Goal: Task Accomplishment & Management: Manage account settings

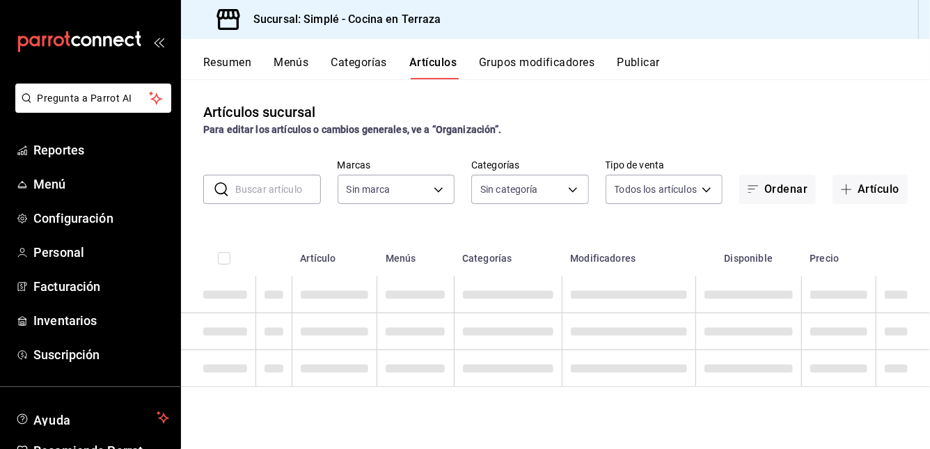
type input "1363fd8d-7505-43c5-897c-d15c9bf2b42c,9d744129-93aa-460d-8a93-cfb45a0ef833,a0c3f…"
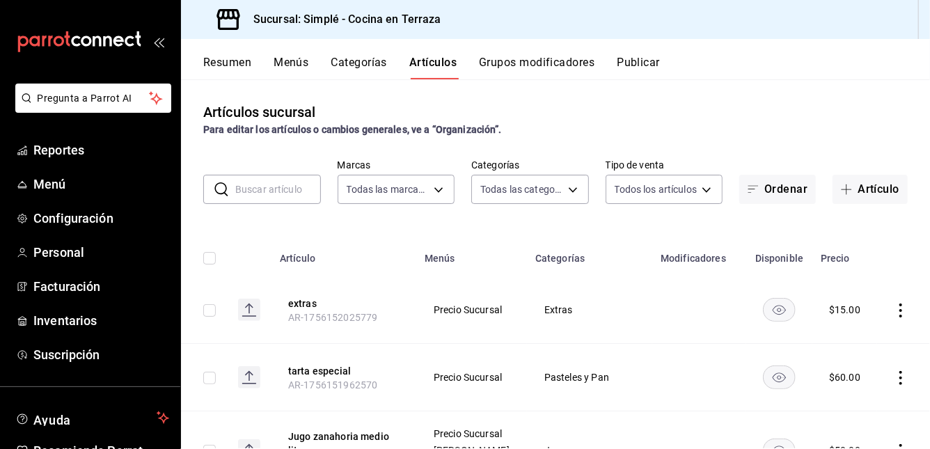
type input "a876fa94-8549-426a-a32f-cad6be8fa00c"
click at [100, 152] on span "Reportes" at bounding box center [101, 150] width 136 height 19
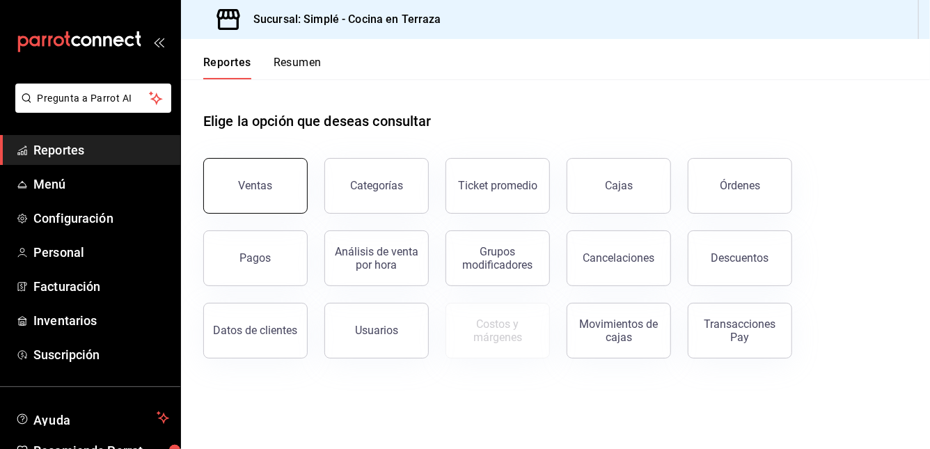
click at [221, 175] on button "Ventas" at bounding box center [255, 186] width 104 height 56
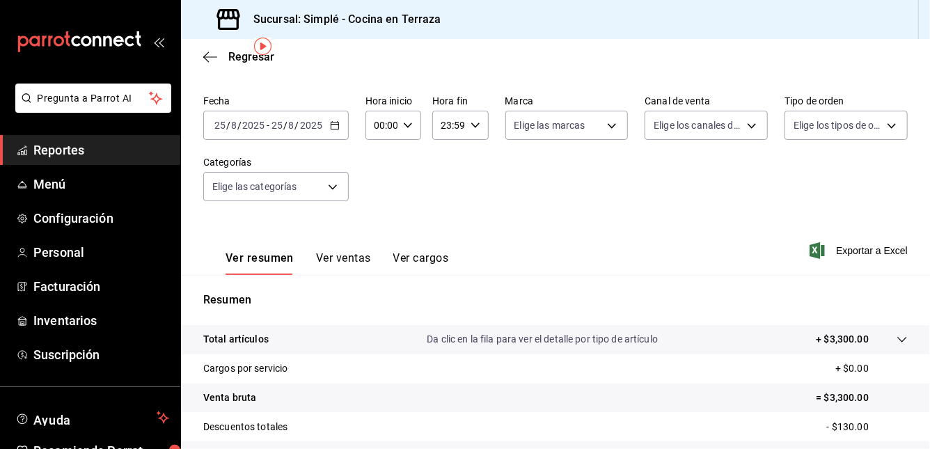
scroll to position [49, 0]
click at [207, 64] on div "Regresar" at bounding box center [555, 57] width 749 height 36
click at [215, 57] on icon "button" at bounding box center [210, 57] width 14 height 13
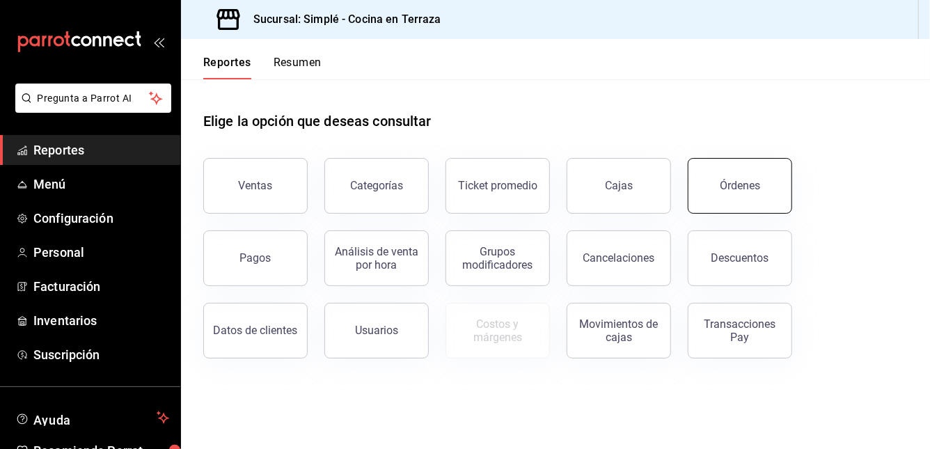
click at [759, 203] on button "Órdenes" at bounding box center [740, 186] width 104 height 56
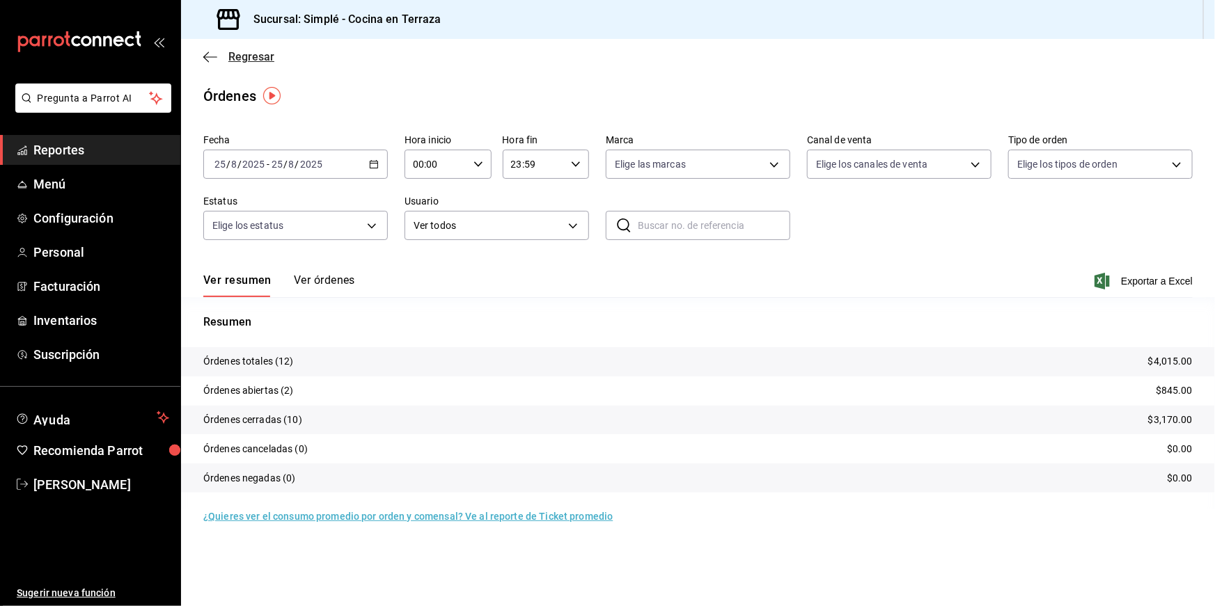
click at [206, 60] on icon "button" at bounding box center [210, 57] width 14 height 13
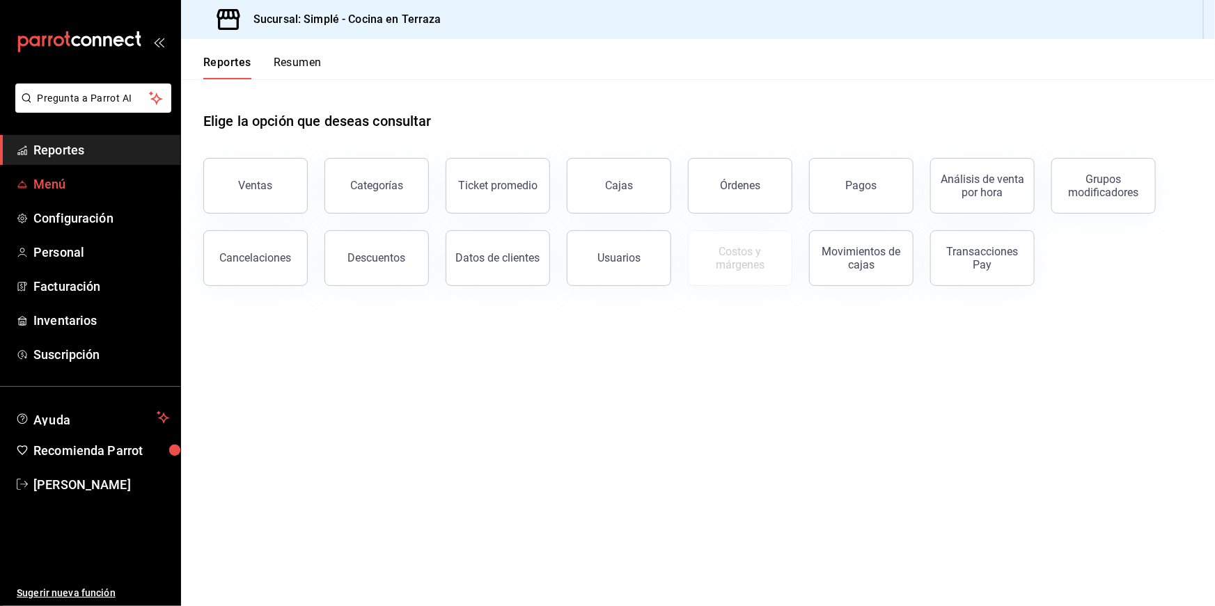
click at [102, 184] on span "Menú" at bounding box center [101, 184] width 136 height 19
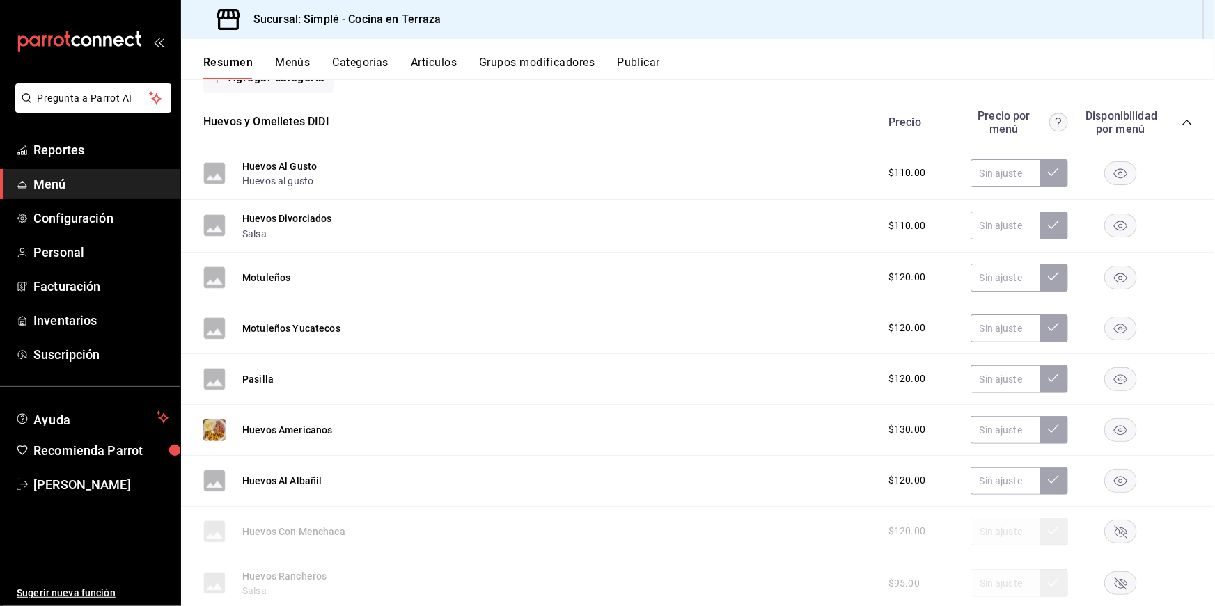
scroll to position [203, 0]
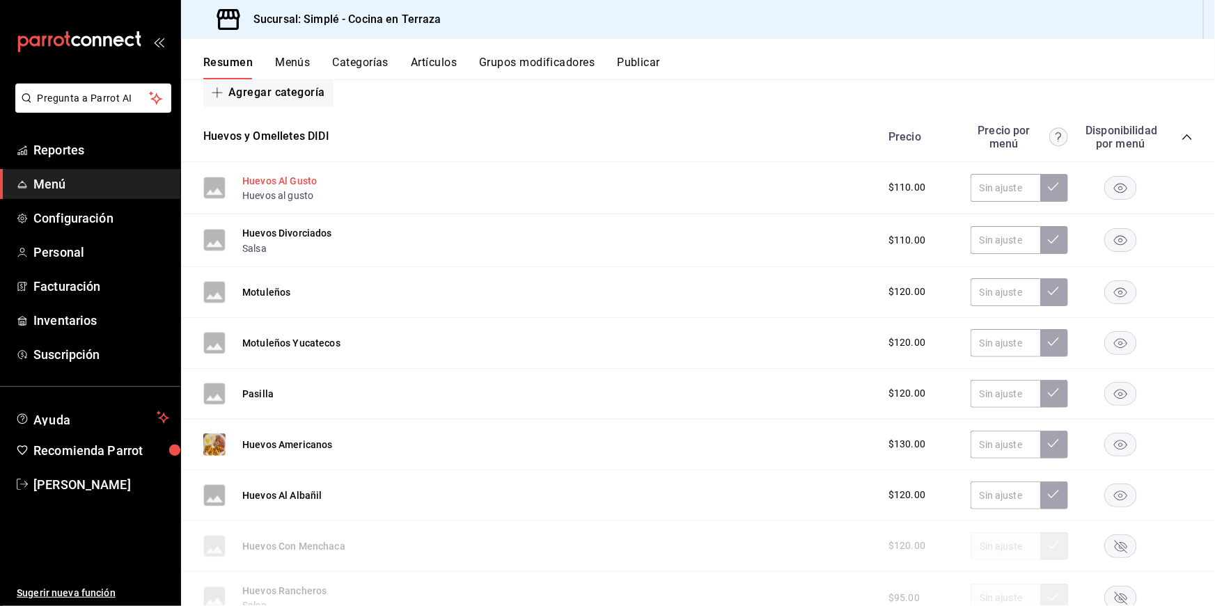
click at [283, 174] on button "Huevos Al Gusto" at bounding box center [279, 181] width 74 height 14
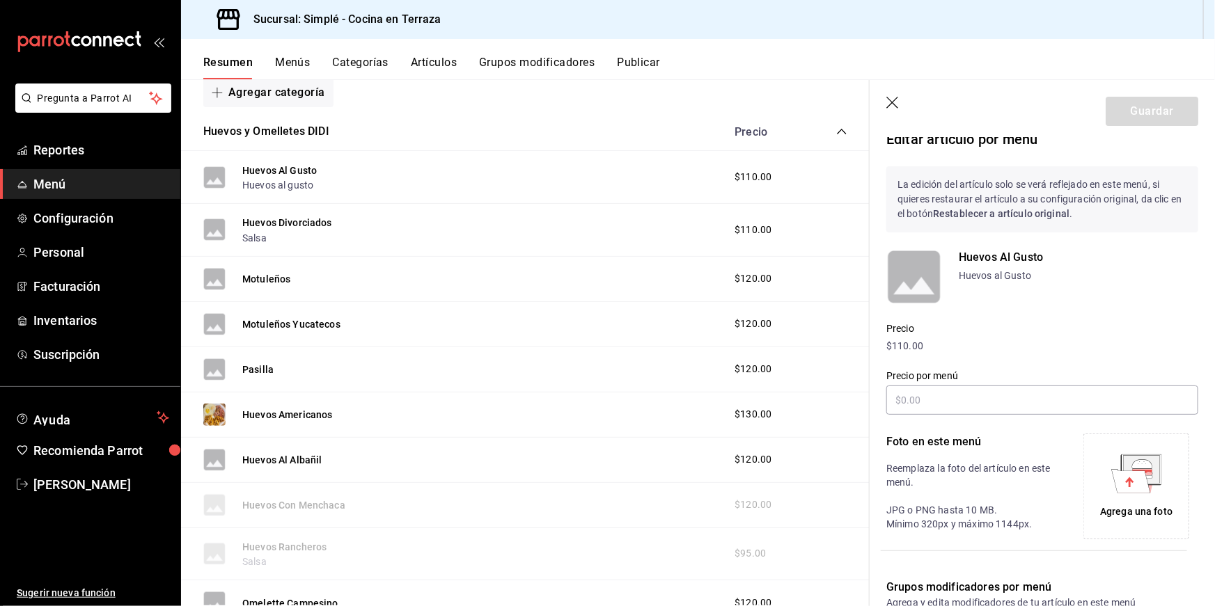
scroll to position [24, 0]
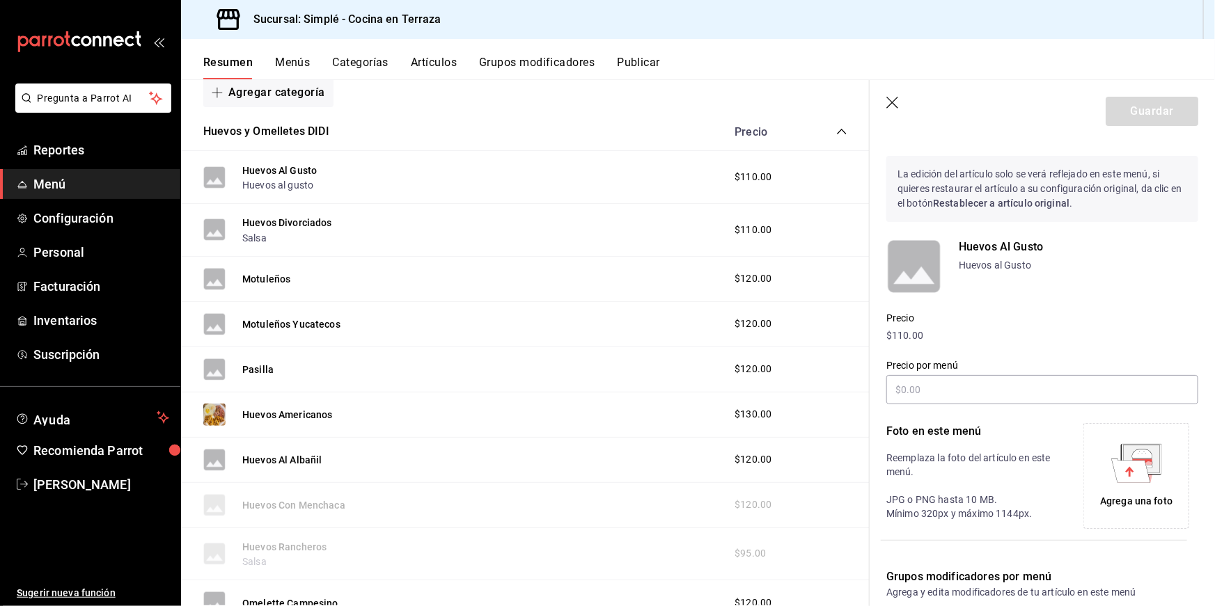
click at [921, 260] on rect at bounding box center [914, 267] width 56 height 56
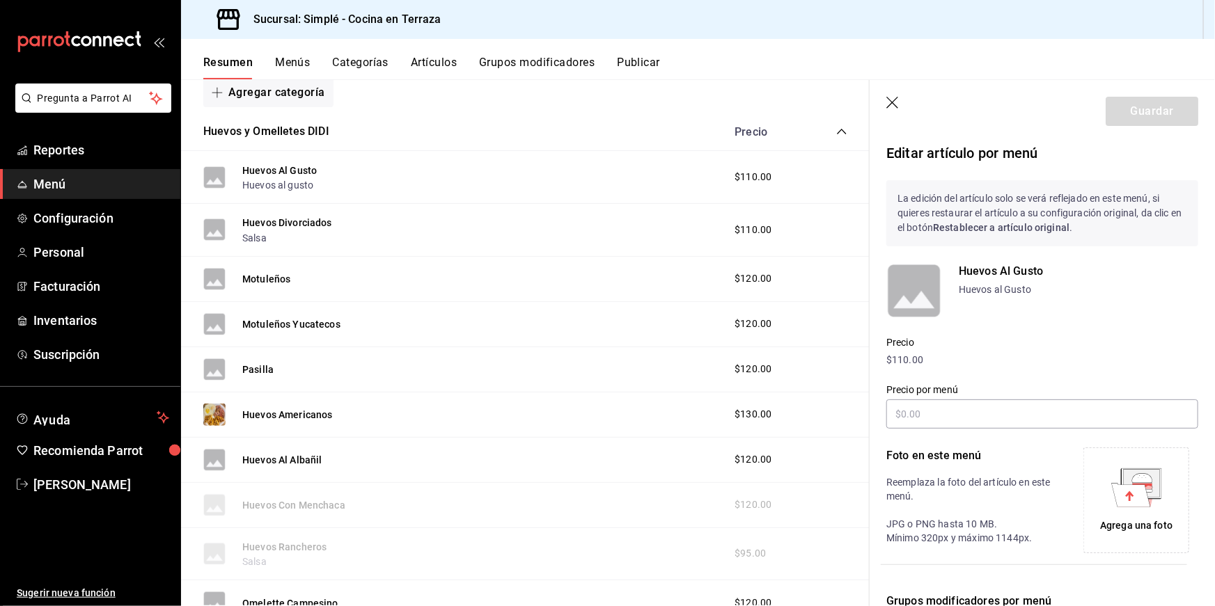
click at [892, 98] on icon "button" at bounding box center [893, 104] width 14 height 14
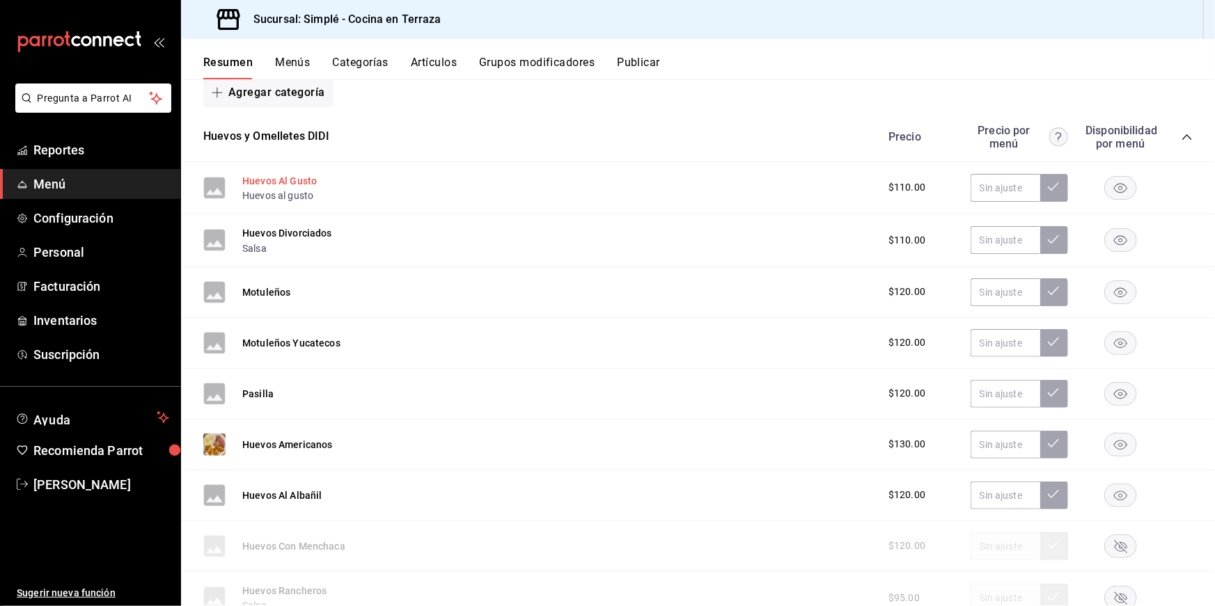
click at [276, 175] on button "Huevos Al Gusto" at bounding box center [279, 181] width 74 height 14
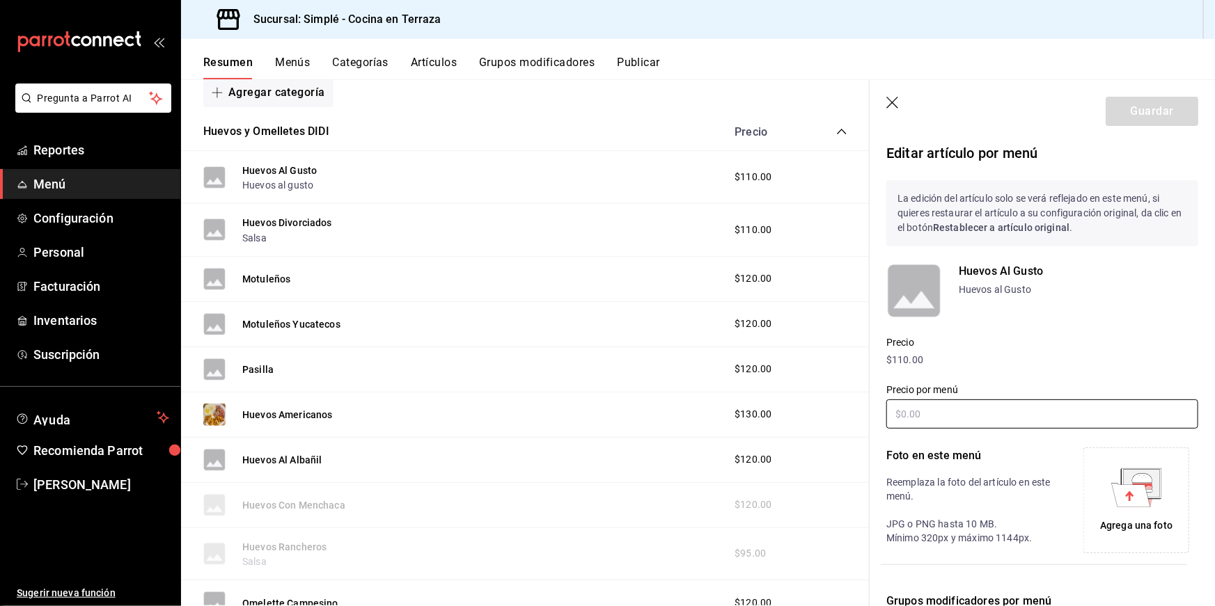
scroll to position [194, 0]
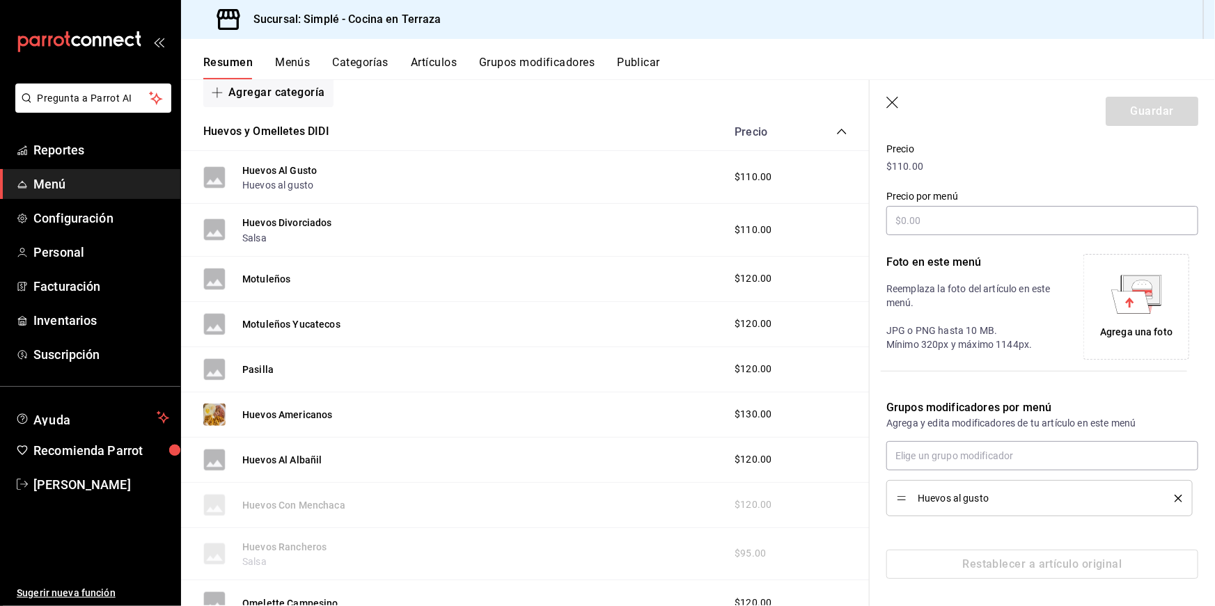
click at [897, 104] on icon "button" at bounding box center [893, 104] width 14 height 14
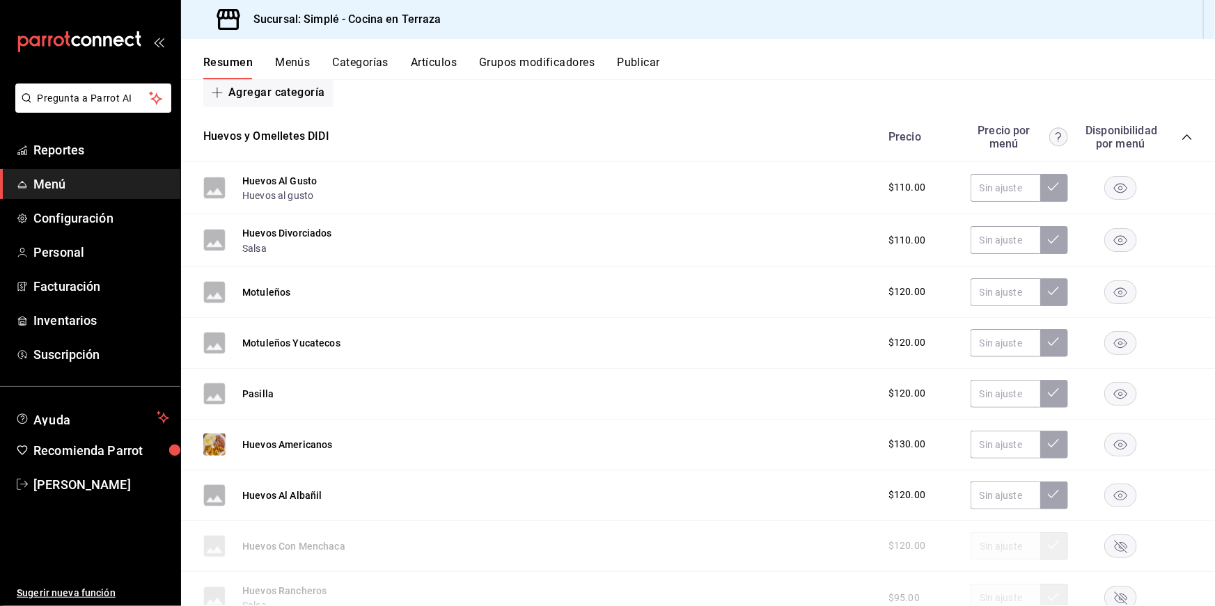
click at [929, 180] on rect "button" at bounding box center [1121, 187] width 32 height 23
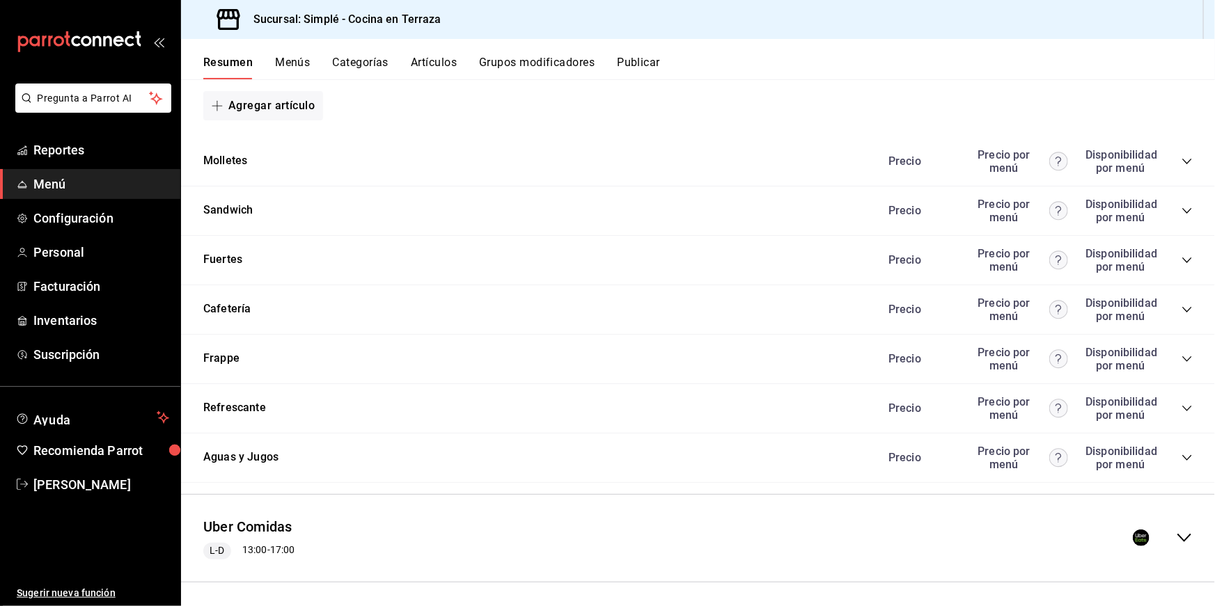
scroll to position [1648, 0]
click at [375, 304] on div "Cafetería Precio Precio por menú Disponibilidad por menú" at bounding box center [698, 309] width 1034 height 49
click at [929, 295] on div "Cafetería Precio Precio por menú Disponibilidad por menú" at bounding box center [698, 309] width 1034 height 49
click at [929, 306] on icon "collapse-category-row" at bounding box center [1186, 309] width 9 height 6
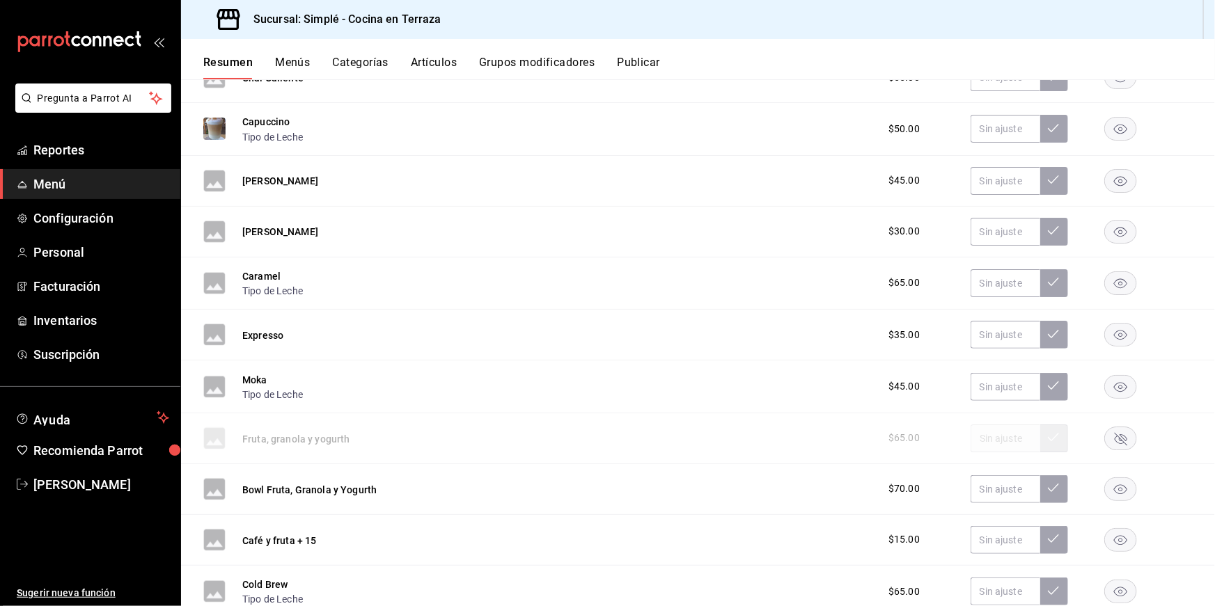
scroll to position [2256, 0]
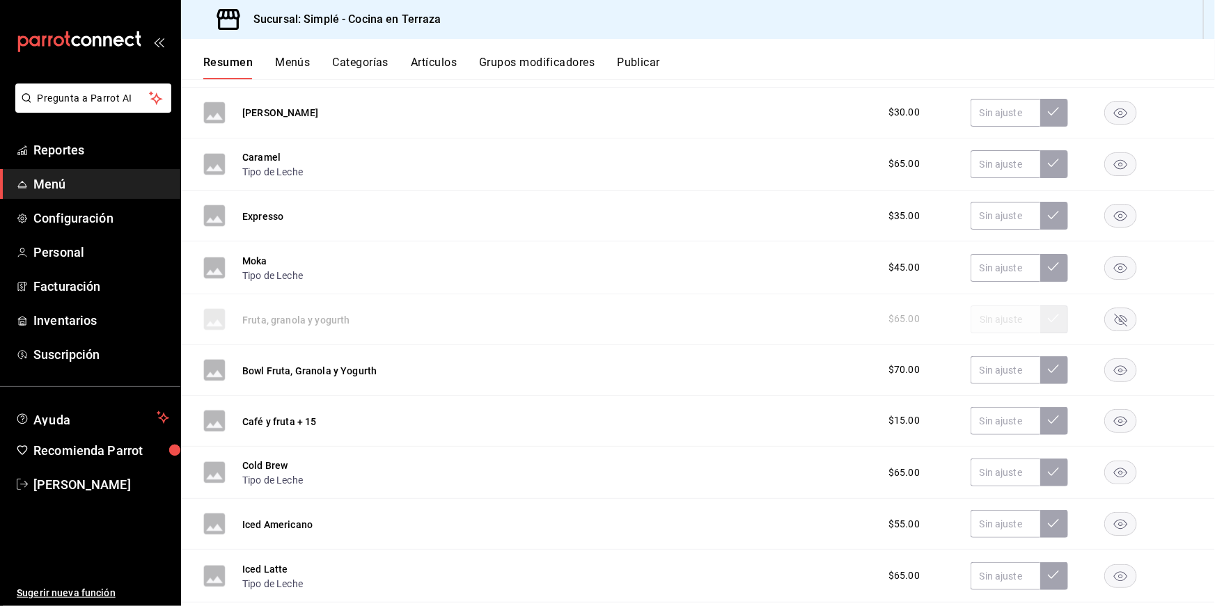
click at [344, 359] on div "Bowl Fruta, Granola y Yogurth" at bounding box center [289, 370] width 173 height 22
click at [343, 364] on button "Bowl Fruta, Granola y Yogurth" at bounding box center [309, 371] width 134 height 14
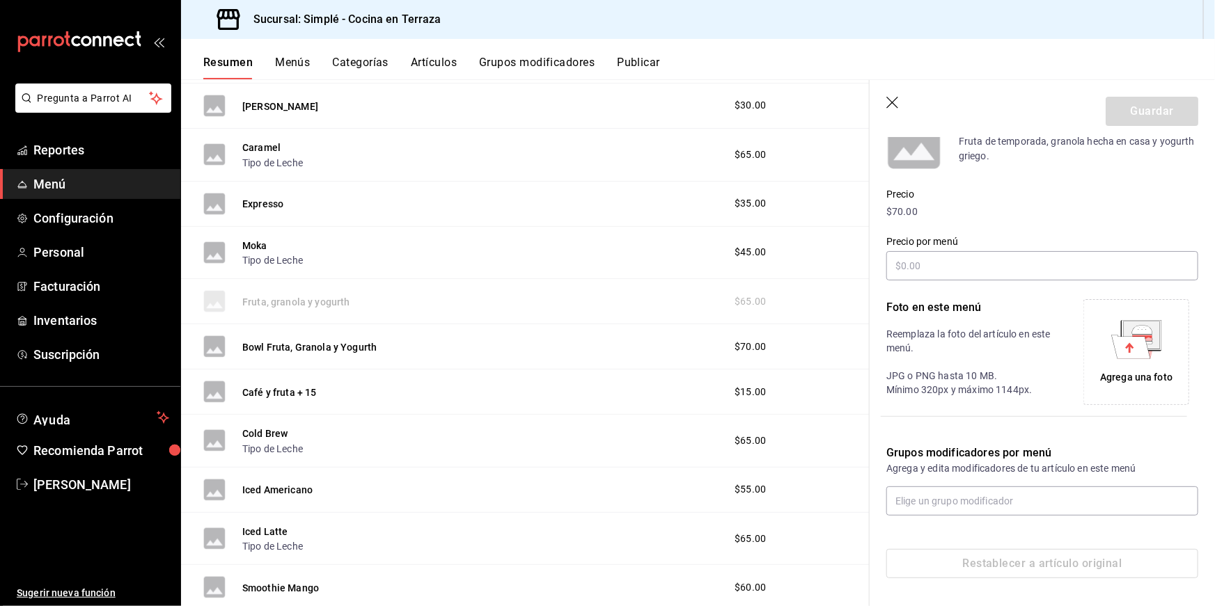
scroll to position [148, 0]
click at [929, 379] on div "Agrega una foto" at bounding box center [1136, 378] width 72 height 15
click at [929, 440] on div "Grupos modificadores por menú Agrega y edita modificadores de tu artículo en es…" at bounding box center [1033, 473] width 329 height 88
click at [929, 121] on button "Guardar" at bounding box center [1151, 111] width 93 height 29
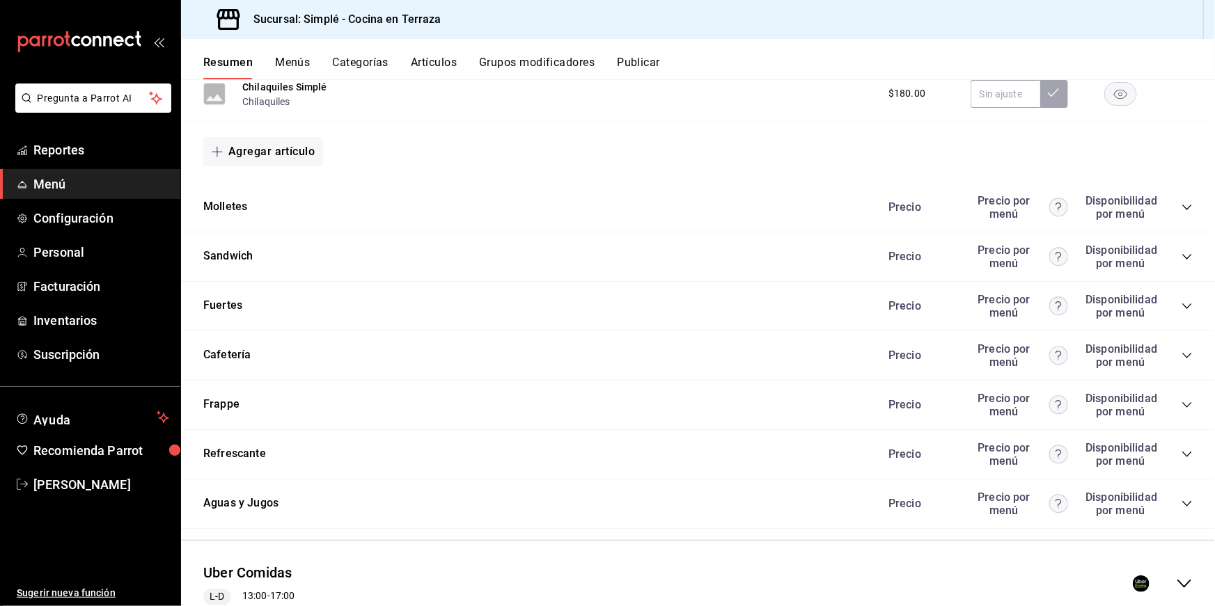
scroll to position [1633, 0]
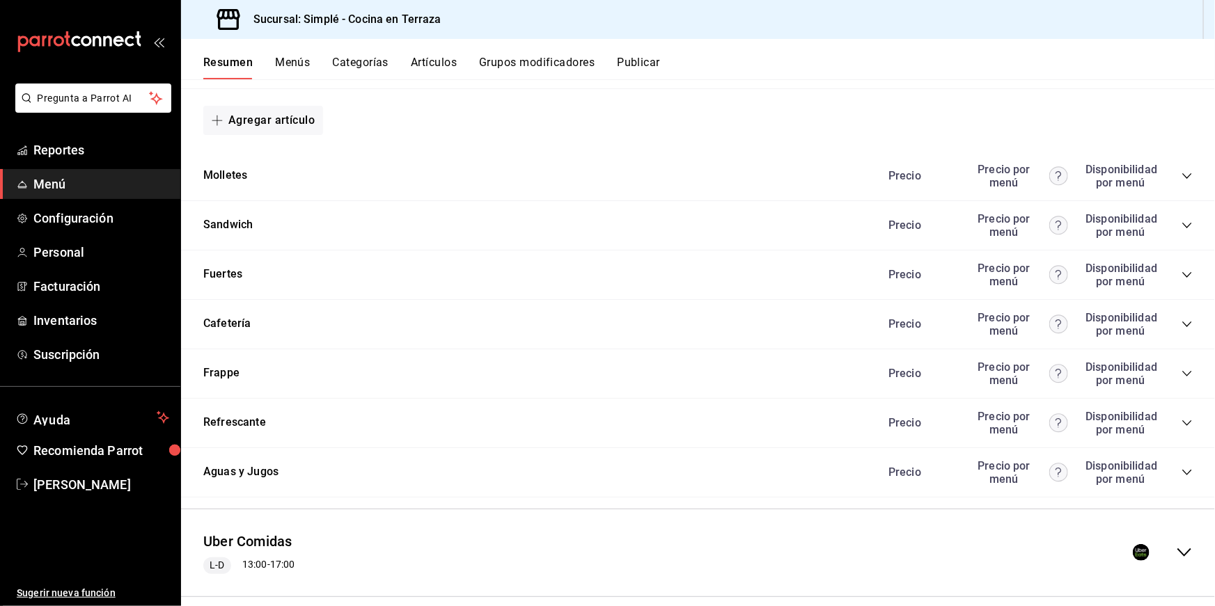
click at [929, 309] on div "Cafetería Precio Precio por menú Disponibilidad por menú" at bounding box center [698, 324] width 1034 height 49
click at [929, 319] on icon "collapse-category-row" at bounding box center [1186, 324] width 11 height 11
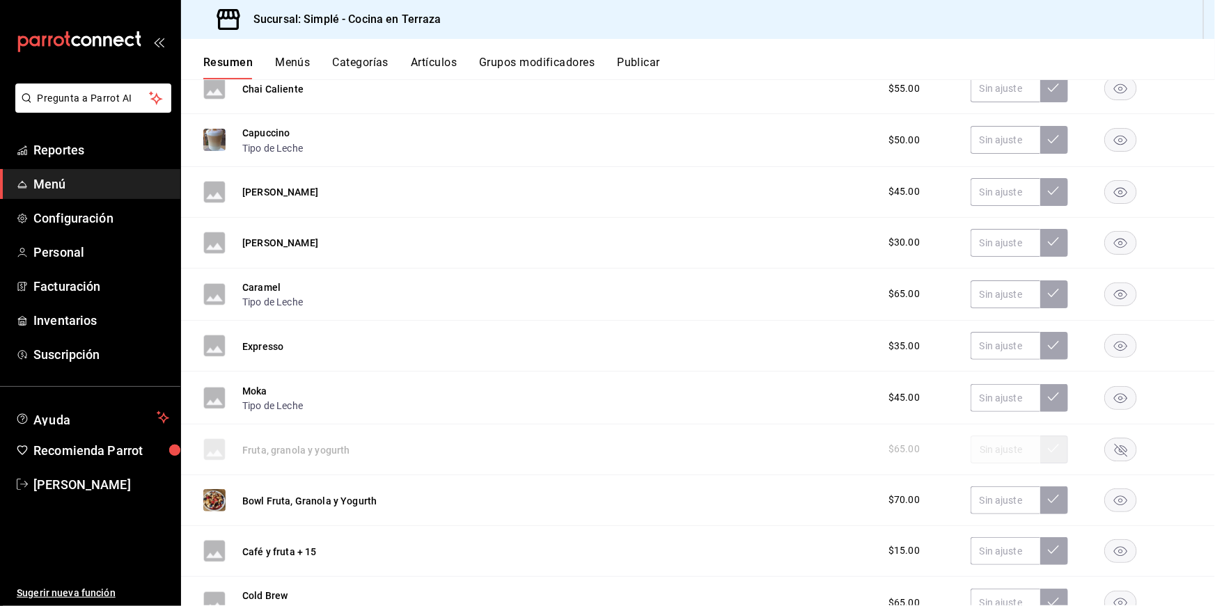
scroll to position [2267, 0]
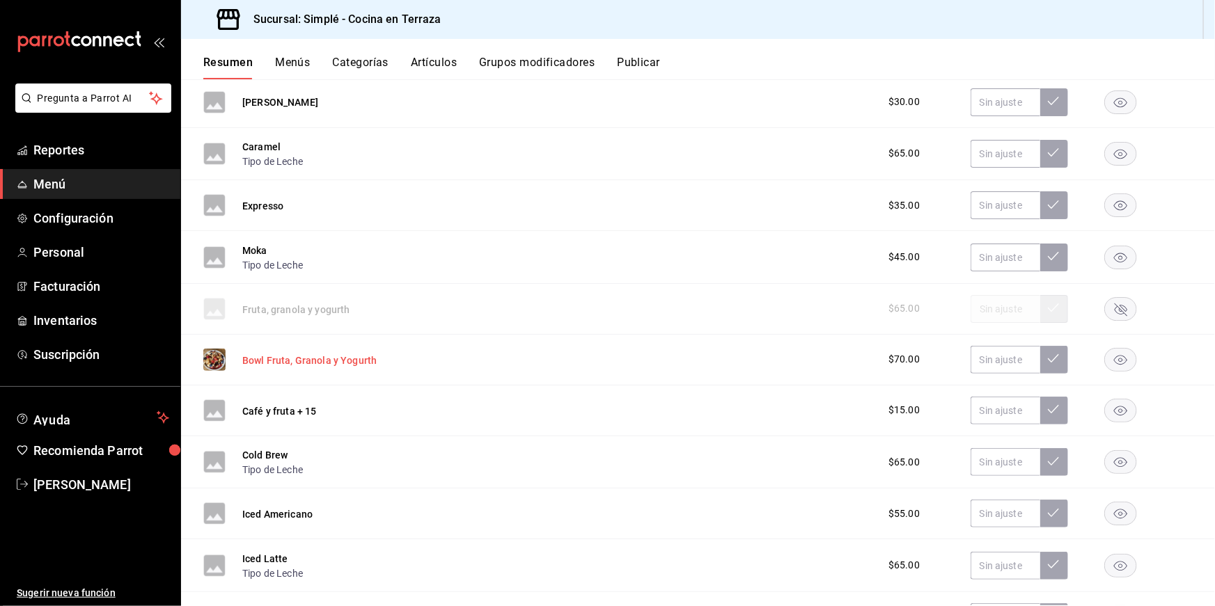
click at [329, 354] on button "Bowl Fruta, Granola y Yogurth" at bounding box center [309, 361] width 134 height 14
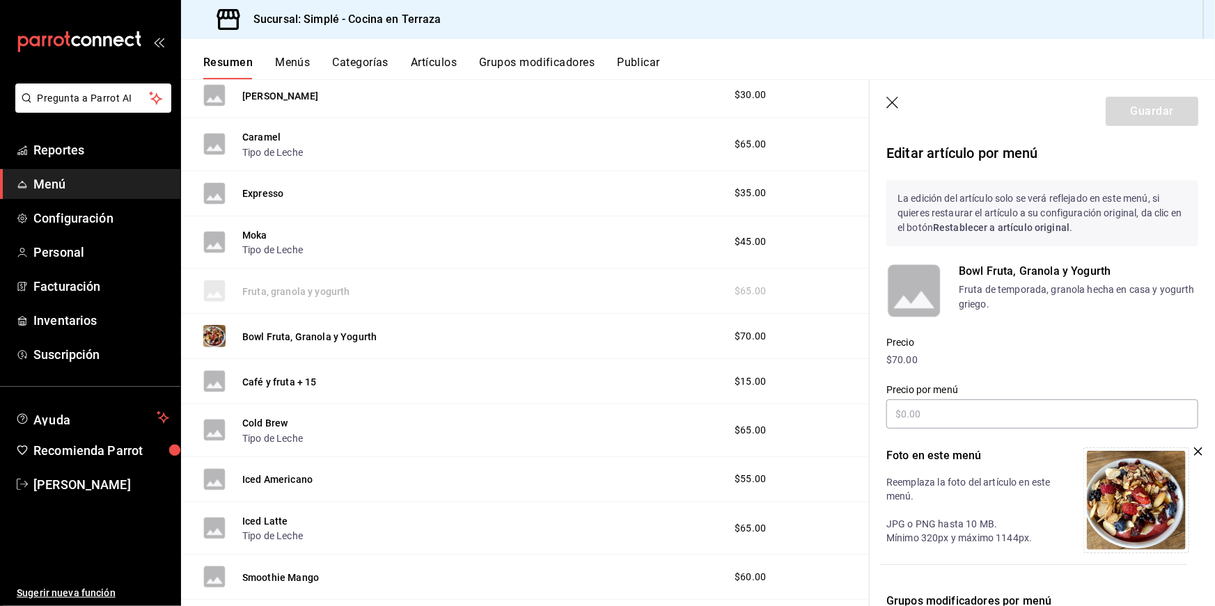
click at [922, 151] on p "Editar artículo por menú" at bounding box center [1042, 153] width 312 height 21
click at [897, 101] on icon "button" at bounding box center [893, 104] width 14 height 14
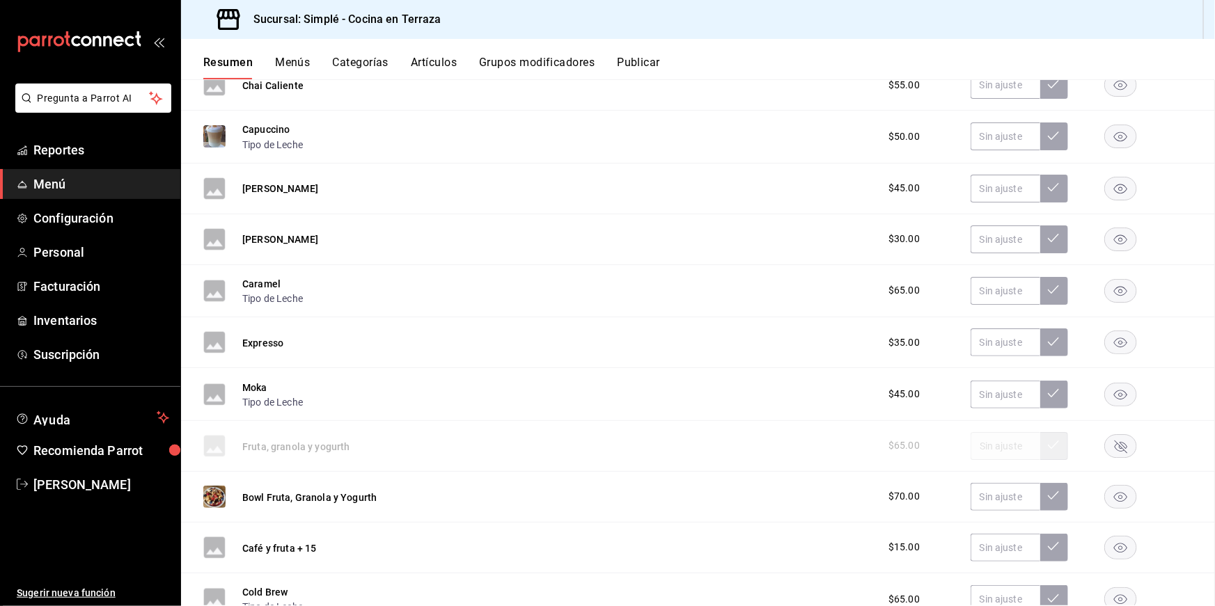
scroll to position [2267, 0]
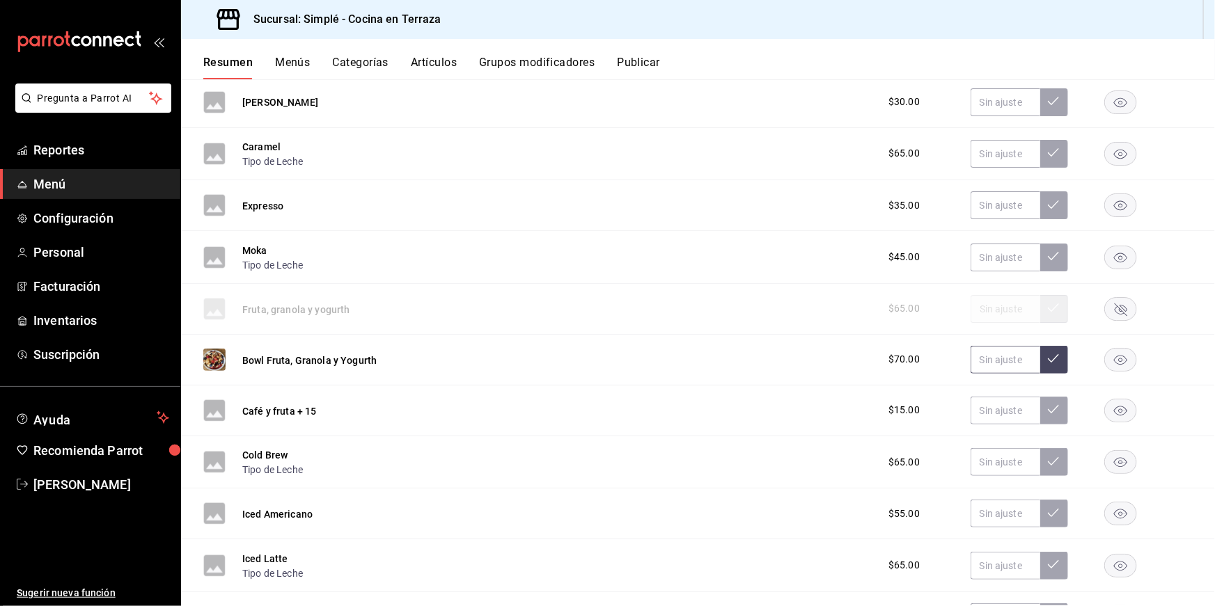
click at [929, 346] on input "text" at bounding box center [1005, 360] width 70 height 28
type input "$80.00"
click at [929, 349] on button at bounding box center [1054, 360] width 28 height 28
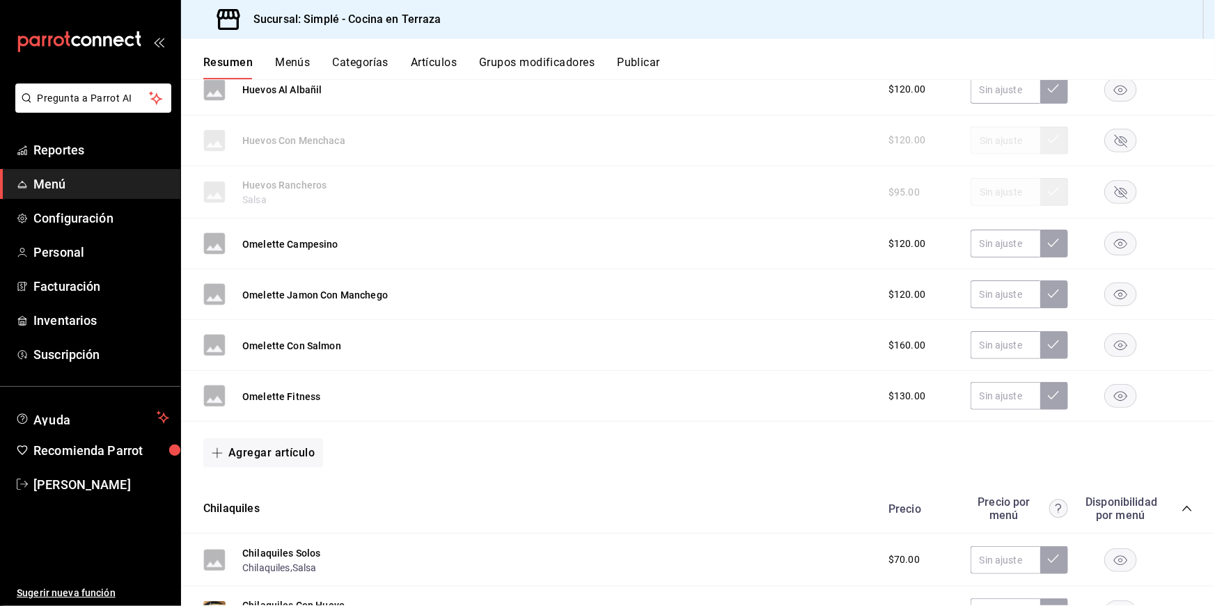
scroll to position [0, 0]
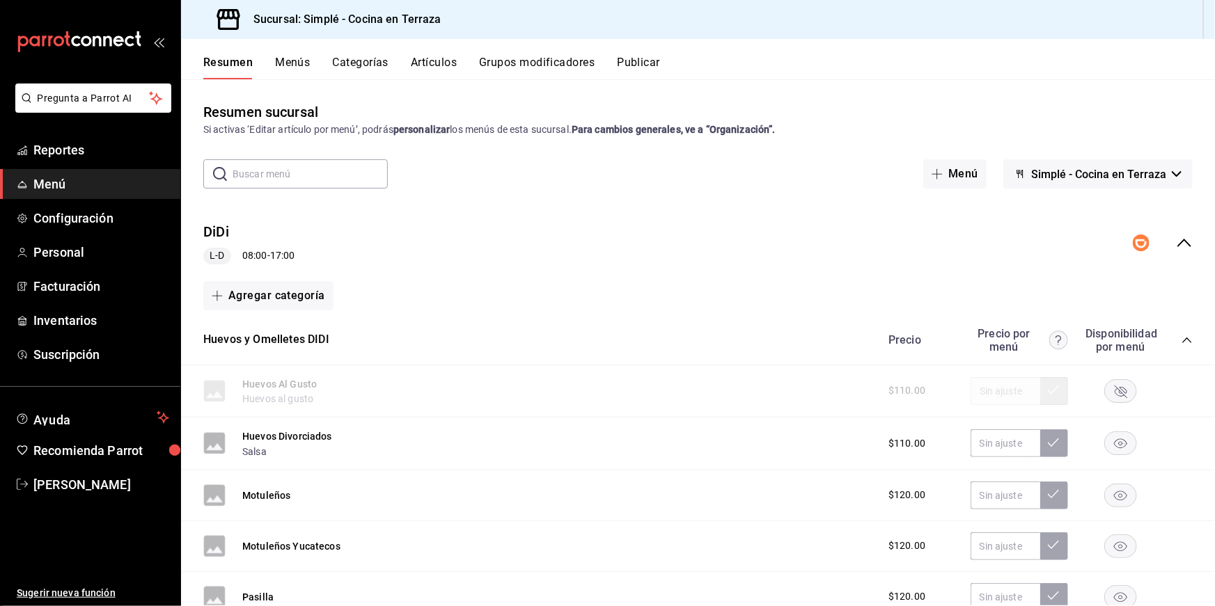
click at [656, 65] on button "Publicar" at bounding box center [638, 68] width 43 height 24
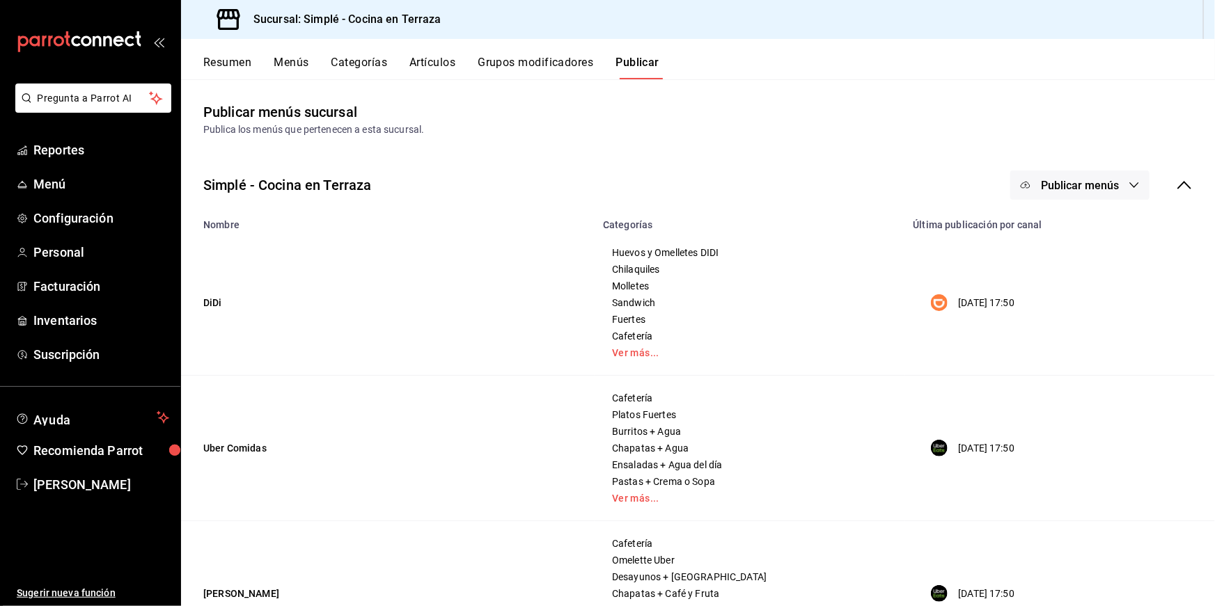
click at [929, 193] on button "Publicar menús" at bounding box center [1079, 185] width 139 height 29
click at [929, 224] on span "DiDi Food" at bounding box center [1099, 230] width 67 height 15
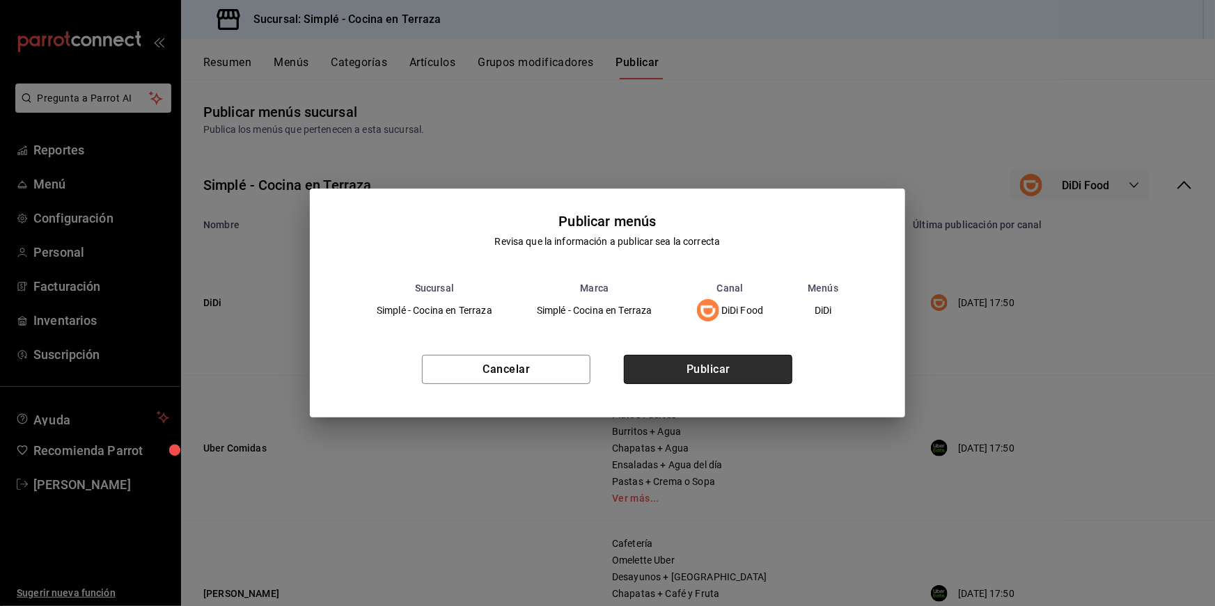
click at [763, 363] on button "Publicar" at bounding box center [708, 369] width 168 height 29
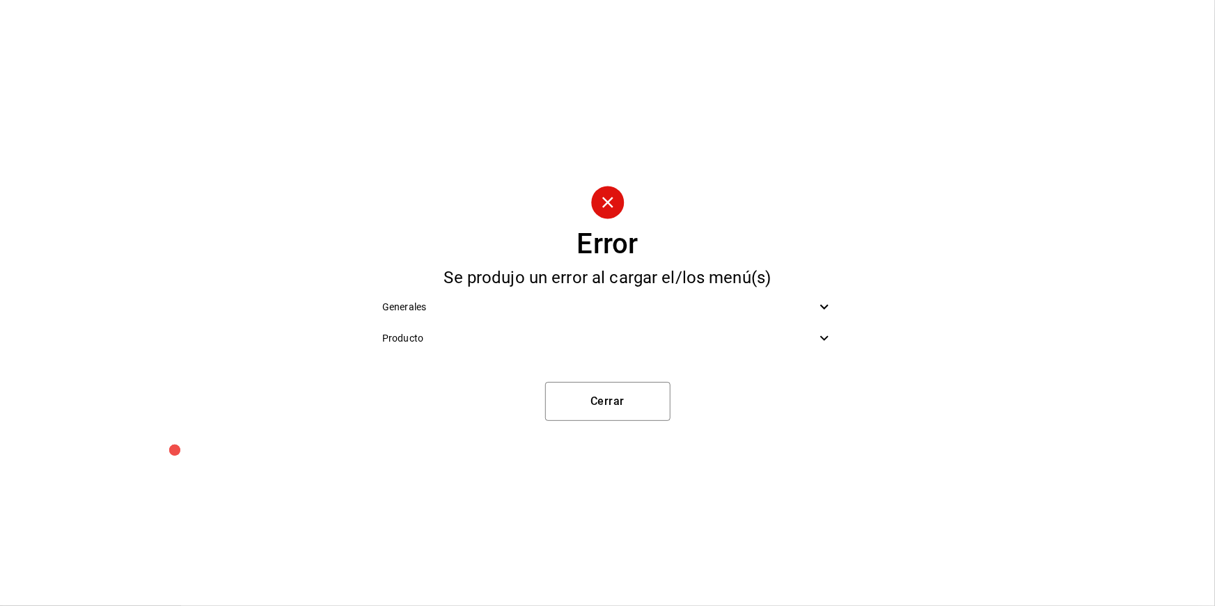
click at [784, 305] on span "Generales" at bounding box center [599, 307] width 434 height 15
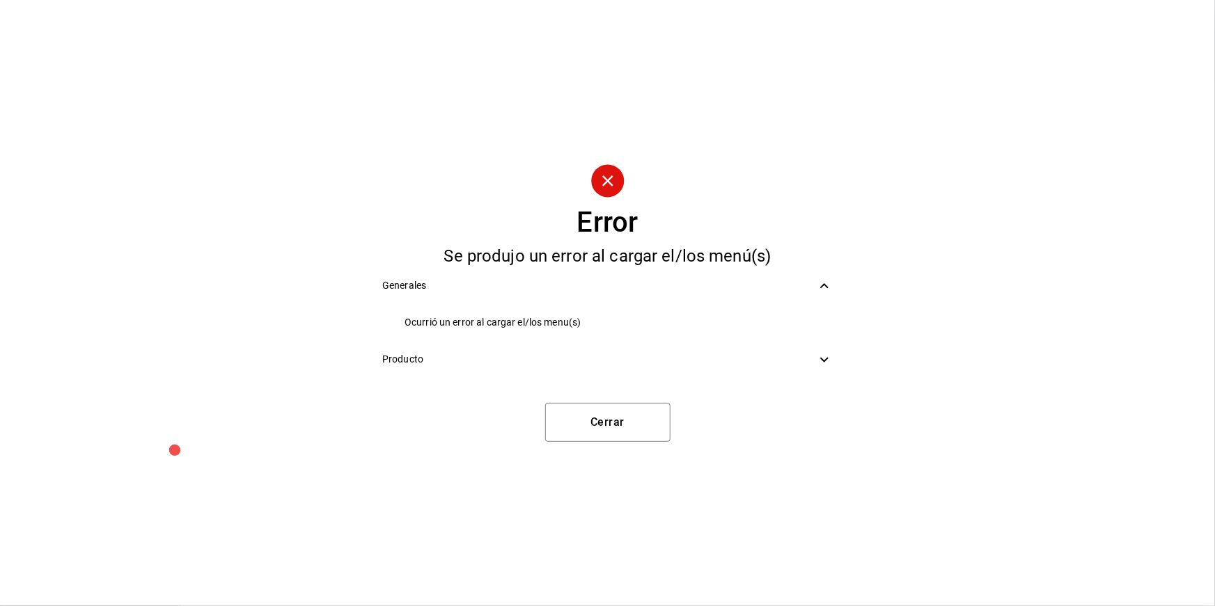
click at [704, 368] on div "Producto" at bounding box center [607, 359] width 473 height 31
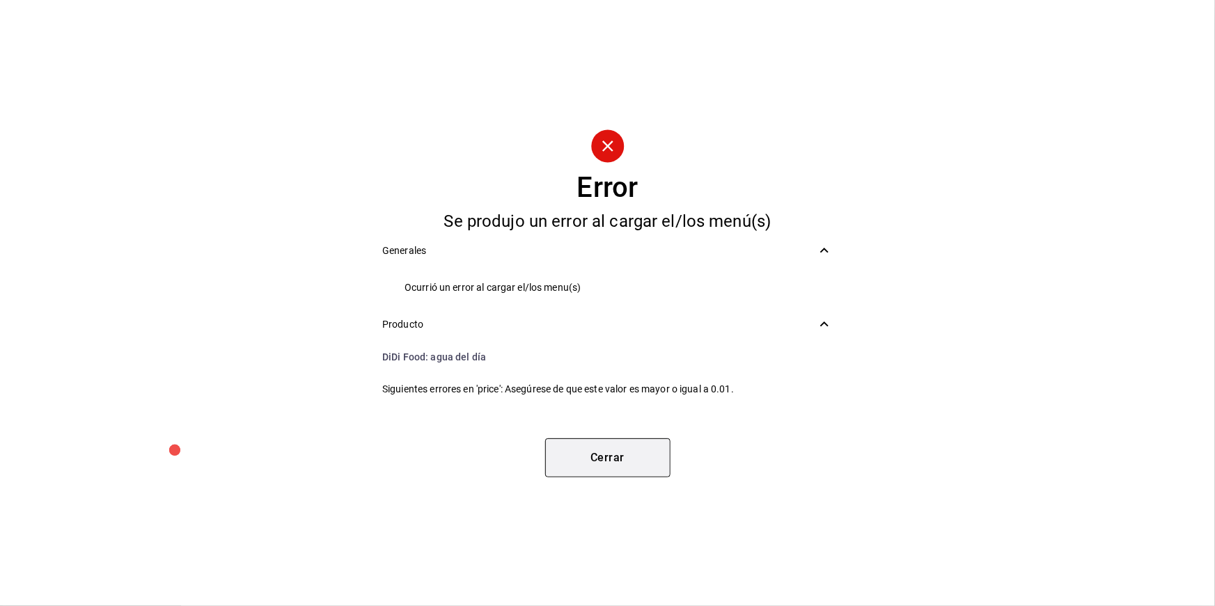
click at [643, 448] on button "Cerrar" at bounding box center [607, 458] width 125 height 39
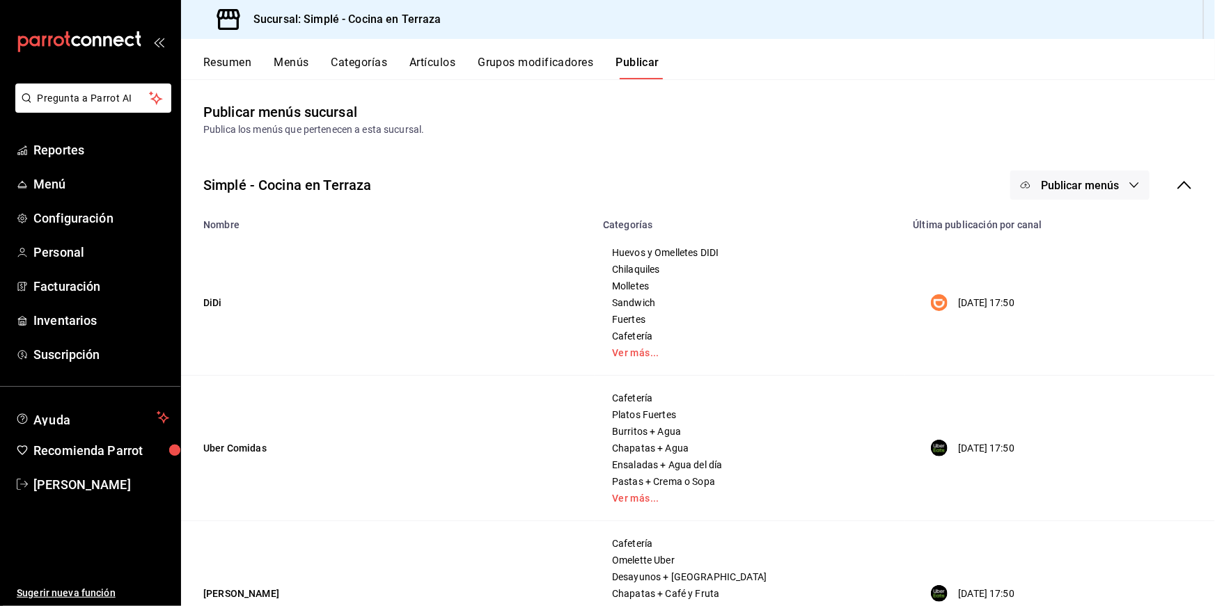
click at [217, 65] on button "Resumen" at bounding box center [227, 68] width 48 height 24
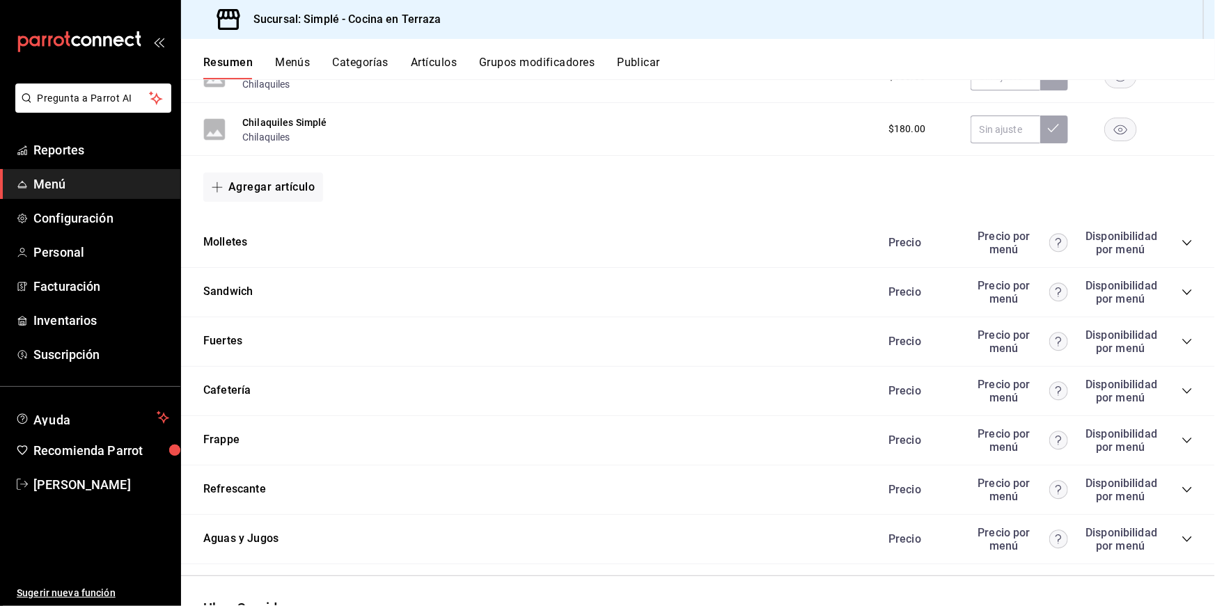
scroll to position [1676, 0]
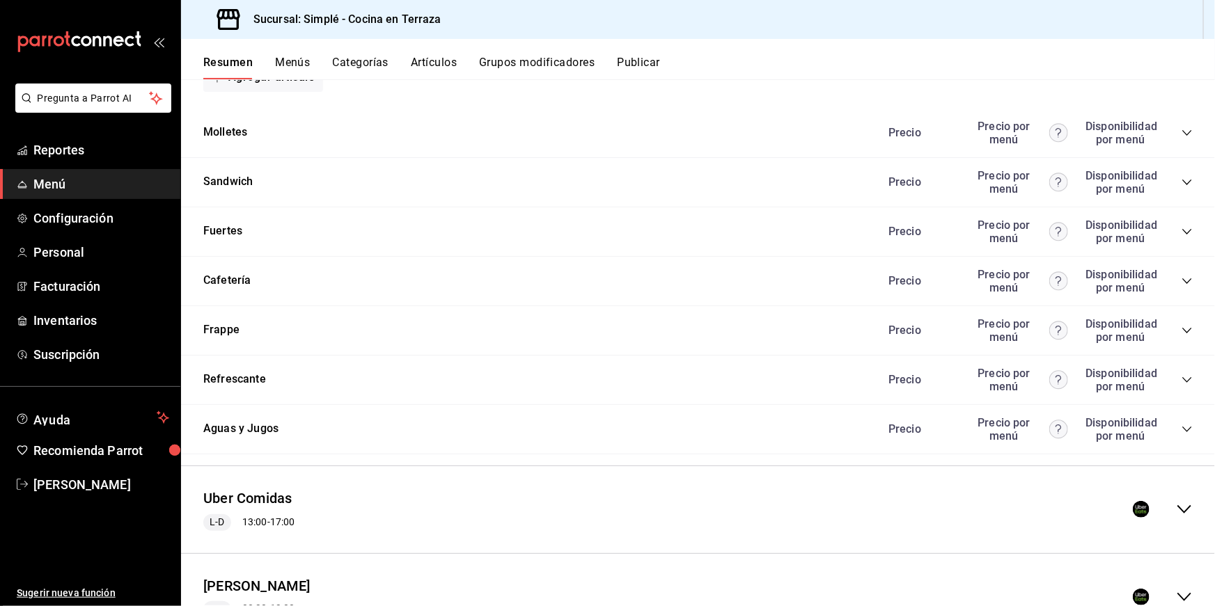
click at [929, 276] on icon "collapse-category-row" at bounding box center [1186, 281] width 11 height 11
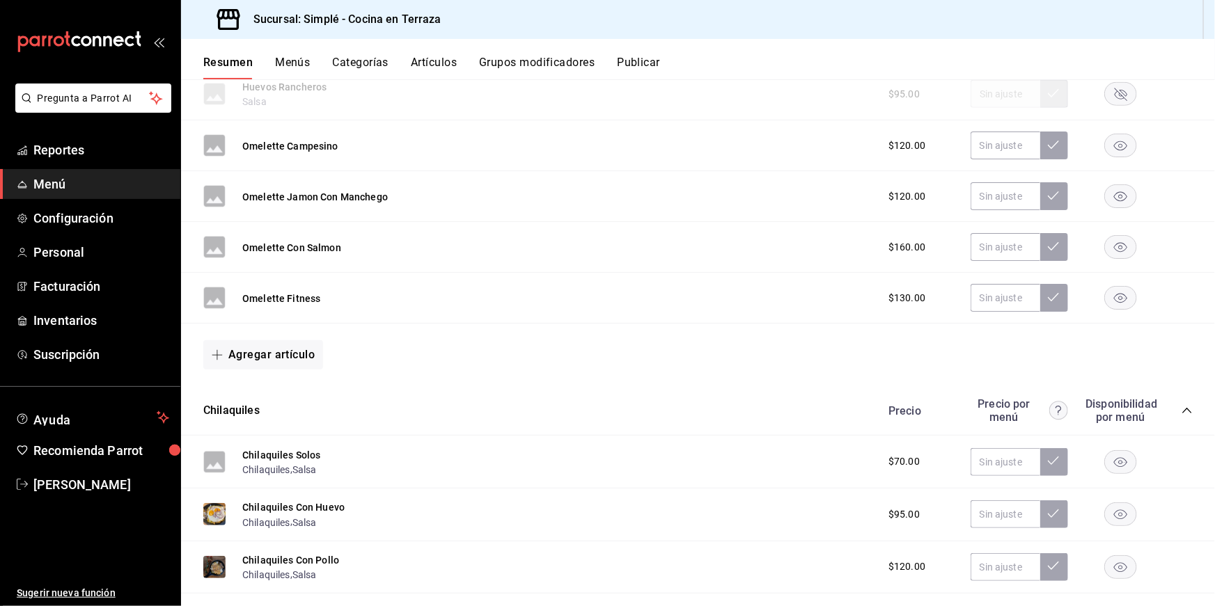
scroll to position [0, 0]
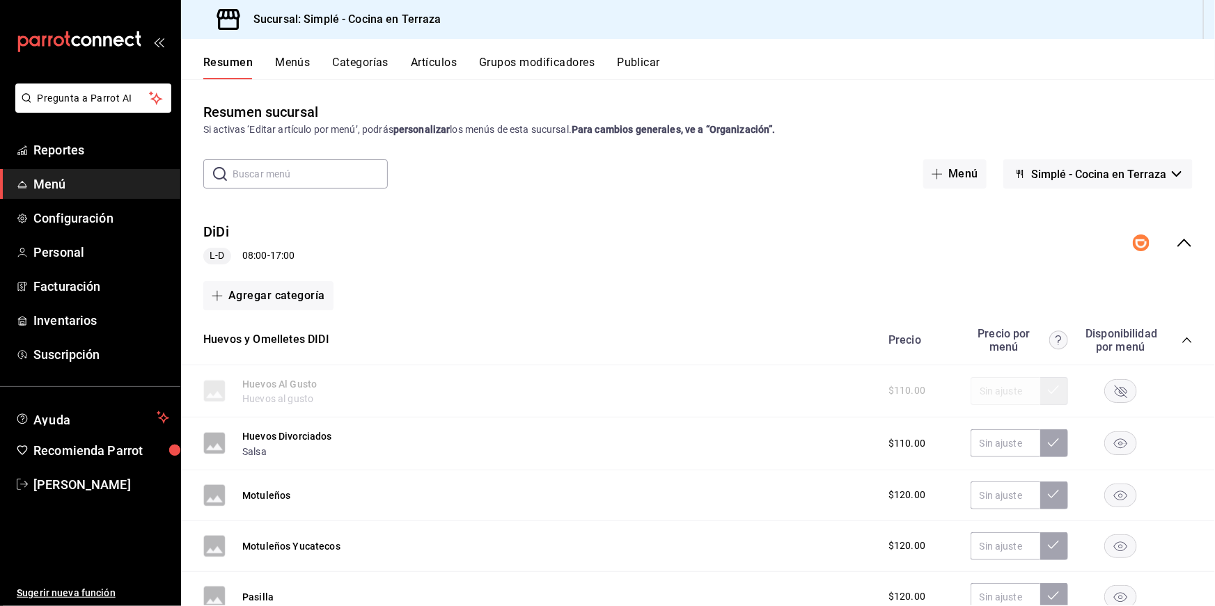
click at [644, 58] on button "Publicar" at bounding box center [638, 68] width 43 height 24
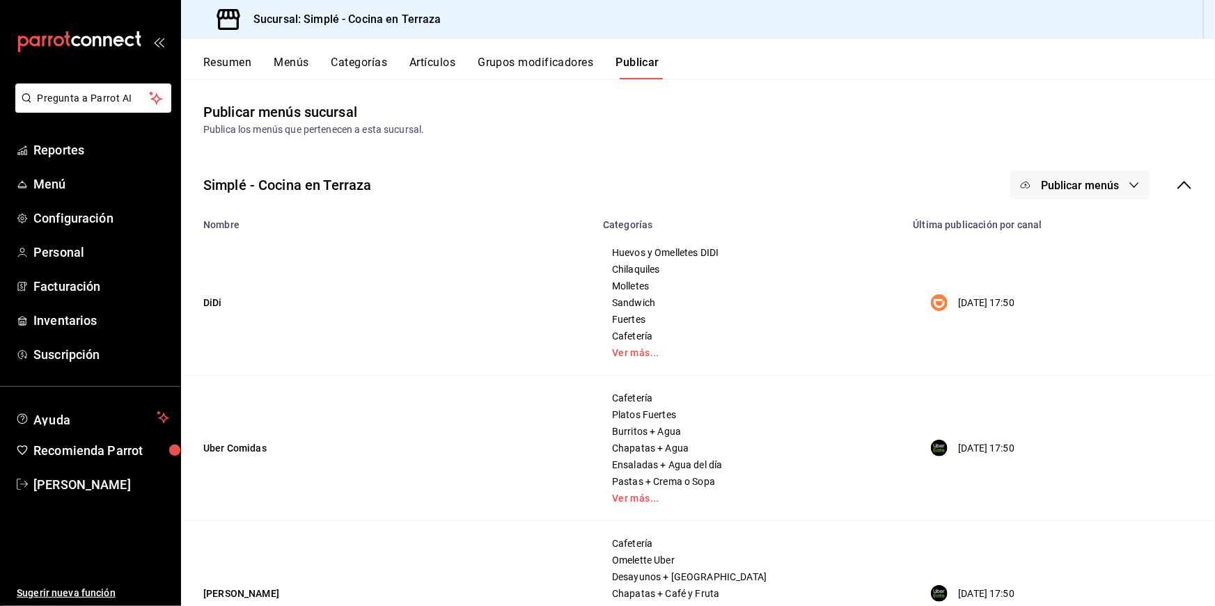
click at [929, 176] on button "Publicar menús" at bounding box center [1079, 185] width 139 height 29
click at [929, 240] on li "DiDi Food" at bounding box center [1080, 230] width 128 height 39
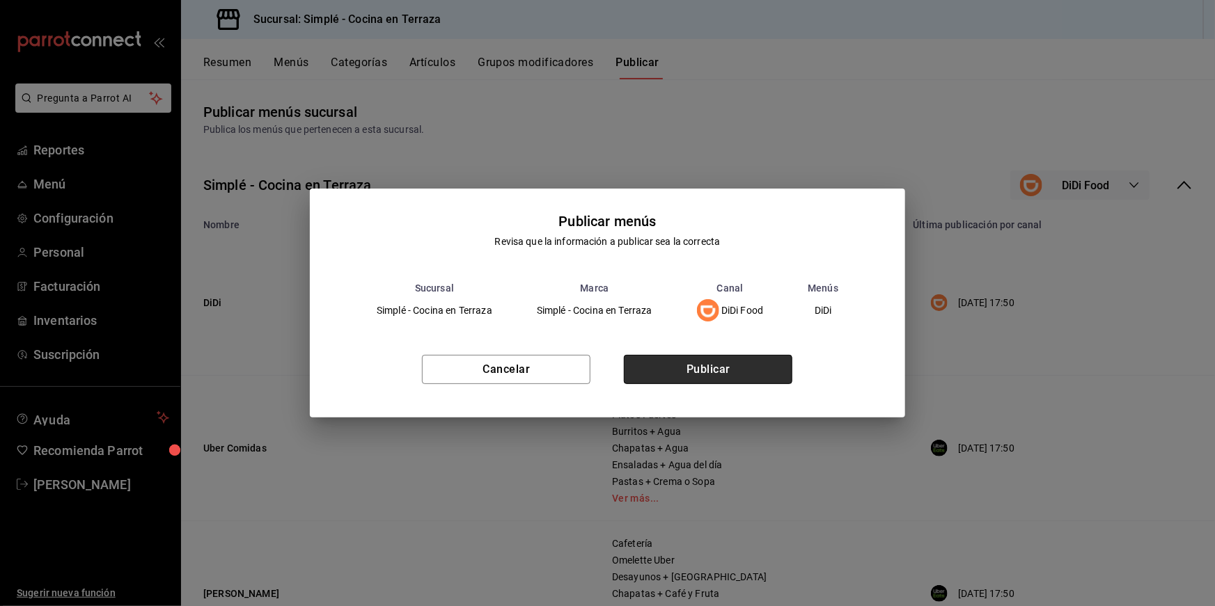
click at [727, 368] on button "Publicar" at bounding box center [708, 369] width 168 height 29
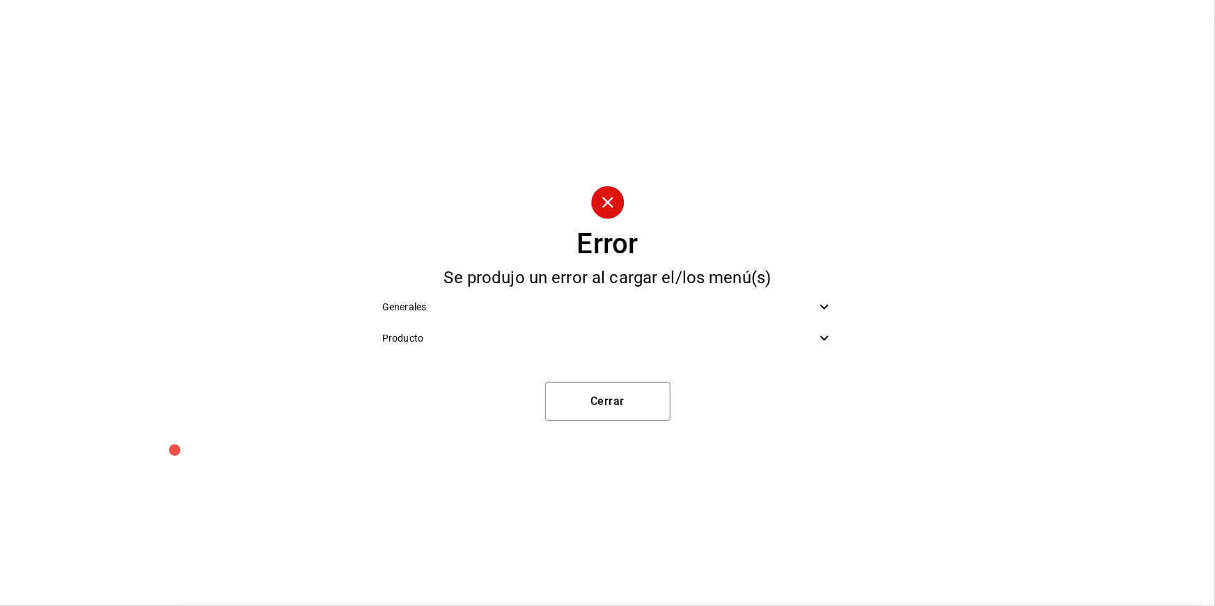
click at [672, 338] on span "Producto" at bounding box center [599, 338] width 434 height 15
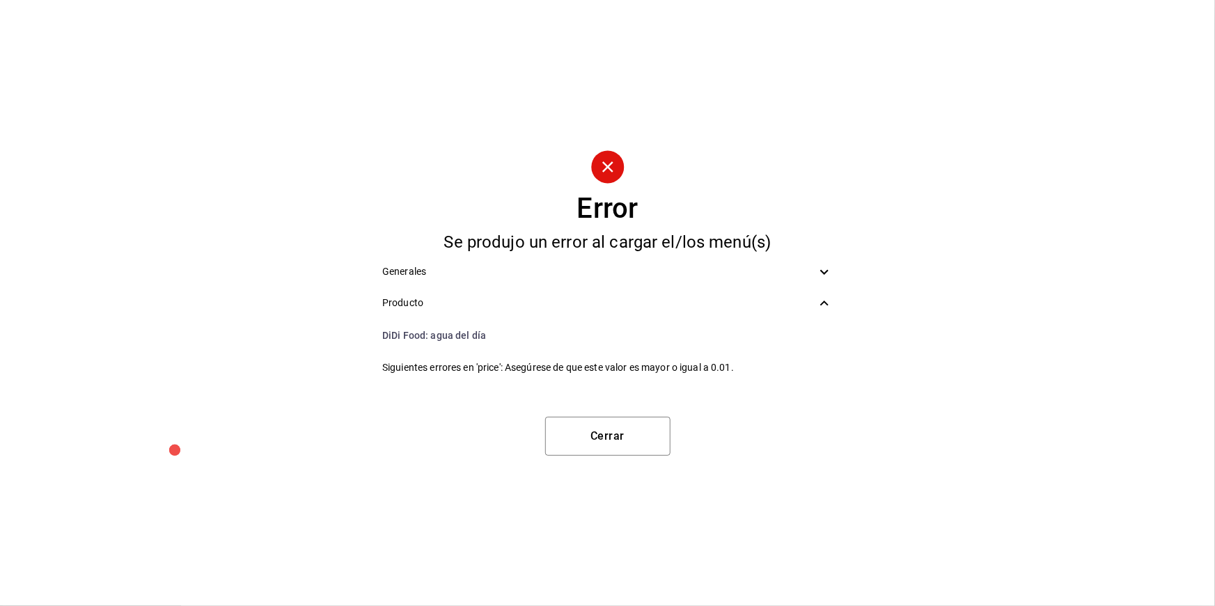
click at [651, 308] on span "Producto" at bounding box center [599, 303] width 434 height 15
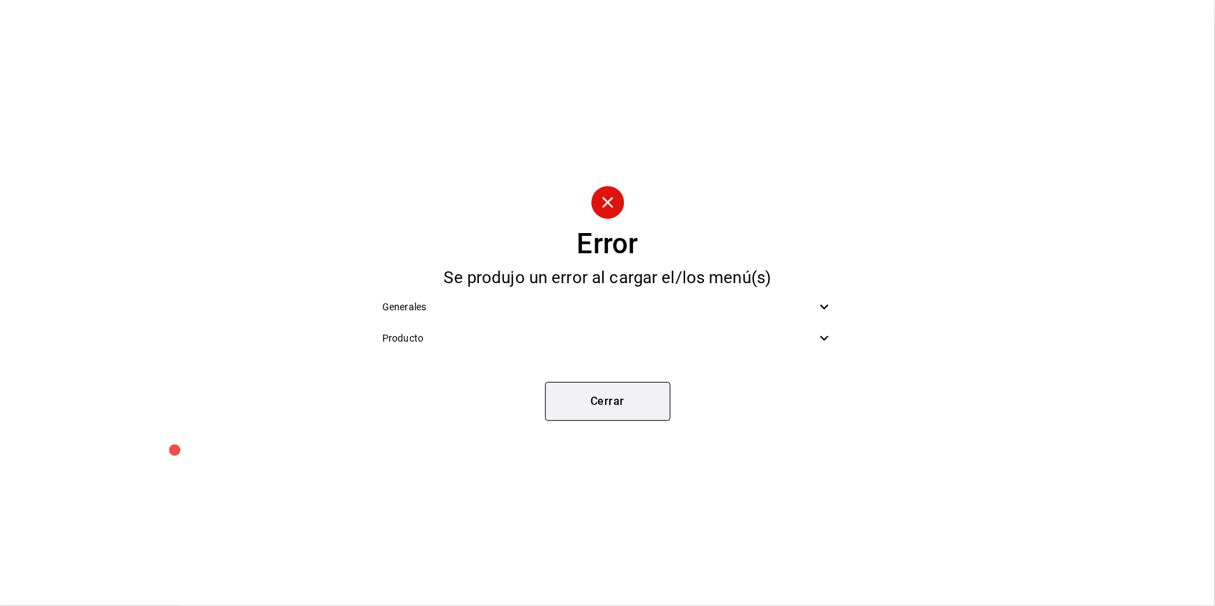
click at [622, 398] on button "Cerrar" at bounding box center [607, 401] width 125 height 39
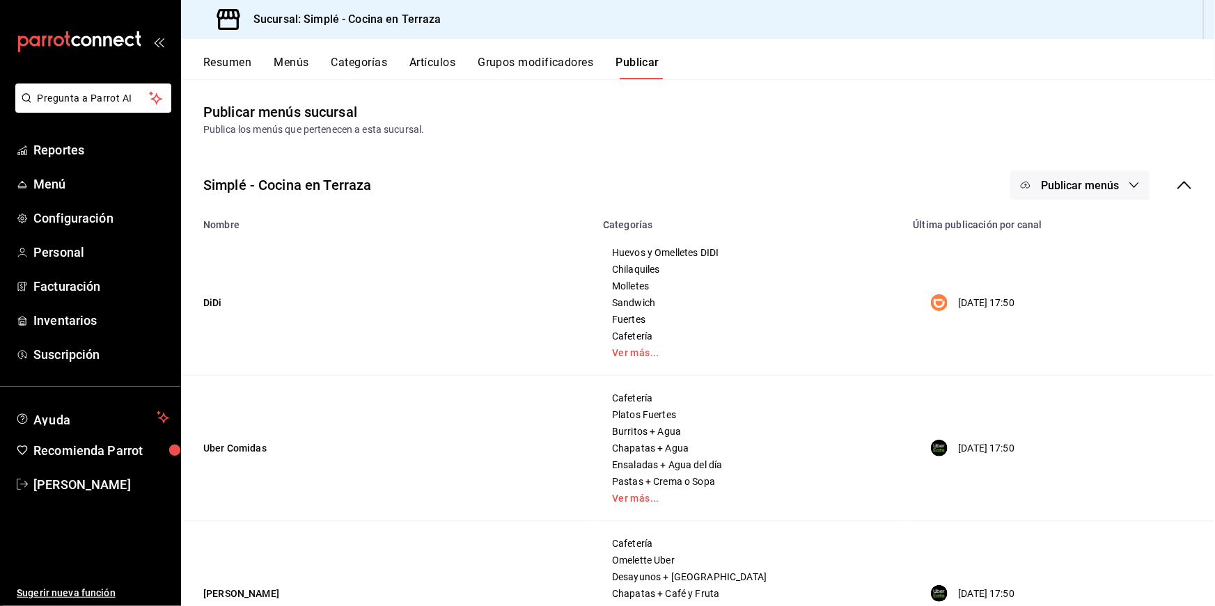
click at [337, 61] on button "Categorías" at bounding box center [359, 68] width 56 height 24
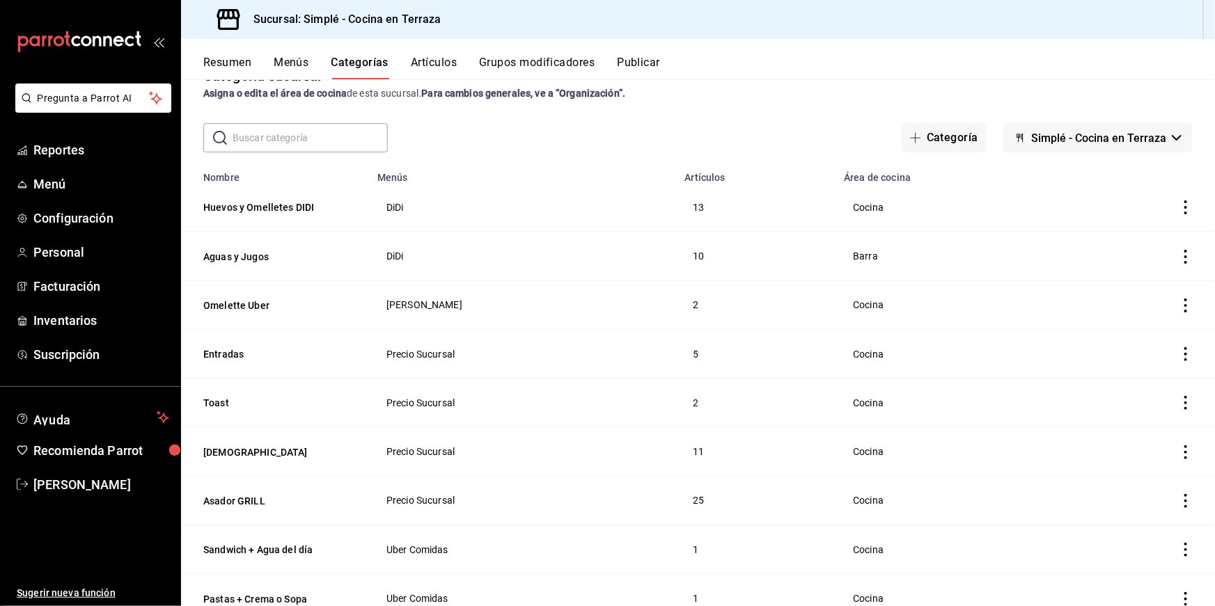
scroll to position [29, 0]
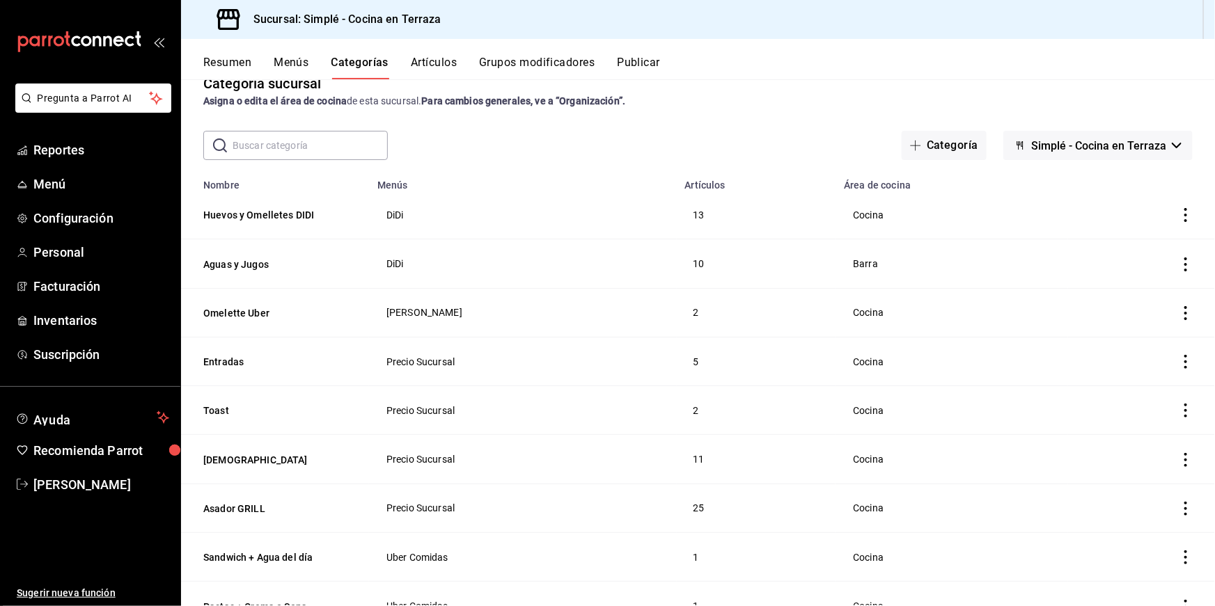
click at [239, 68] on button "Resumen" at bounding box center [227, 68] width 48 height 24
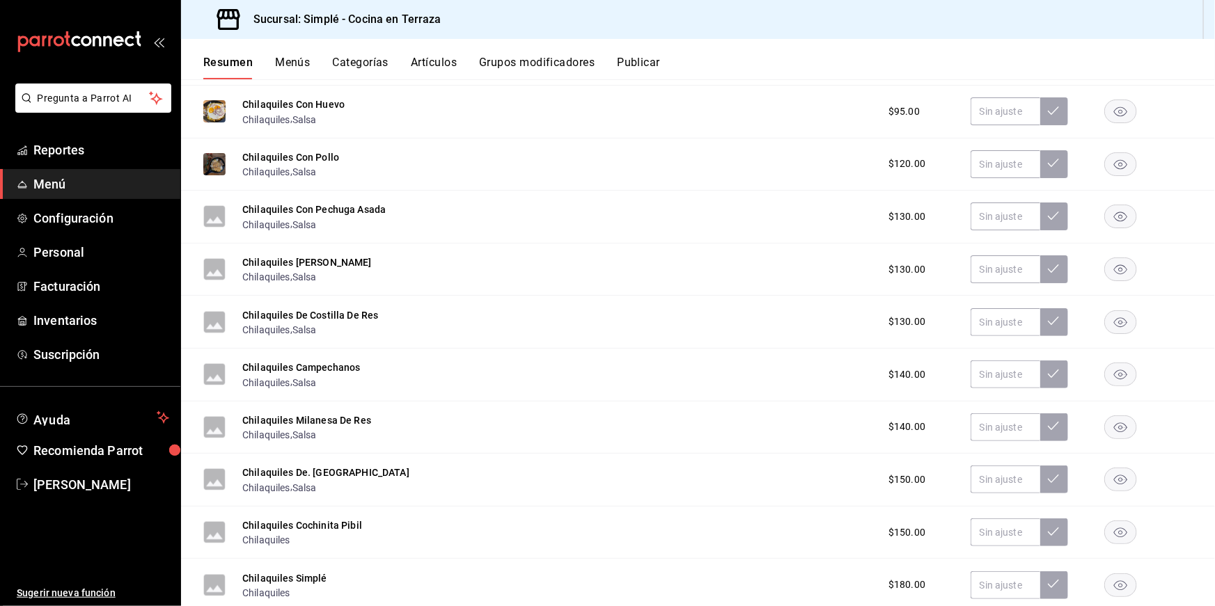
scroll to position [1596, 0]
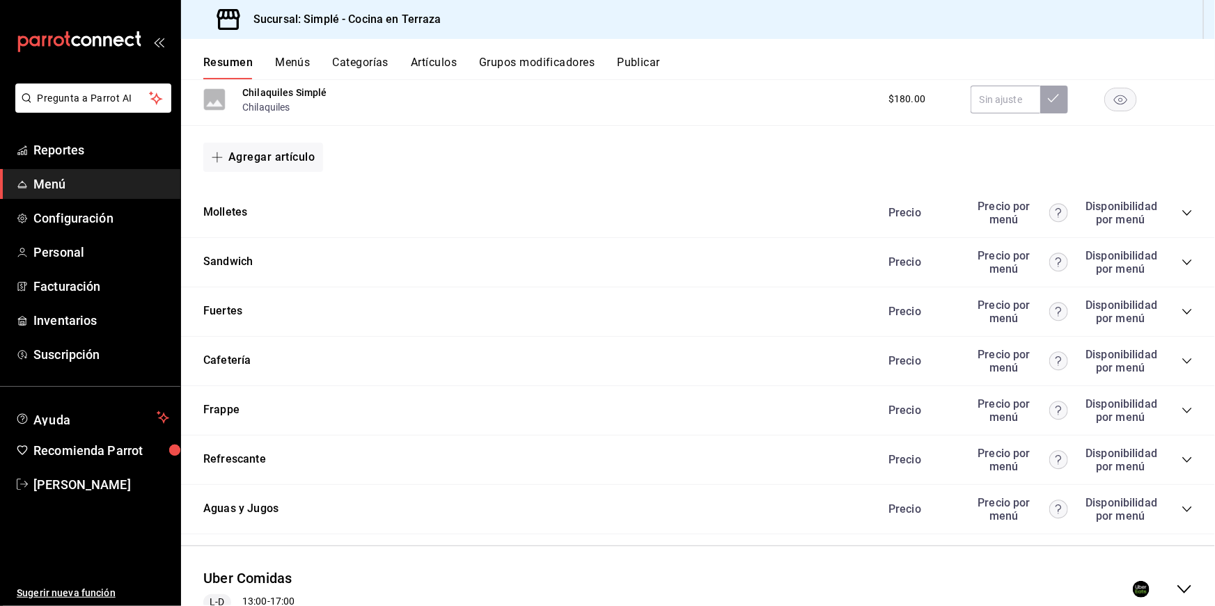
click at [616, 441] on div "Refrescante Precio Precio por menú Disponibilidad por menú" at bounding box center [698, 460] width 1034 height 49
click at [929, 448] on icon "collapse-category-row" at bounding box center [1186, 509] width 11 height 11
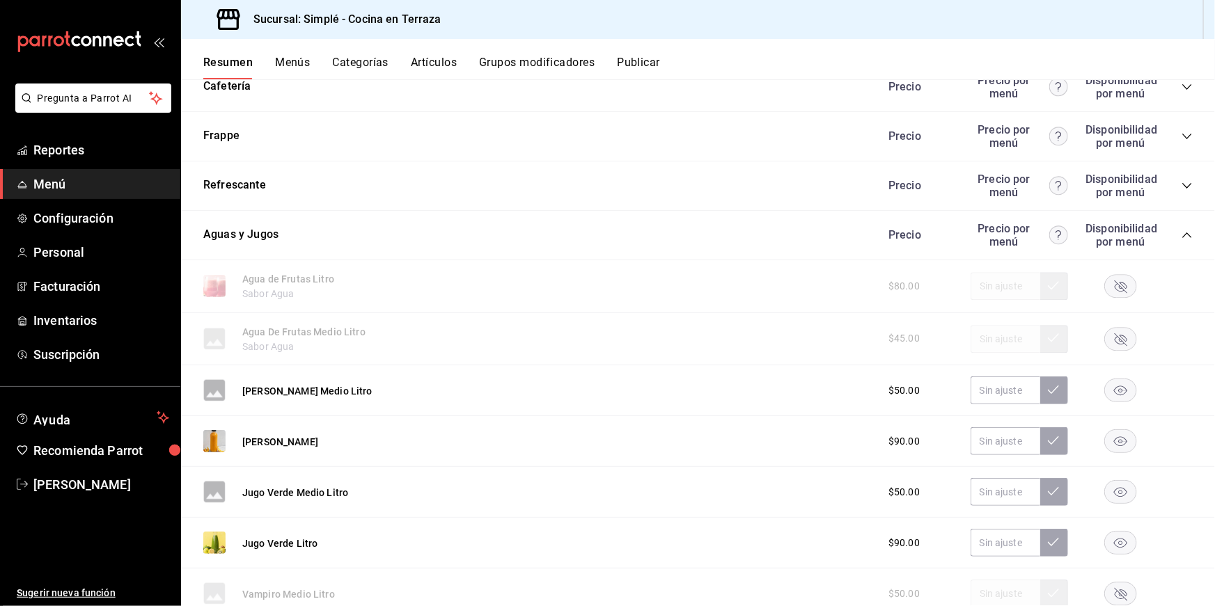
scroll to position [1869, 0]
click at [929, 182] on icon "collapse-category-row" at bounding box center [1186, 187] width 11 height 11
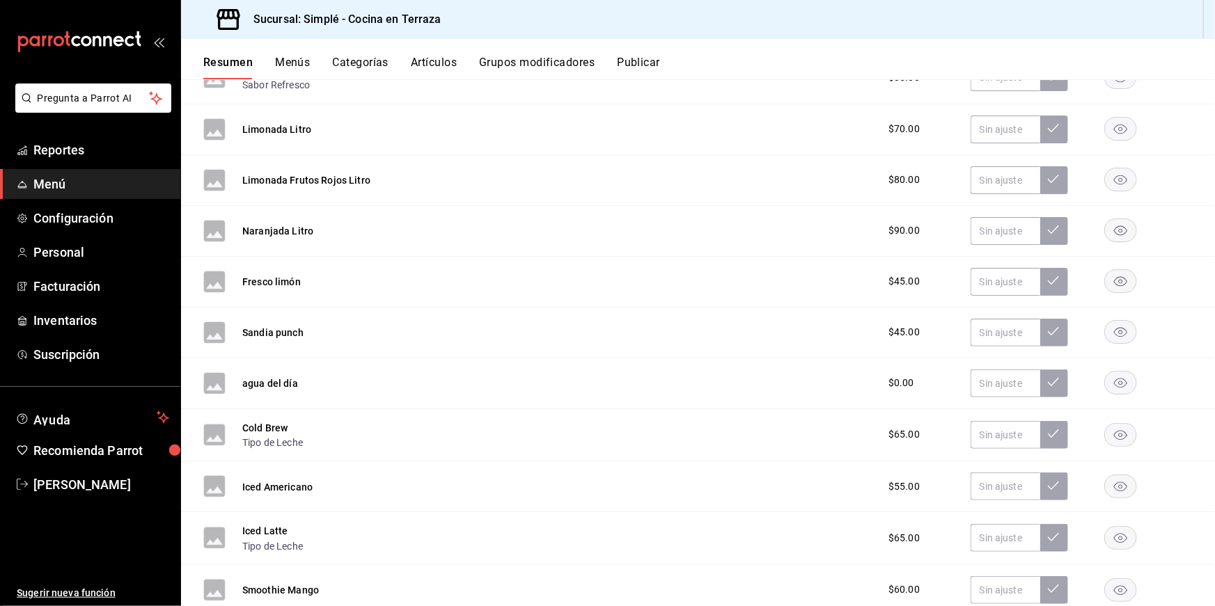
scroll to position [2249, 0]
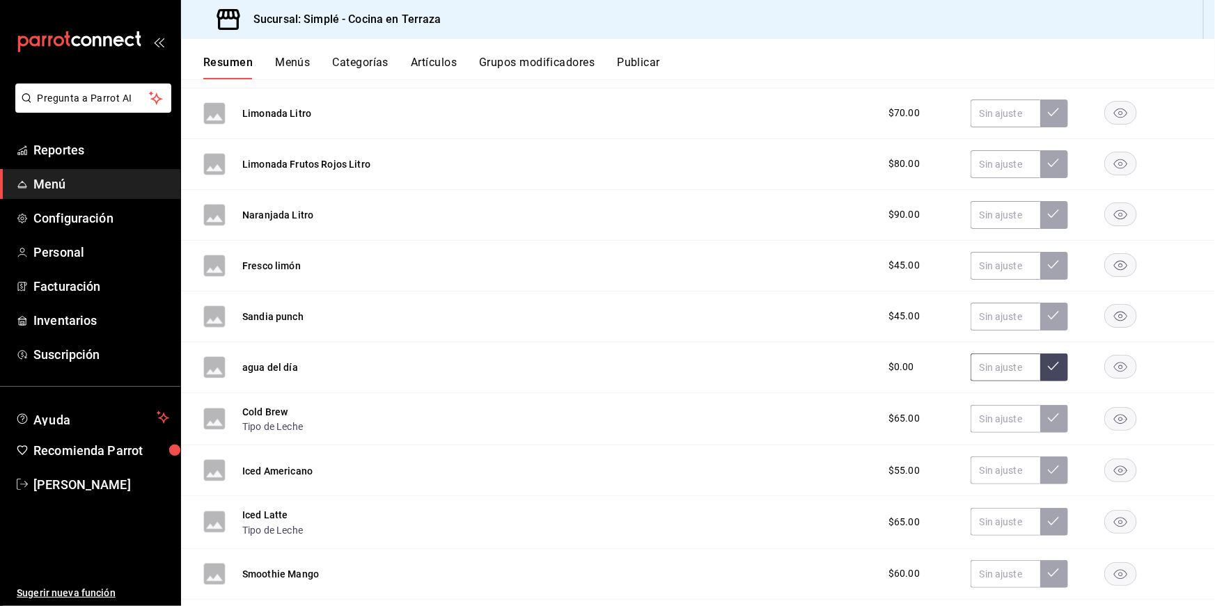
click at [929, 354] on input "text" at bounding box center [1005, 368] width 70 height 28
click at [929, 356] on rect "button" at bounding box center [1121, 367] width 32 height 23
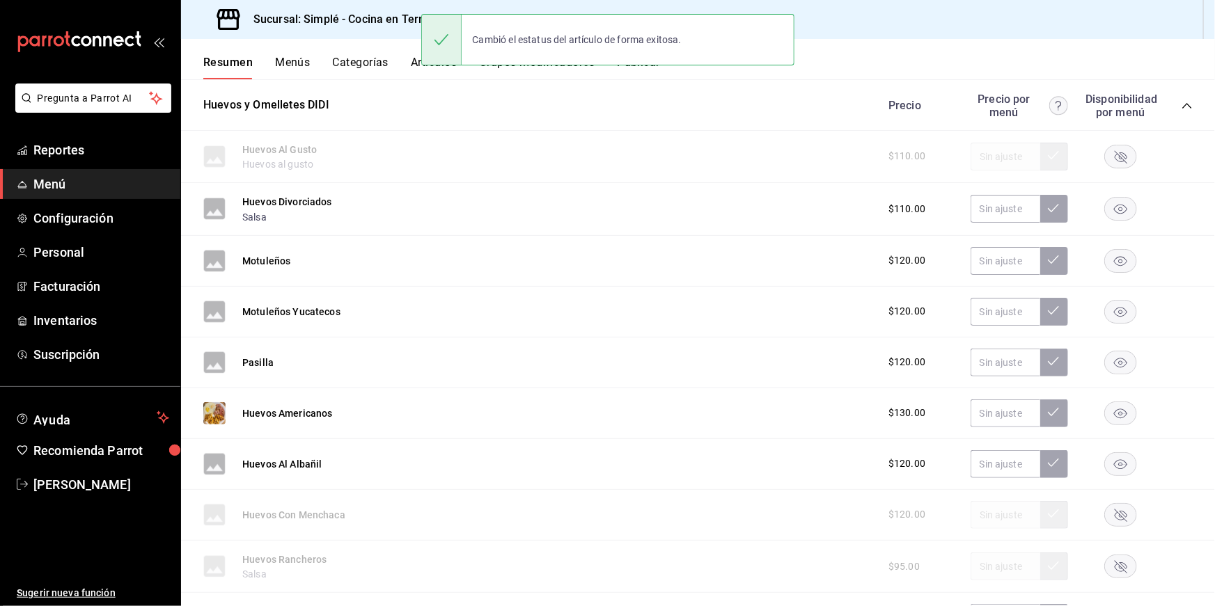
scroll to position [0, 0]
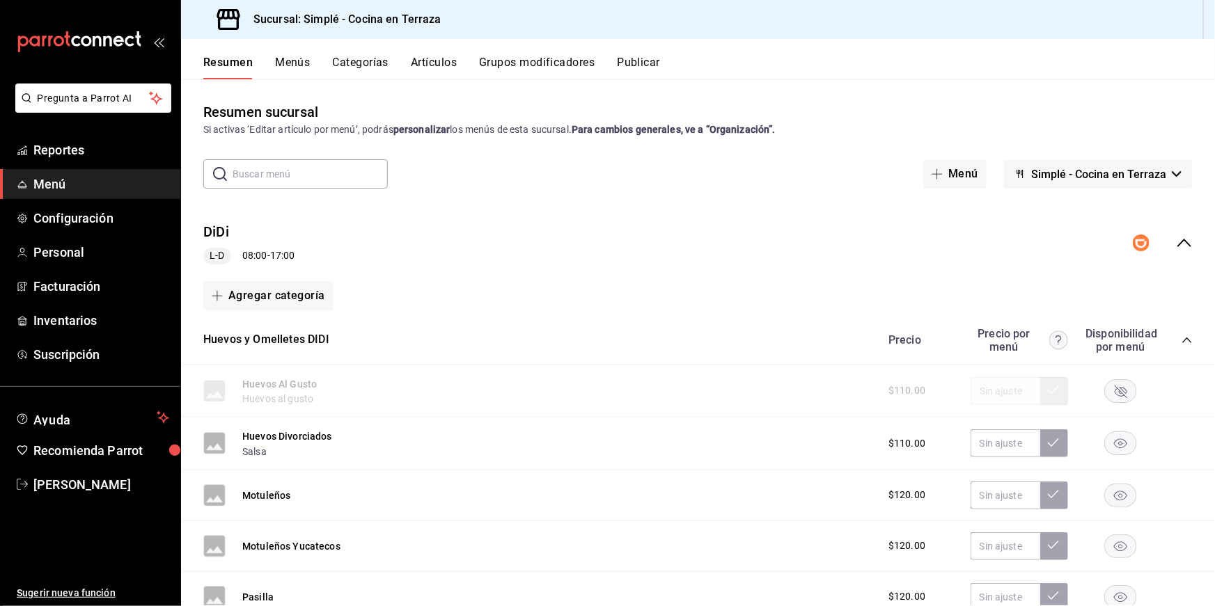
click at [647, 68] on div "Cambió el estatus del artículo de forma exitosa." at bounding box center [607, 40] width 373 height 60
click at [638, 67] on button "Publicar" at bounding box center [638, 68] width 43 height 24
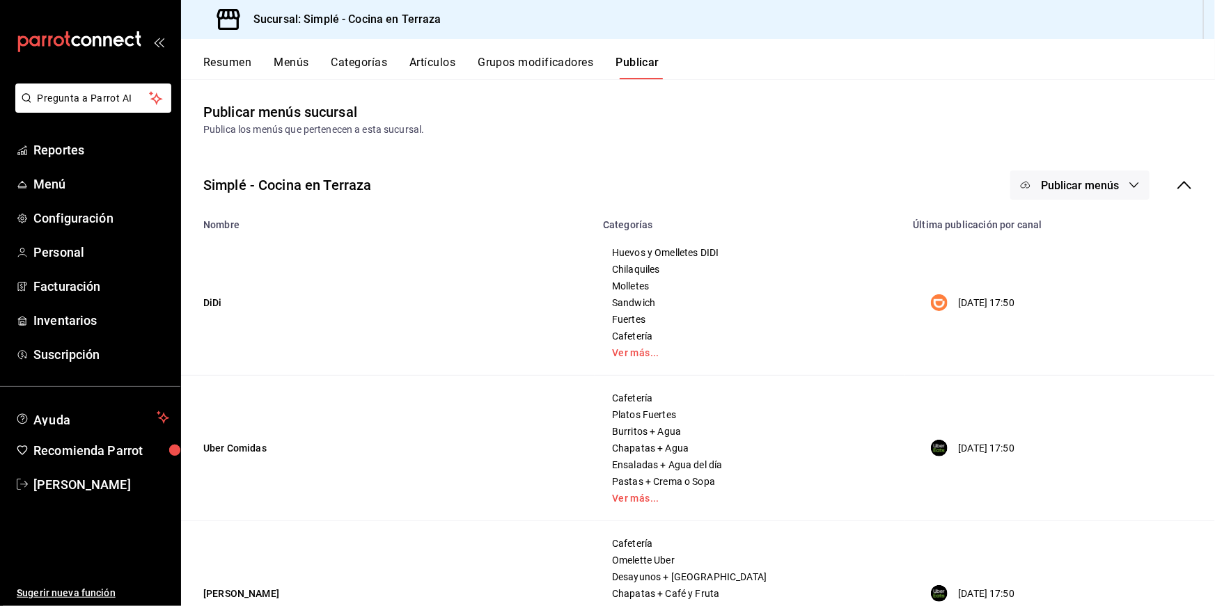
click at [929, 198] on button "Publicar menús" at bounding box center [1079, 185] width 139 height 29
click at [929, 224] on span "DiDi Food" at bounding box center [1099, 230] width 67 height 15
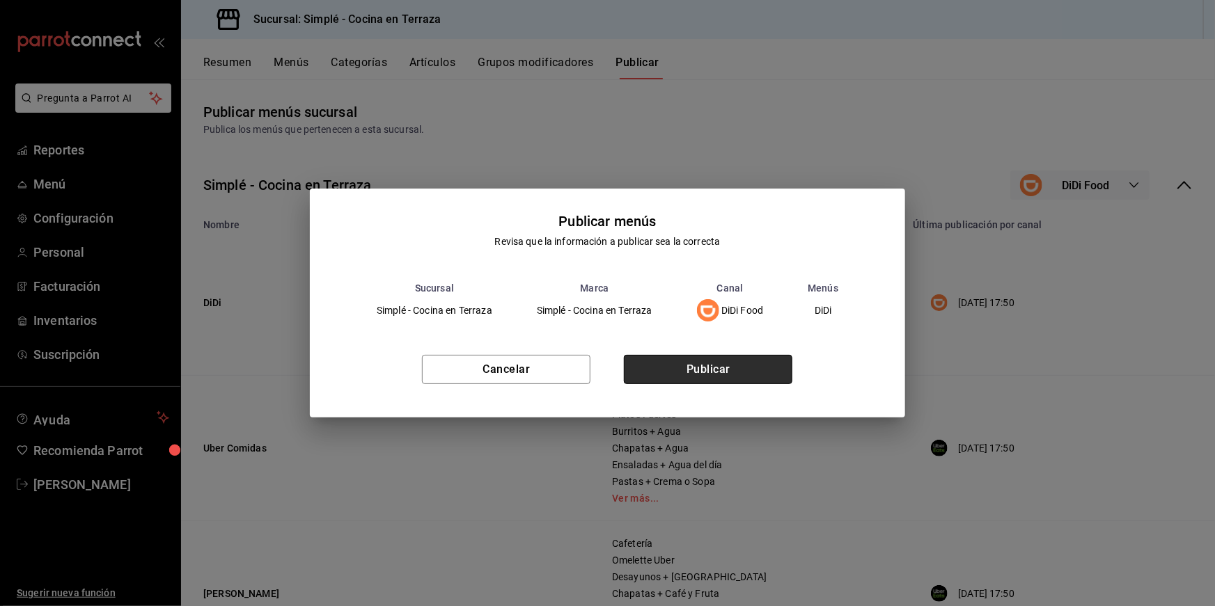
click at [721, 370] on button "Publicar" at bounding box center [708, 369] width 168 height 29
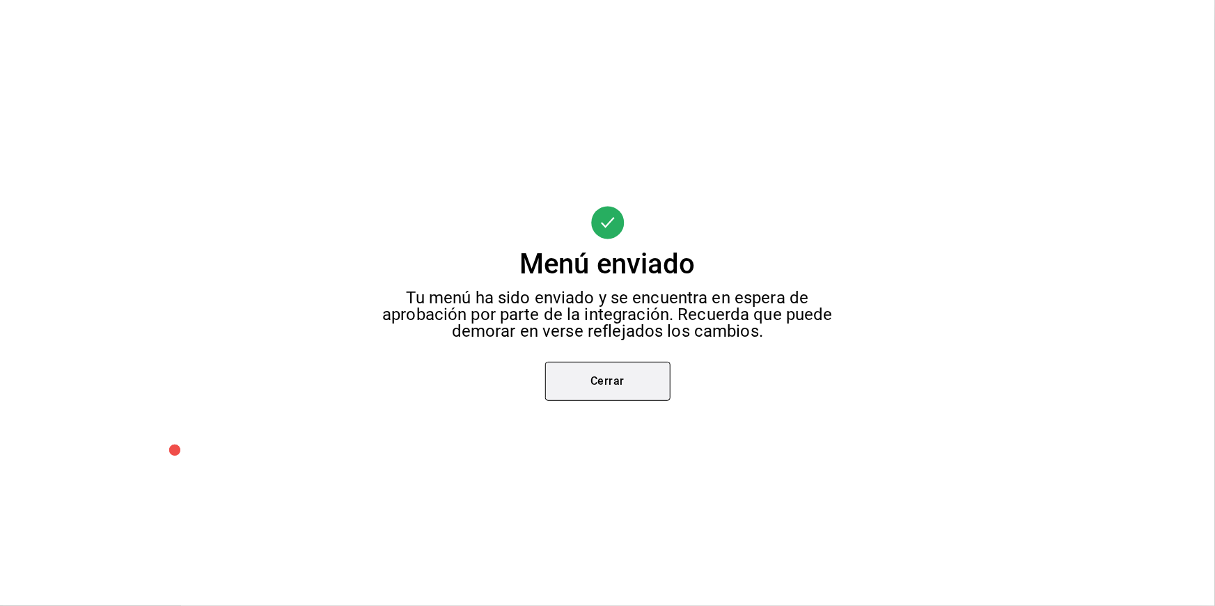
click at [617, 385] on button "Cerrar" at bounding box center [607, 381] width 125 height 39
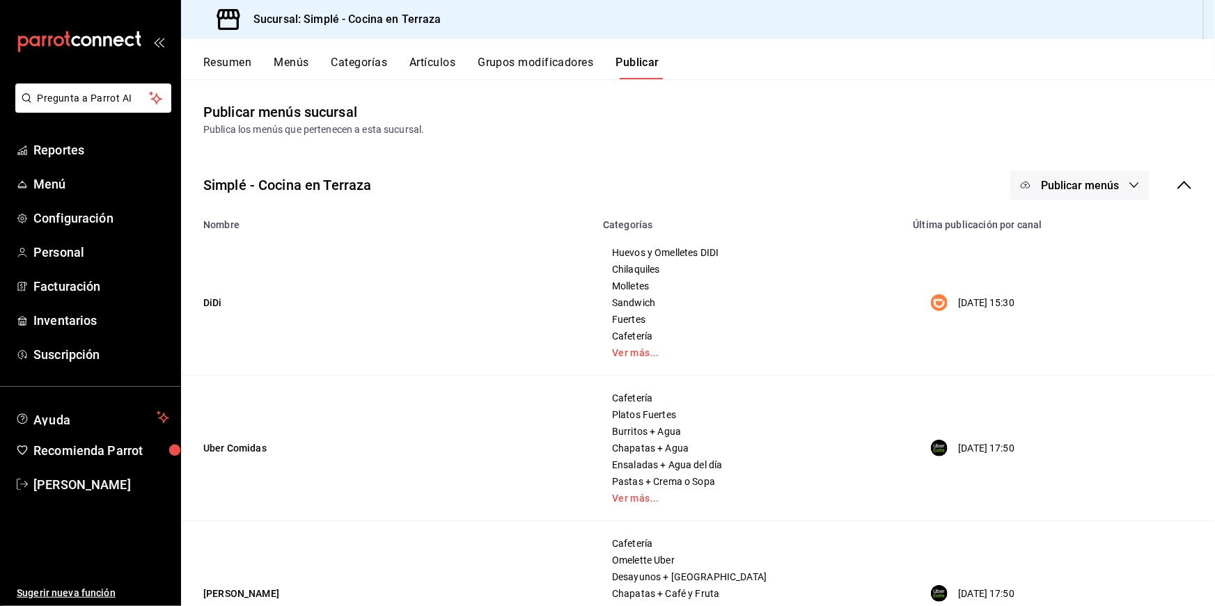
click at [409, 68] on div "Resumen Menús Categorías Artículos Grupos modificadores Publicar" at bounding box center [708, 68] width 1011 height 24
click at [432, 69] on button "Artículos" at bounding box center [432, 68] width 46 height 24
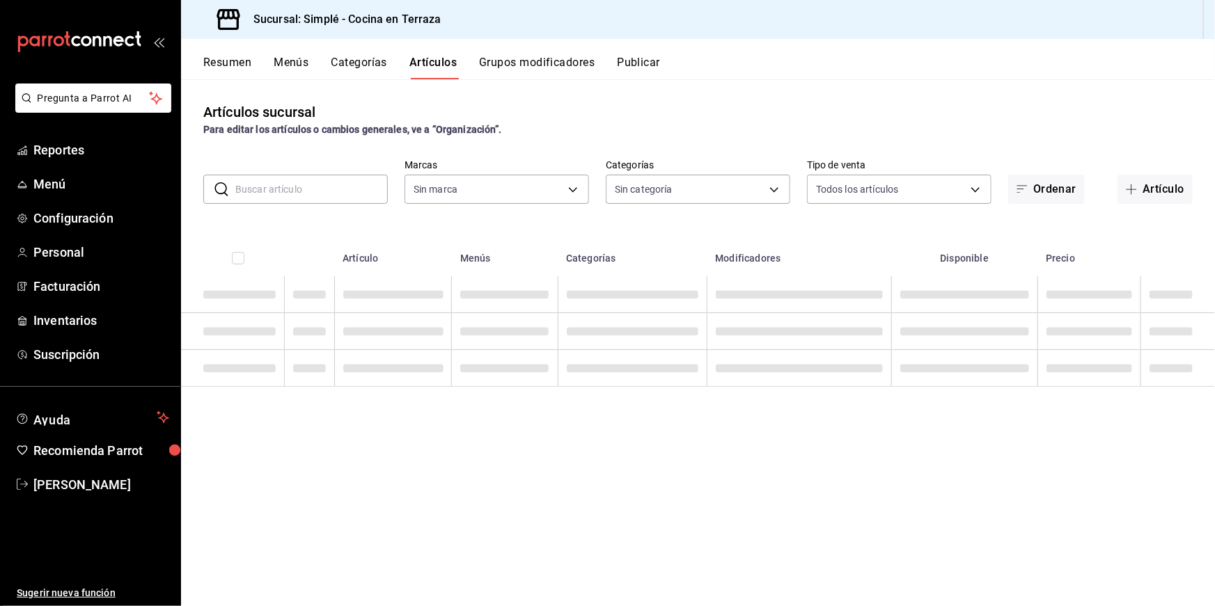
type input "a876fa94-8549-426a-a32f-cad6be8fa00c"
click at [239, 63] on button "Resumen" at bounding box center [227, 68] width 48 height 24
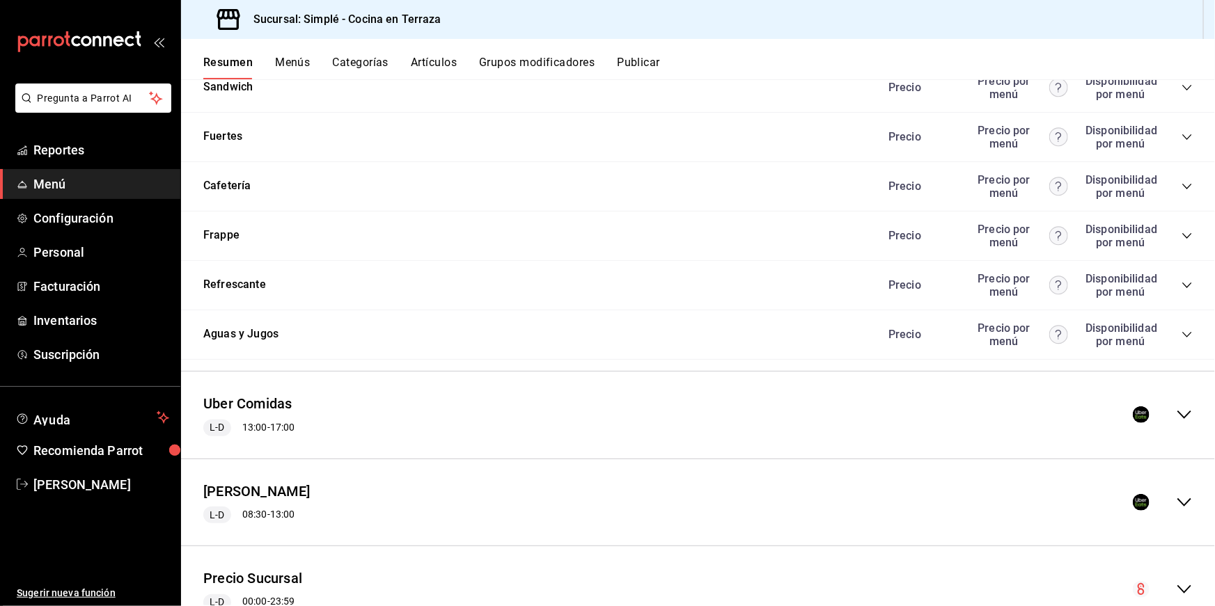
scroll to position [1764, 0]
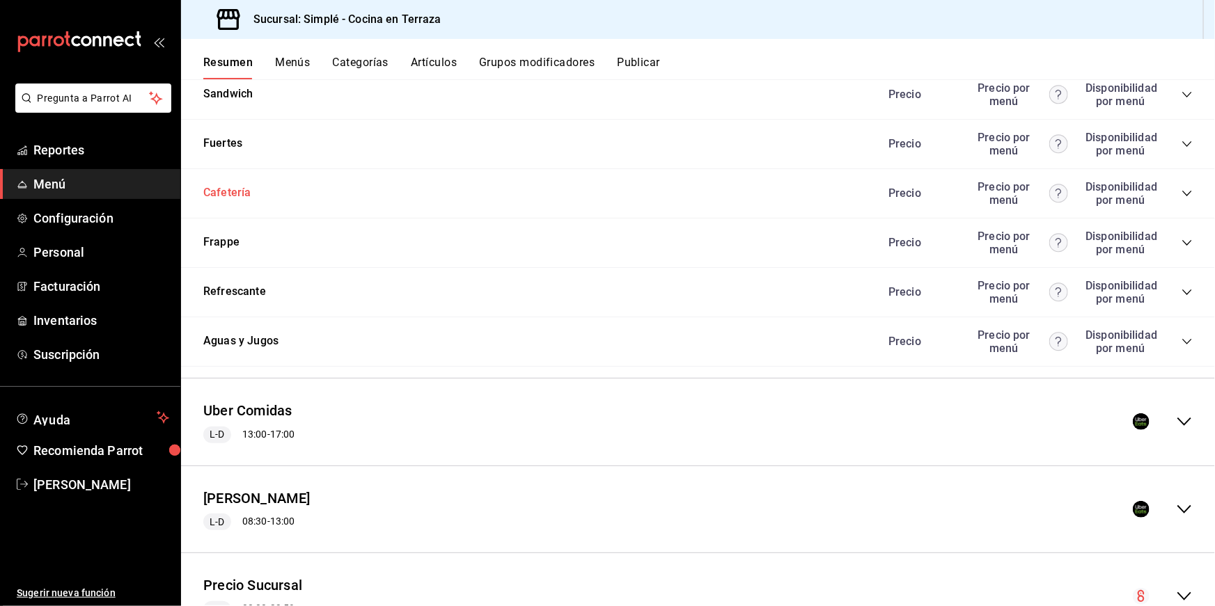
click at [237, 185] on button "Cafetería" at bounding box center [227, 193] width 48 height 16
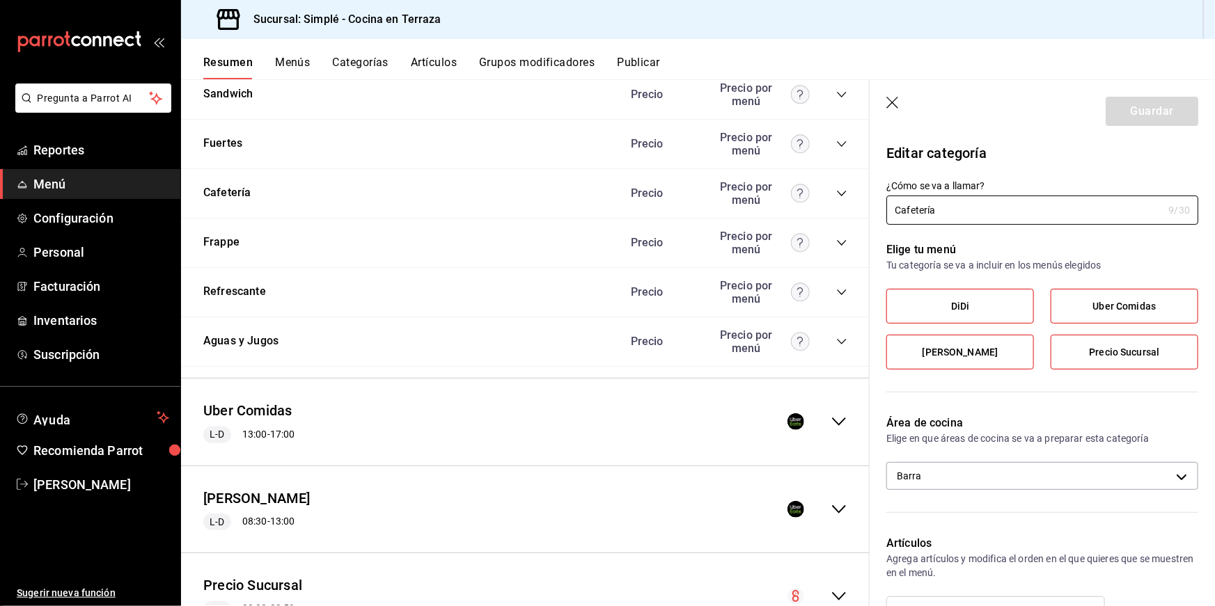
click at [890, 102] on icon "button" at bounding box center [893, 104] width 14 height 14
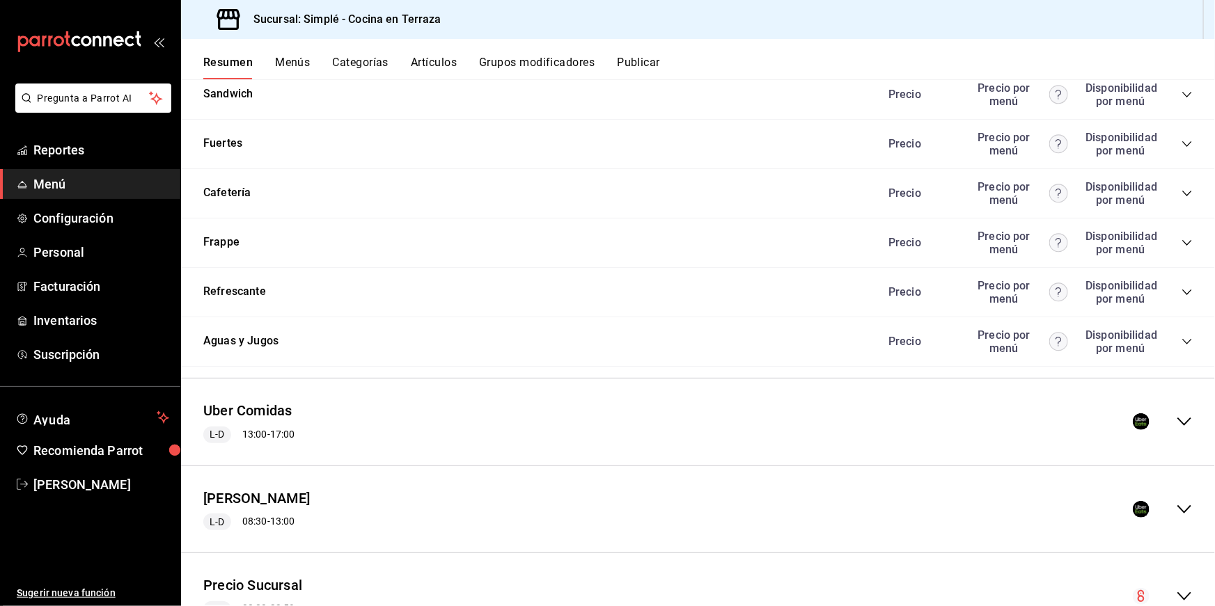
click at [1186, 188] on icon "collapse-category-row" at bounding box center [1186, 193] width 11 height 11
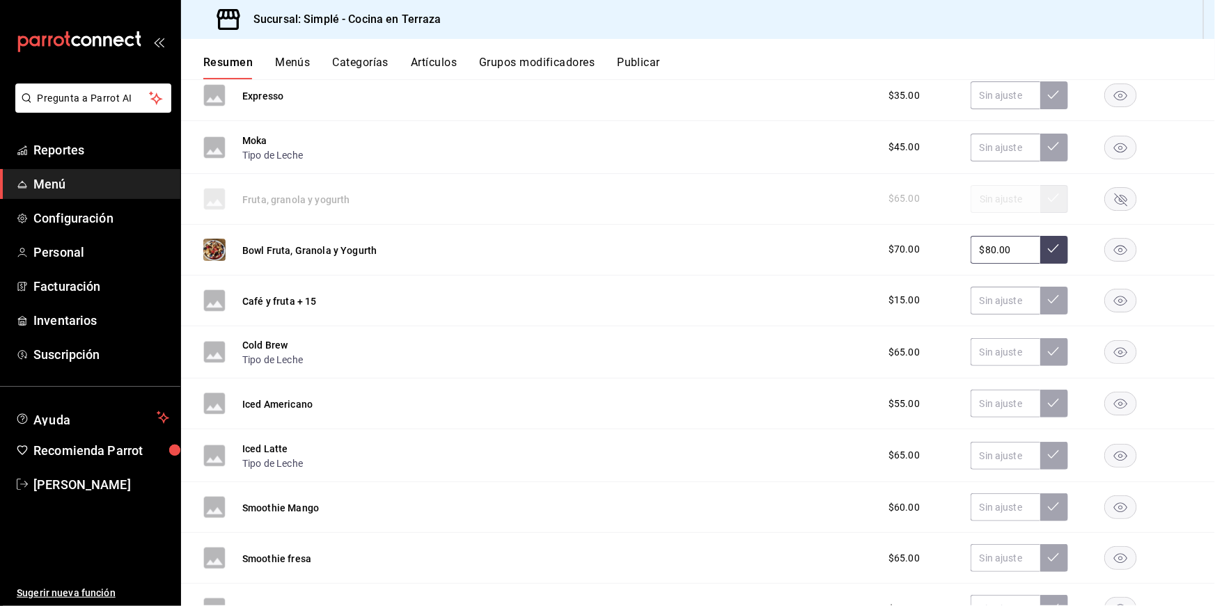
scroll to position [2374, 0]
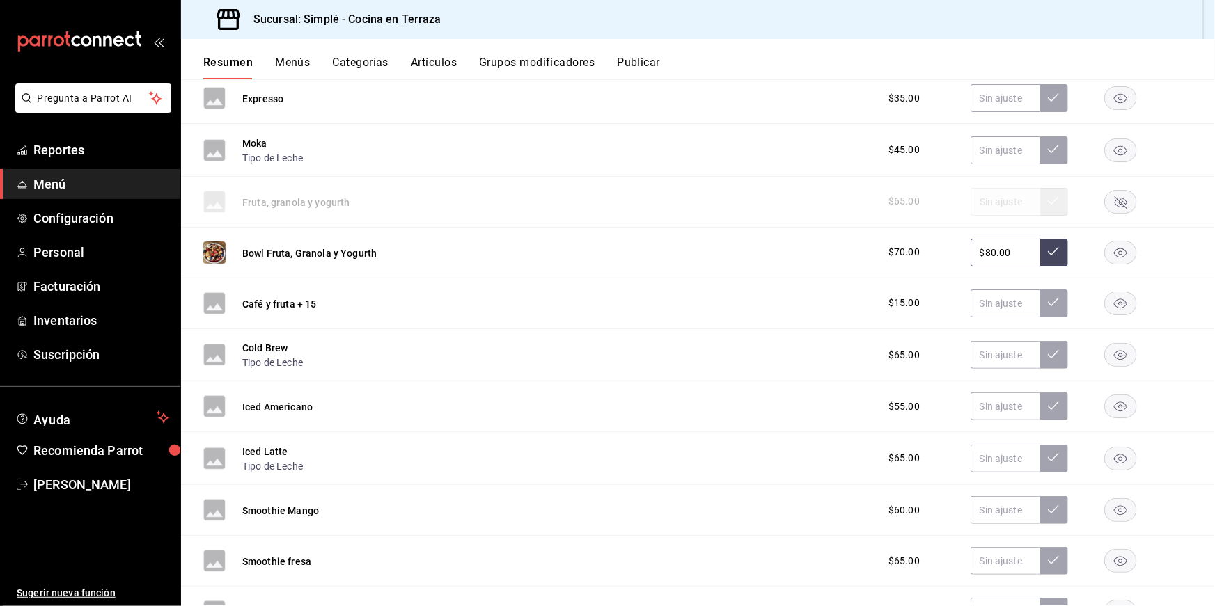
click at [1048, 246] on icon at bounding box center [1053, 251] width 11 height 11
click at [656, 60] on button "Publicar" at bounding box center [638, 68] width 43 height 24
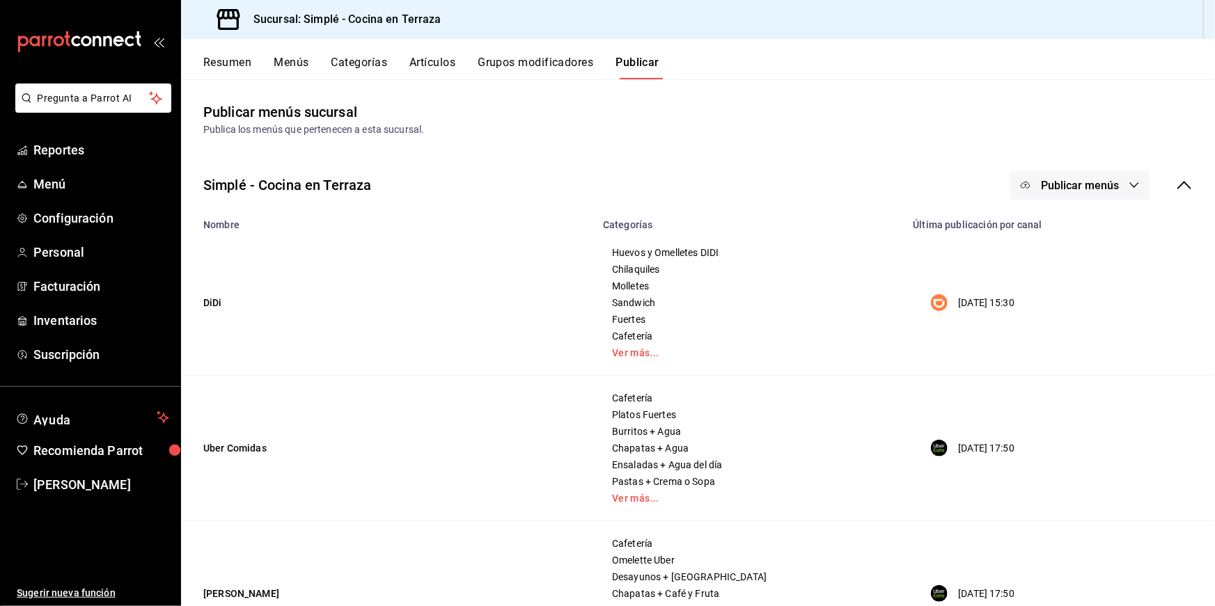
click at [1071, 173] on button "Publicar menús" at bounding box center [1079, 185] width 139 height 29
click at [1047, 229] on img at bounding box center [1038, 230] width 22 height 22
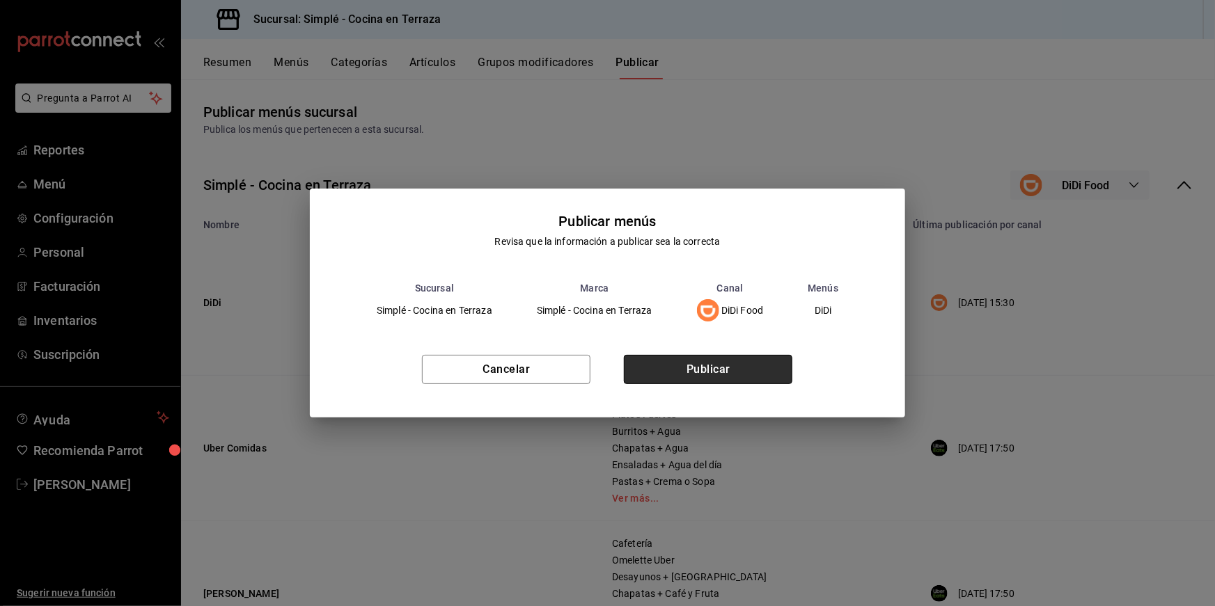
click at [776, 378] on button "Publicar" at bounding box center [708, 369] width 168 height 29
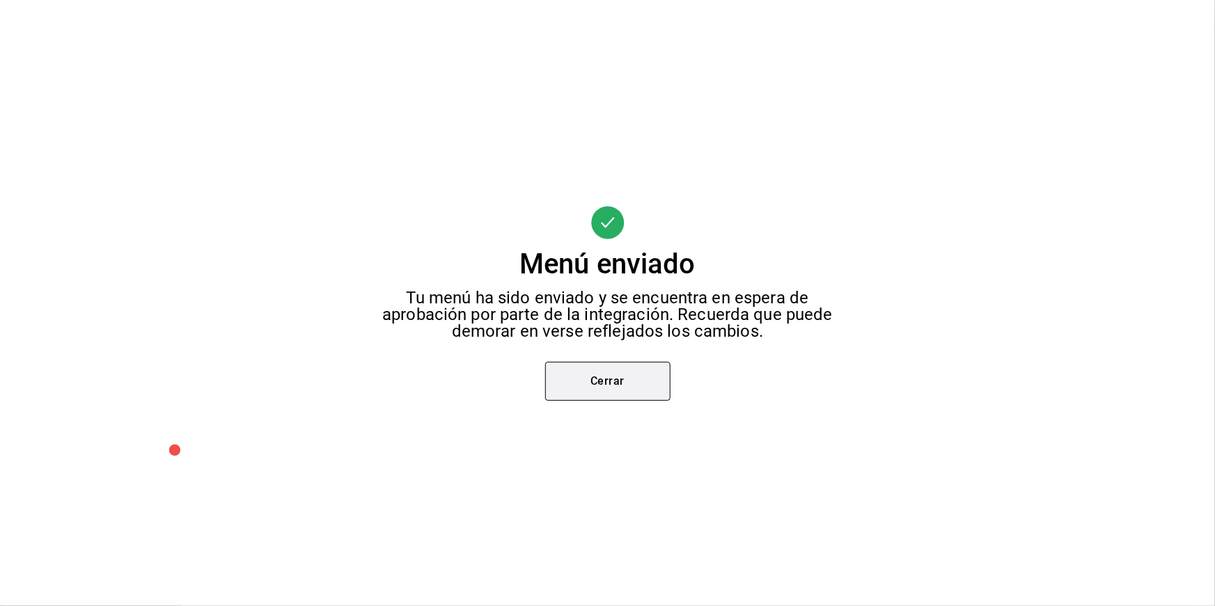
click at [633, 378] on button "Cerrar" at bounding box center [607, 381] width 125 height 39
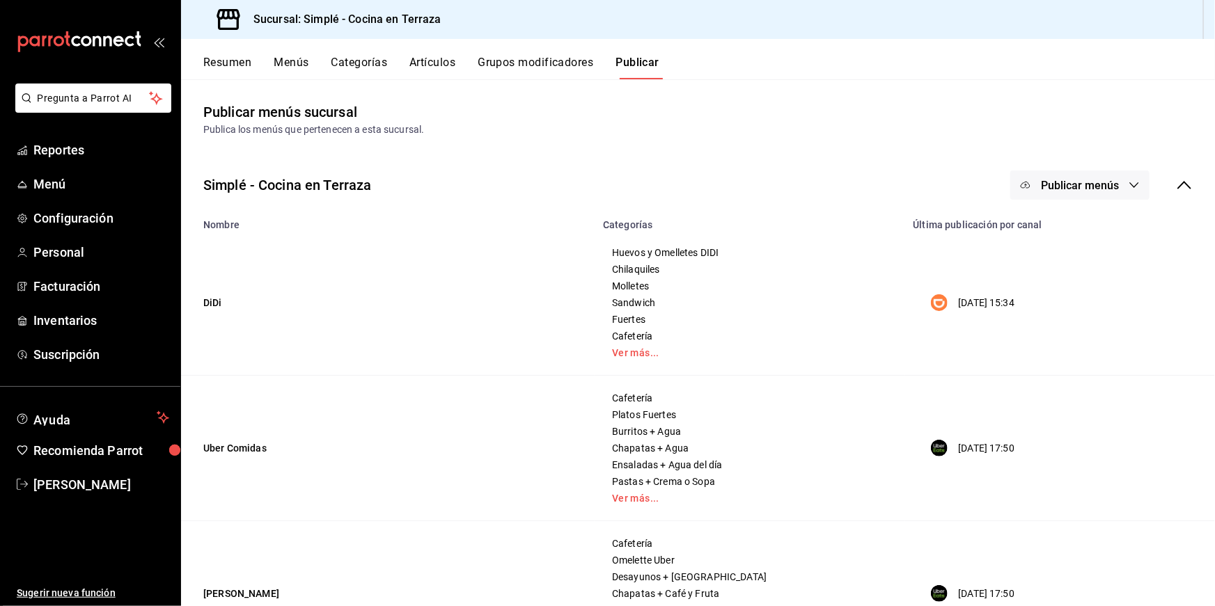
click at [232, 63] on button "Resumen" at bounding box center [227, 68] width 48 height 24
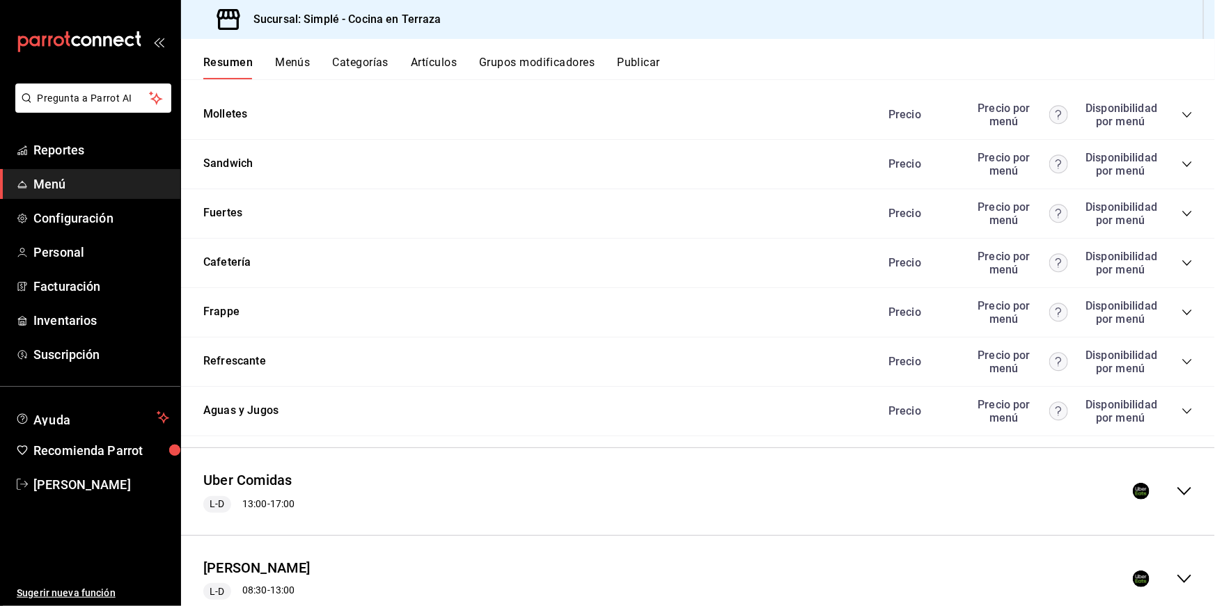
scroll to position [1761, 0]
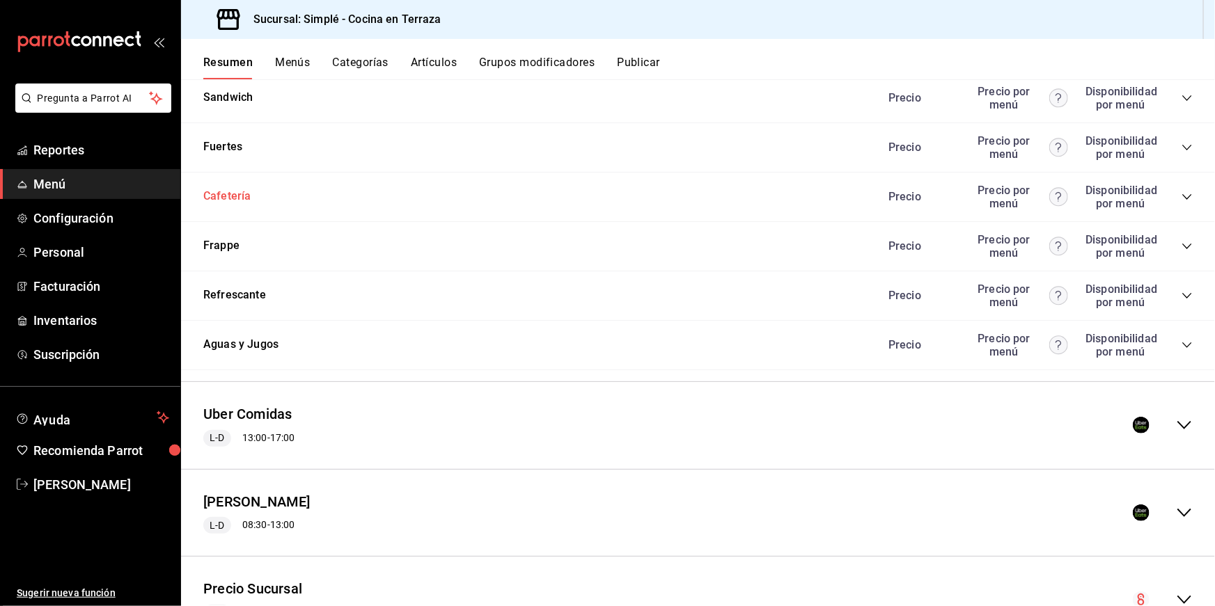
click at [223, 189] on button "Cafetería" at bounding box center [227, 197] width 48 height 16
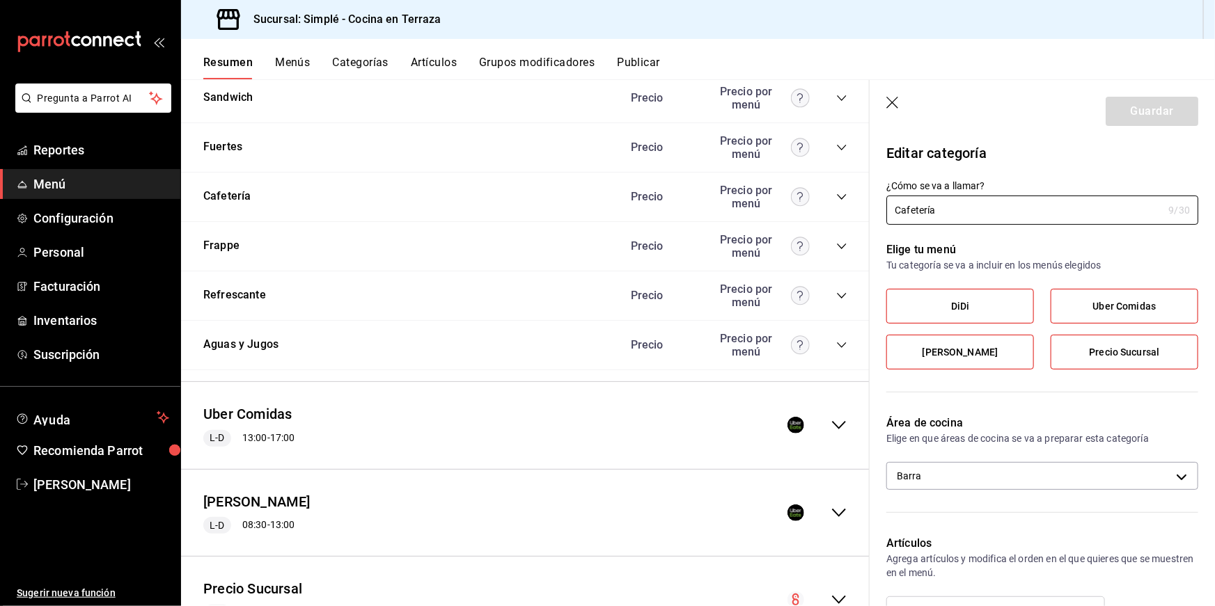
click at [896, 105] on icon "button" at bounding box center [893, 104] width 14 height 14
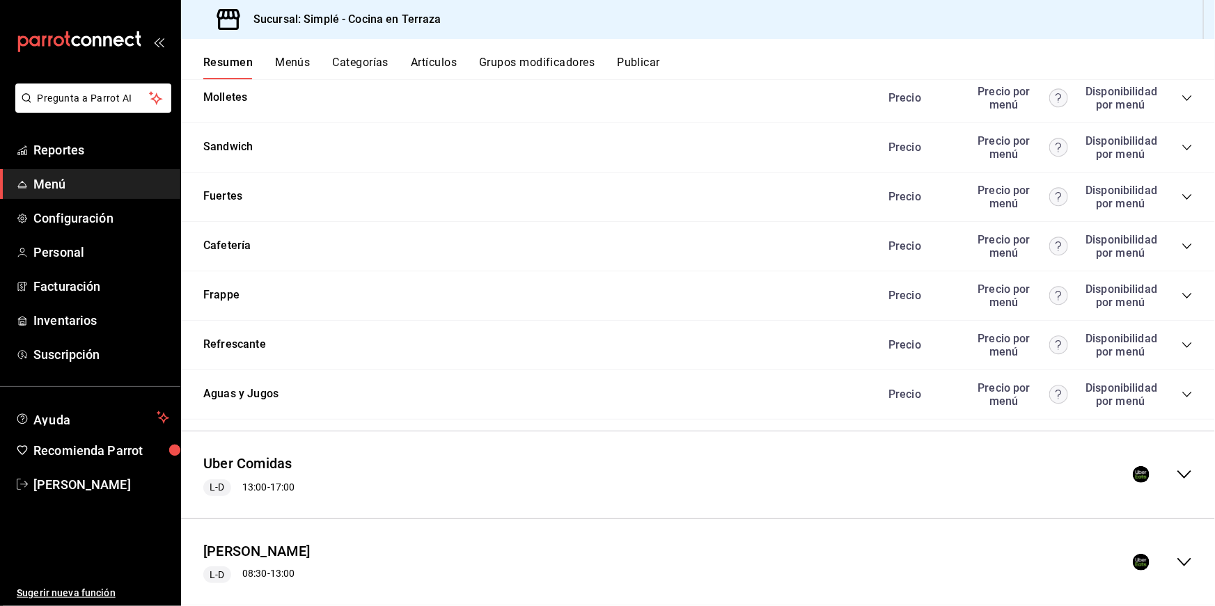
scroll to position [1570, 0]
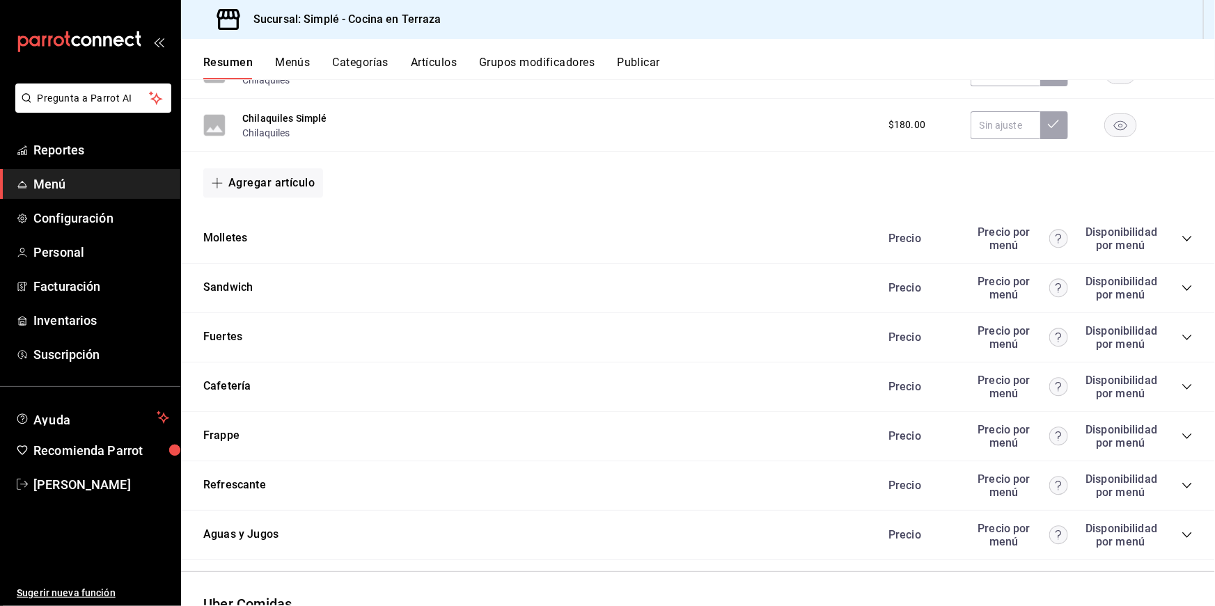
click at [1190, 381] on icon "collapse-category-row" at bounding box center [1186, 386] width 11 height 11
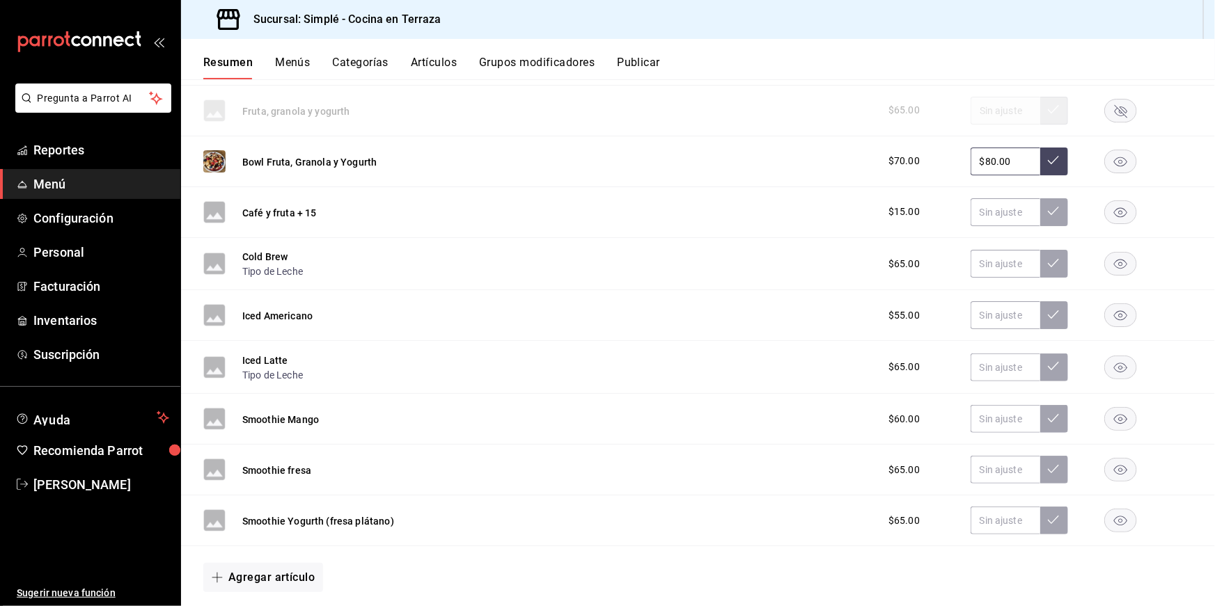
scroll to position [2455, 0]
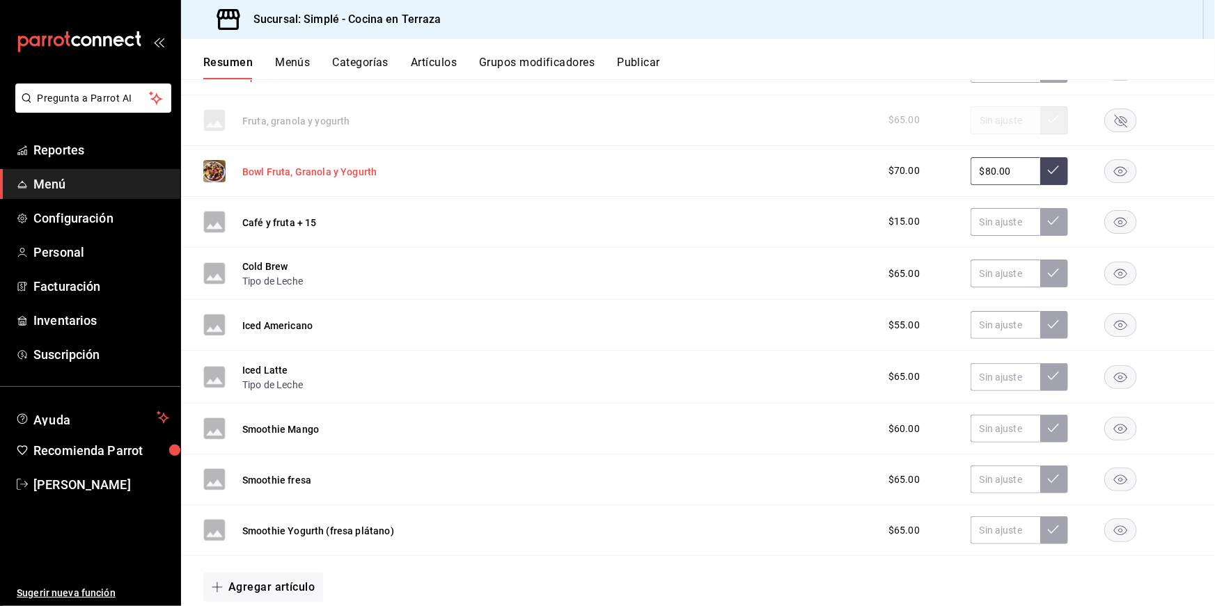
click at [356, 165] on button "Bowl Fruta, Granola y Yogurth" at bounding box center [309, 172] width 134 height 14
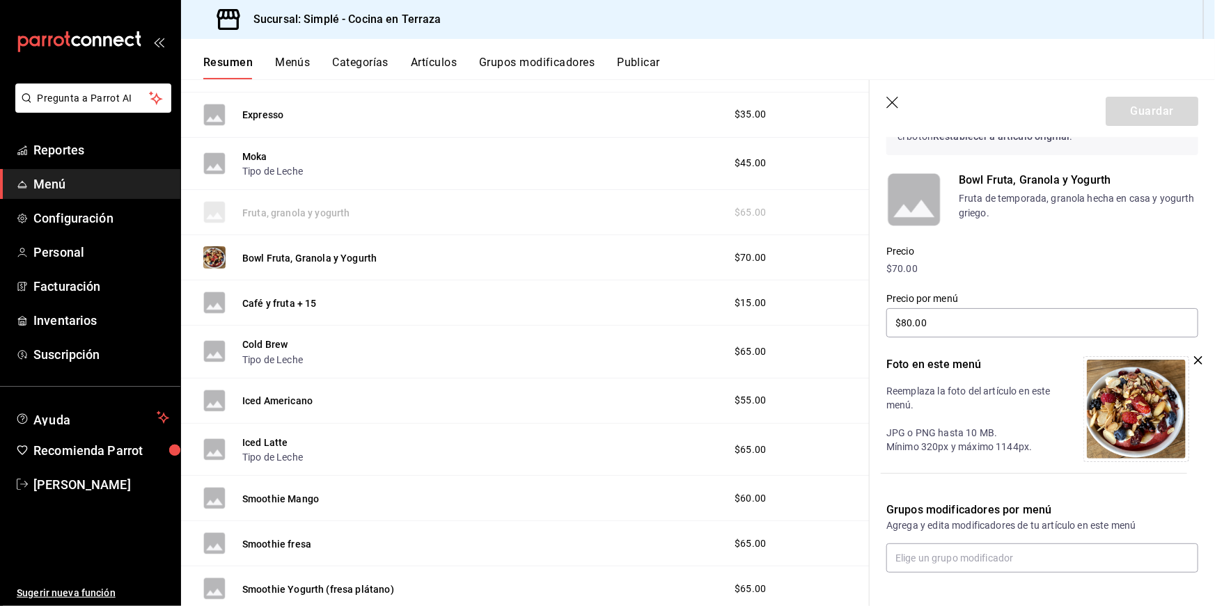
scroll to position [2205, 0]
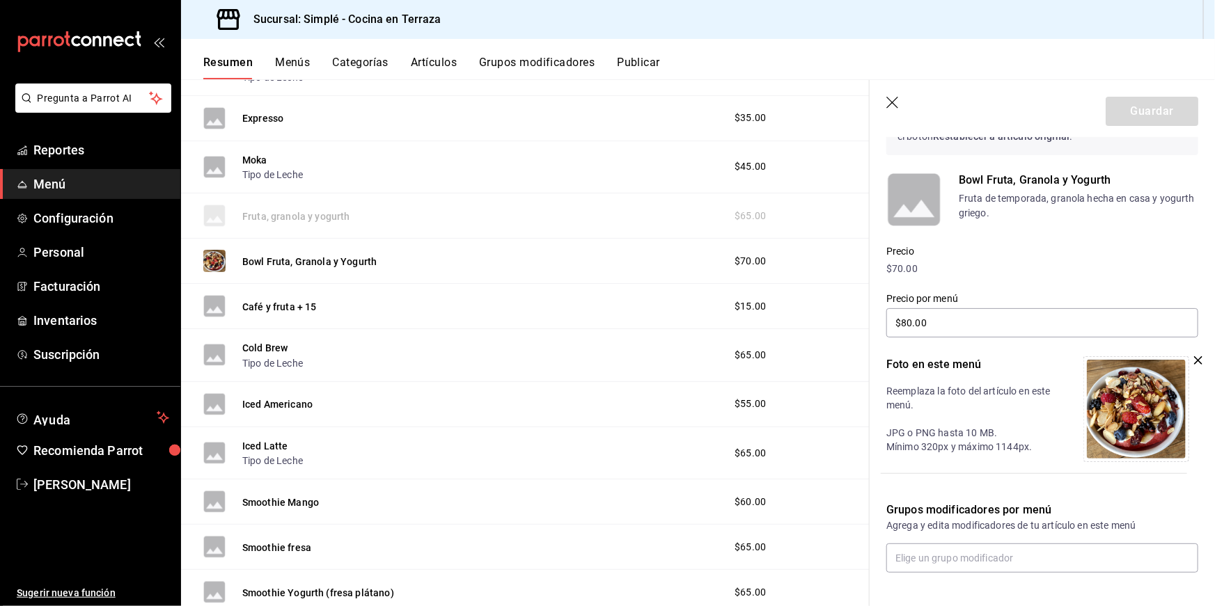
click at [892, 101] on icon "button" at bounding box center [893, 104] width 14 height 14
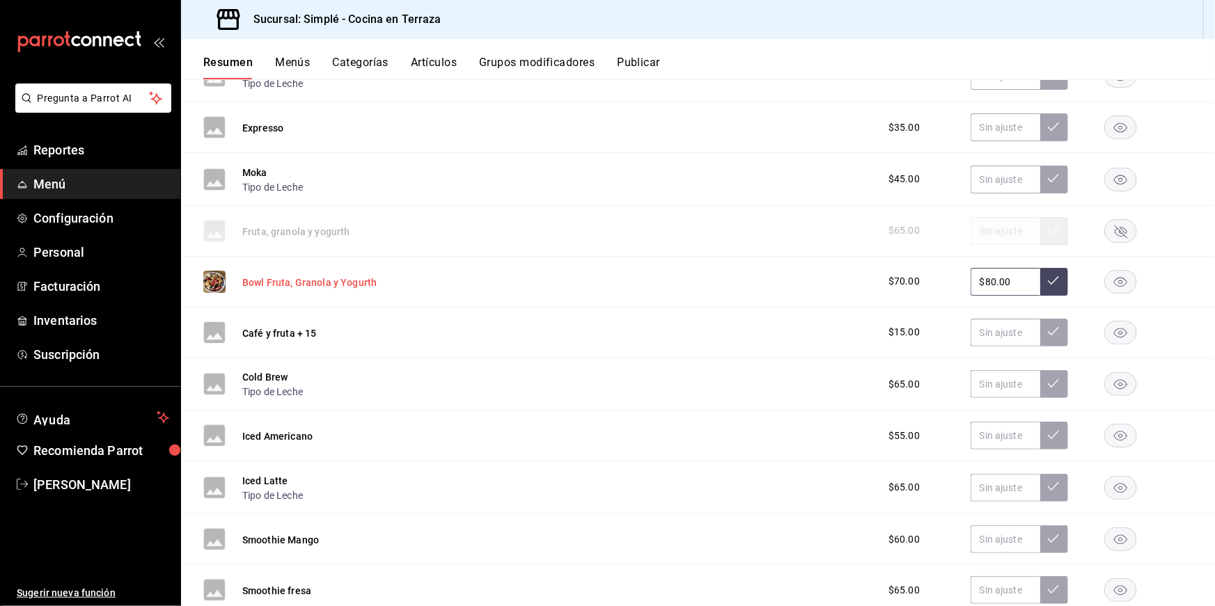
click at [359, 276] on button "Bowl Fruta, Granola y Yogurth" at bounding box center [309, 283] width 134 height 14
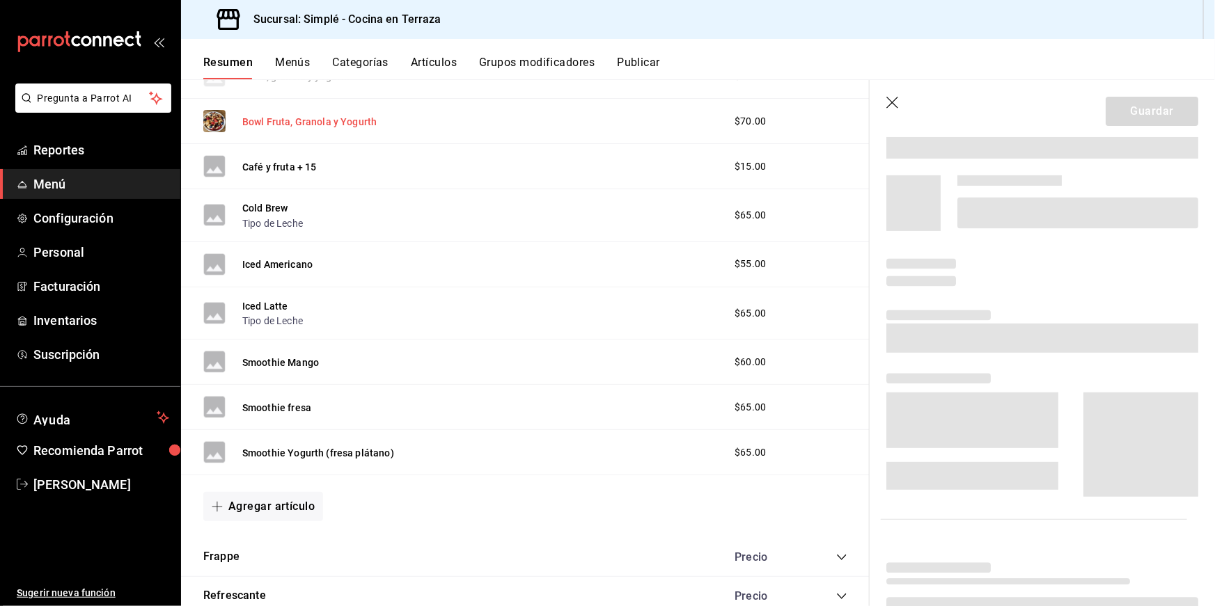
scroll to position [2205, 0]
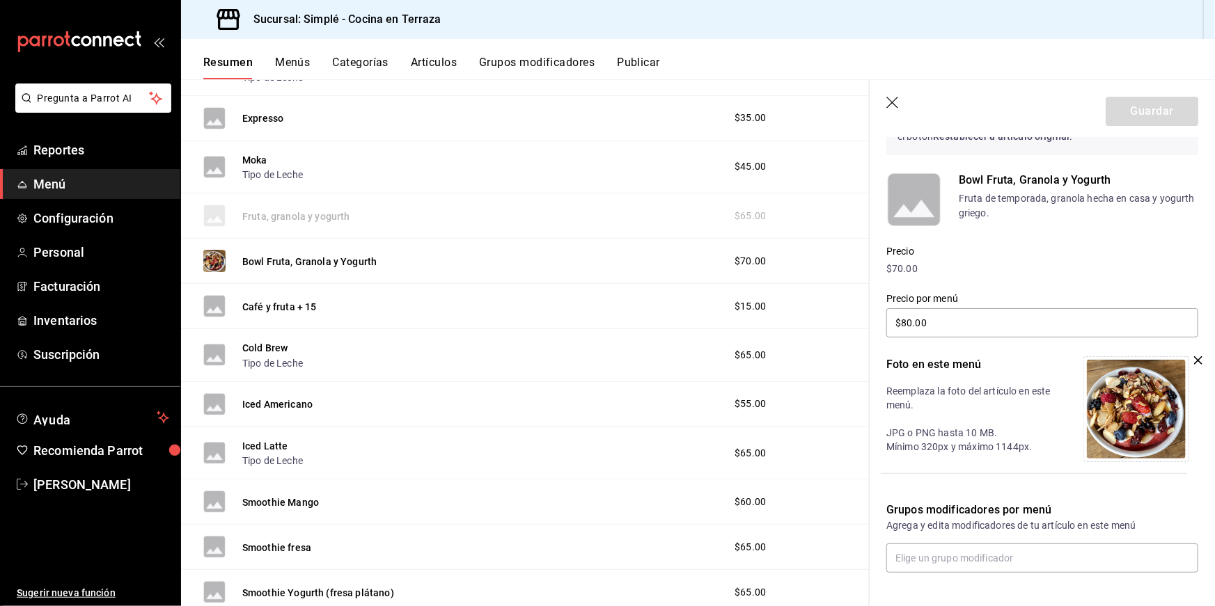
click at [890, 104] on icon "button" at bounding box center [893, 104] width 14 height 14
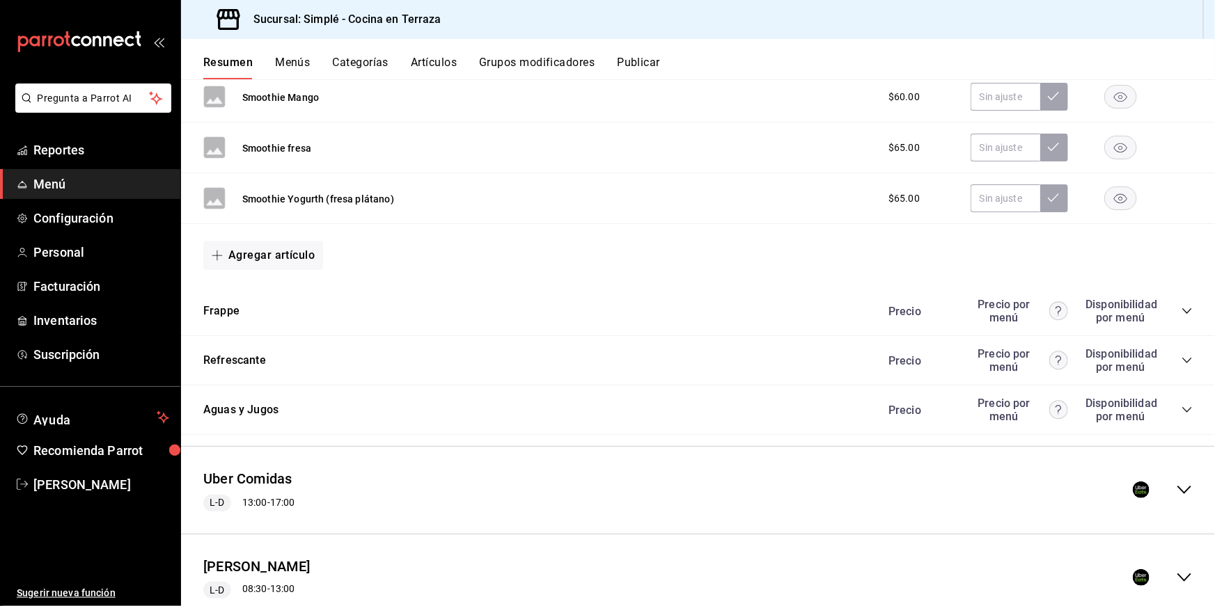
scroll to position [2896, 0]
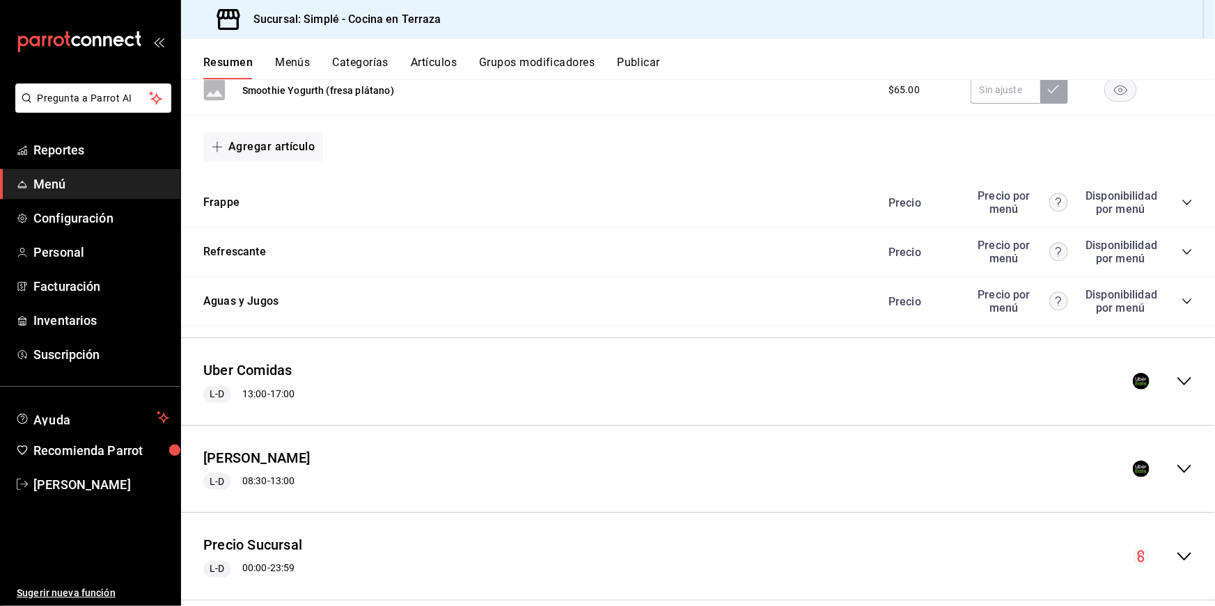
click at [680, 369] on div "Uber Comidas L-D 13:00 - 17:00" at bounding box center [698, 381] width 1034 height 65
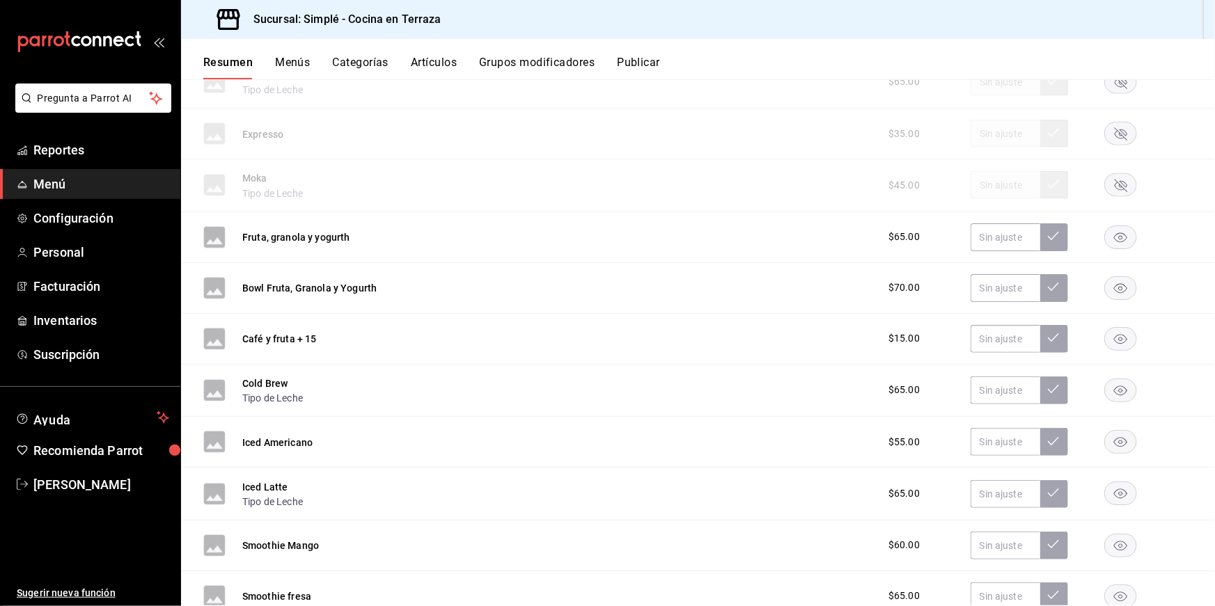
scroll to position [3765, 0]
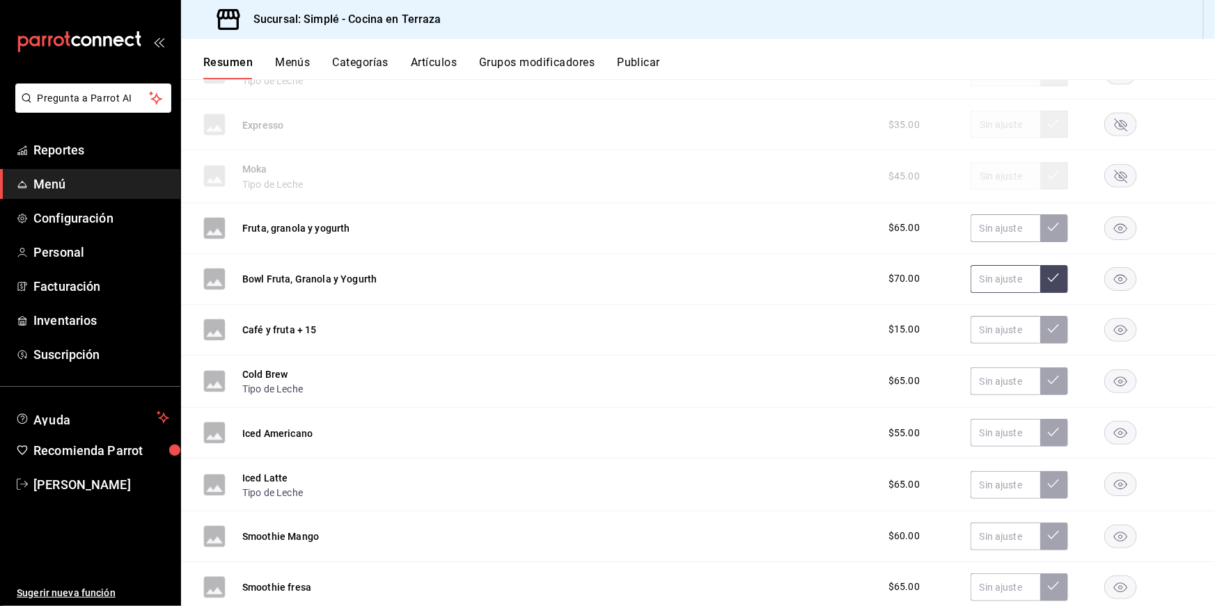
click at [1018, 265] on input "text" at bounding box center [1005, 279] width 70 height 28
type input "$85.00"
click at [1057, 272] on icon at bounding box center [1053, 277] width 11 height 11
click at [302, 272] on button "Bowl Fruta, Granola y Yogurth" at bounding box center [309, 279] width 134 height 14
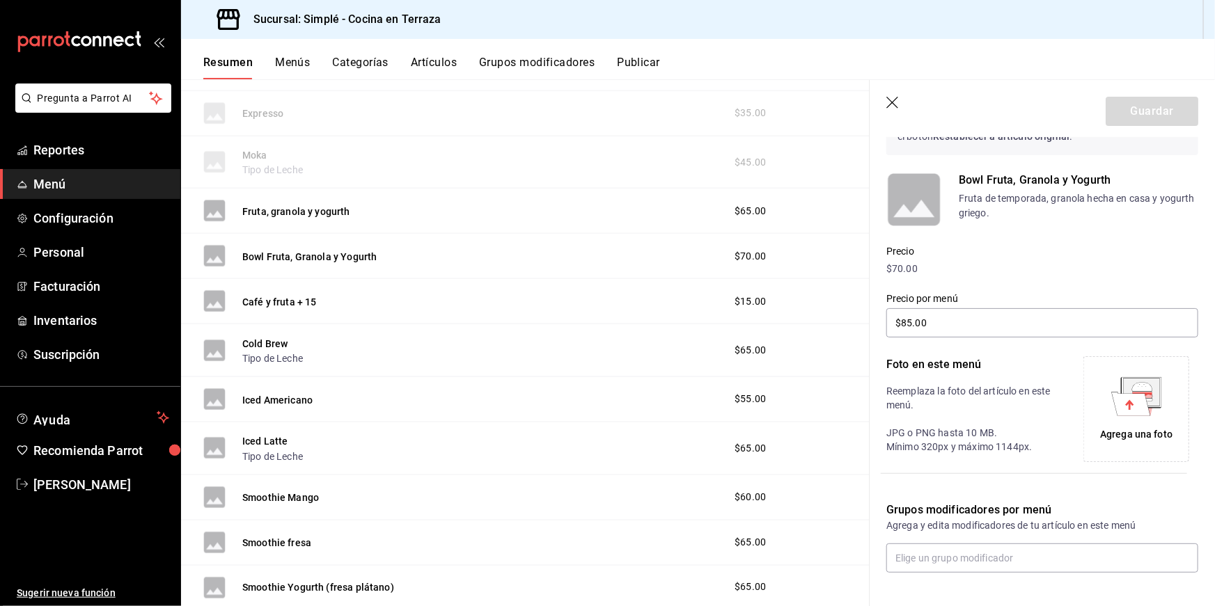
scroll to position [148, 0]
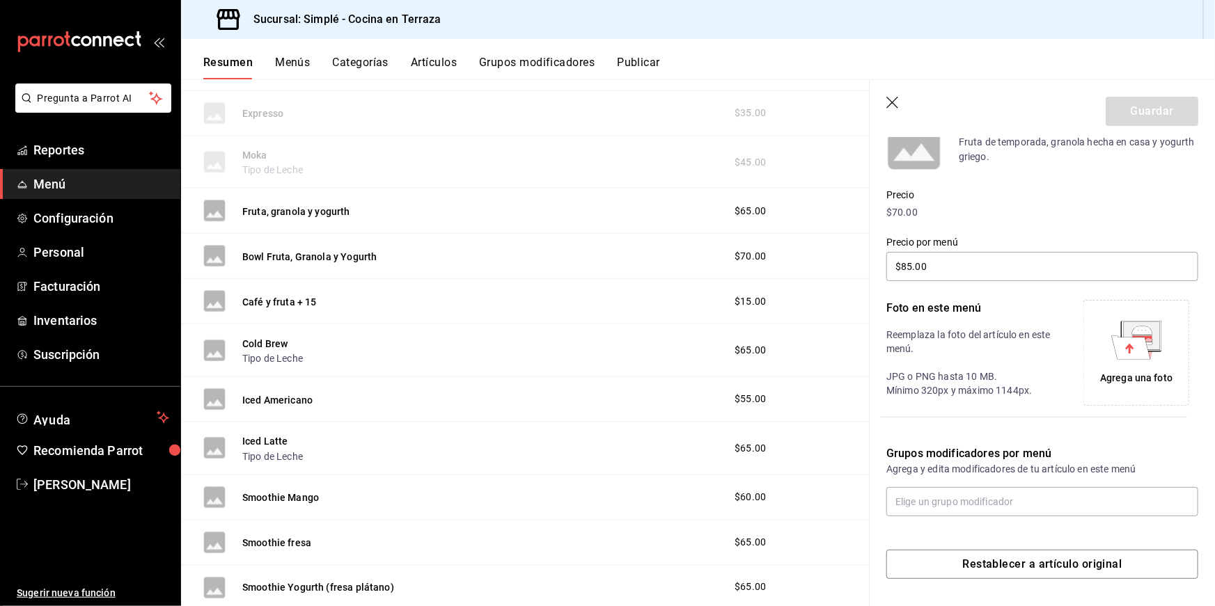
click at [1118, 347] on icon at bounding box center [1130, 348] width 39 height 24
click at [1135, 111] on button "Guardar" at bounding box center [1151, 111] width 93 height 29
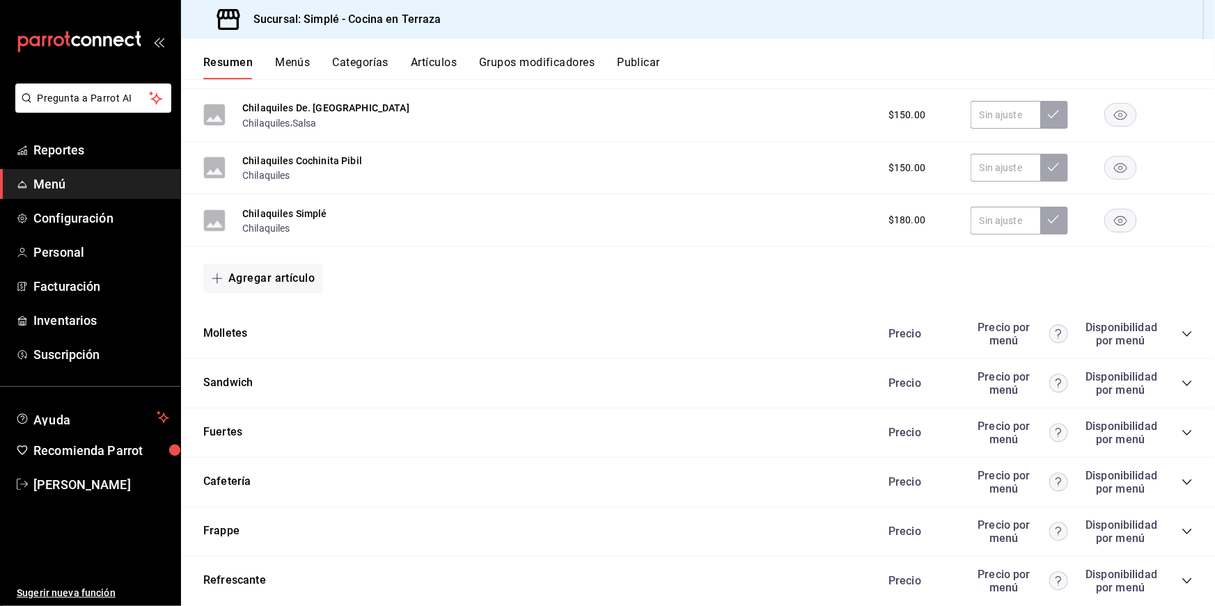
scroll to position [1808, 0]
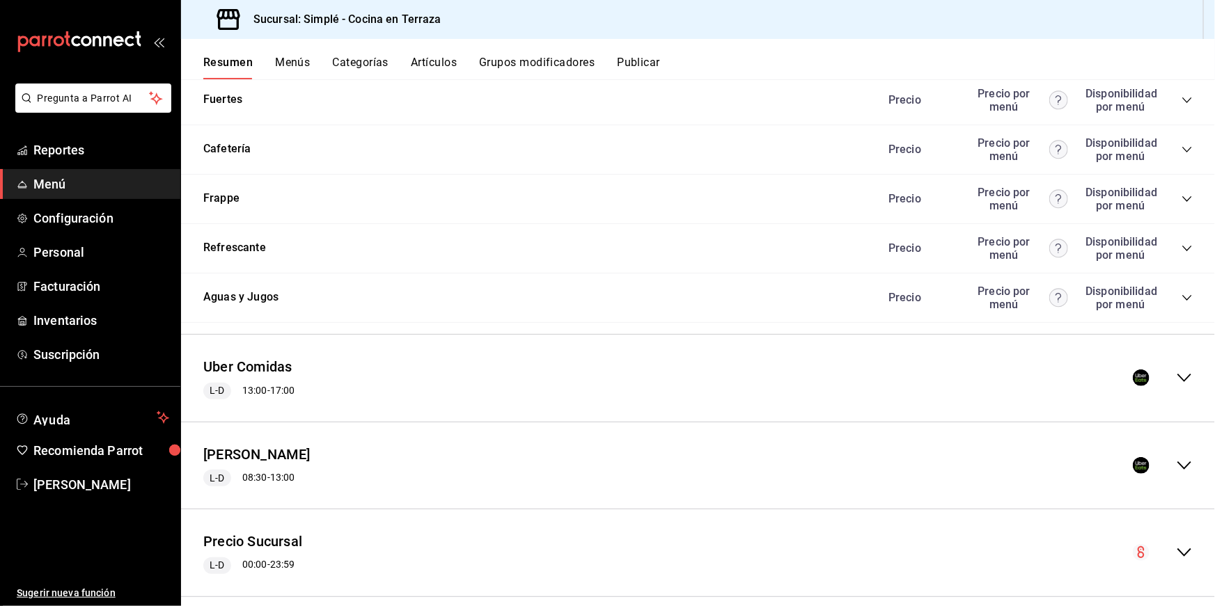
click at [1187, 370] on icon "collapse-menu-row" at bounding box center [1184, 378] width 17 height 17
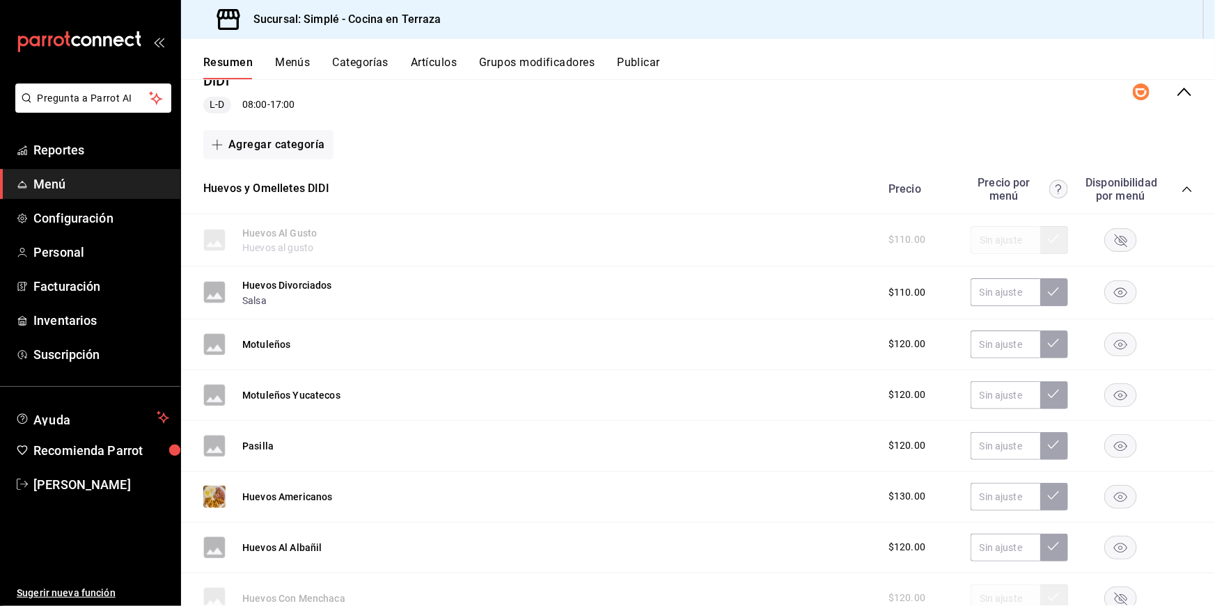
scroll to position [0, 0]
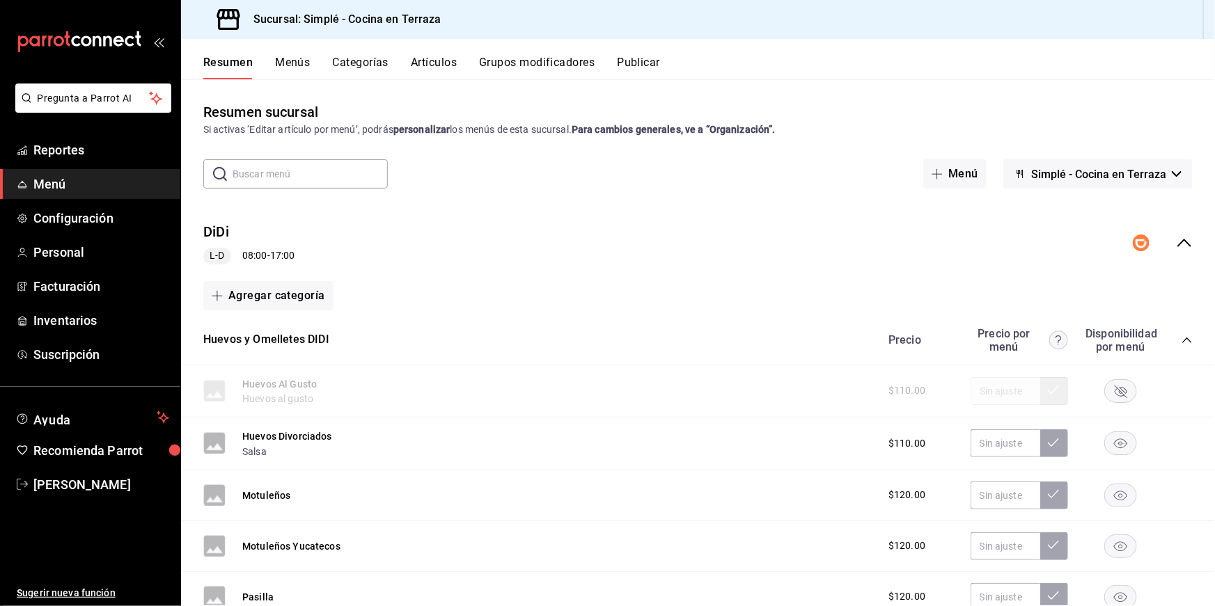
click at [654, 62] on button "Publicar" at bounding box center [638, 68] width 43 height 24
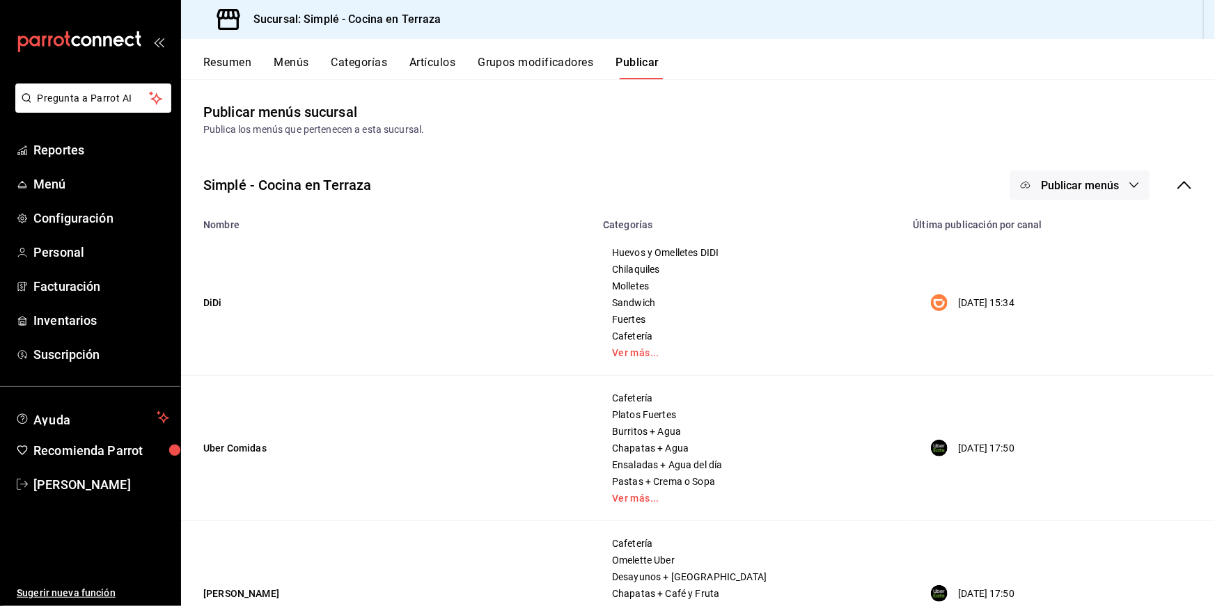
click at [1088, 193] on button "Publicar menús" at bounding box center [1079, 185] width 139 height 29
click at [1073, 271] on span "Uber Eats" at bounding box center [1099, 269] width 67 height 15
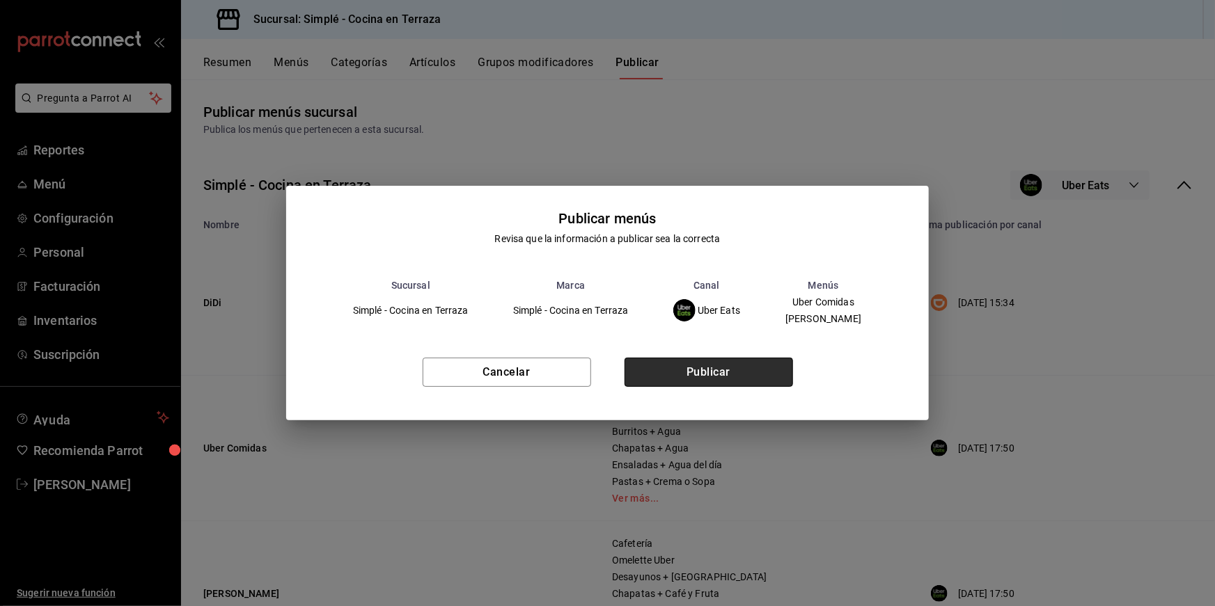
click at [752, 385] on button "Publicar" at bounding box center [708, 372] width 168 height 29
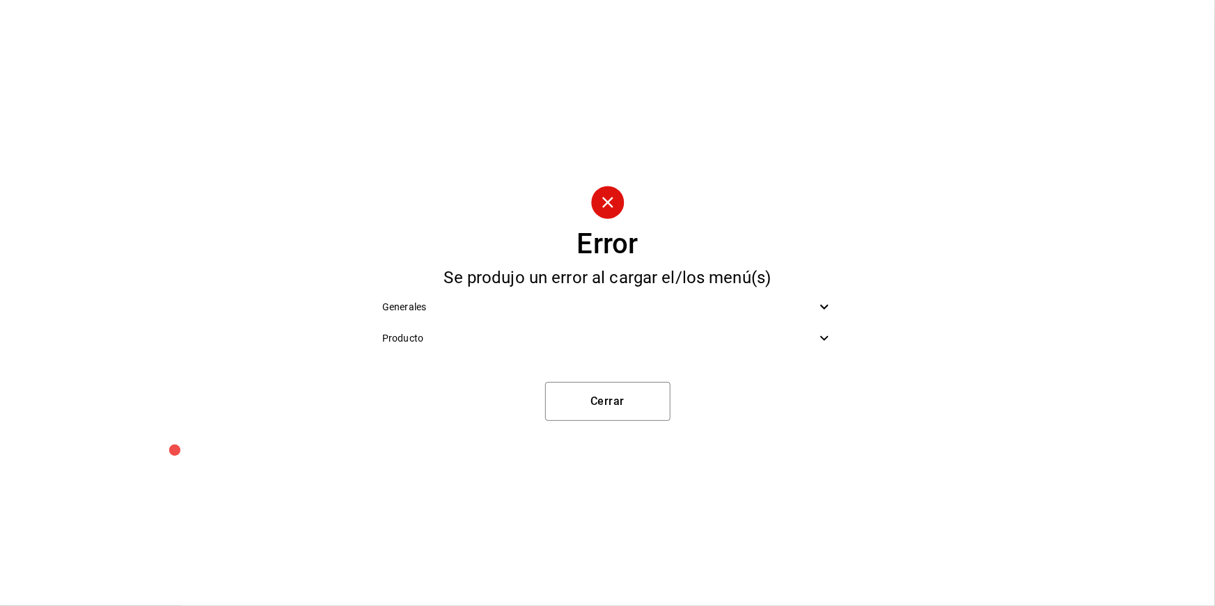
click at [798, 310] on span "Generales" at bounding box center [599, 307] width 434 height 15
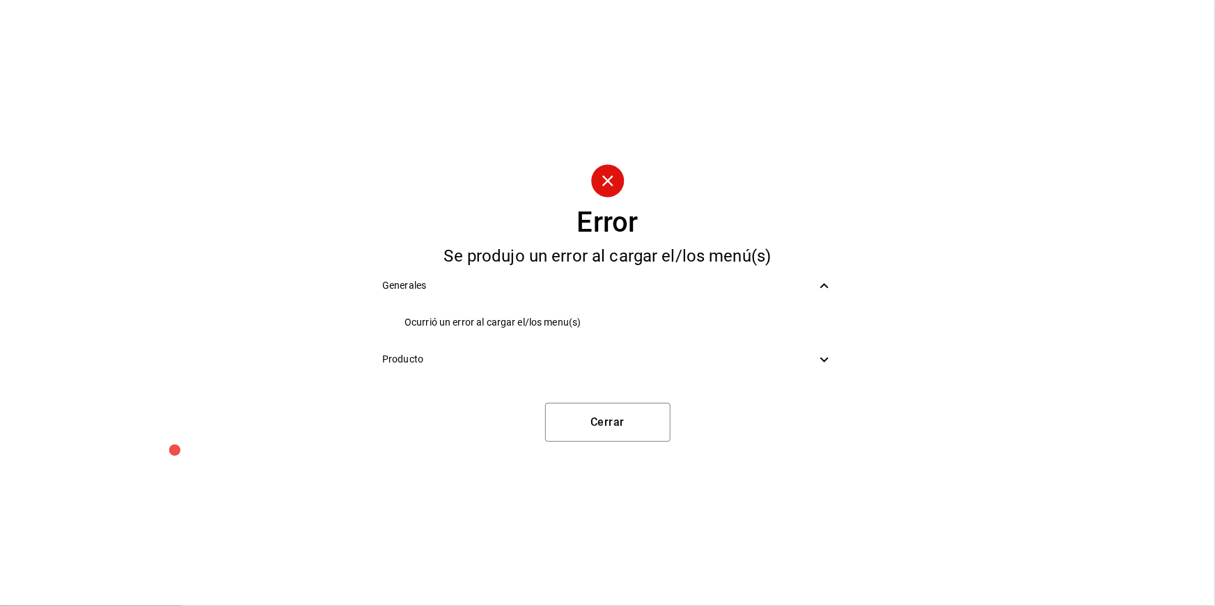
click at [778, 355] on span "Producto" at bounding box center [599, 359] width 434 height 15
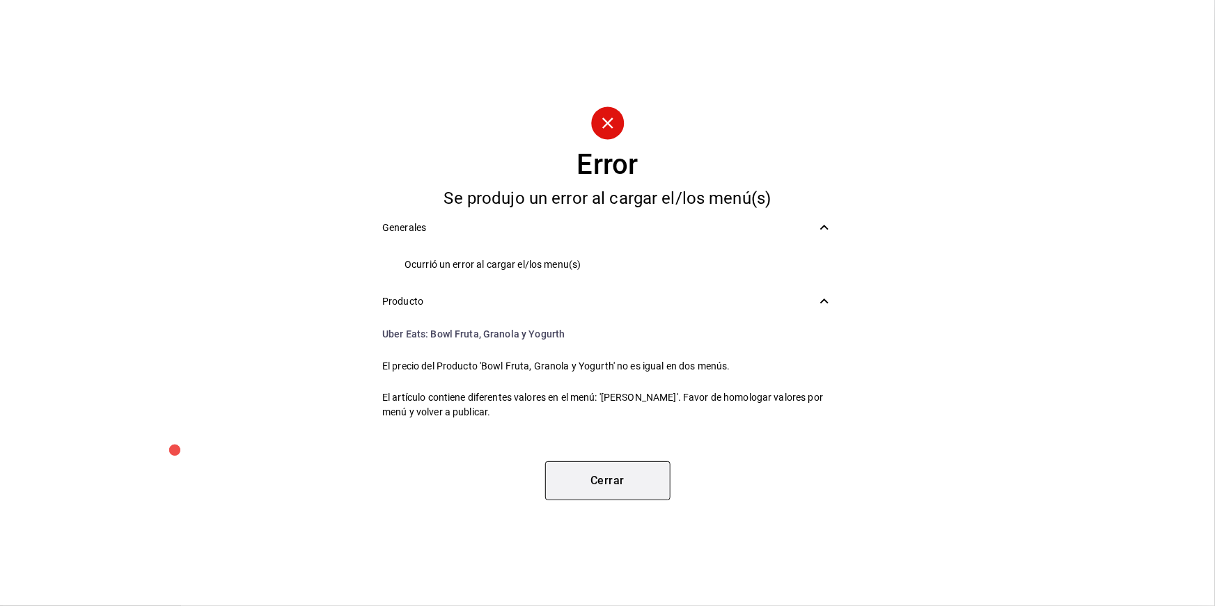
click at [646, 478] on button "Cerrar" at bounding box center [607, 481] width 125 height 39
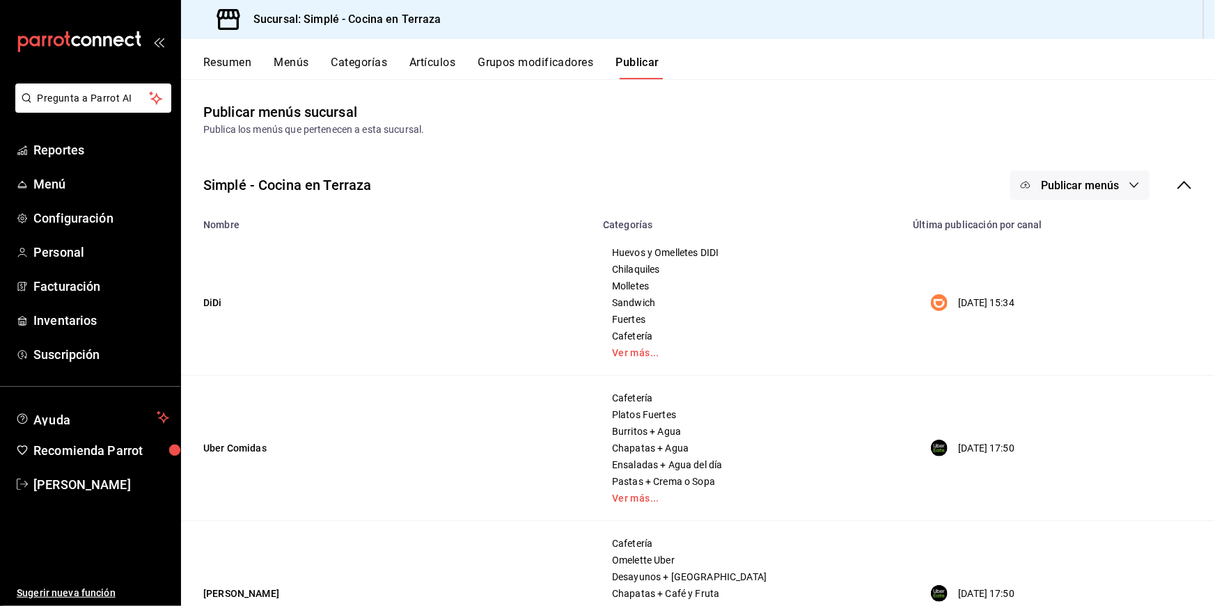
click at [242, 52] on div "Resumen Menús Categorías Artículos Grupos modificadores Publicar" at bounding box center [698, 59] width 1034 height 40
click at [236, 60] on button "Resumen" at bounding box center [227, 68] width 48 height 24
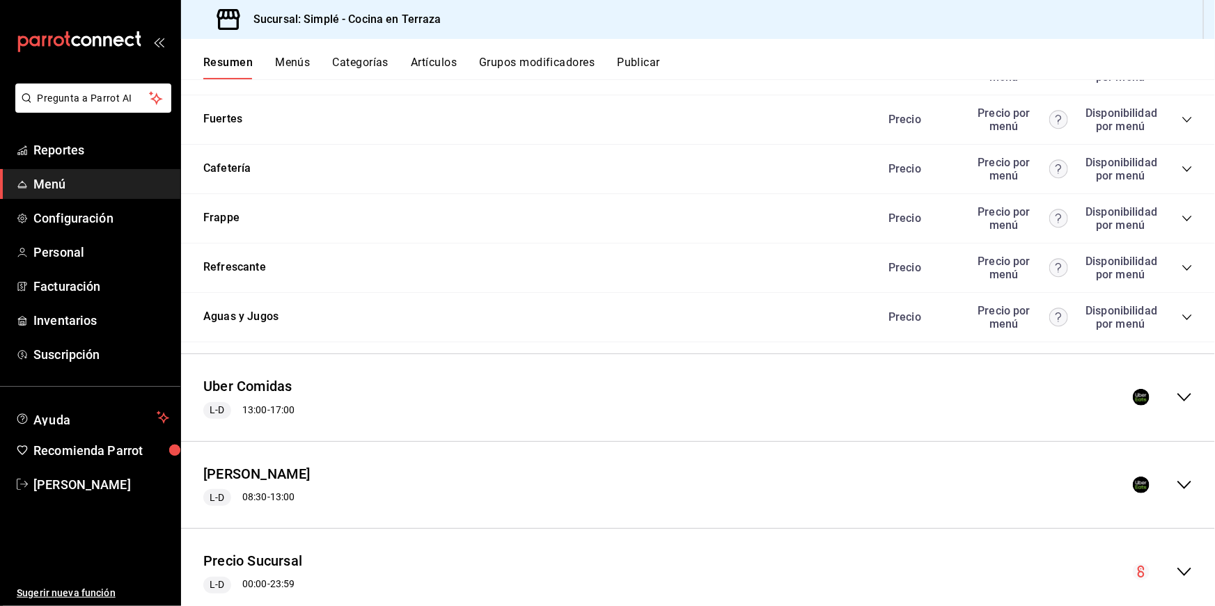
scroll to position [1808, 0]
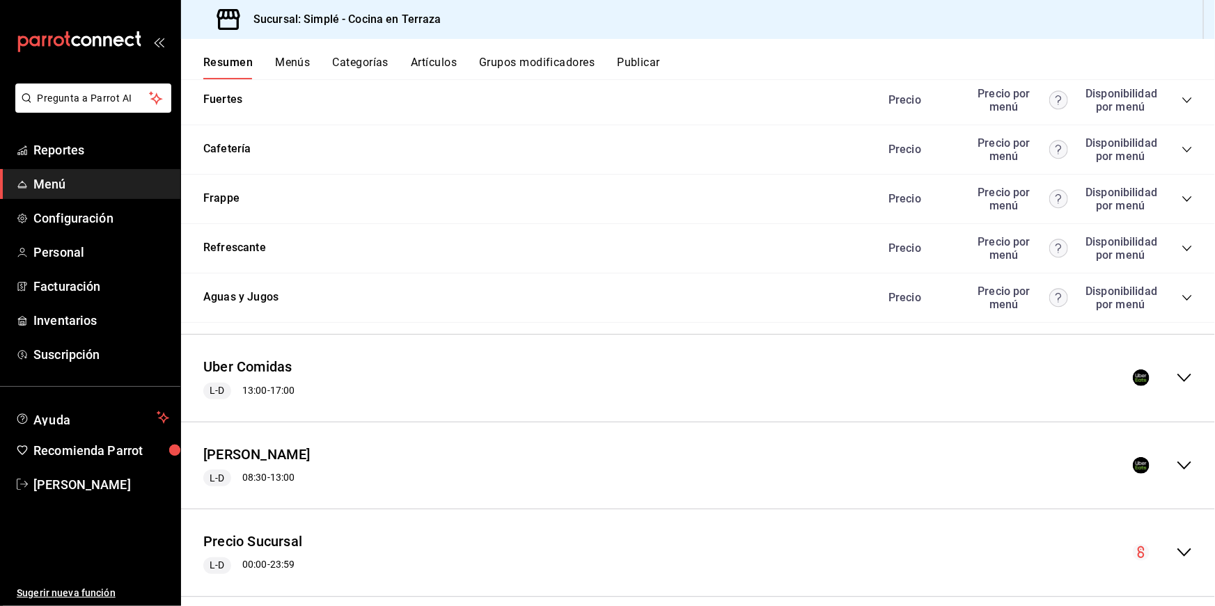
click at [357, 438] on div "[PERSON_NAME] L-D 08:30 - 13:00" at bounding box center [698, 466] width 1034 height 65
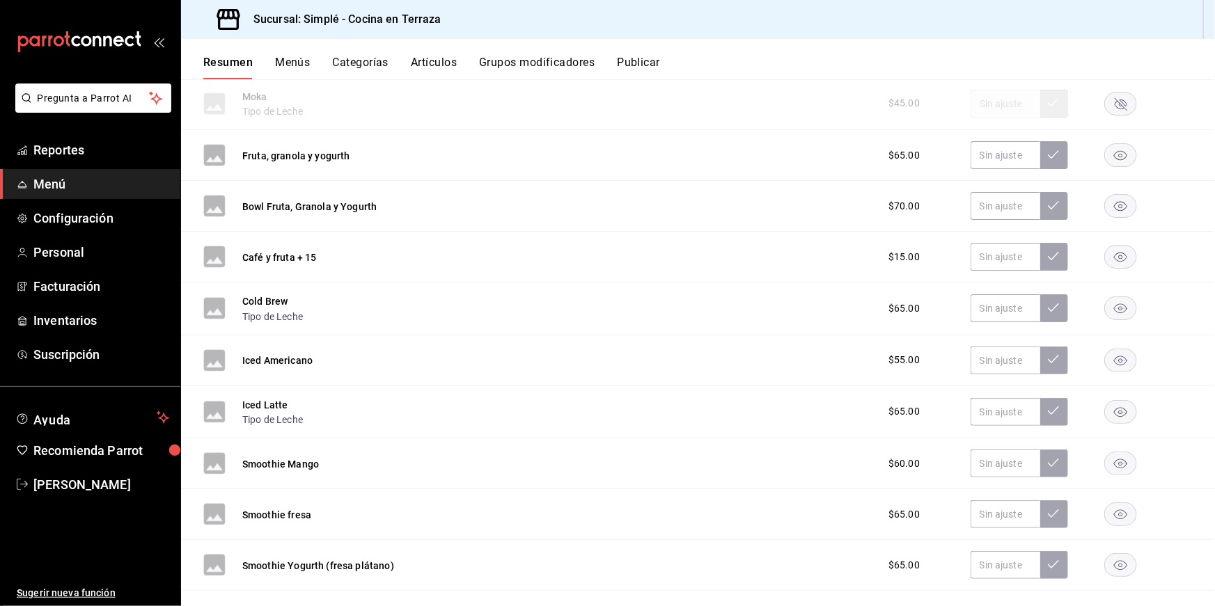
scroll to position [2815, 0]
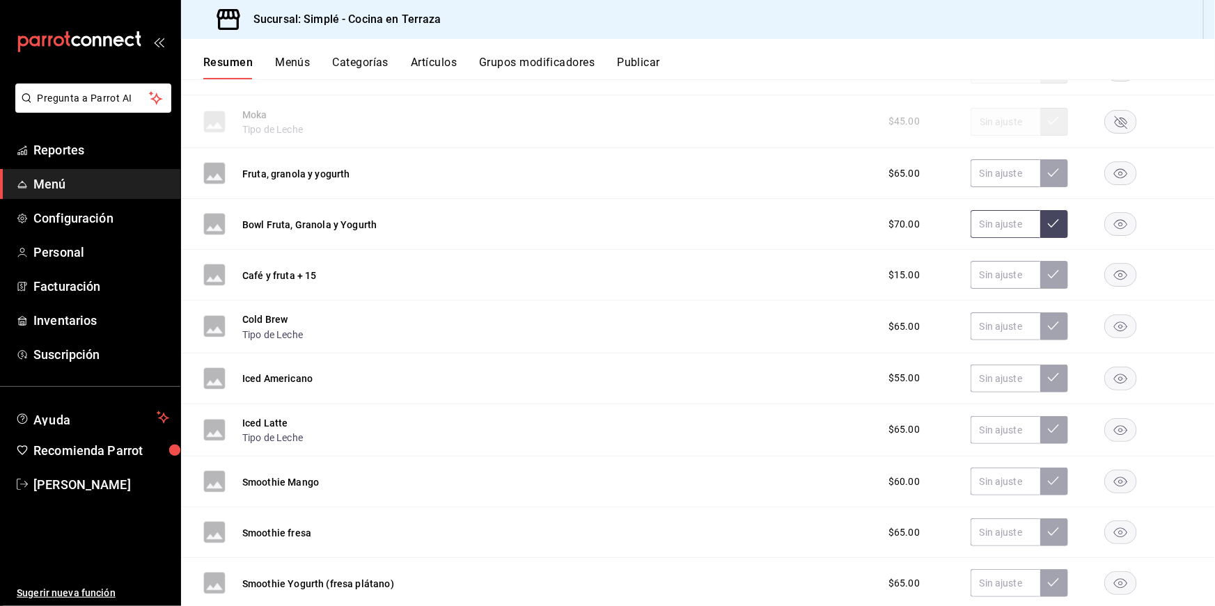
click at [1015, 210] on input "text" at bounding box center [1005, 224] width 70 height 28
type input "$85.00"
click at [1060, 210] on button at bounding box center [1054, 224] width 28 height 28
click at [357, 218] on button "Bowl Fruta, Granola y Yogurth" at bounding box center [309, 225] width 134 height 14
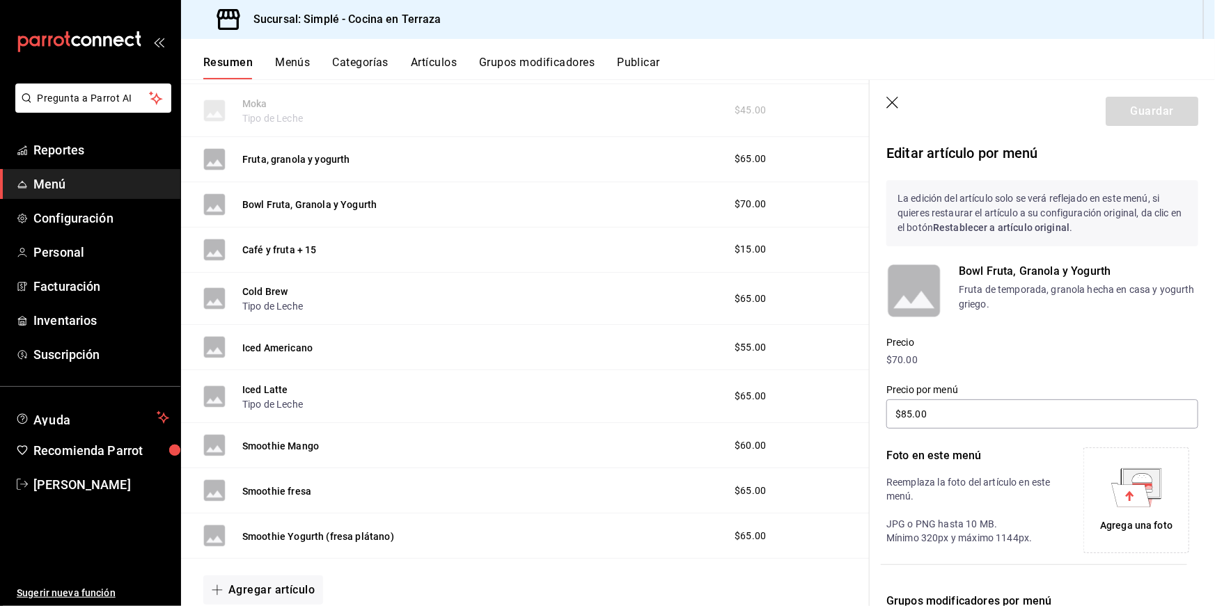
scroll to position [148, 0]
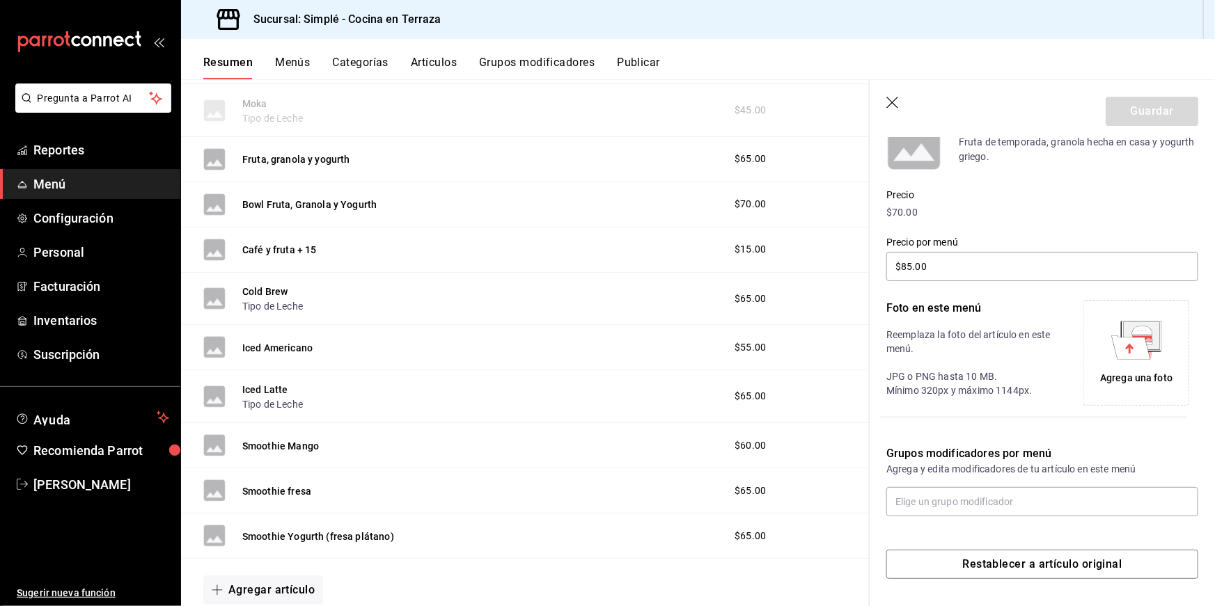
click at [1117, 338] on icon at bounding box center [1130, 348] width 39 height 24
click at [1136, 116] on button "Guardar" at bounding box center [1151, 111] width 93 height 29
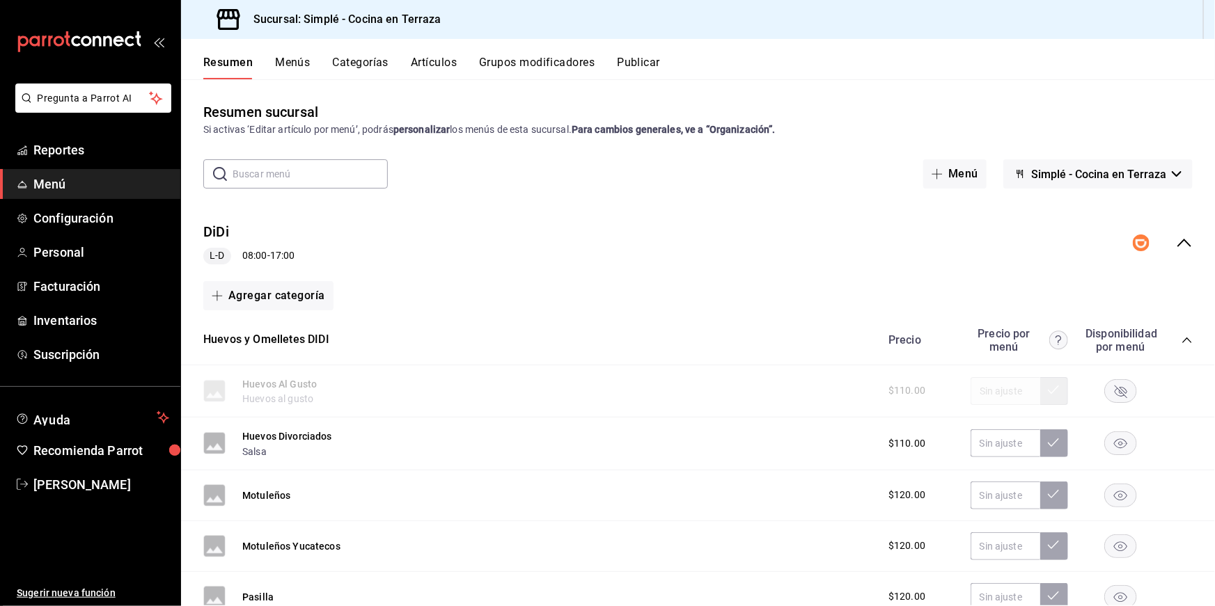
click at [653, 65] on button "Publicar" at bounding box center [638, 68] width 43 height 24
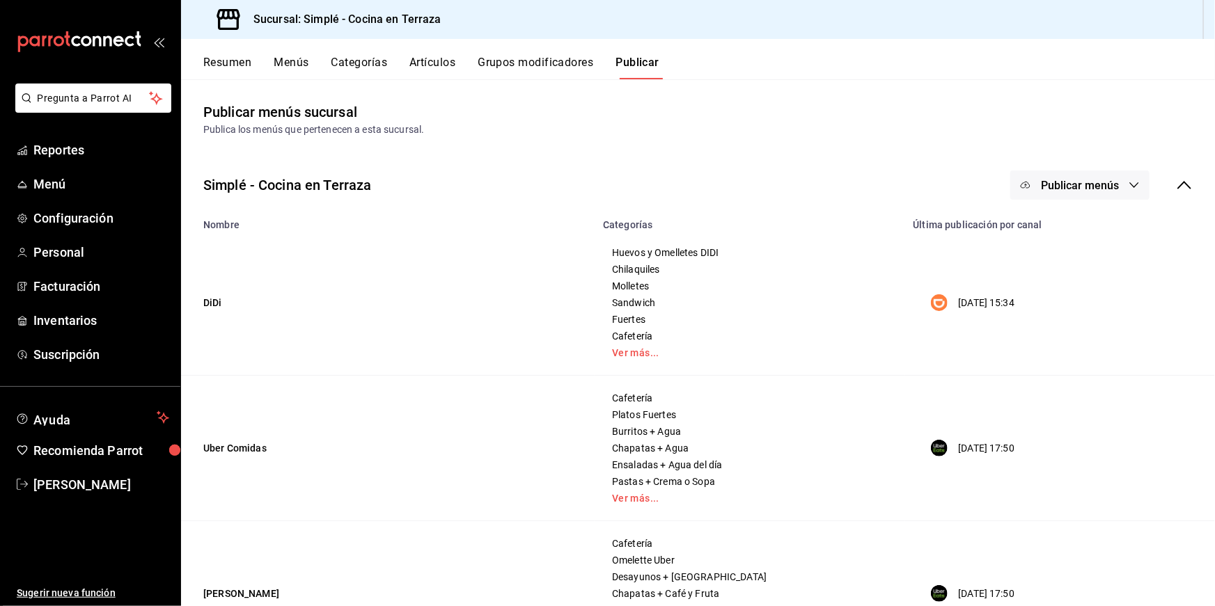
click at [1103, 191] on span "Publicar menús" at bounding box center [1080, 185] width 78 height 13
click at [1054, 266] on div at bounding box center [1046, 269] width 39 height 22
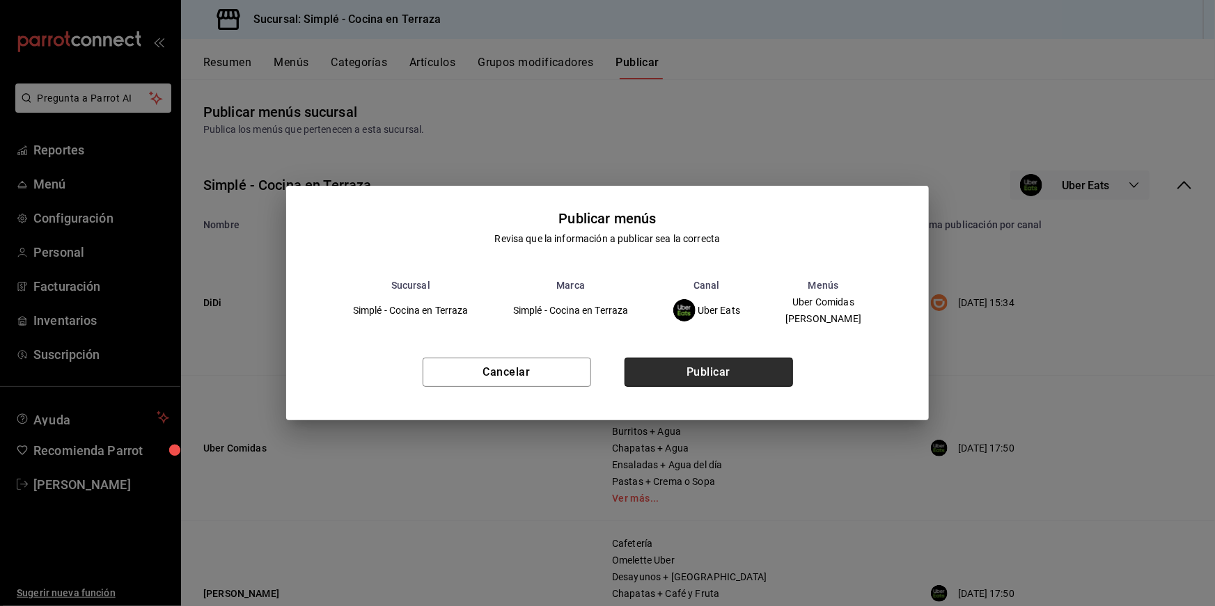
click at [679, 386] on button "Publicar" at bounding box center [708, 372] width 168 height 29
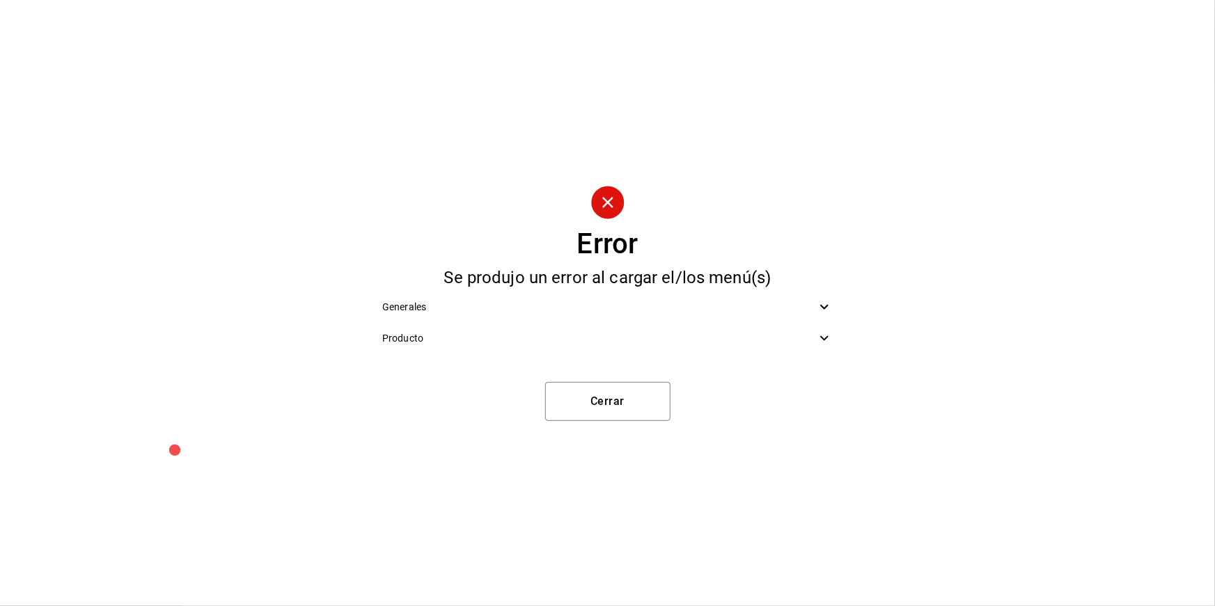
click at [612, 313] on span "Generales" at bounding box center [599, 307] width 434 height 15
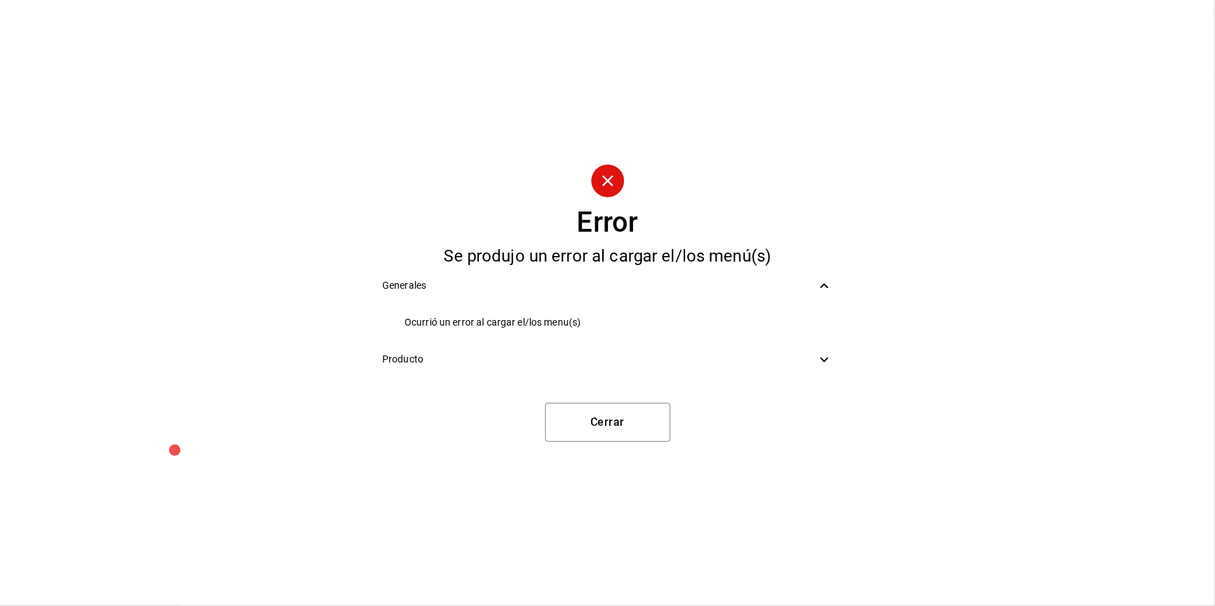
click at [599, 349] on div "Producto" at bounding box center [607, 359] width 473 height 31
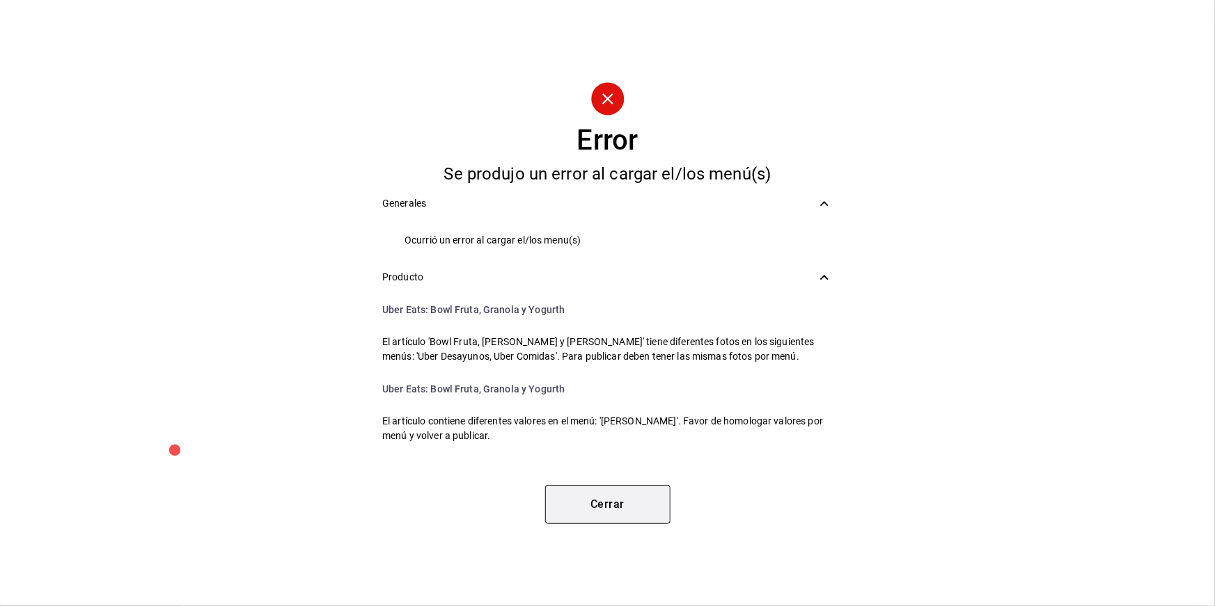
click at [595, 504] on button "Cerrar" at bounding box center [607, 504] width 125 height 39
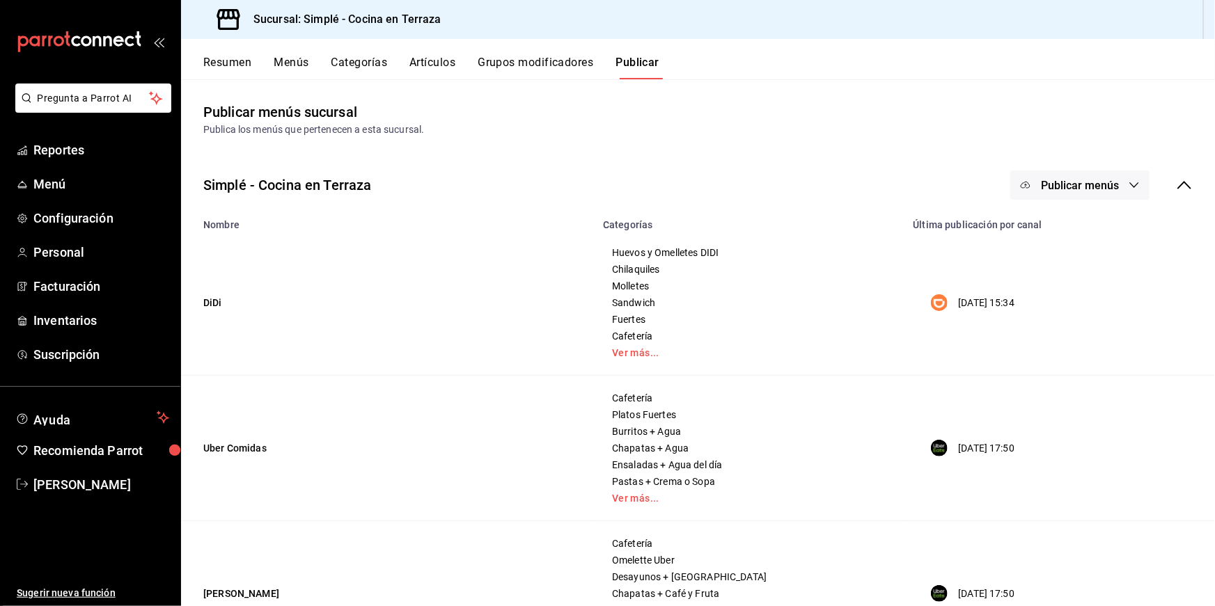
click at [214, 56] on button "Resumen" at bounding box center [227, 68] width 48 height 24
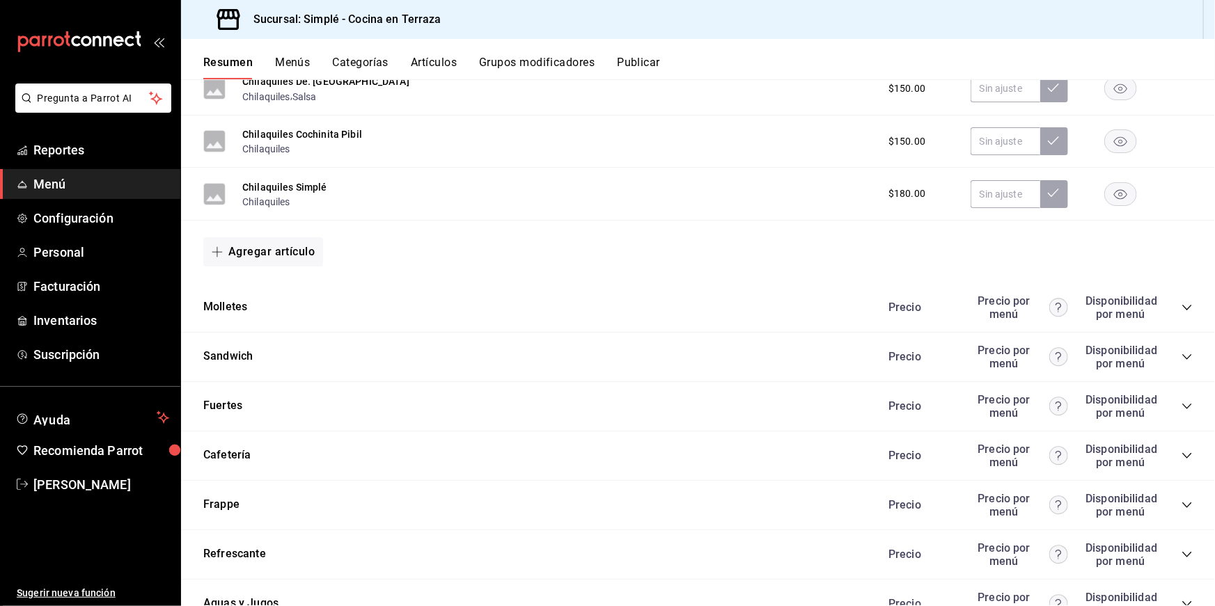
scroll to position [1808, 0]
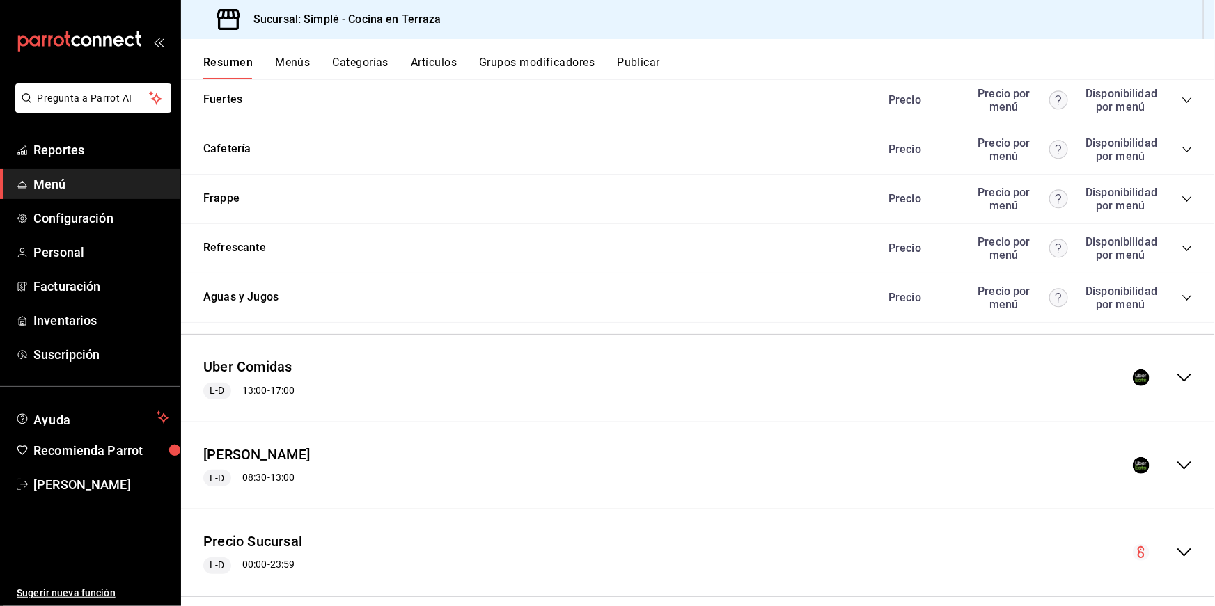
click at [581, 346] on div "Uber Comidas L-D 13:00 - 17:00" at bounding box center [698, 378] width 1034 height 65
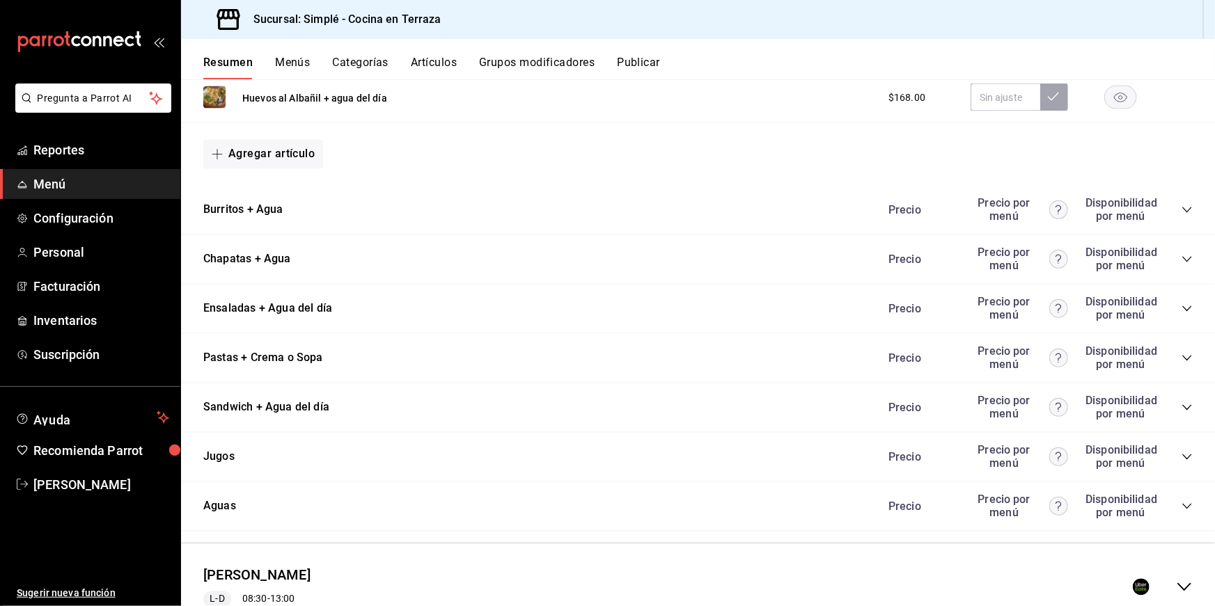
scroll to position [4042, 0]
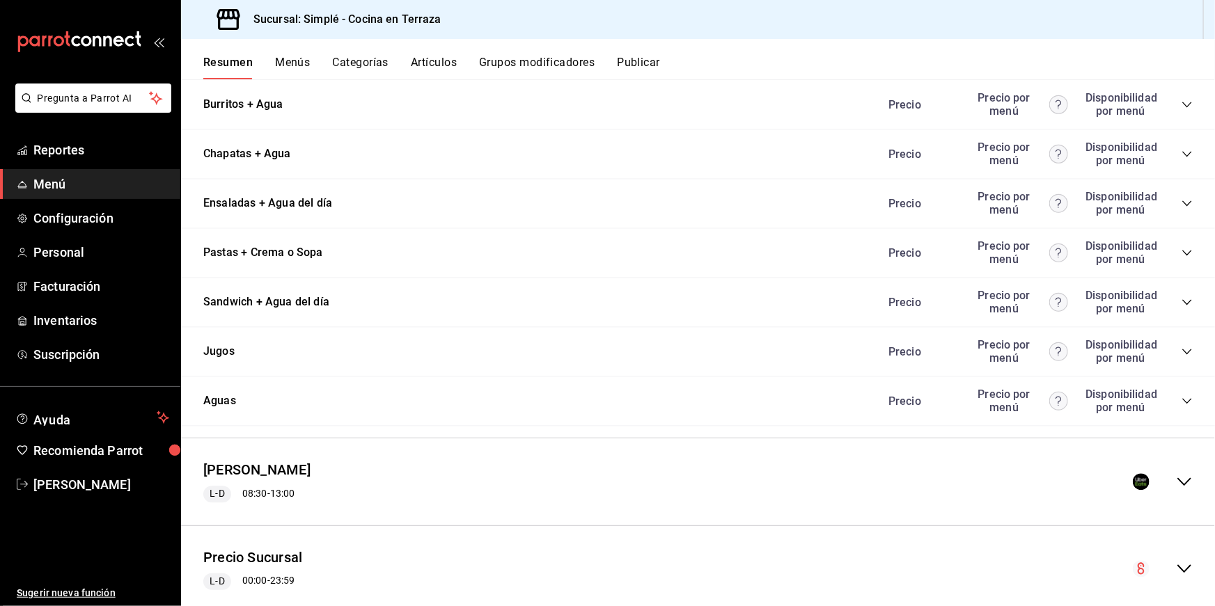
click at [475, 450] on div "[PERSON_NAME] L-D 08:30 - 13:00" at bounding box center [698, 482] width 1034 height 65
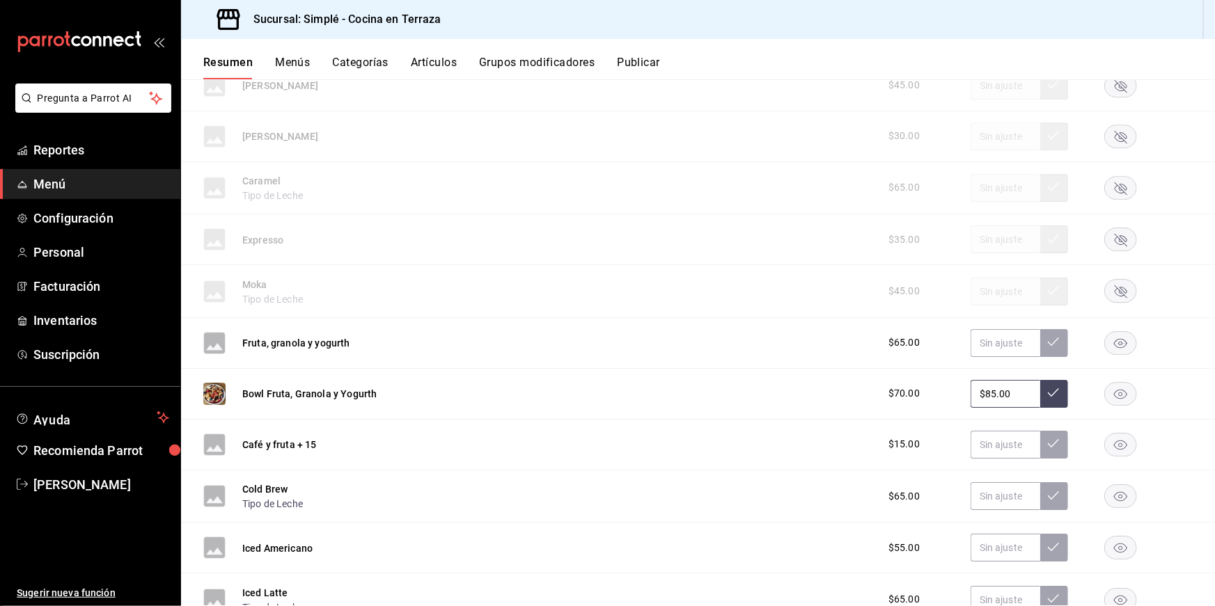
scroll to position [4894, 0]
click at [308, 389] on button "Bowl Fruta, Granola y Yogurth" at bounding box center [309, 396] width 134 height 14
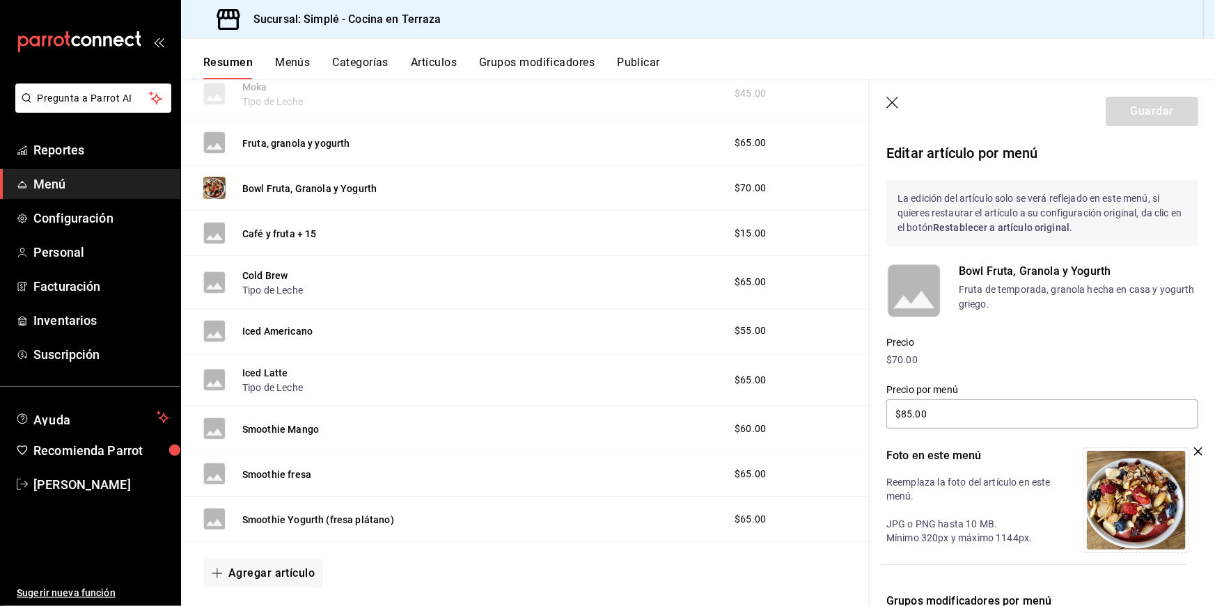
scroll to position [2489, 0]
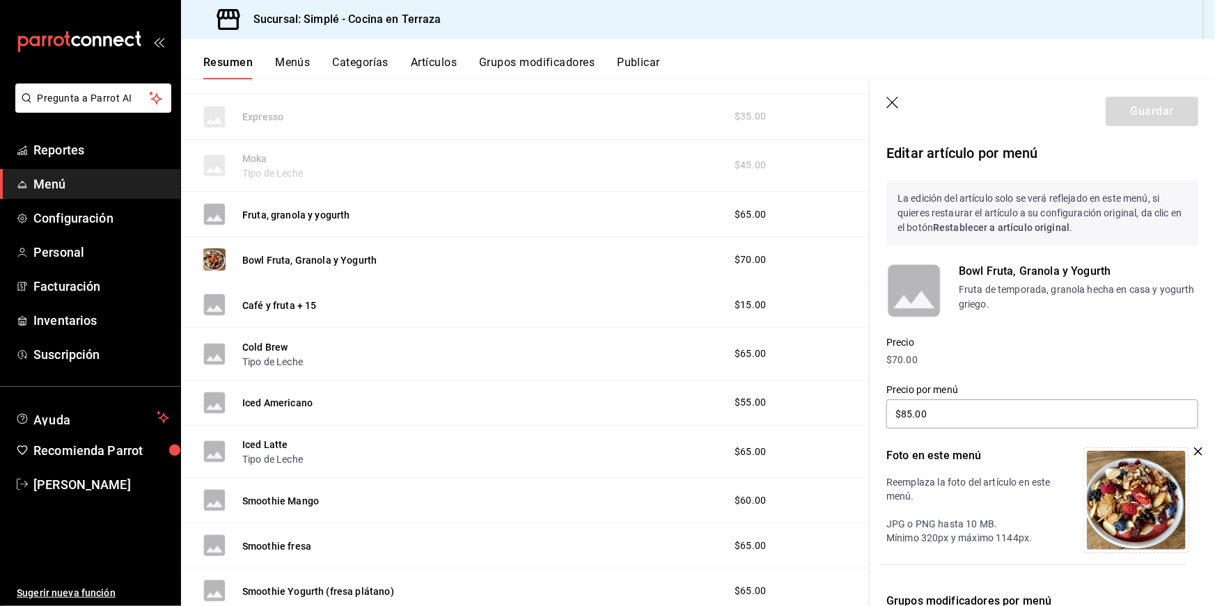
click at [895, 108] on icon "button" at bounding box center [893, 104] width 14 height 14
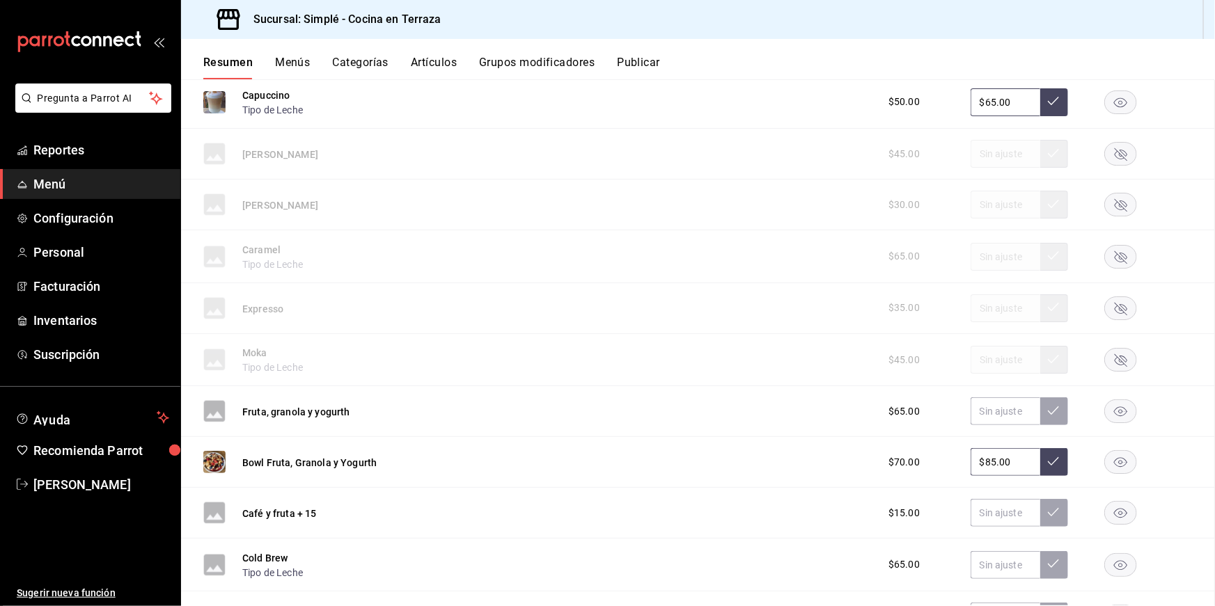
scroll to position [2667, 0]
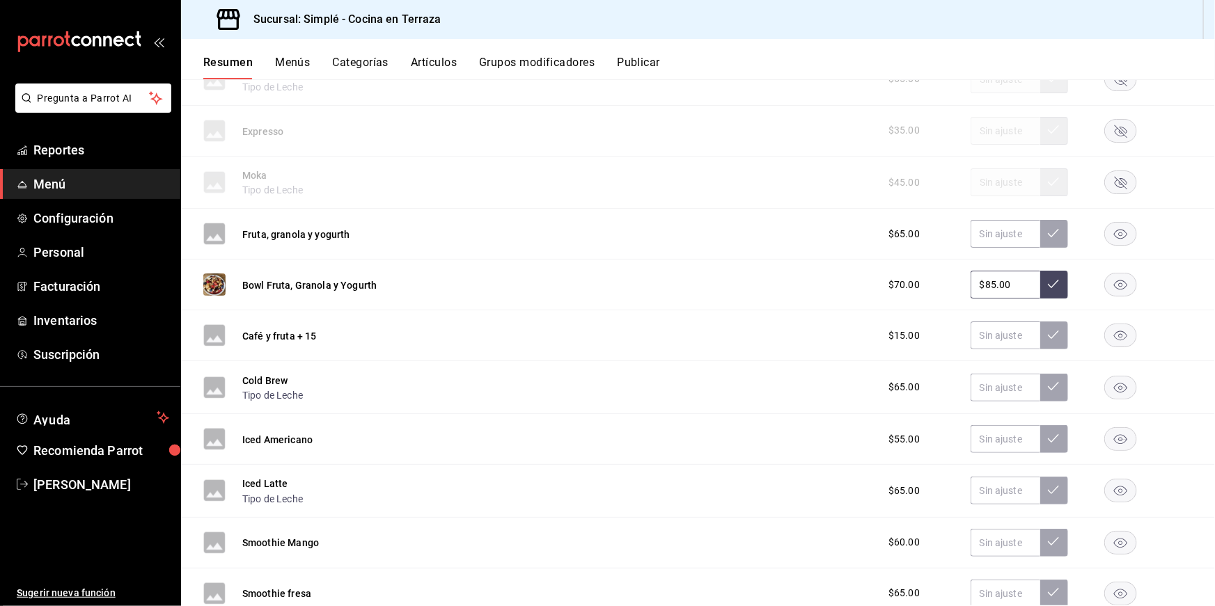
click at [1046, 271] on button at bounding box center [1054, 285] width 28 height 28
click at [1056, 271] on button at bounding box center [1054, 285] width 28 height 28
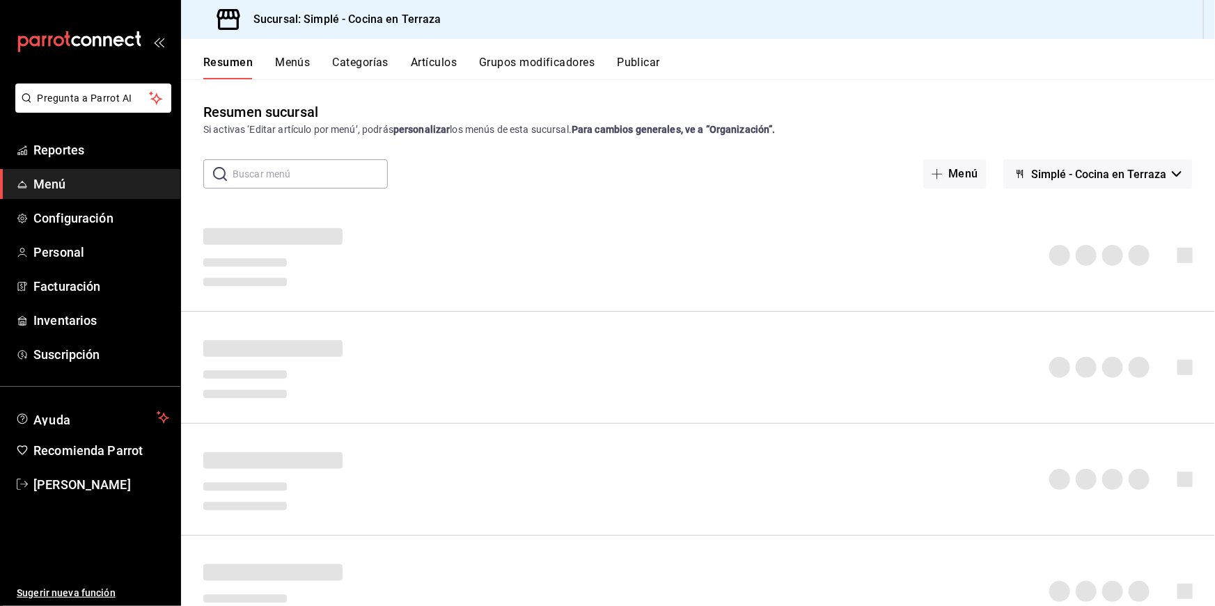
click at [645, 70] on button "Publicar" at bounding box center [638, 68] width 43 height 24
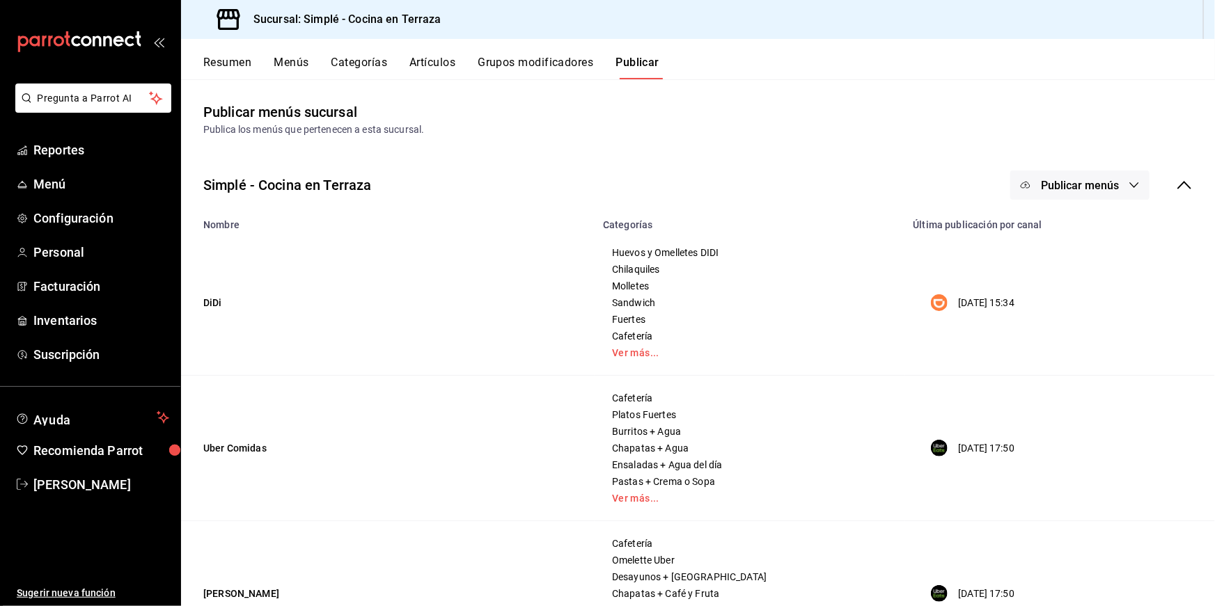
click at [1057, 191] on button "Publicar menús" at bounding box center [1079, 185] width 139 height 29
click at [1062, 265] on div at bounding box center [1046, 269] width 39 height 22
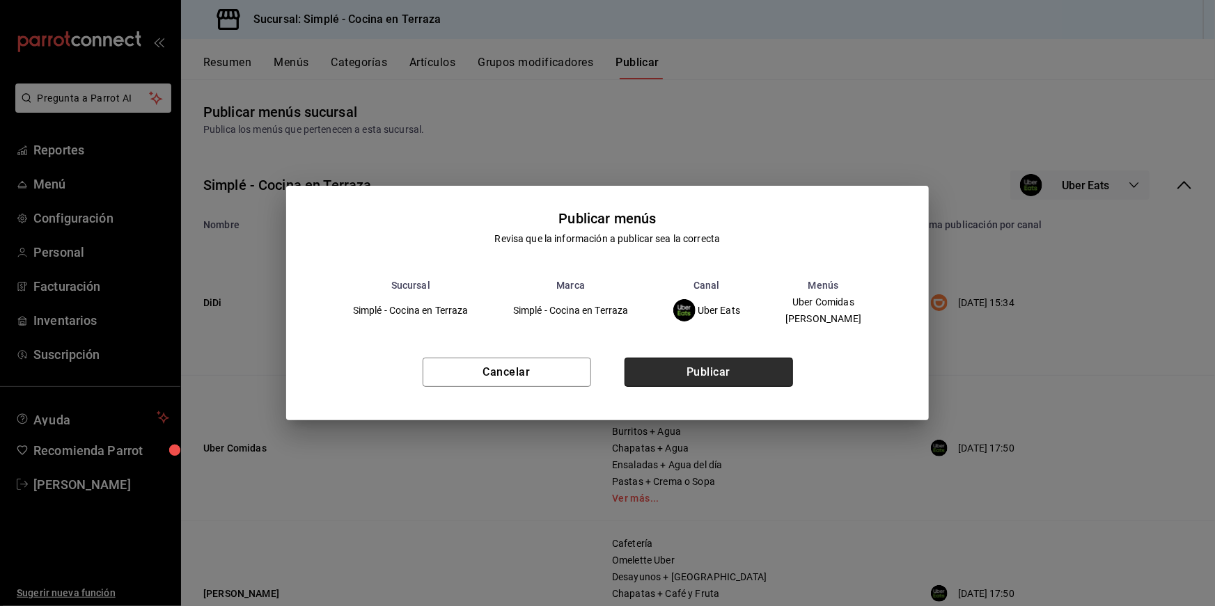
click at [759, 362] on button "Publicar" at bounding box center [708, 372] width 168 height 29
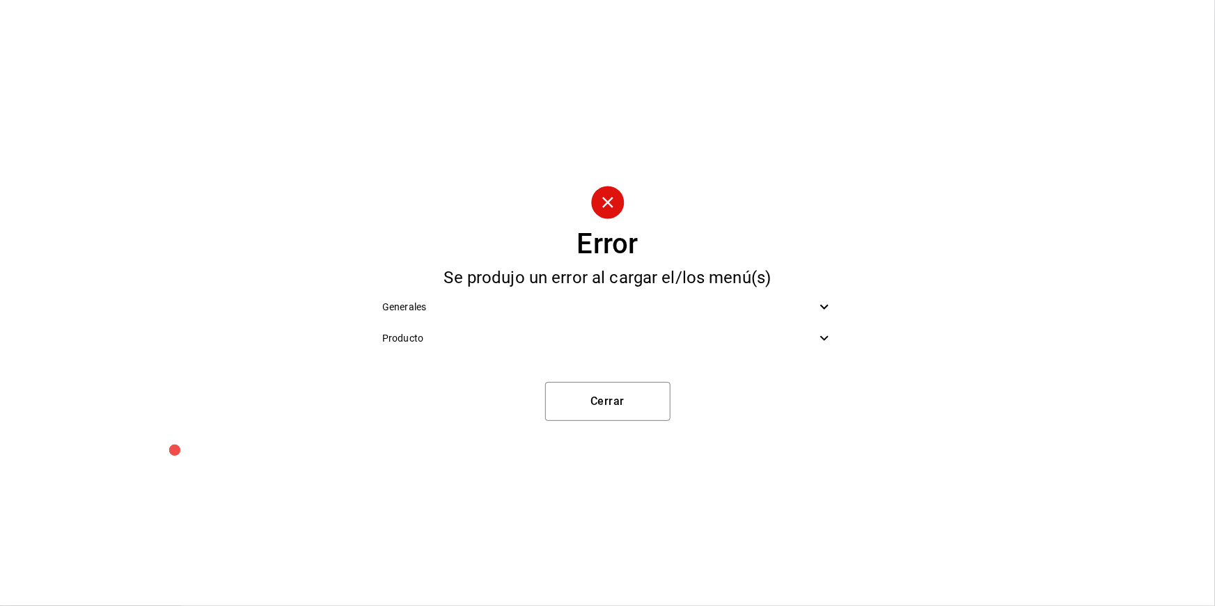
click at [716, 317] on div "Generales" at bounding box center [607, 307] width 473 height 31
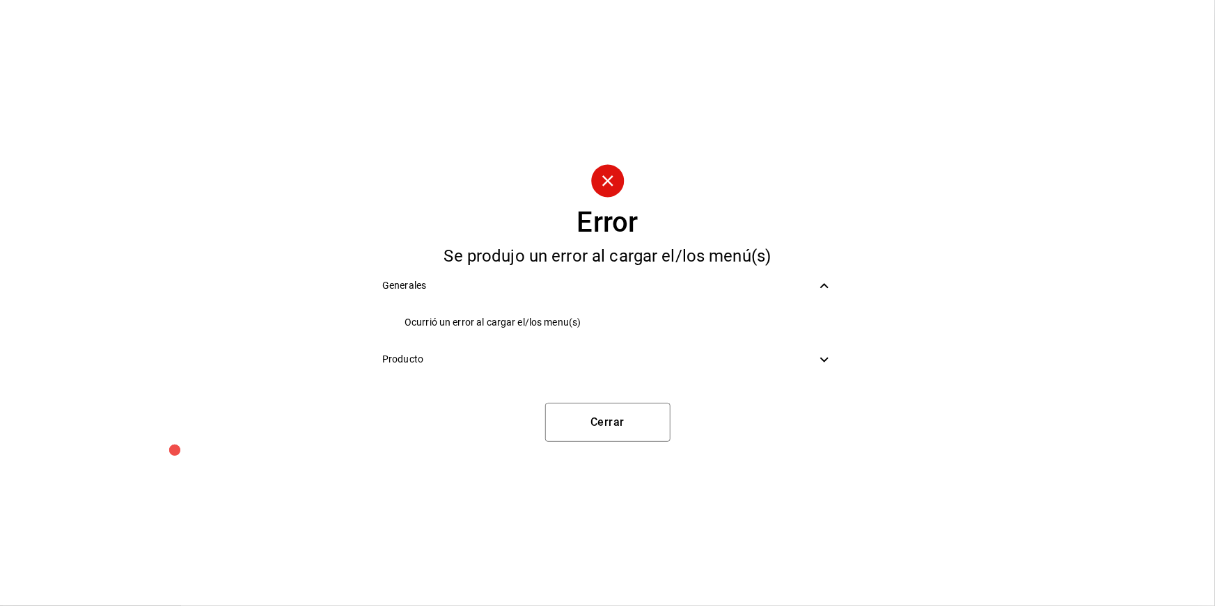
click at [693, 341] on ul "Ocurrió un error al cargar el/los menu(s)" at bounding box center [607, 322] width 473 height 42
click at [691, 351] on div "Producto" at bounding box center [607, 359] width 473 height 31
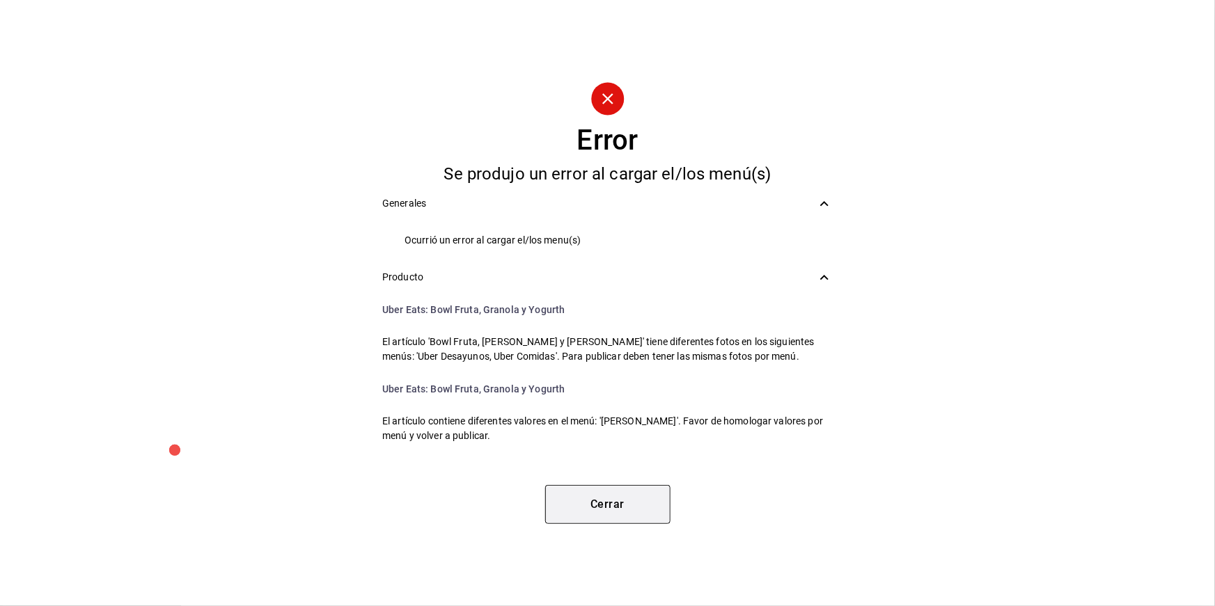
click at [608, 494] on button "Cerrar" at bounding box center [607, 504] width 125 height 39
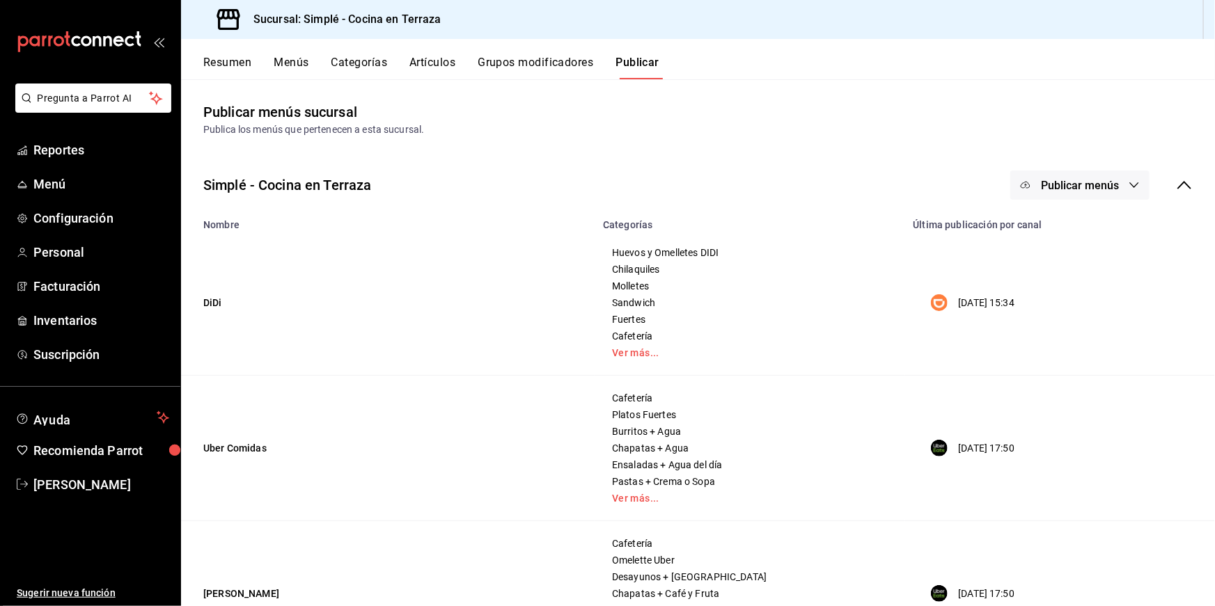
click at [240, 58] on button "Resumen" at bounding box center [227, 68] width 48 height 24
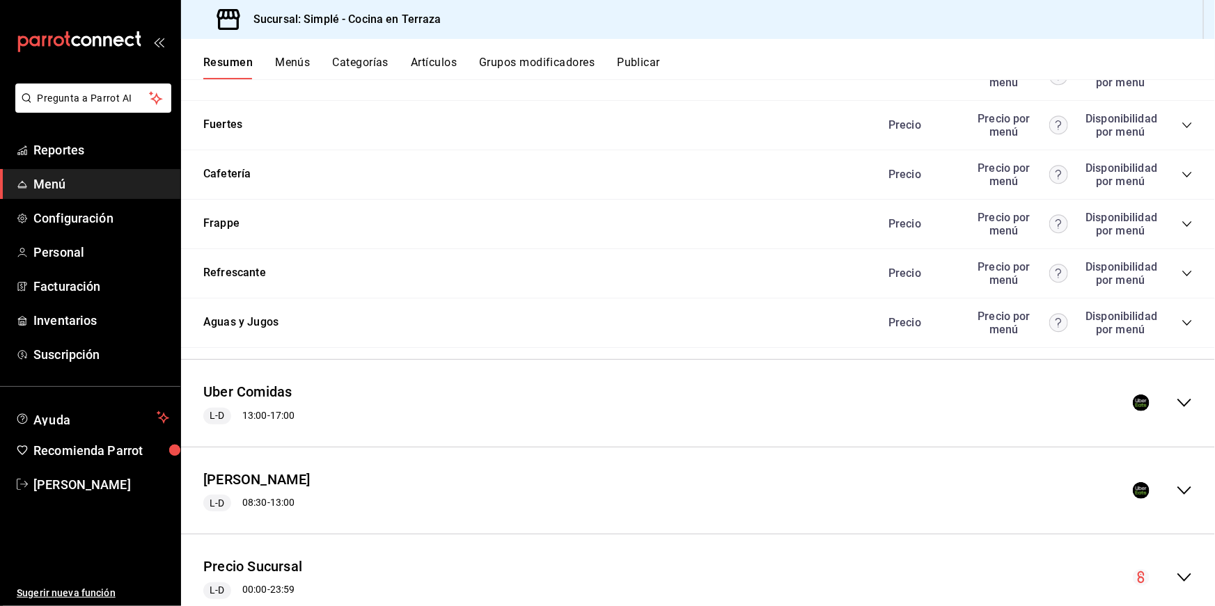
scroll to position [1808, 0]
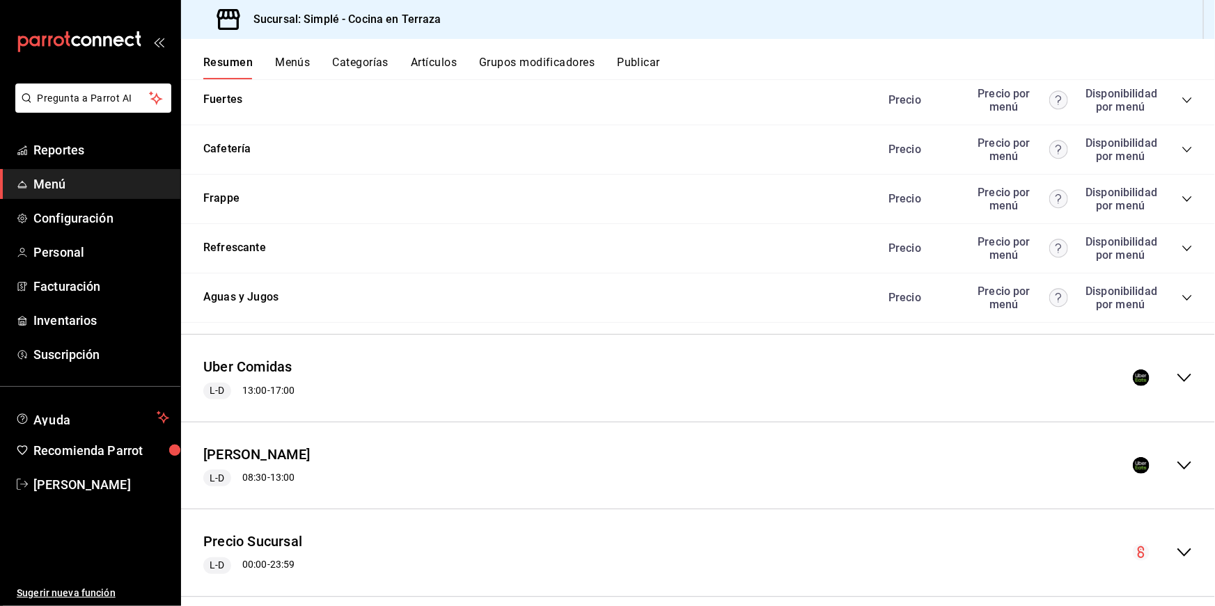
click at [865, 355] on div "Uber Comidas L-D 13:00 - 17:00" at bounding box center [698, 378] width 1034 height 65
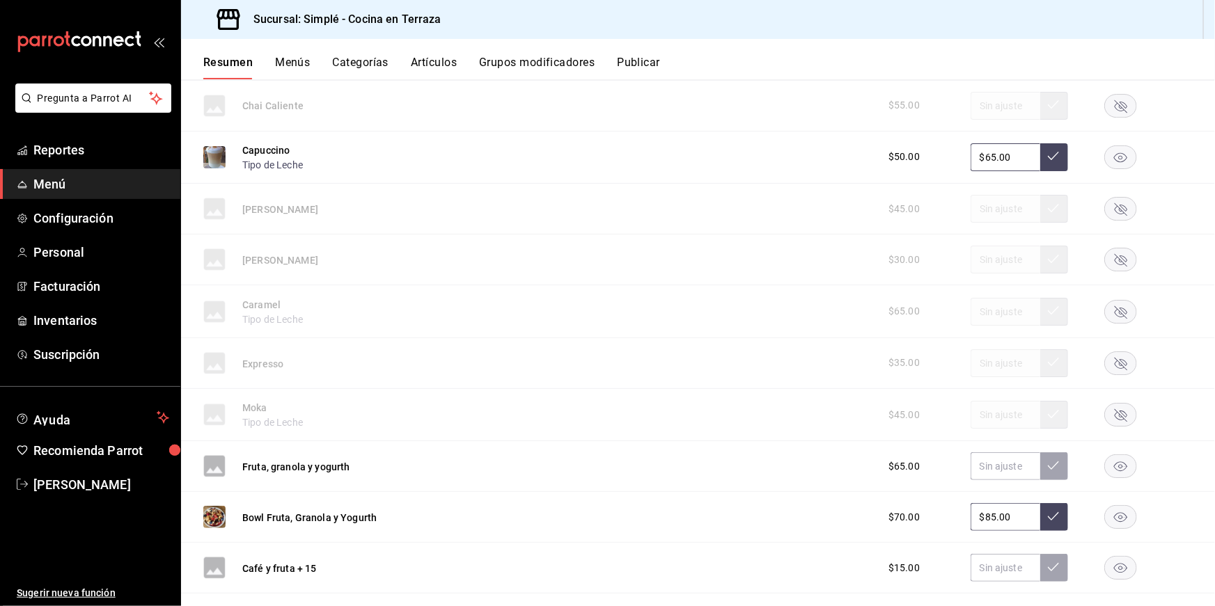
scroll to position [2440, 0]
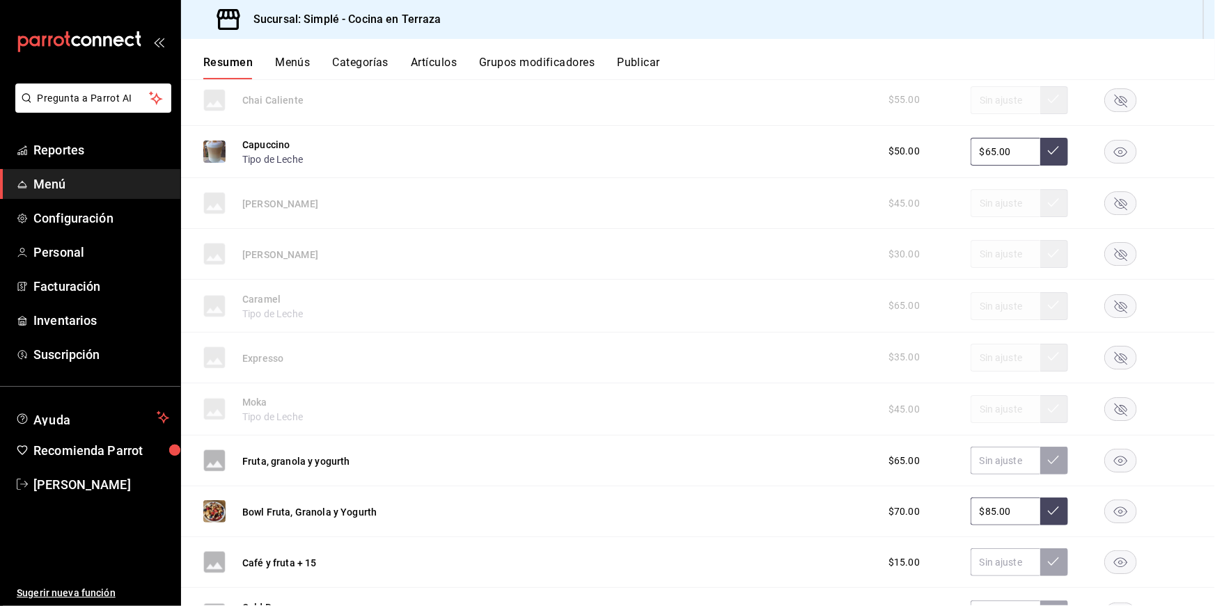
click at [1117, 450] on rect "button" at bounding box center [1121, 461] width 32 height 23
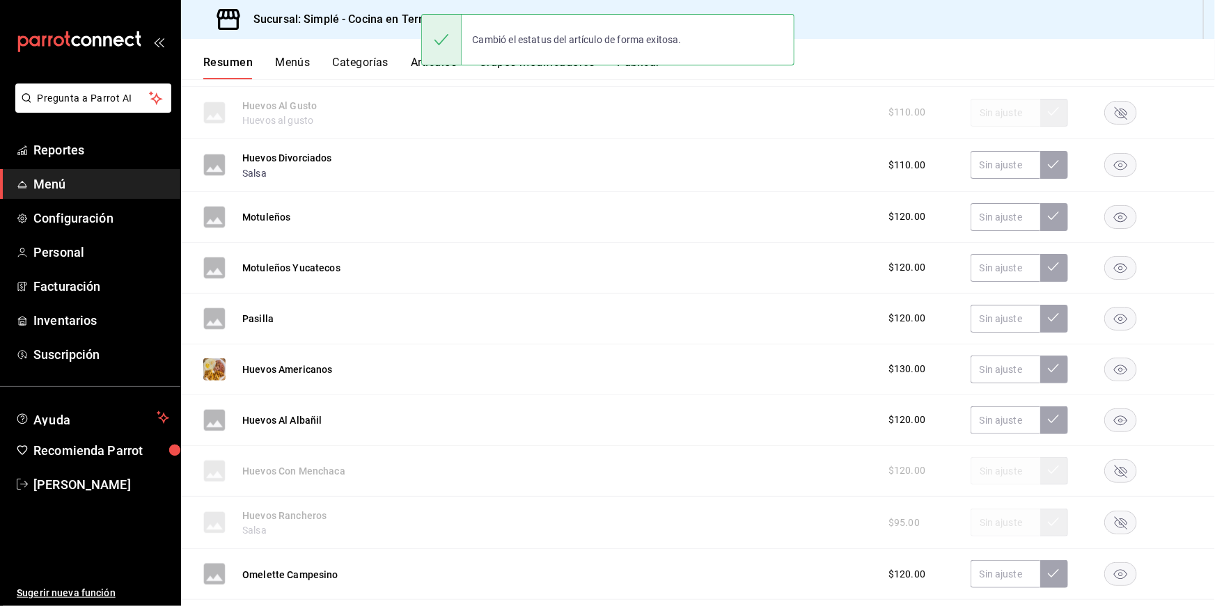
scroll to position [0, 0]
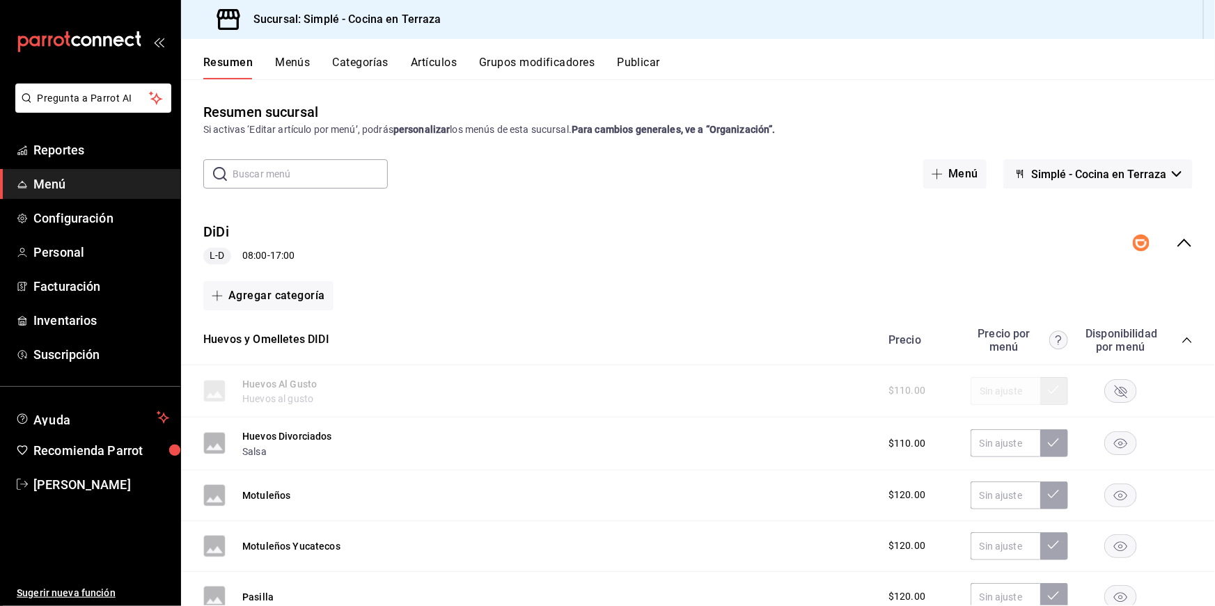
click at [657, 67] on button "Publicar" at bounding box center [638, 68] width 43 height 24
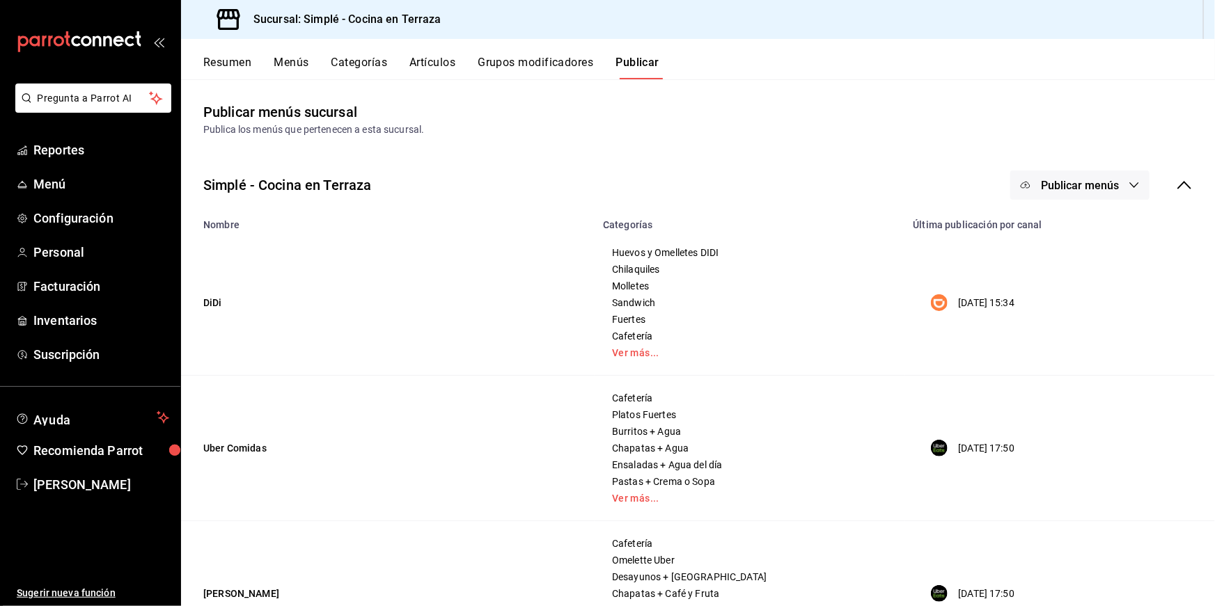
click at [1072, 187] on span "Publicar menús" at bounding box center [1080, 185] width 78 height 13
click at [1052, 261] on div at bounding box center [1046, 269] width 39 height 22
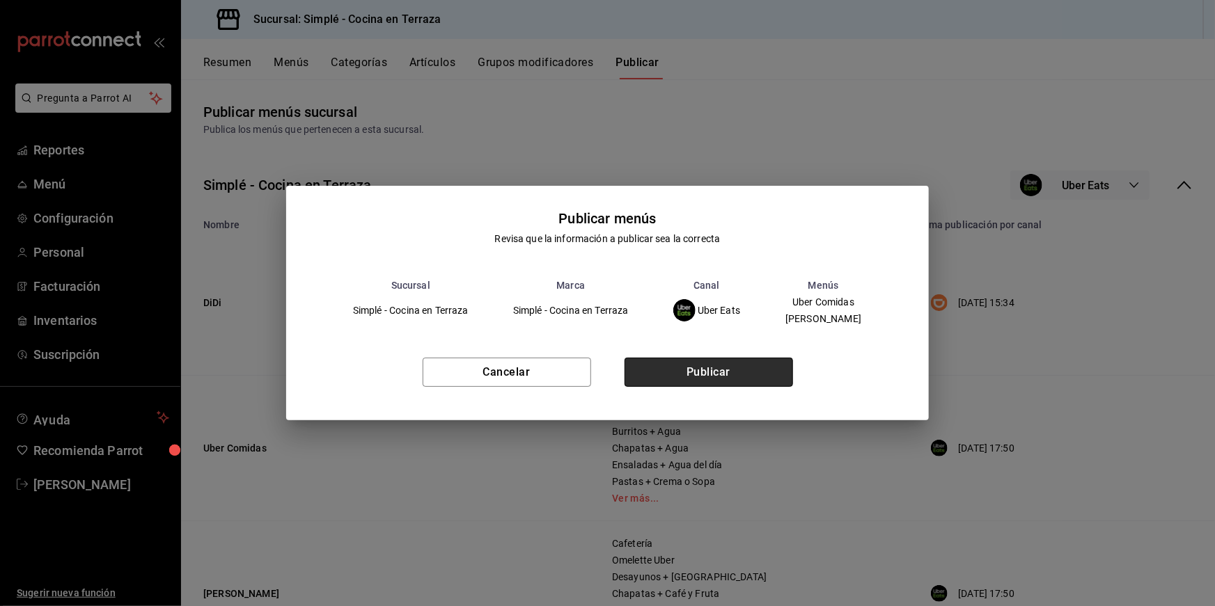
click at [754, 374] on button "Publicar" at bounding box center [708, 372] width 168 height 29
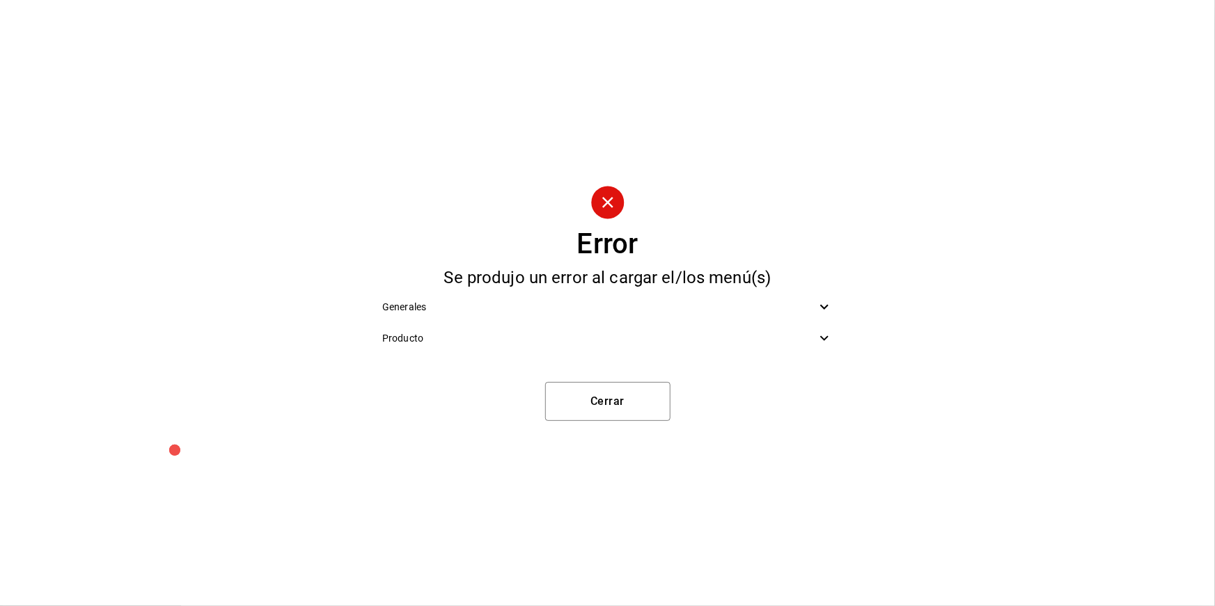
click at [621, 342] on span "Producto" at bounding box center [599, 338] width 434 height 15
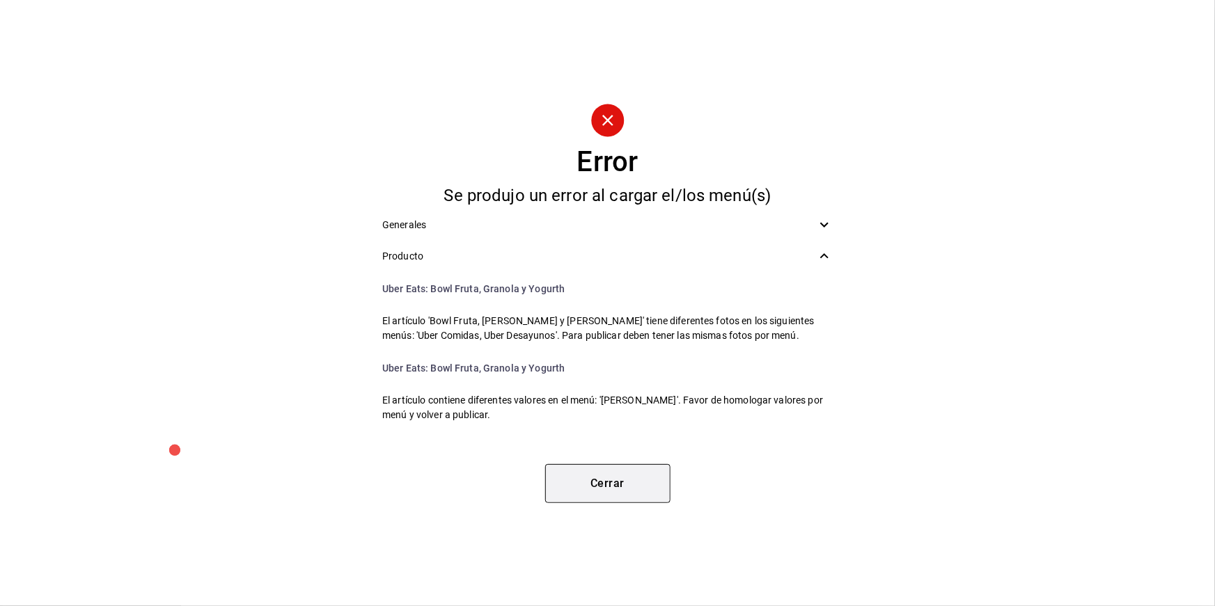
click at [597, 491] on button "Cerrar" at bounding box center [607, 483] width 125 height 39
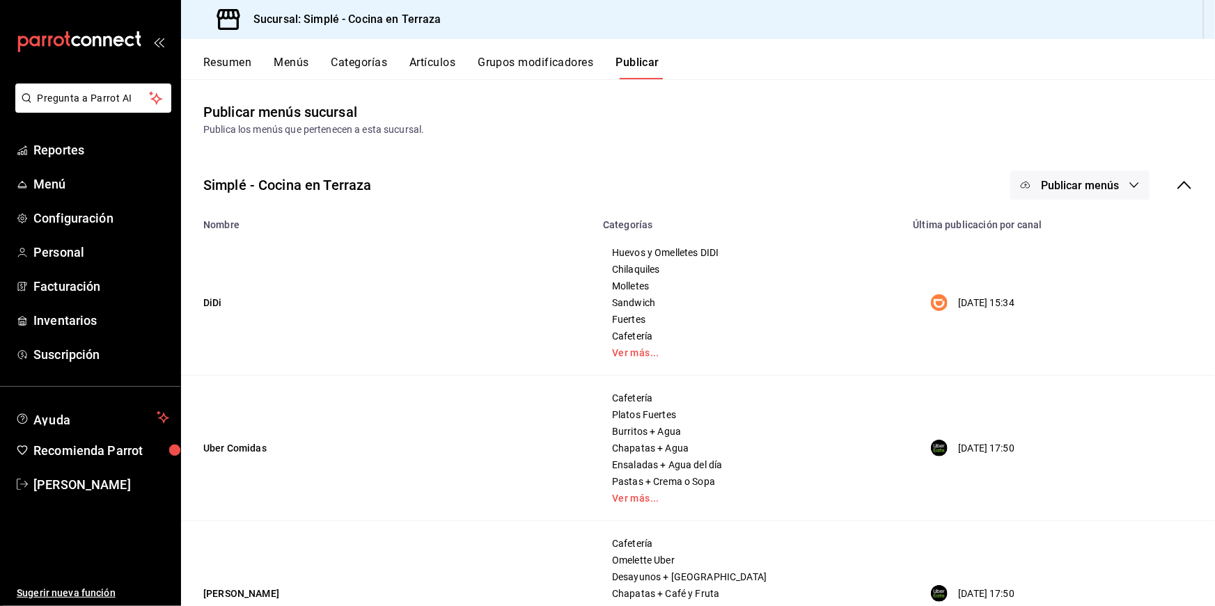
click at [203, 59] on button "Resumen" at bounding box center [227, 68] width 48 height 24
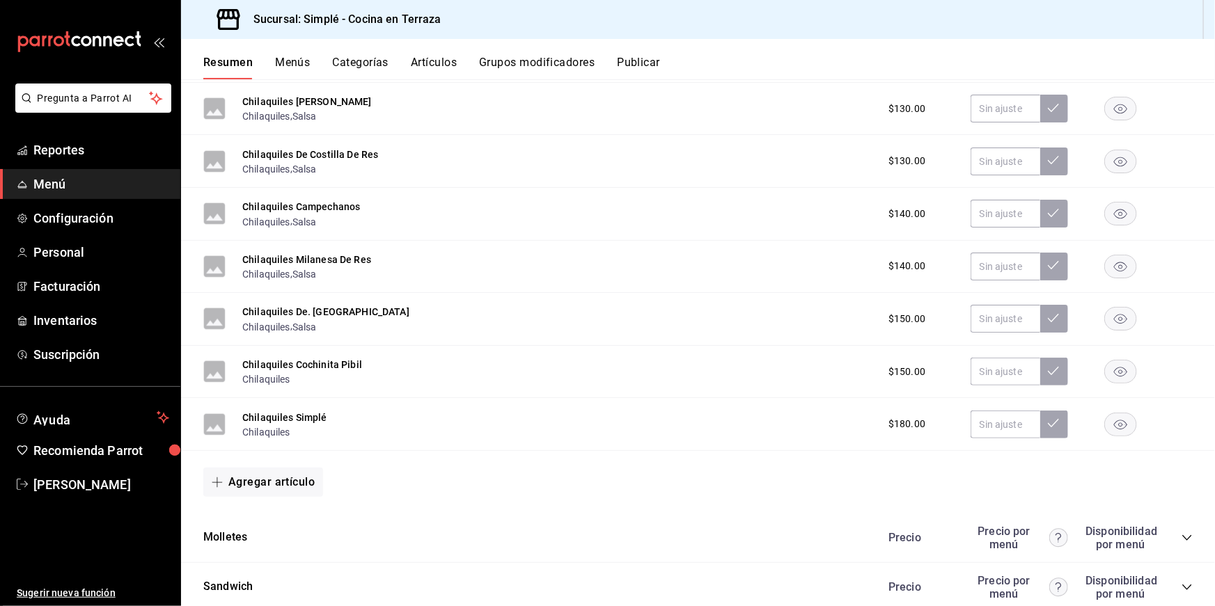
scroll to position [1808, 0]
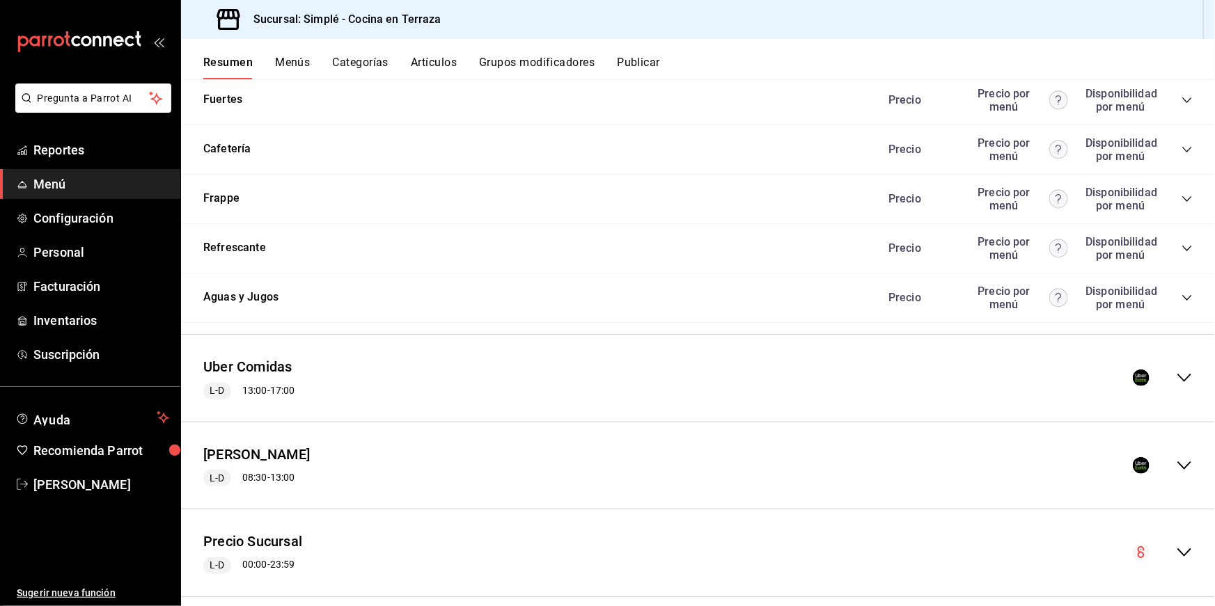
click at [457, 463] on div "[PERSON_NAME] L-D 08:30 - 13:00" at bounding box center [698, 466] width 1034 height 65
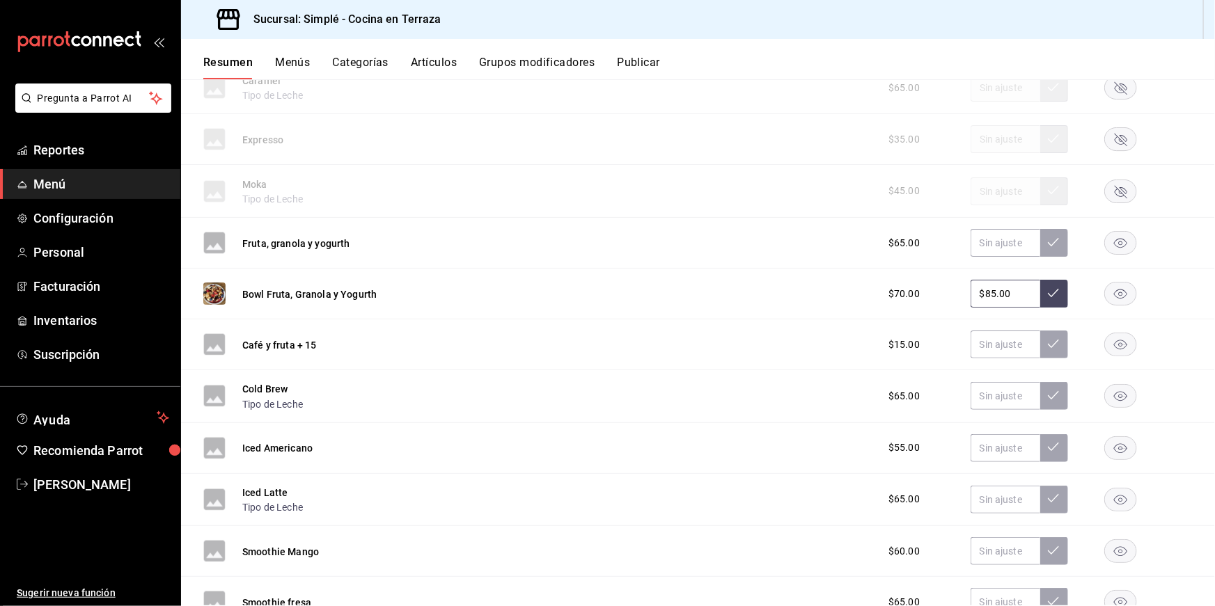
scroll to position [2736, 0]
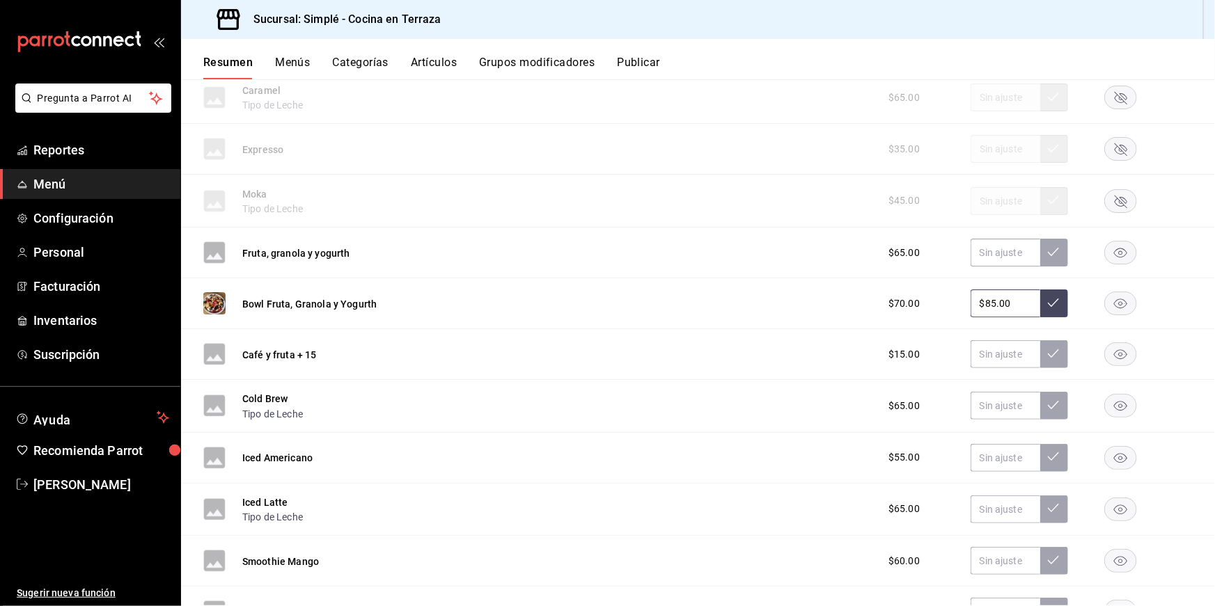
click at [1134, 241] on icon "button" at bounding box center [1120, 253] width 33 height 24
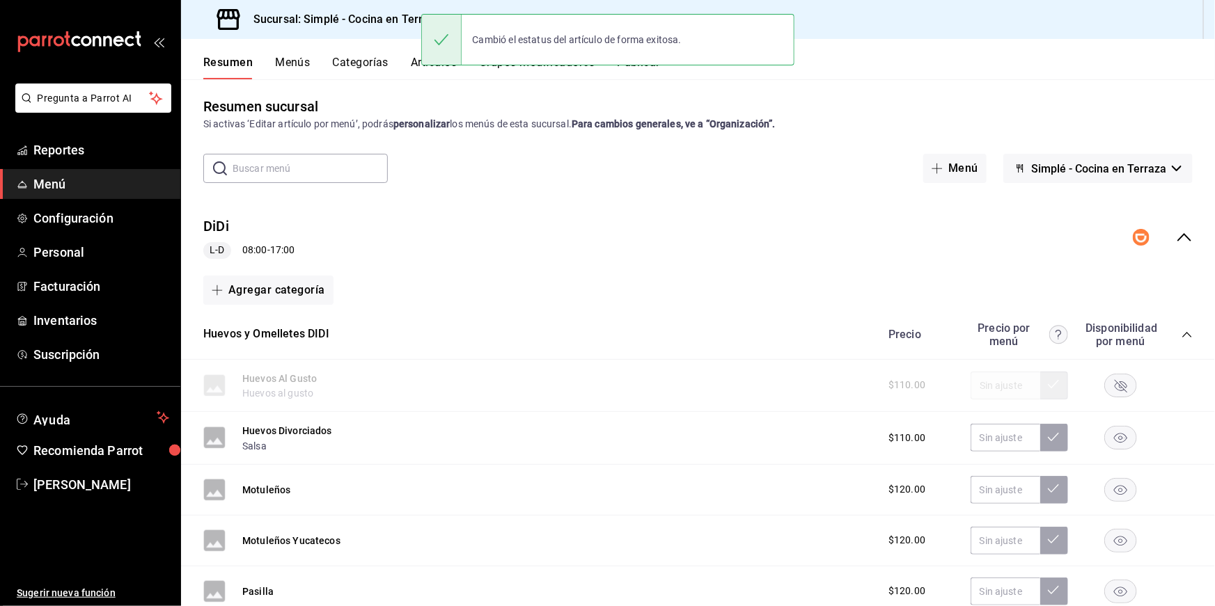
scroll to position [0, 0]
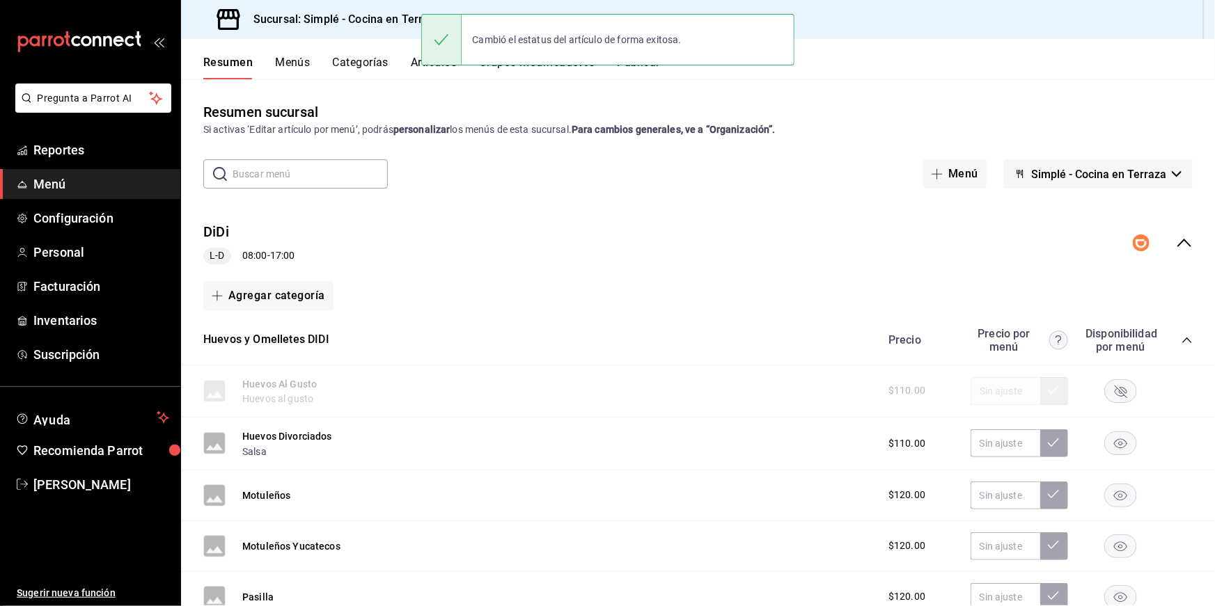
click at [659, 71] on button "Publicar" at bounding box center [638, 68] width 43 height 24
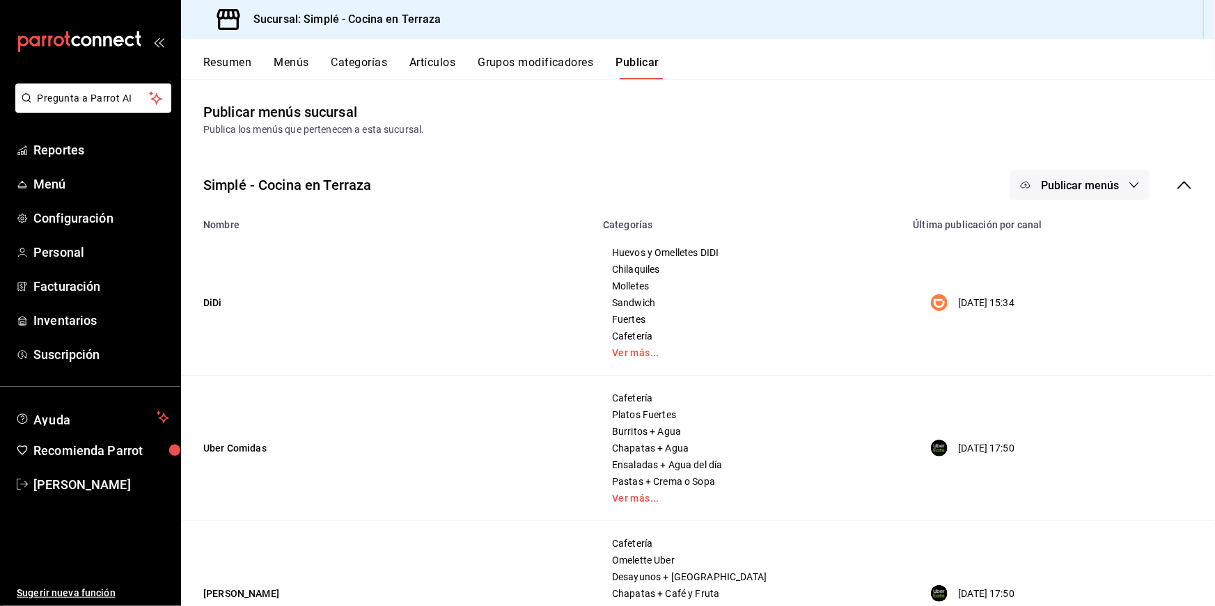
click at [1116, 193] on button "Publicar menús" at bounding box center [1079, 185] width 139 height 29
click at [1078, 272] on span "Uber Eats" at bounding box center [1099, 269] width 67 height 15
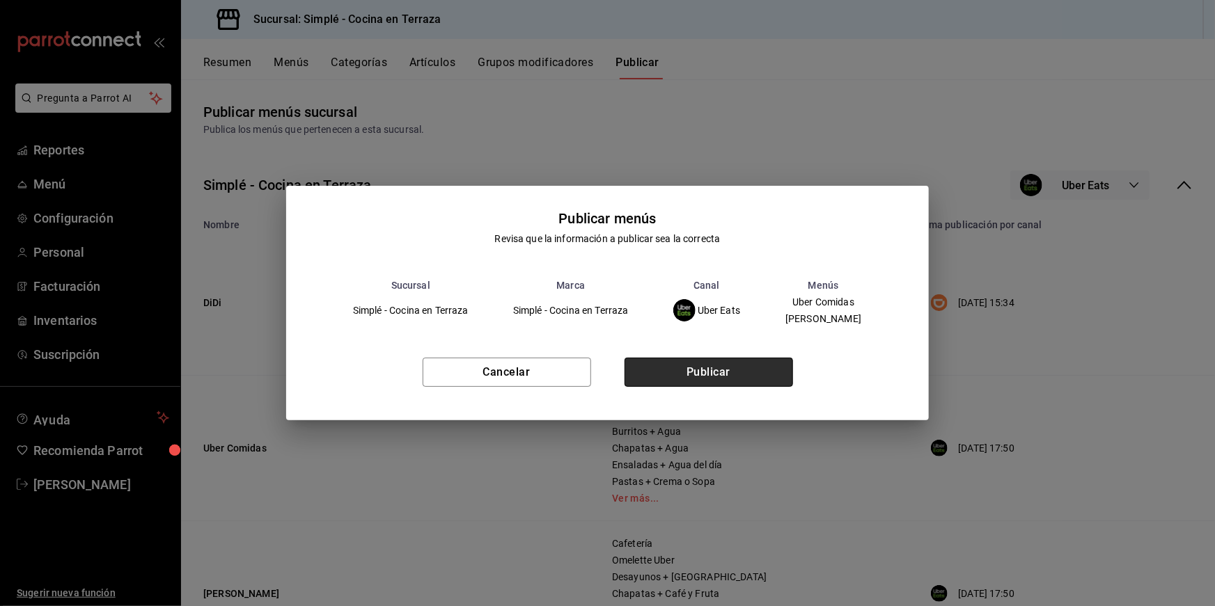
click at [789, 375] on button "Publicar" at bounding box center [708, 372] width 168 height 29
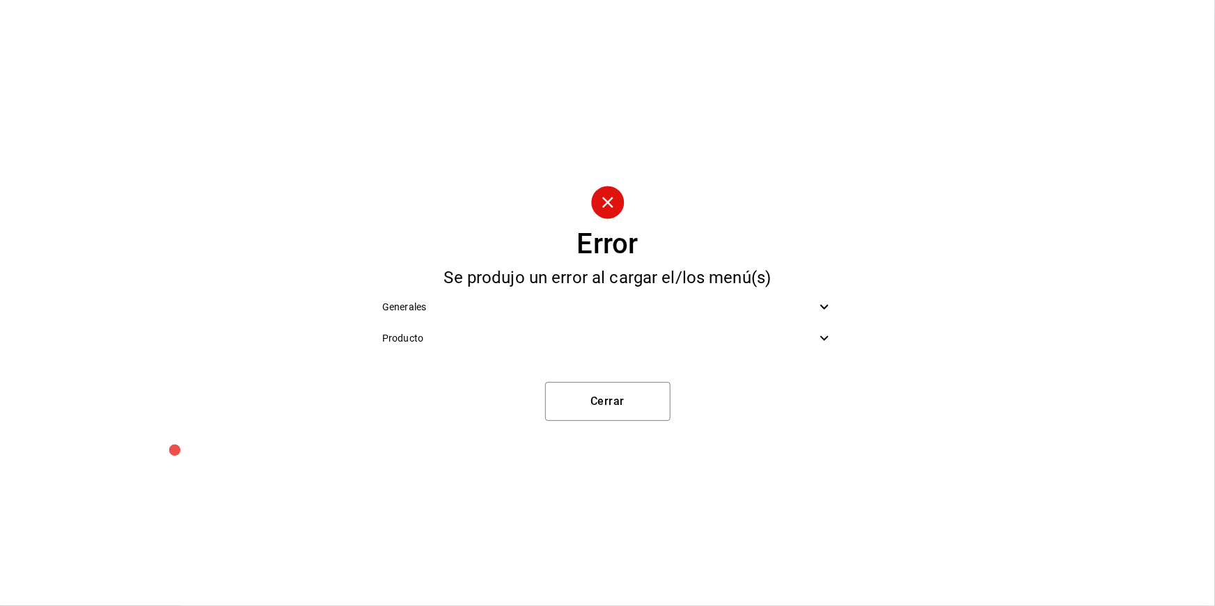
click at [785, 324] on div "Producto" at bounding box center [607, 338] width 473 height 31
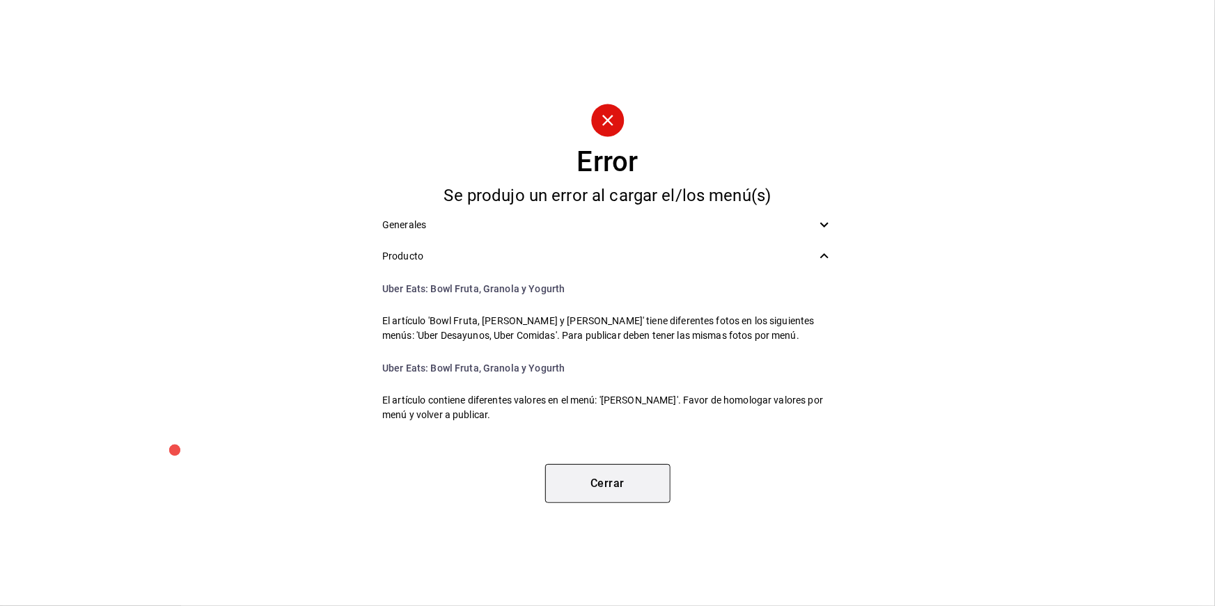
click at [630, 486] on button "Cerrar" at bounding box center [607, 483] width 125 height 39
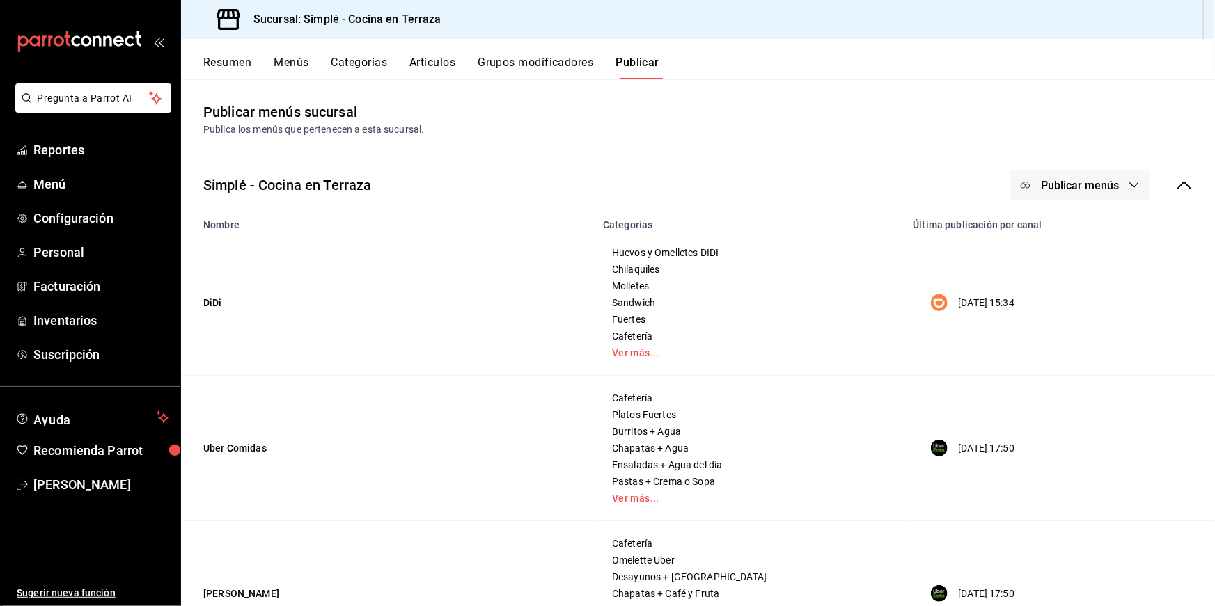
click at [220, 58] on button "Resumen" at bounding box center [227, 68] width 48 height 24
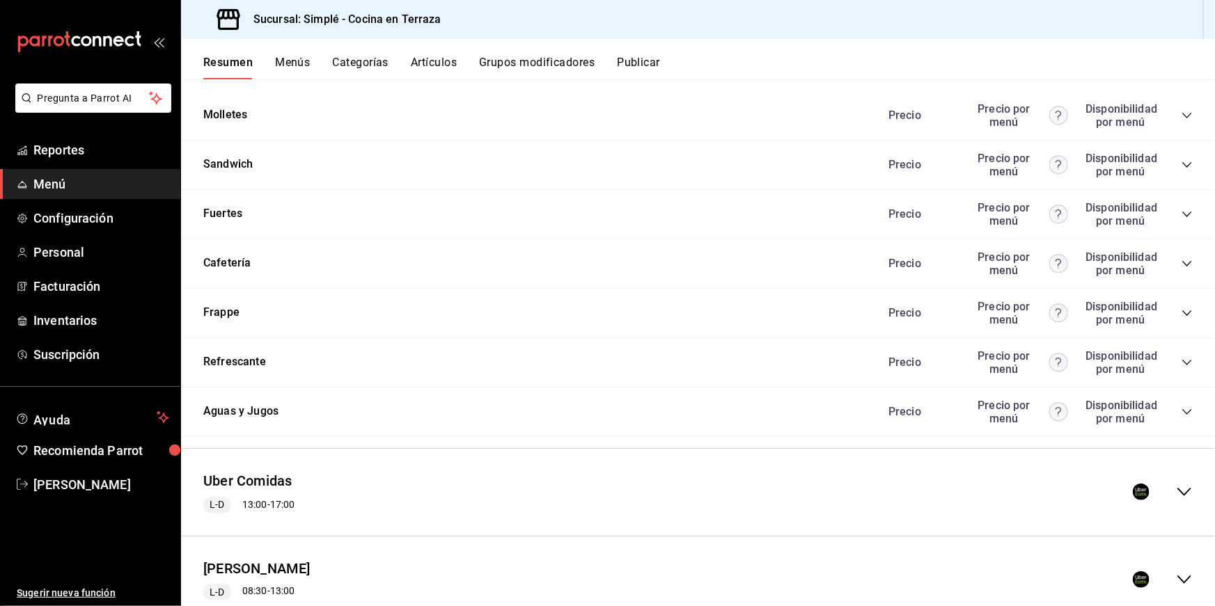
scroll to position [1808, 0]
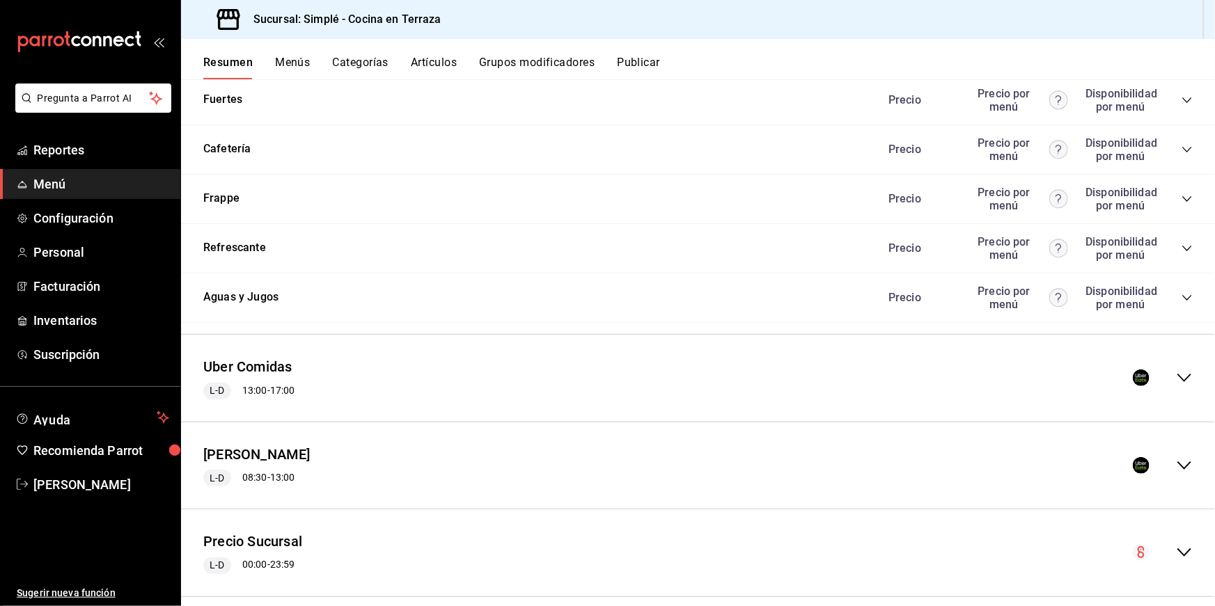
click at [343, 434] on div "[PERSON_NAME] L-D 08:30 - 13:00" at bounding box center [698, 466] width 1034 height 65
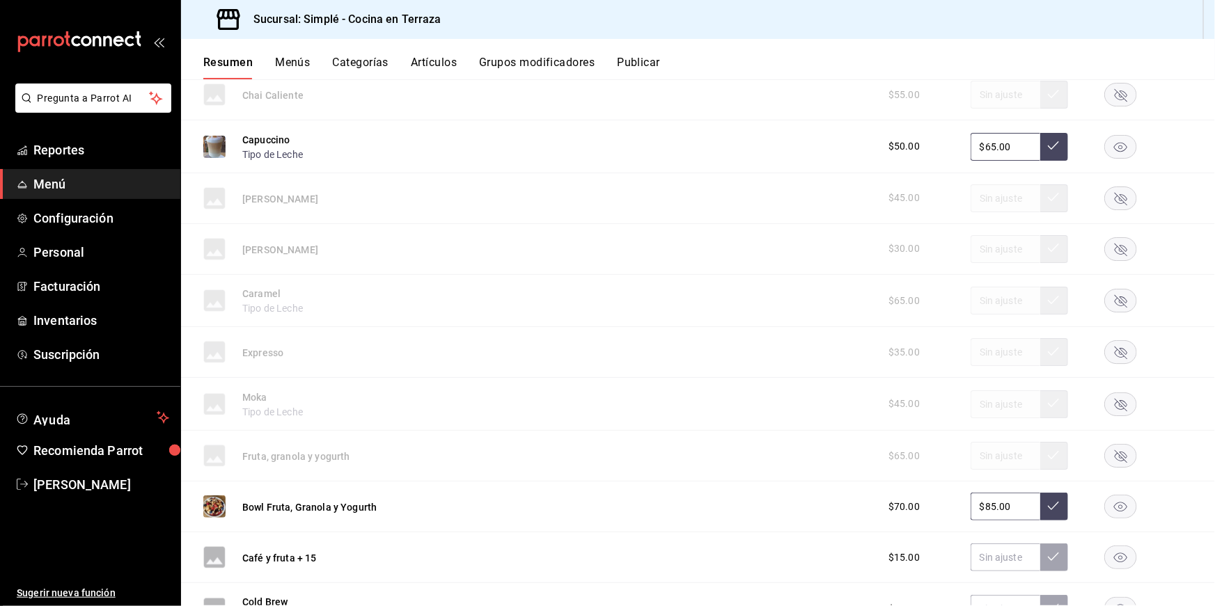
scroll to position [2736, 0]
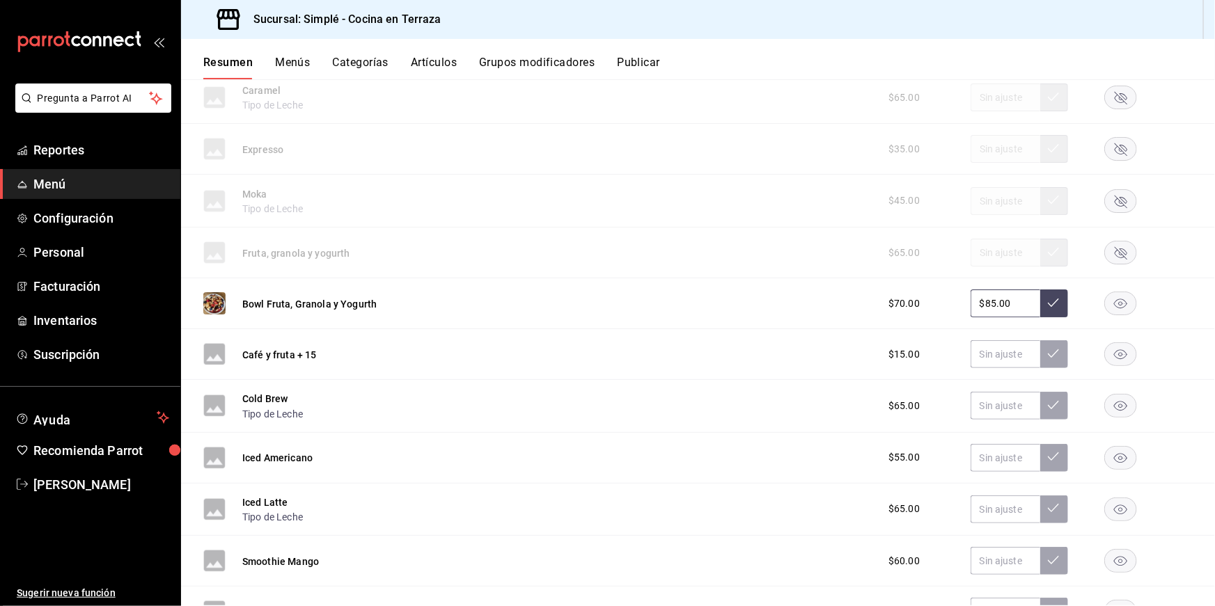
click at [1118, 242] on rect "button" at bounding box center [1121, 253] width 32 height 23
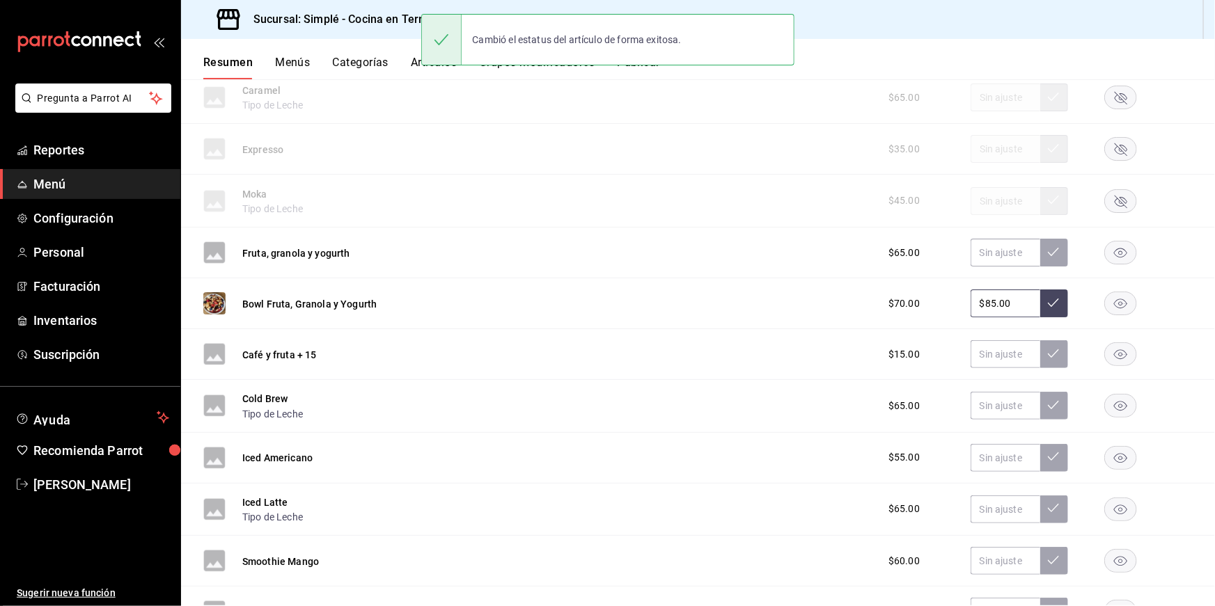
click at [307, 242] on div "Fruta, granola y yogurth" at bounding box center [276, 253] width 147 height 22
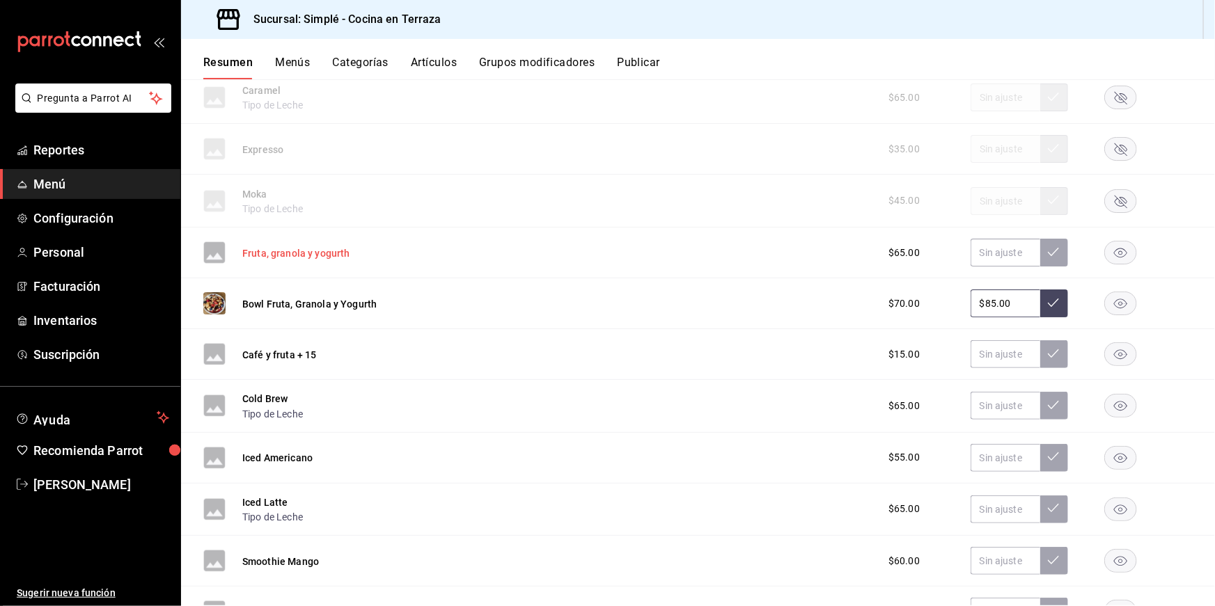
click at [302, 246] on button "Fruta, granola y yogurth" at bounding box center [296, 253] width 108 height 14
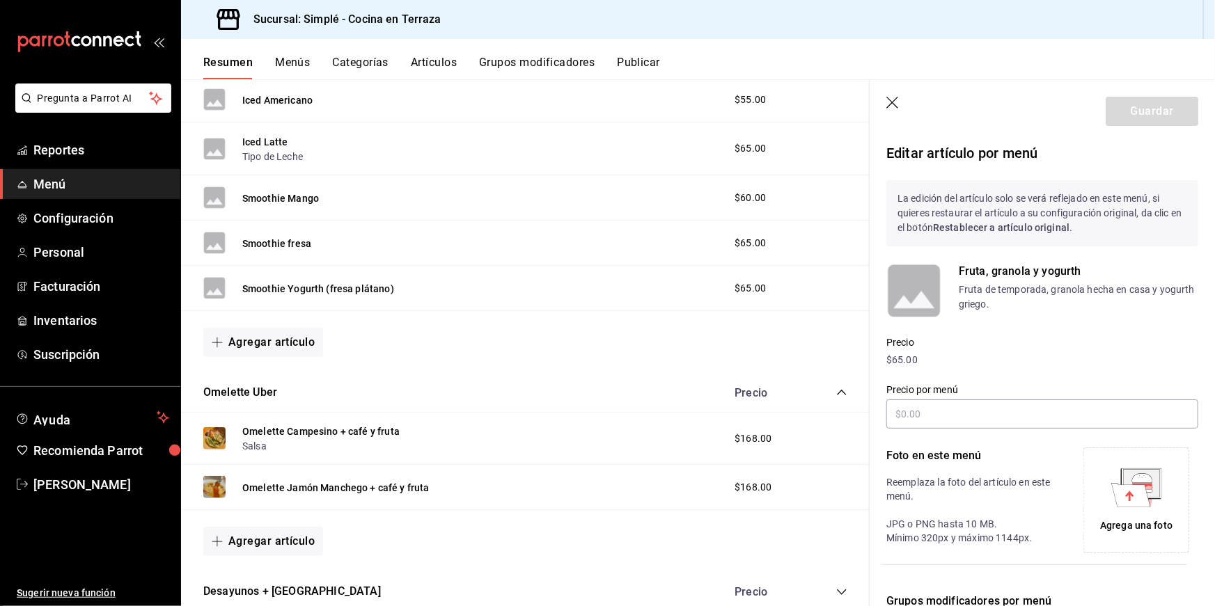
click at [898, 101] on icon "button" at bounding box center [893, 104] width 14 height 14
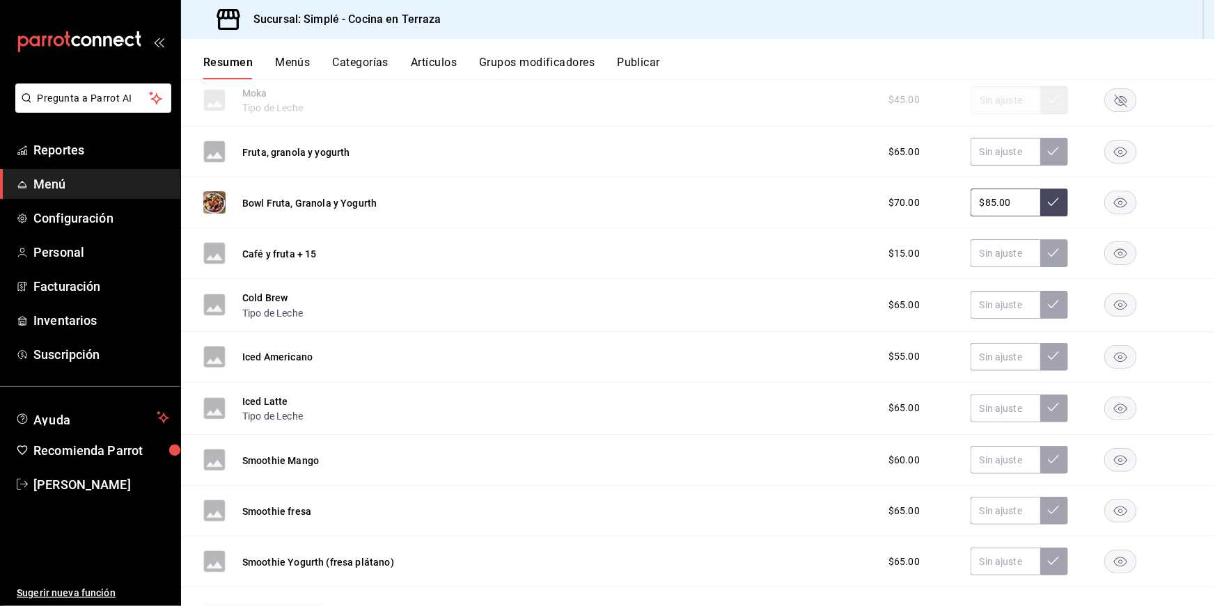
scroll to position [2828, 0]
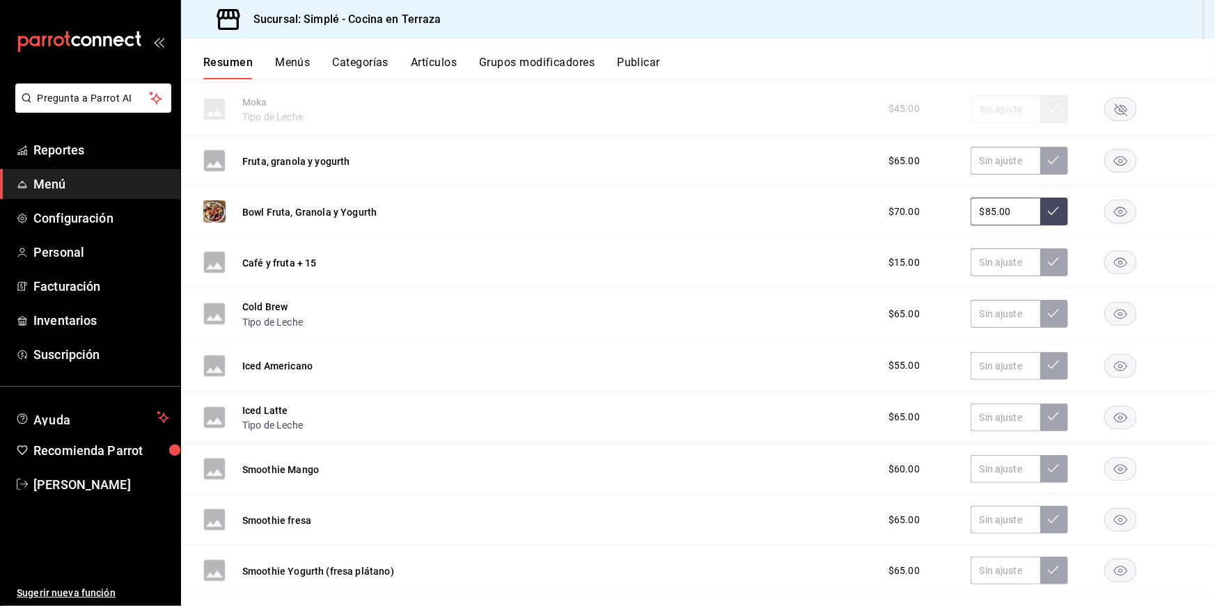
click at [431, 63] on button "Artículos" at bounding box center [434, 68] width 46 height 24
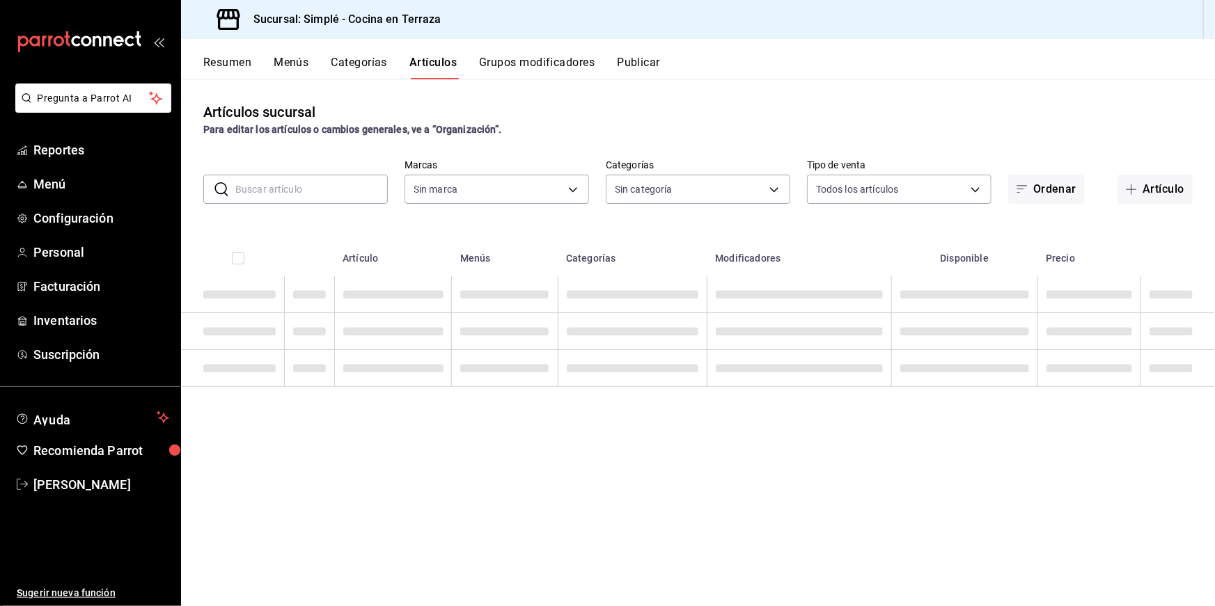
type input "a876fa94-8549-426a-a32f-cad6be8fa00c"
type input "1363fd8d-7505-43c5-897c-d15c9bf2b42c,9d744129-93aa-460d-8a93-cfb45a0ef833,a0c3f…"
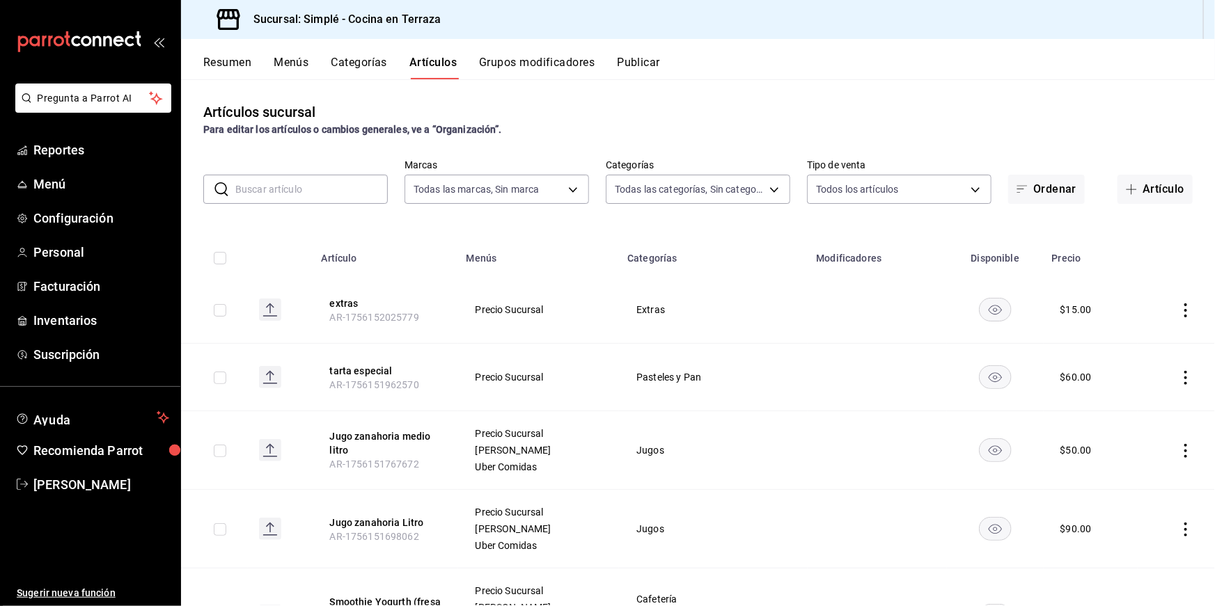
click at [324, 187] on input "text" at bounding box center [311, 189] width 152 height 28
type input "bowl"
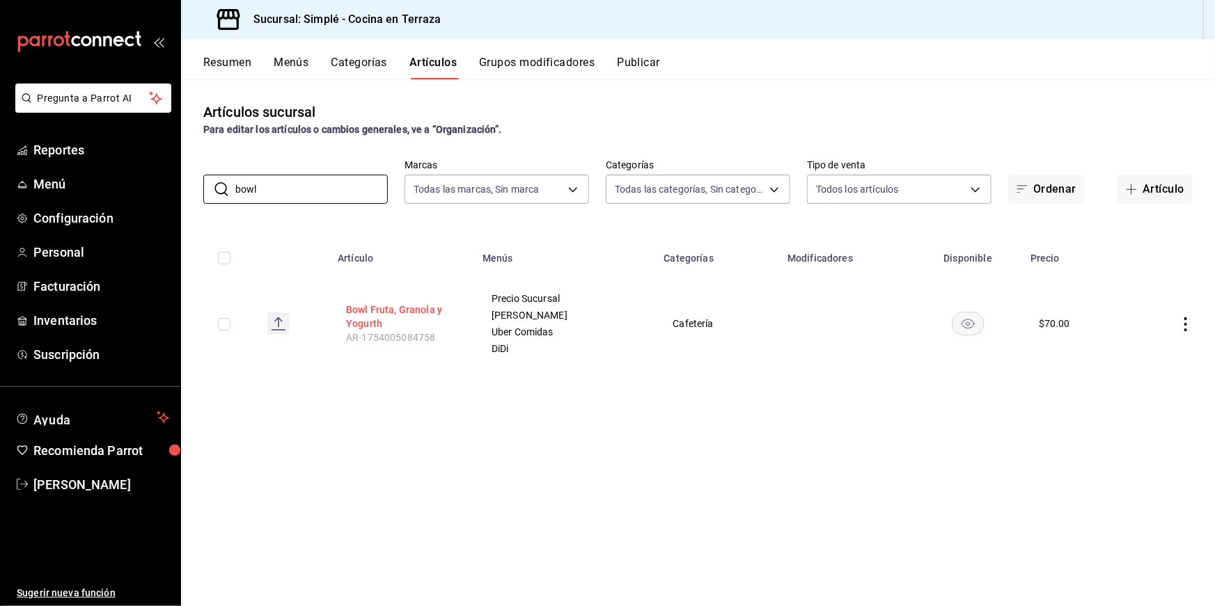
click at [410, 313] on button "Bowl Fruta, Granola y Yogurth" at bounding box center [401, 317] width 111 height 28
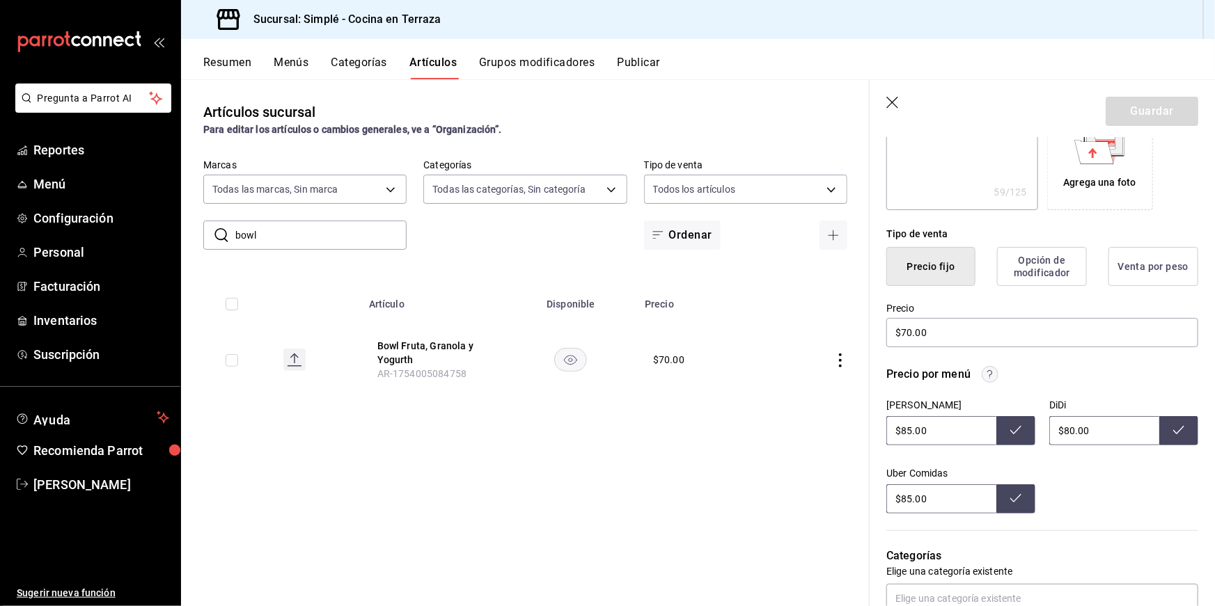
scroll to position [268, 0]
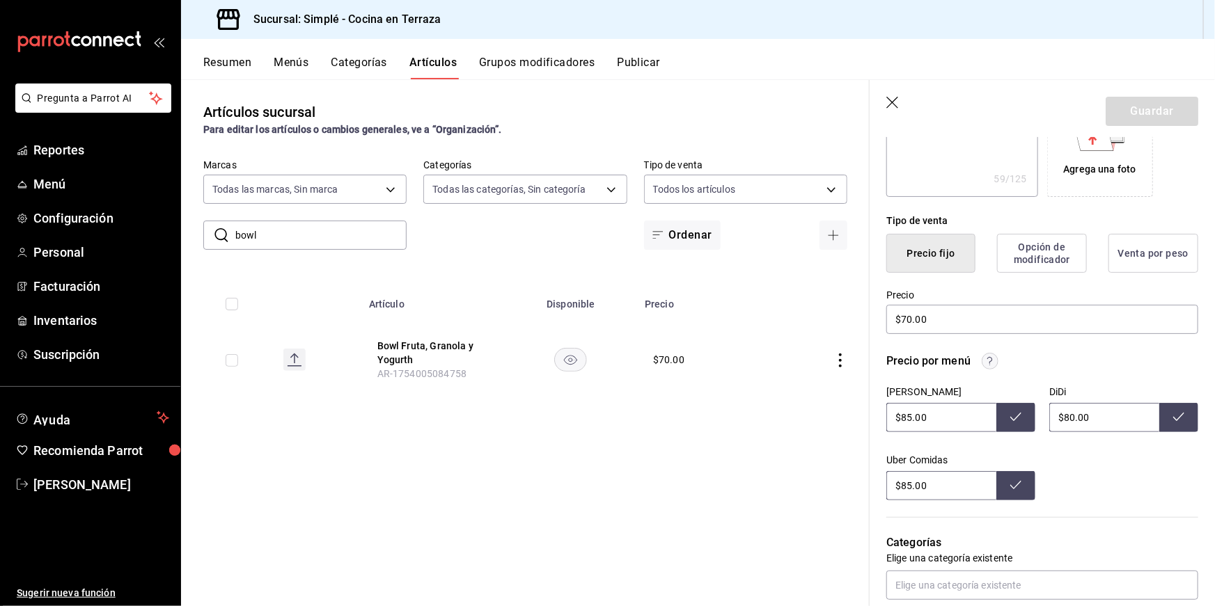
drag, startPoint x: 1101, startPoint y: 414, endPoint x: 1017, endPoint y: 412, distance: 83.6
click at [1021, 413] on div "Uber Desayunos $85.00 DiDi $80.00 Uber Comidas $85.00" at bounding box center [1042, 443] width 312 height 114
click at [1055, 455] on div "Uber Desayunos $85.00 DiDi $80.00 Uber Comidas $85.00" at bounding box center [1042, 443] width 312 height 114
drag, startPoint x: 1094, startPoint y: 423, endPoint x: 1020, endPoint y: 413, distance: 74.4
click at [1022, 414] on div "Uber Desayunos $85.00 DiDi $80.00 Uber Comidas $85.00" at bounding box center [1042, 443] width 312 height 114
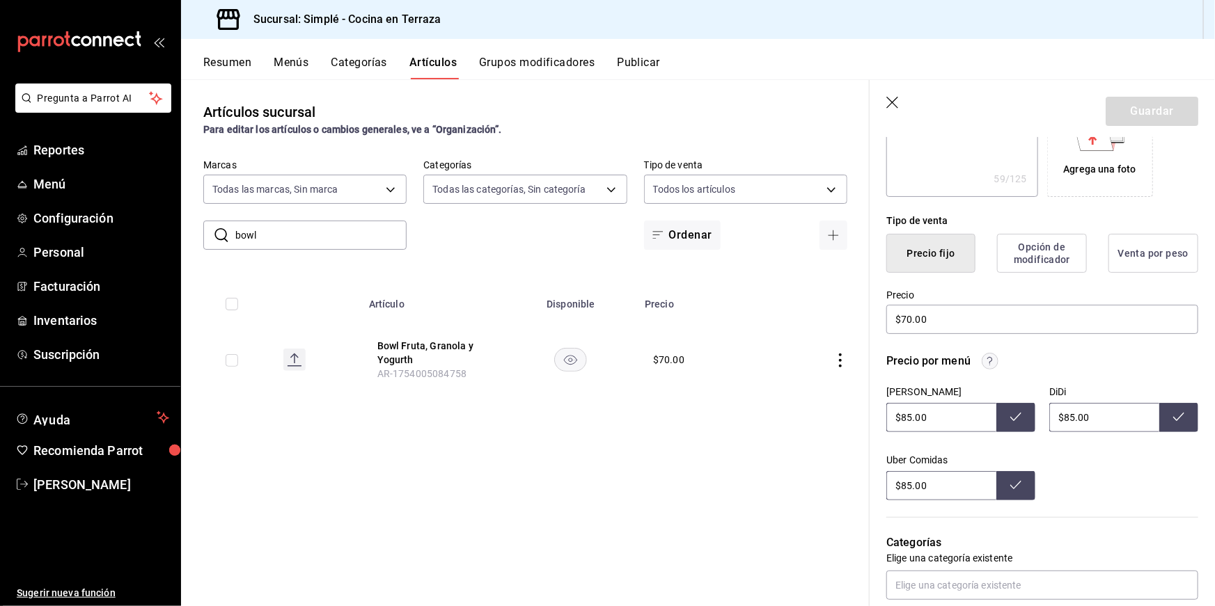
click at [1089, 473] on div "Uber Desayunos $85.00 DiDi $85.00 Uber Comidas $85.00" at bounding box center [1042, 443] width 312 height 114
type input "$80.00"
click at [1185, 426] on button at bounding box center [1178, 417] width 39 height 29
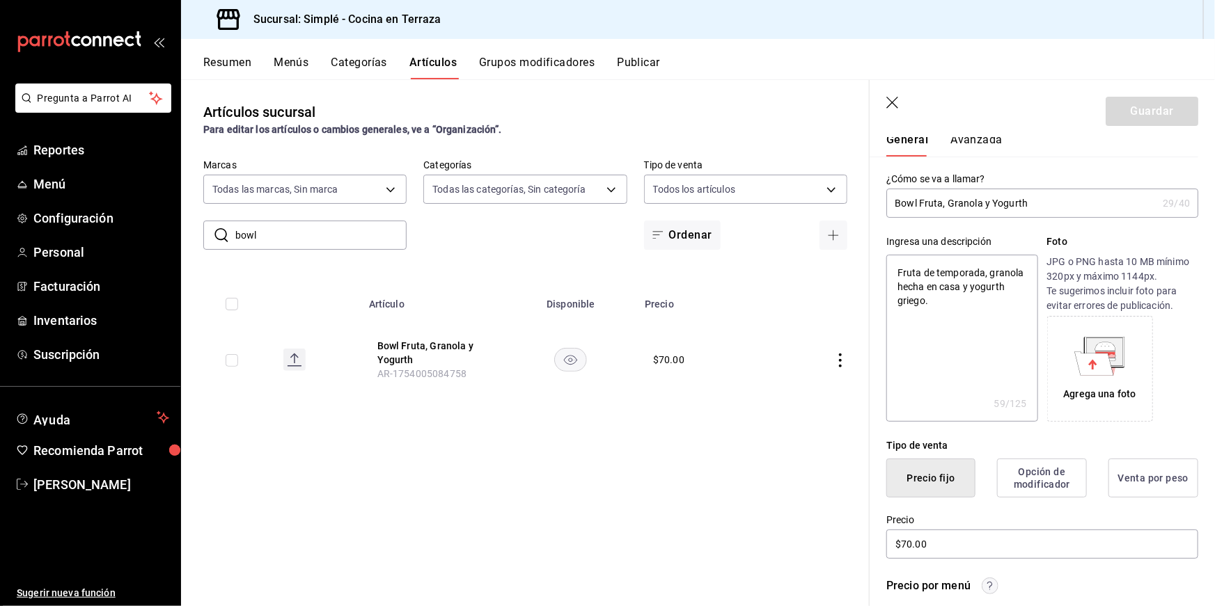
scroll to position [56, 0]
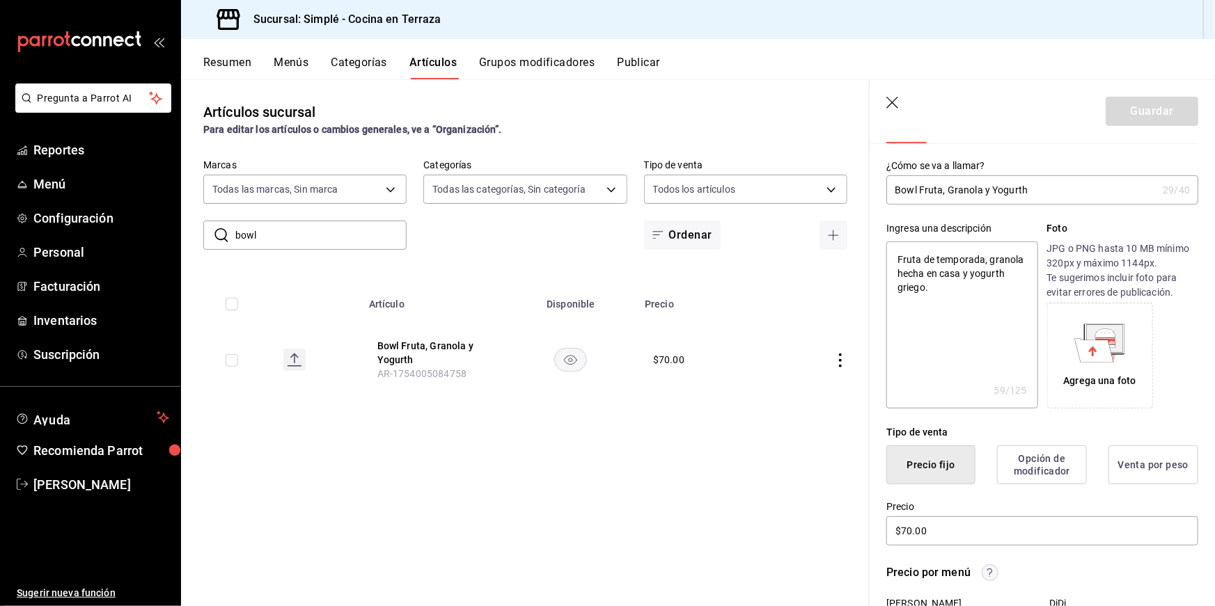
click at [1110, 359] on icon at bounding box center [1094, 350] width 39 height 24
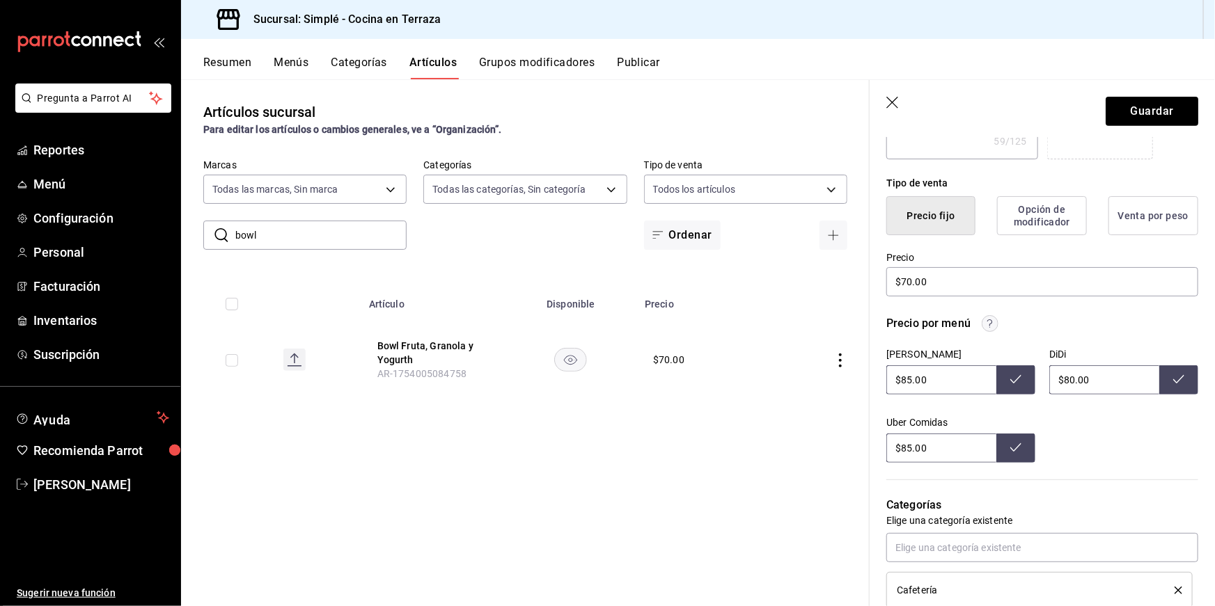
scroll to position [369, 0]
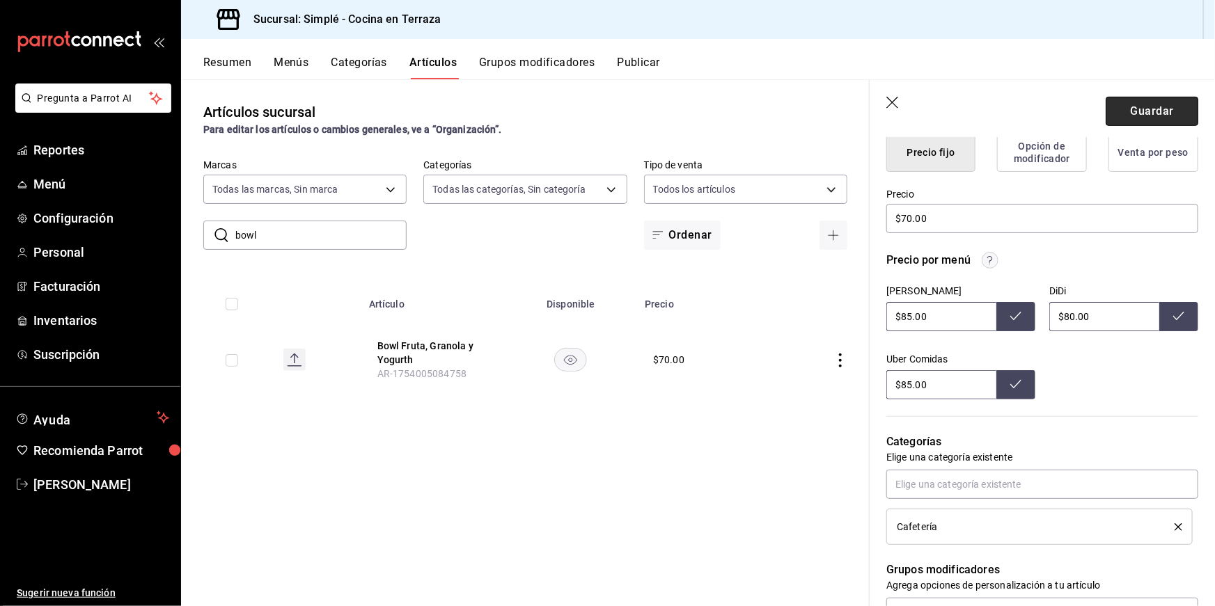
click at [1135, 105] on button "Guardar" at bounding box center [1151, 111] width 93 height 29
type textarea "x"
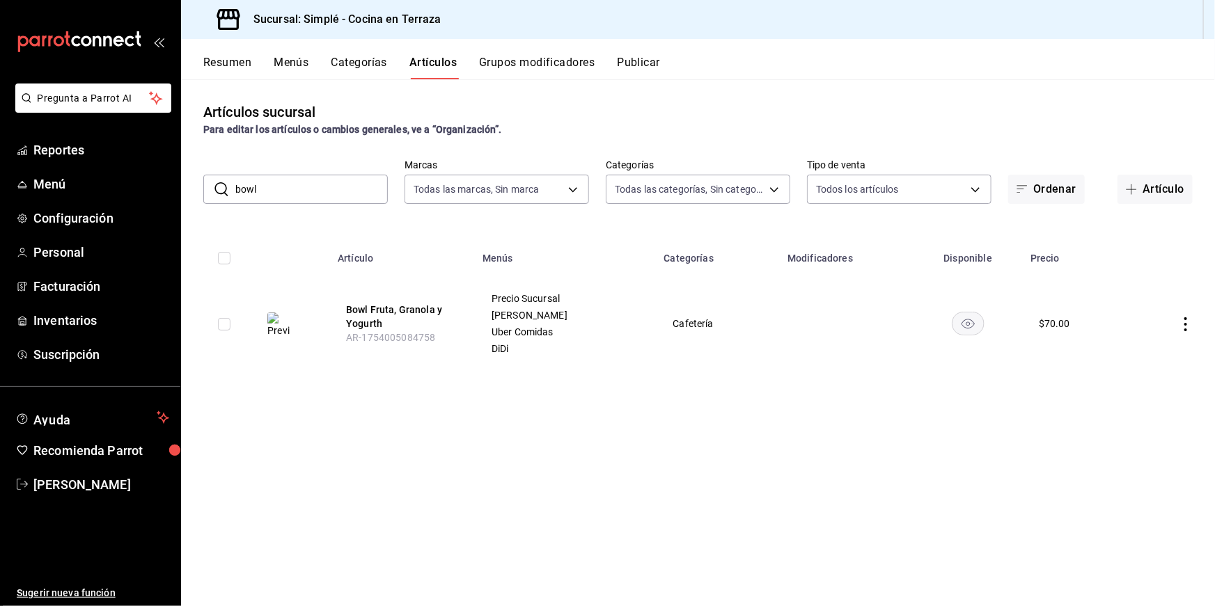
click at [519, 72] on button "Grupos modificadores" at bounding box center [537, 68] width 116 height 24
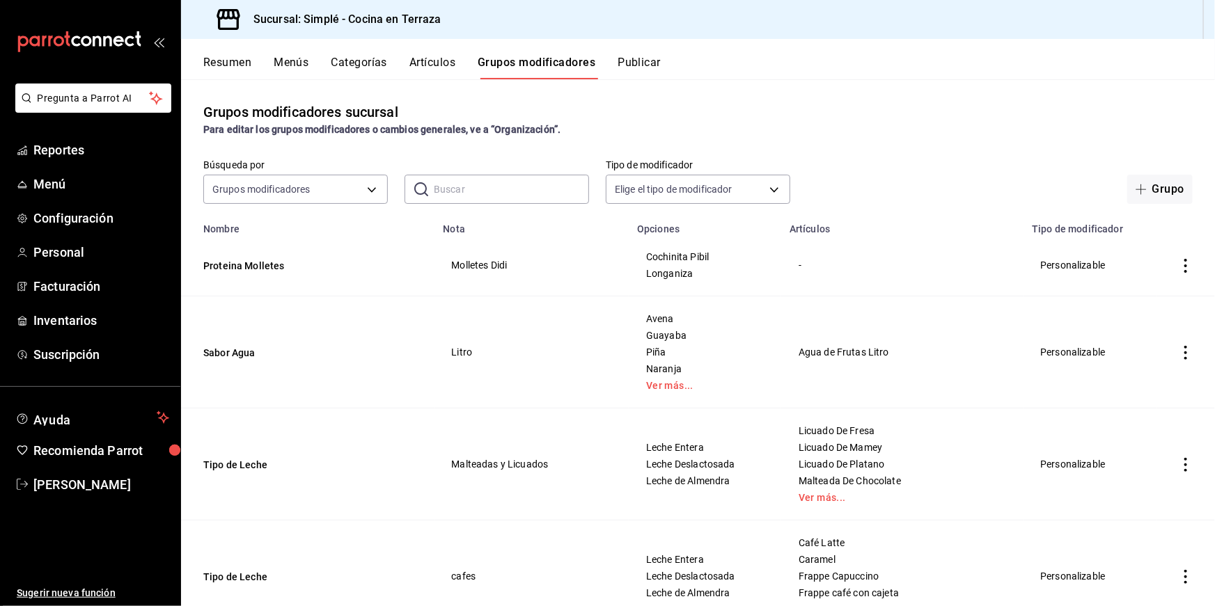
click at [633, 79] on div "Grupos modificadores sucursal Para editar los grupos modificadores o cambios ge…" at bounding box center [698, 342] width 1034 height 526
click at [643, 66] on button "Publicar" at bounding box center [638, 68] width 43 height 24
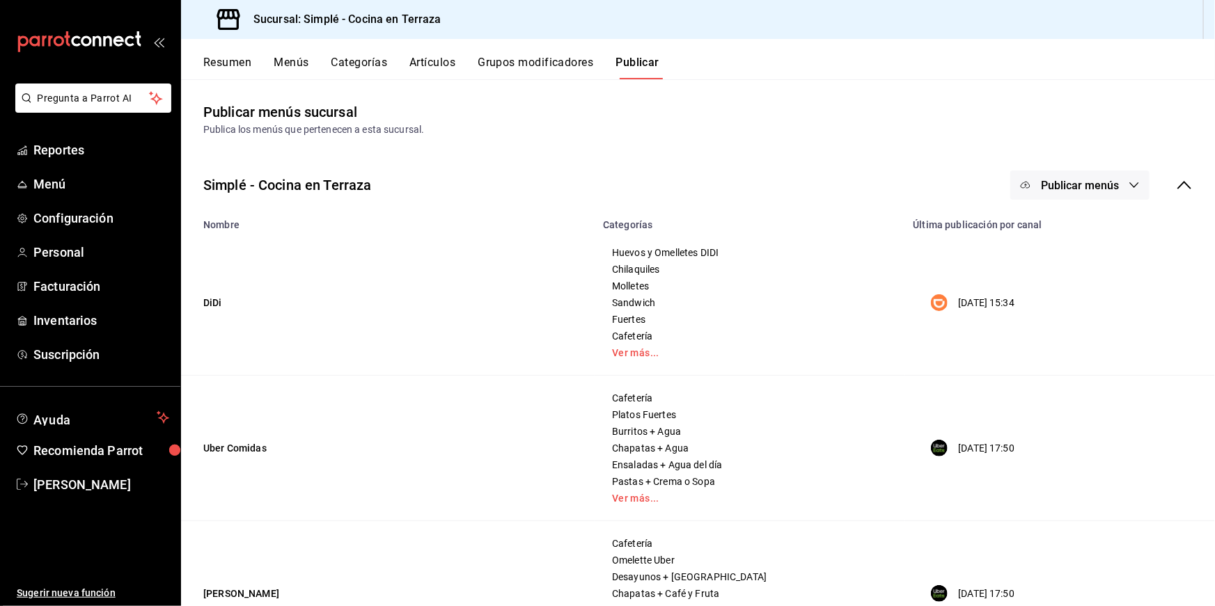
click at [1043, 173] on button "Publicar menús" at bounding box center [1079, 185] width 139 height 29
click at [1064, 268] on div at bounding box center [1046, 269] width 39 height 22
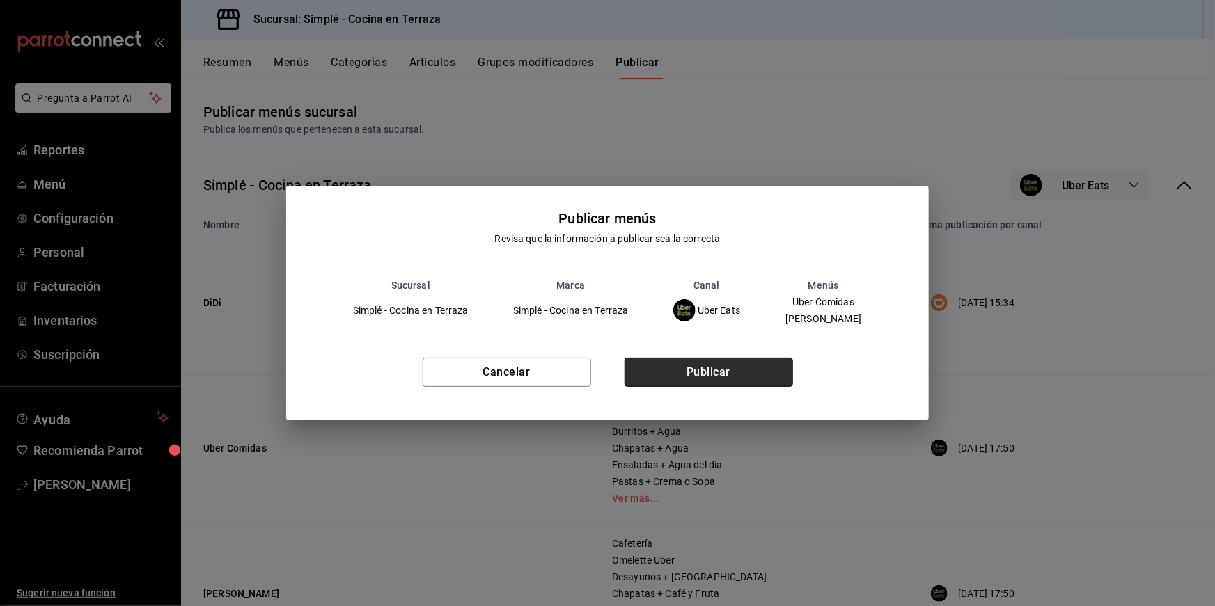
click at [762, 363] on button "Publicar" at bounding box center [708, 372] width 168 height 29
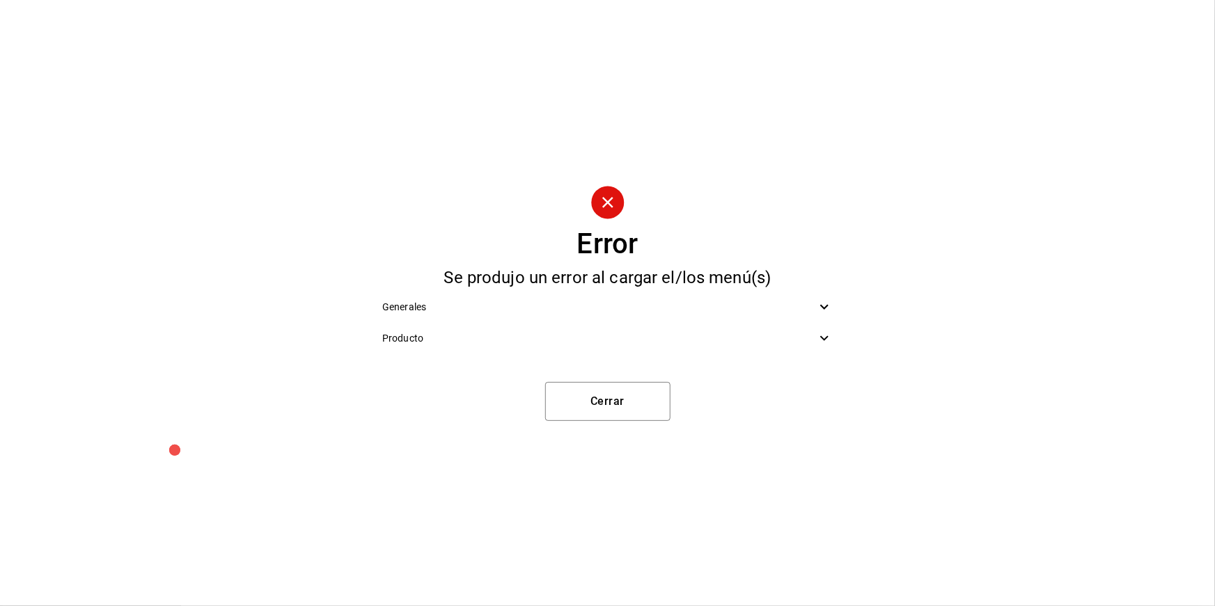
click at [755, 342] on span "Producto" at bounding box center [599, 338] width 434 height 15
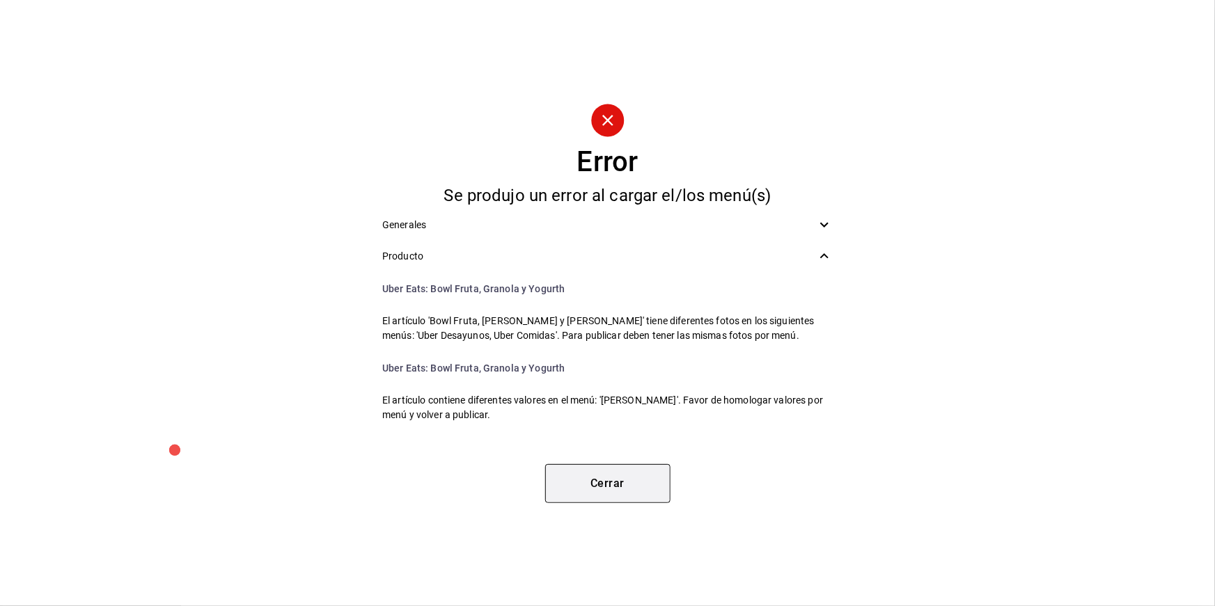
click at [613, 476] on button "Cerrar" at bounding box center [607, 483] width 125 height 39
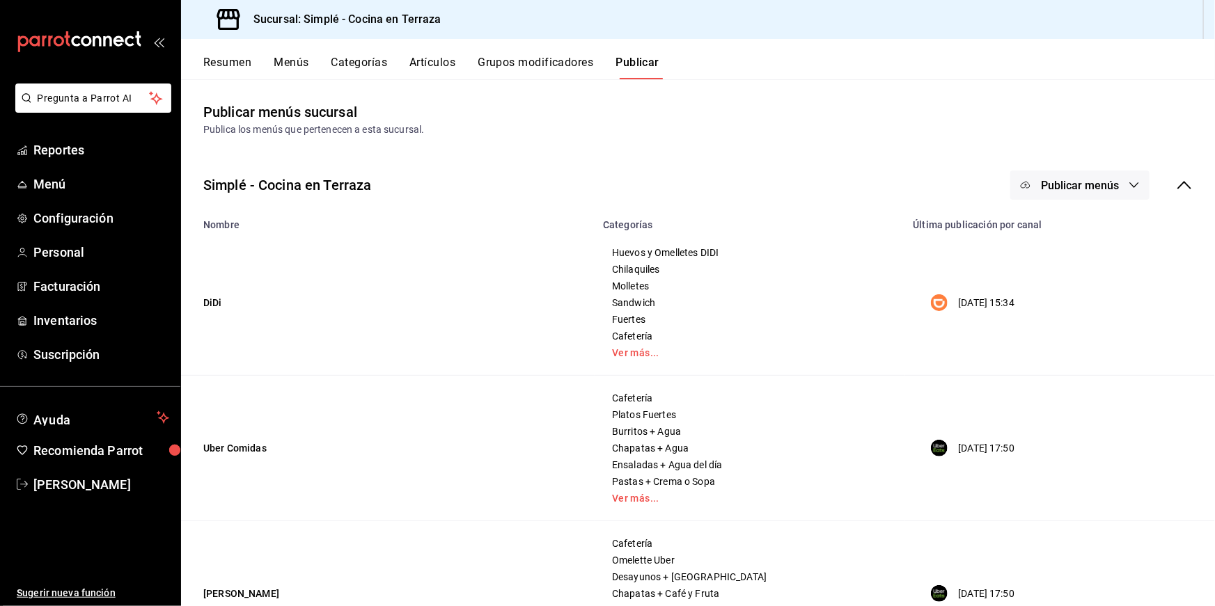
click at [429, 56] on button "Artículos" at bounding box center [432, 68] width 46 height 24
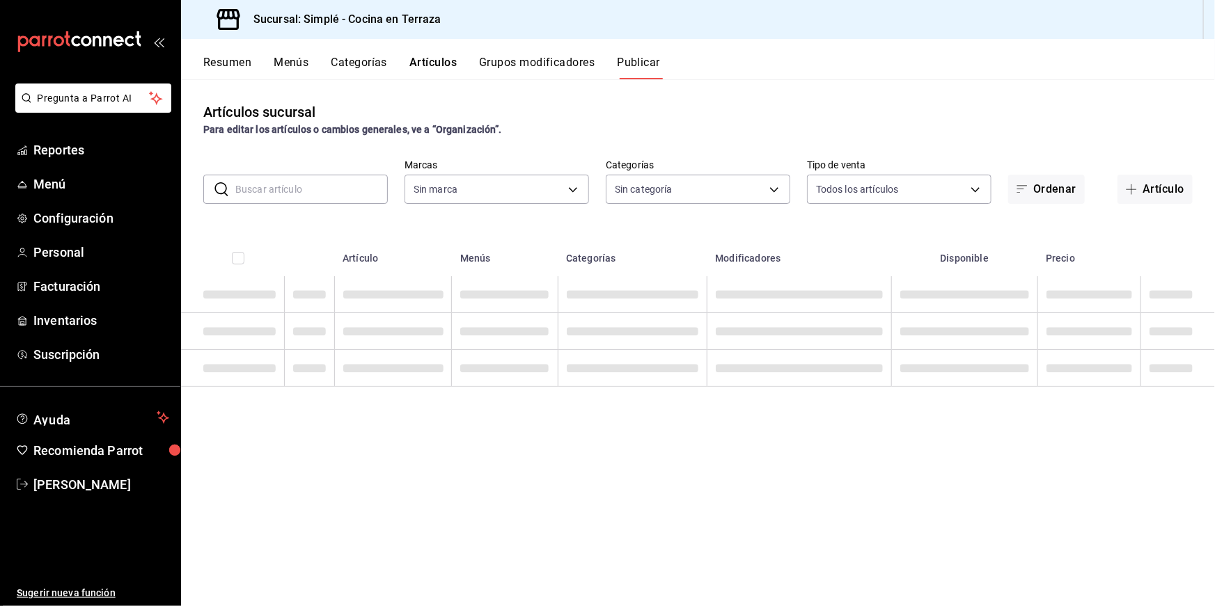
type input "a876fa94-8549-426a-a32f-cad6be8fa00c"
type input "1363fd8d-7505-43c5-897c-d15c9bf2b42c,9d744129-93aa-460d-8a93-cfb45a0ef833,a0c3f…"
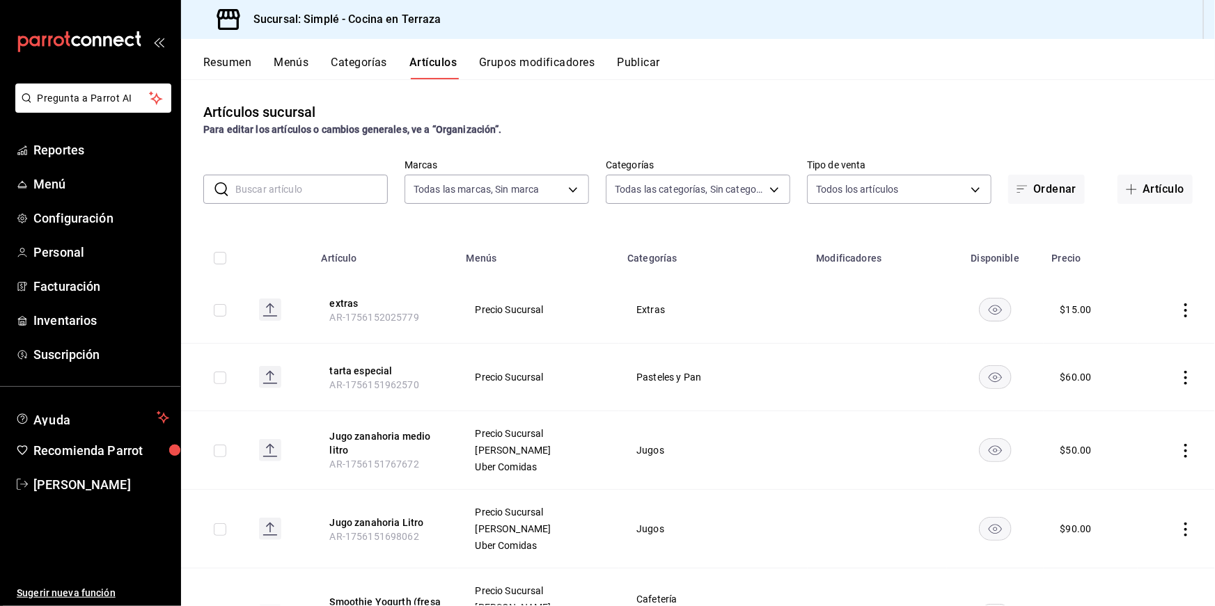
click at [239, 59] on button "Resumen" at bounding box center [227, 68] width 48 height 24
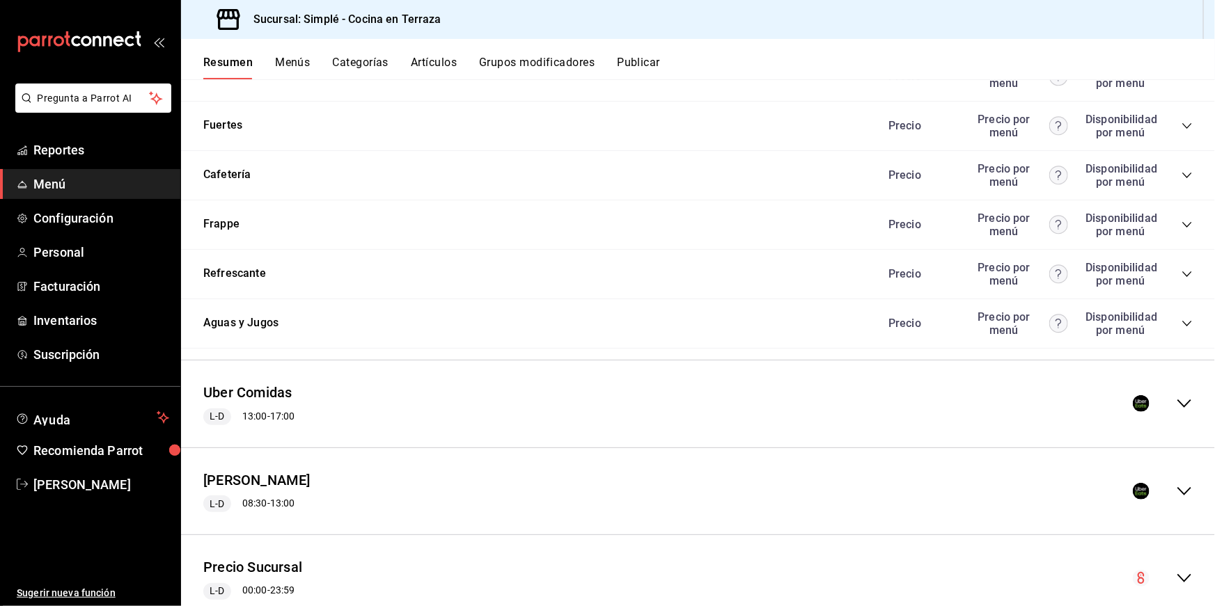
scroll to position [1808, 0]
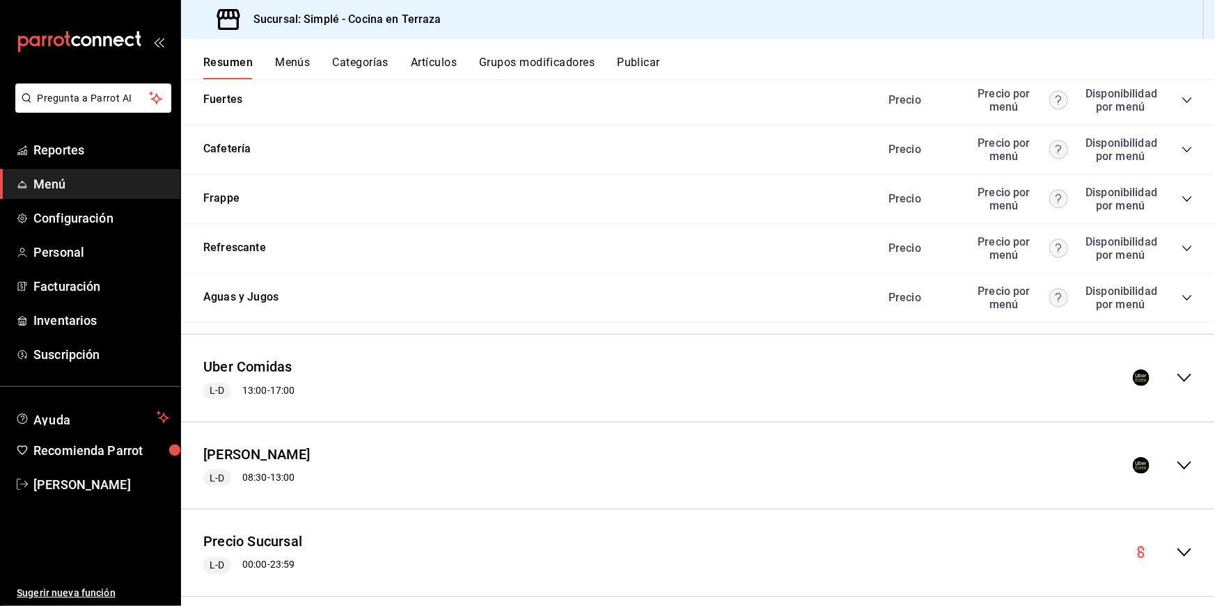
click at [368, 375] on div "Uber Comidas L-D 13:00 - 17:00" at bounding box center [698, 378] width 1034 height 65
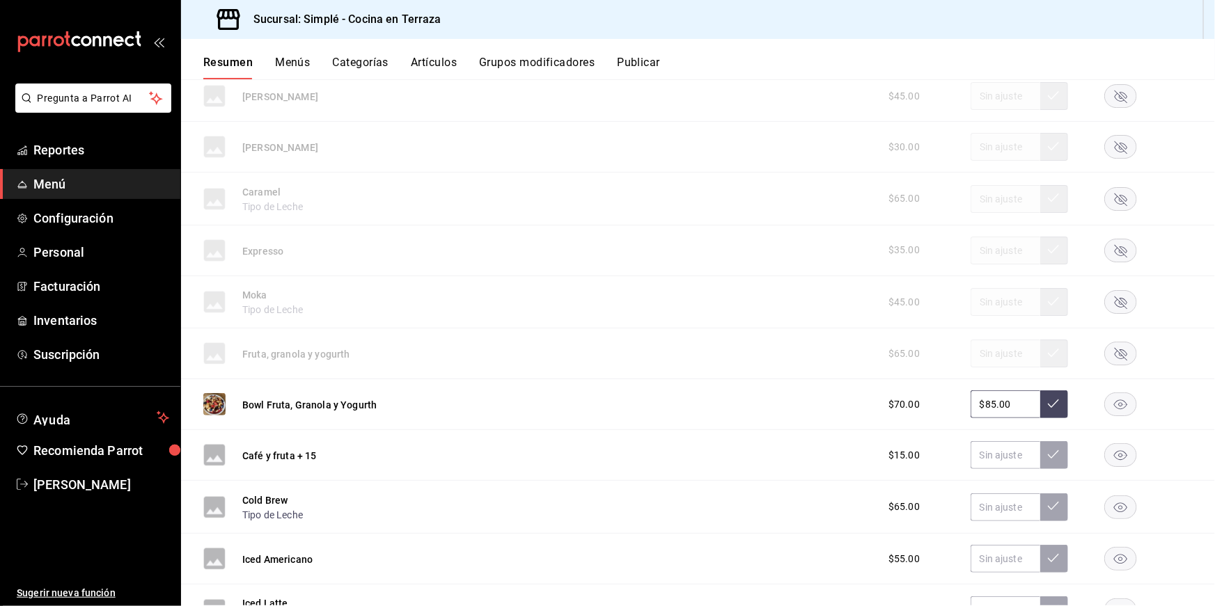
scroll to position [2636, 0]
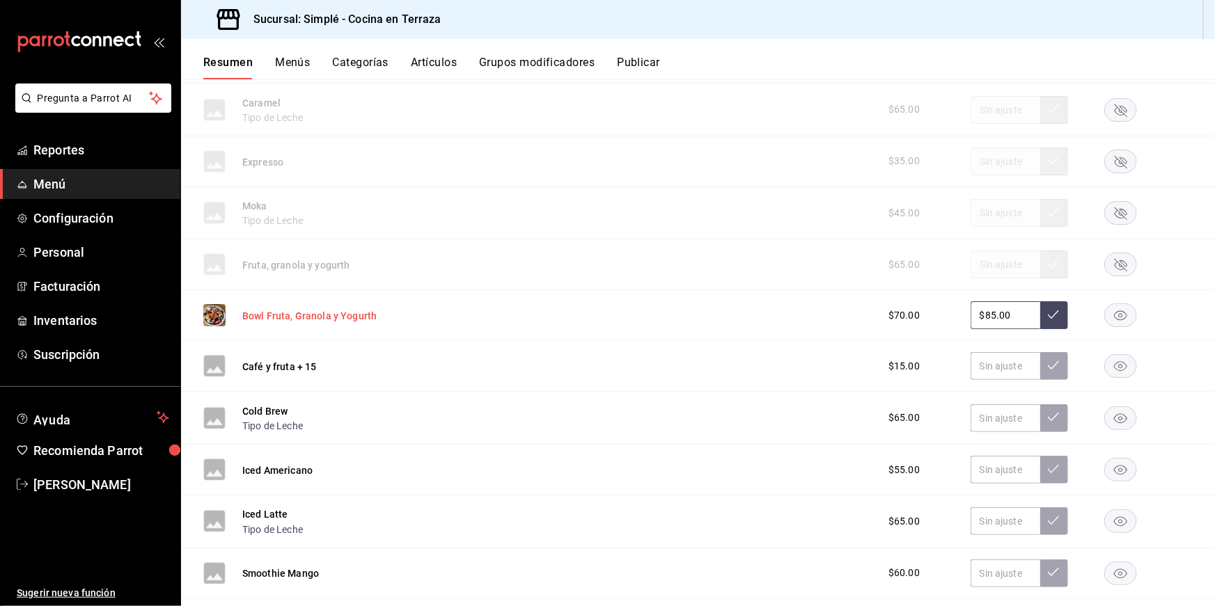
drag, startPoint x: 388, startPoint y: 292, endPoint x: 249, endPoint y: 292, distance: 139.9
click at [249, 292] on div "Bowl Fruta, Granola y Yogurth $70.00 $85.00" at bounding box center [698, 315] width 1034 height 51
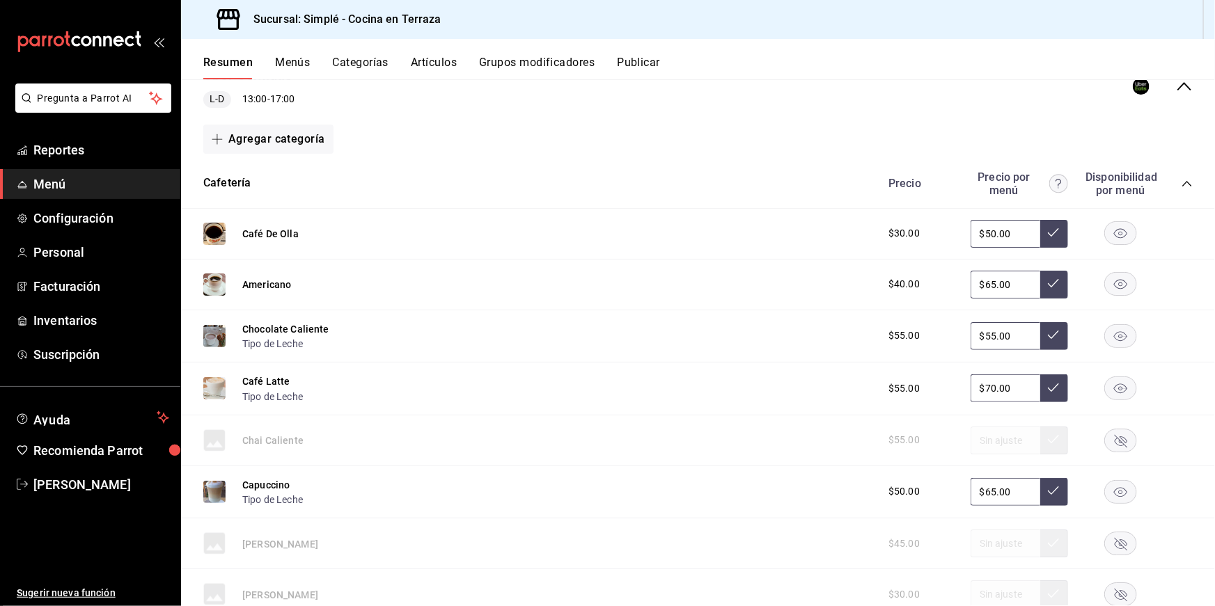
scroll to position [1795, 0]
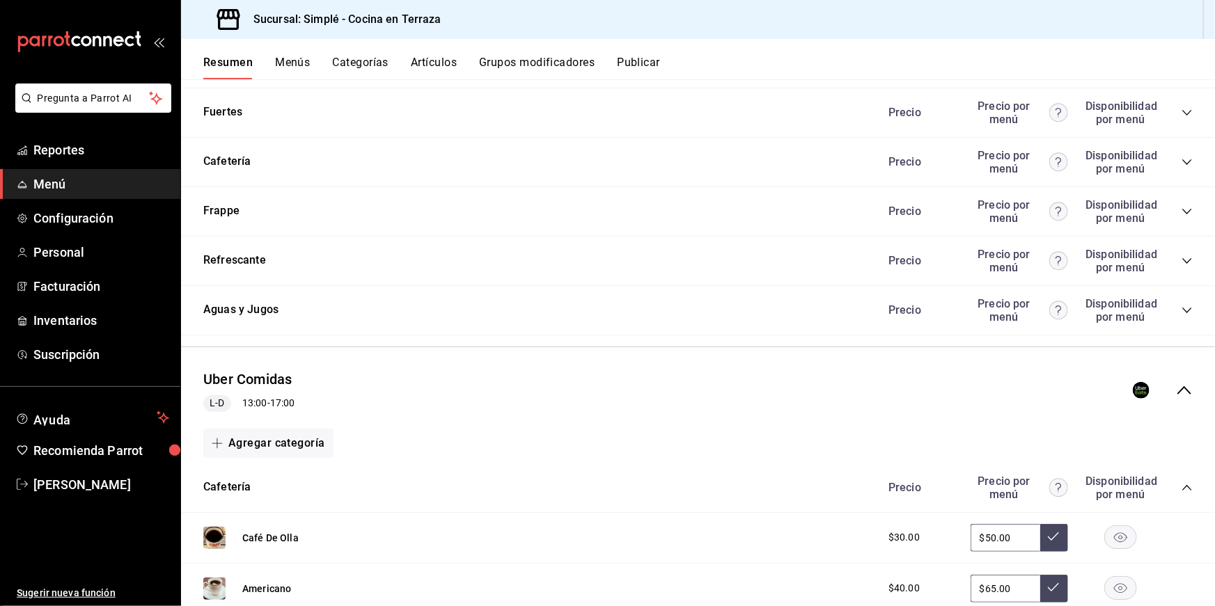
click at [418, 57] on button "Artículos" at bounding box center [434, 68] width 46 height 24
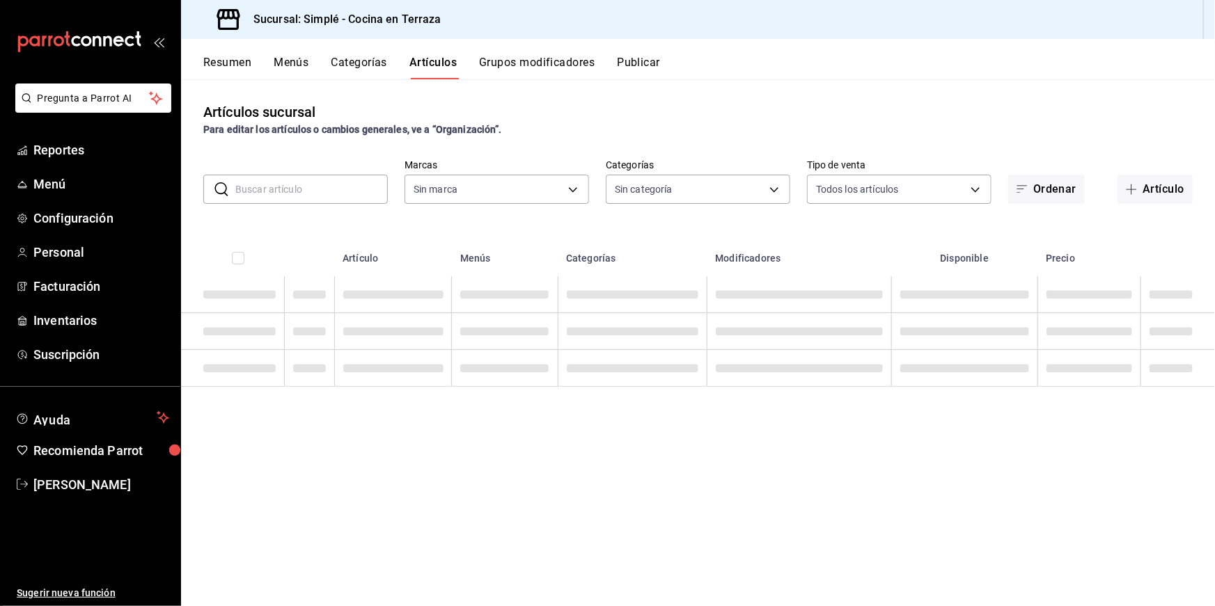
type input "1363fd8d-7505-43c5-897c-d15c9bf2b42c,9d744129-93aa-460d-8a93-cfb45a0ef833,a0c3f…"
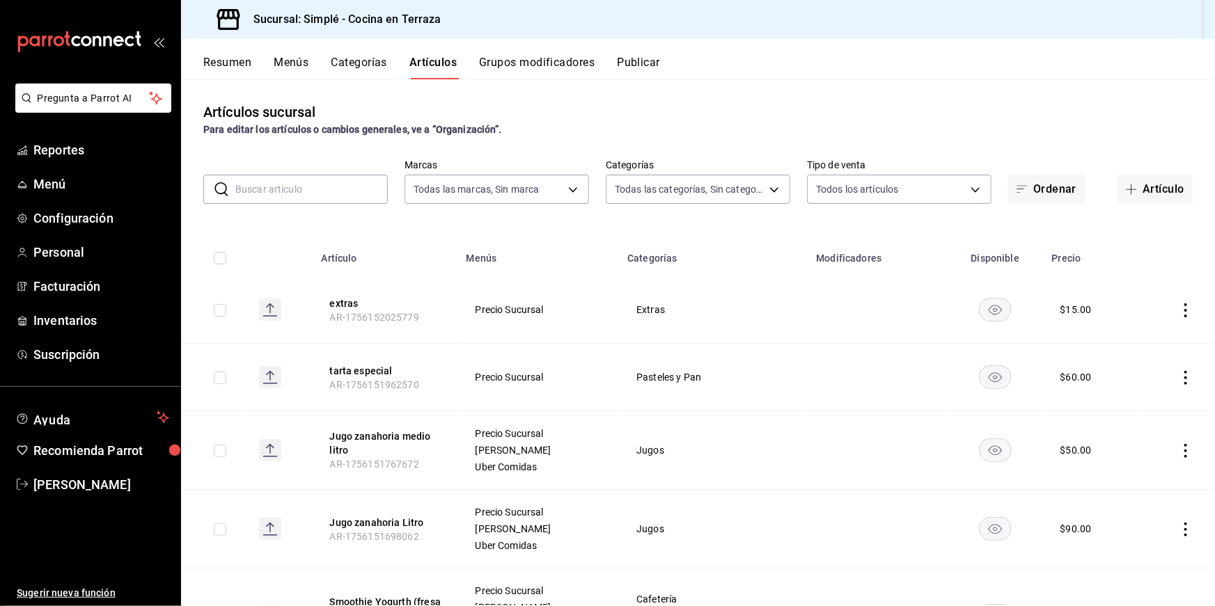
type input "a876fa94-8549-426a-a32f-cad6be8fa00c"
click at [315, 187] on input "text" at bounding box center [311, 189] width 152 height 28
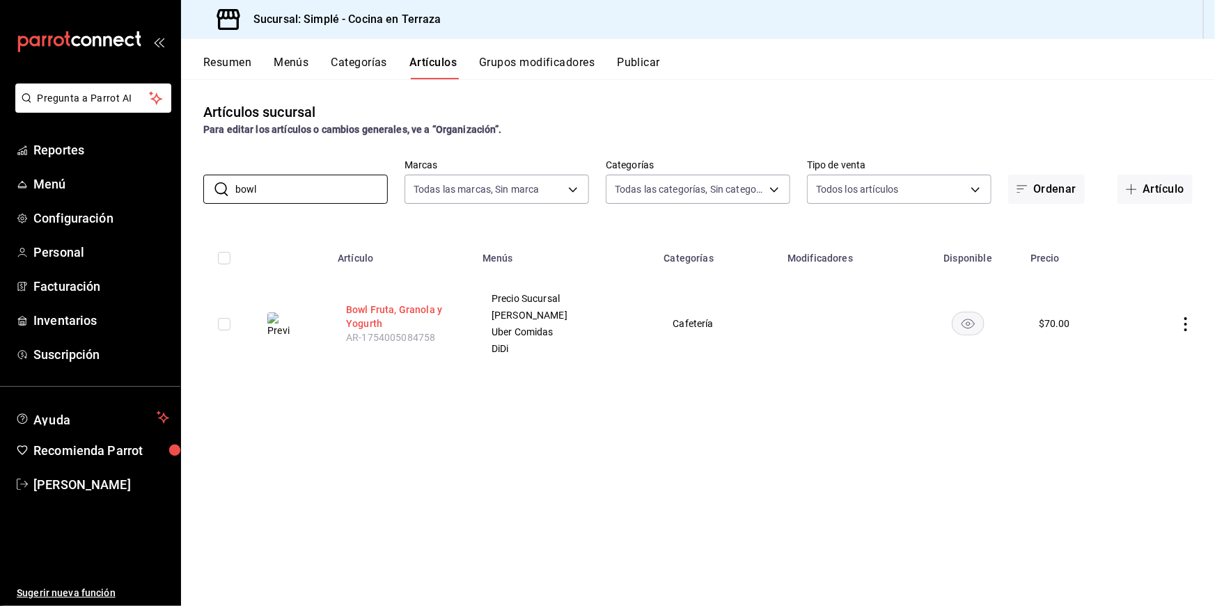
type input "bowl"
click at [392, 313] on button "Bowl Fruta, Granola y Yogurth" at bounding box center [401, 317] width 111 height 28
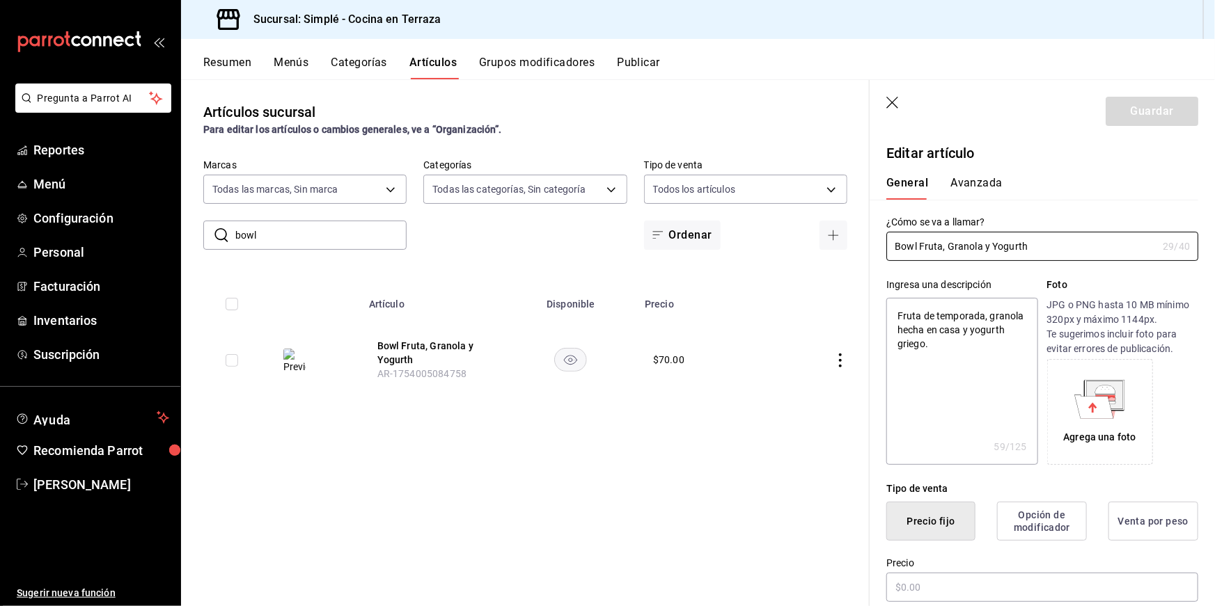
type textarea "x"
type input "$70.00"
type textarea "x"
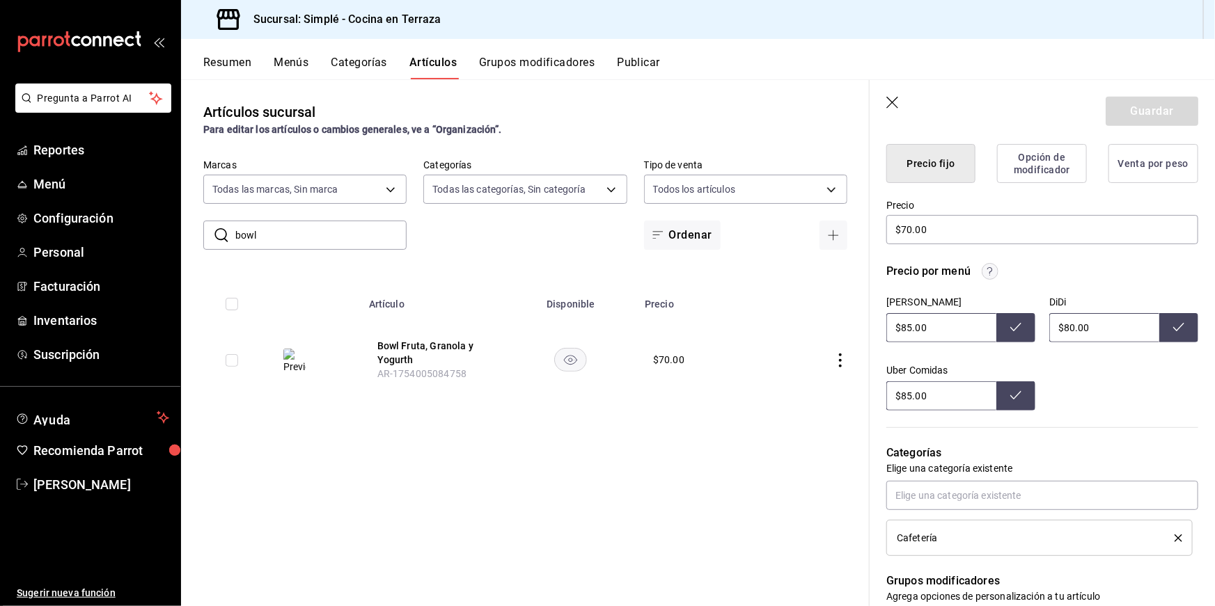
scroll to position [357, 0]
drag, startPoint x: 1103, startPoint y: 323, endPoint x: 1021, endPoint y: 319, distance: 82.2
click at [1021, 319] on div "Uber Desayunos $85.00 DiDi $80.00 Uber Comidas $85.00" at bounding box center [1042, 354] width 312 height 114
click at [896, 102] on icon "button" at bounding box center [893, 104] width 14 height 14
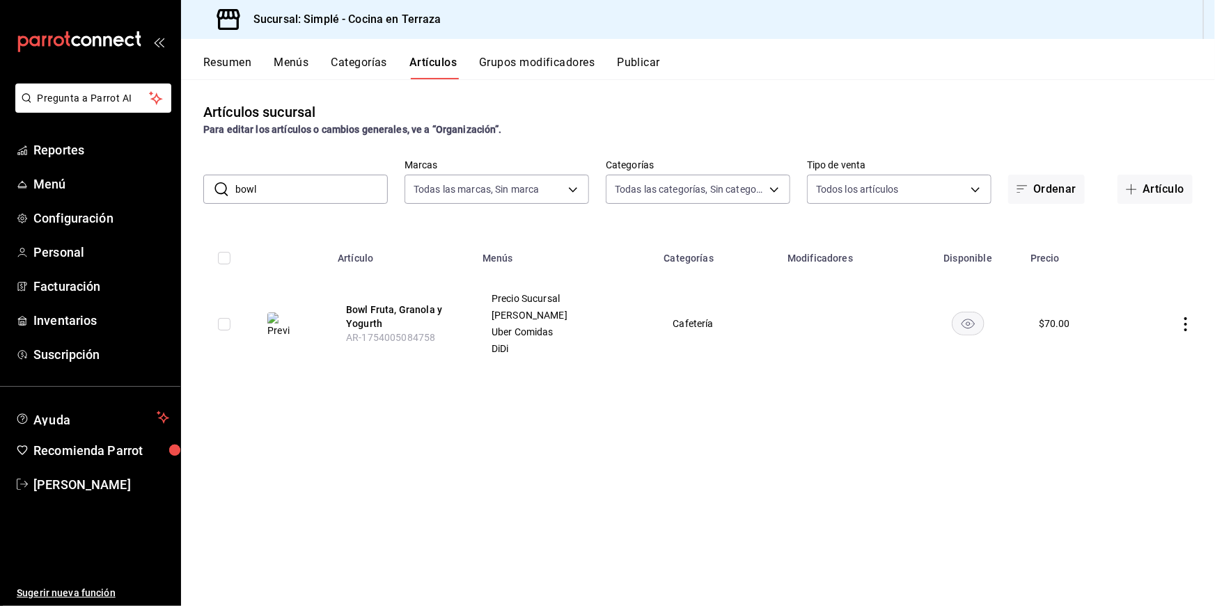
click at [376, 67] on button "Categorías" at bounding box center [359, 68] width 56 height 24
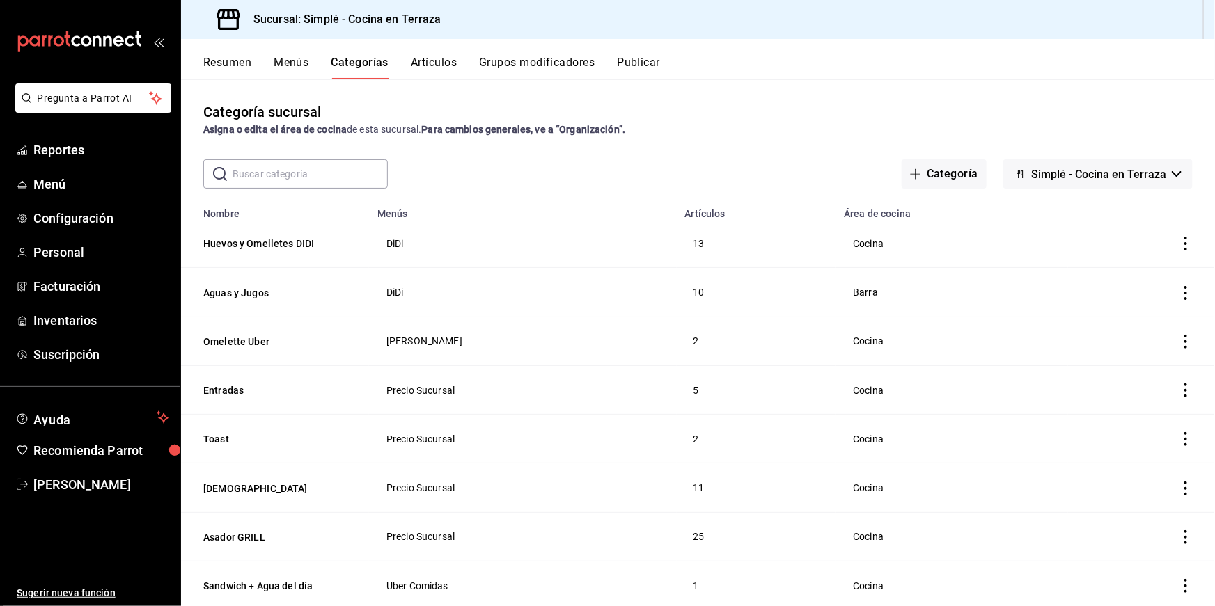
click at [418, 59] on button "Artículos" at bounding box center [434, 68] width 46 height 24
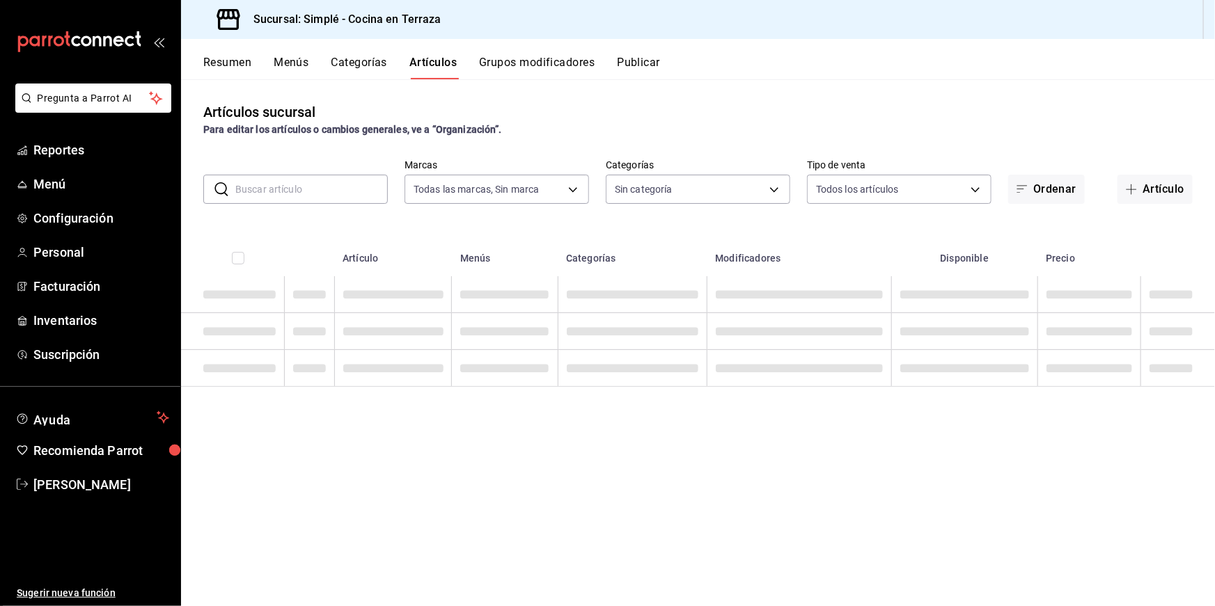
type input "a876fa94-8549-426a-a32f-cad6be8fa00c"
type input "1363fd8d-7505-43c5-897c-d15c9bf2b42c,9d744129-93aa-460d-8a93-cfb45a0ef833,a0c3f…"
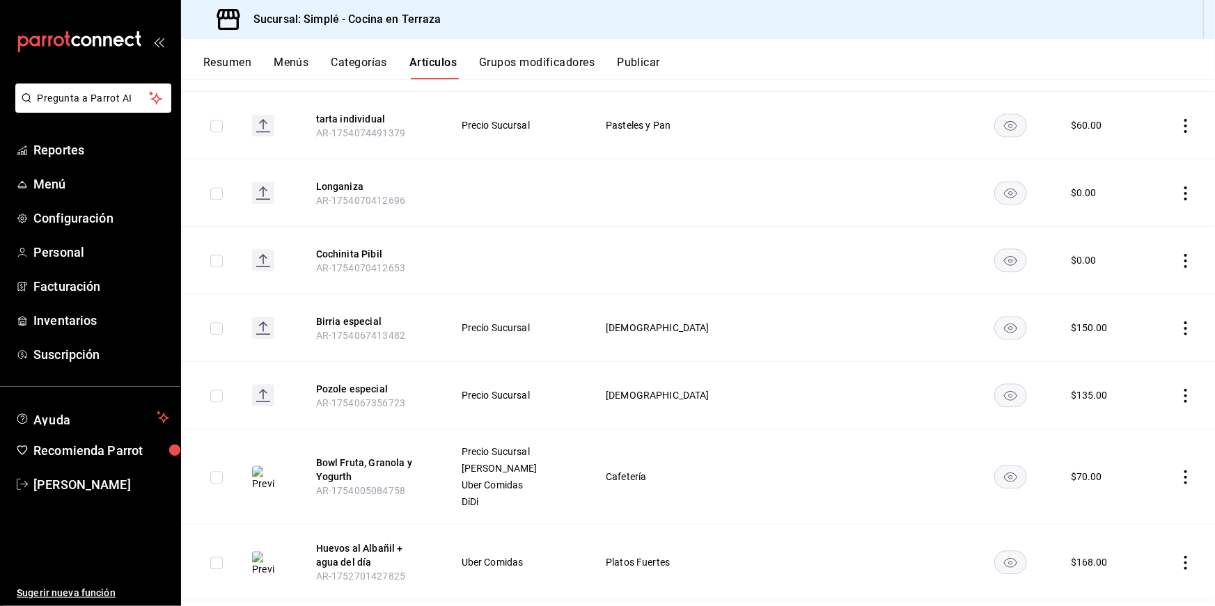
scroll to position [1606, 0]
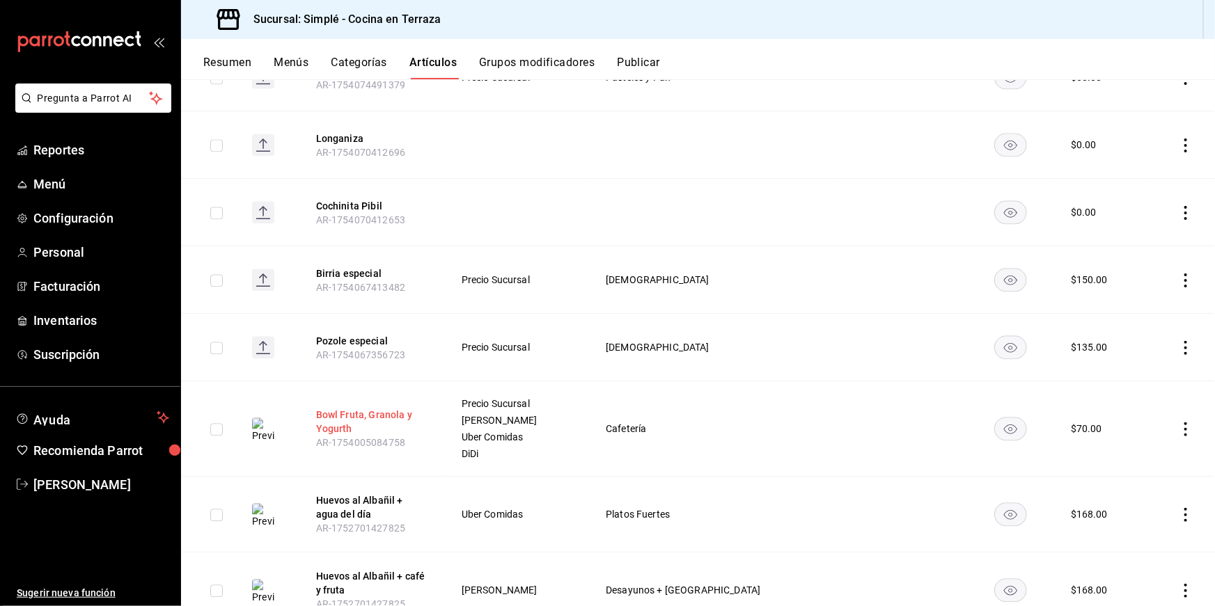
click at [363, 408] on button "Bowl Fruta, Granola y Yogurth" at bounding box center [371, 422] width 111 height 28
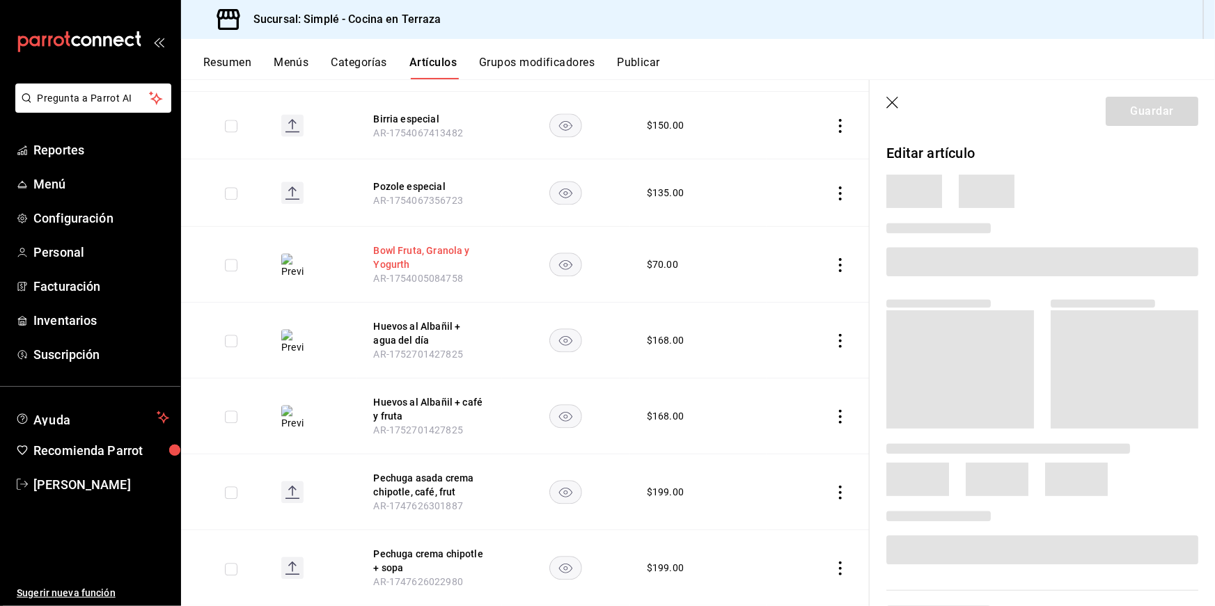
scroll to position [1405, 0]
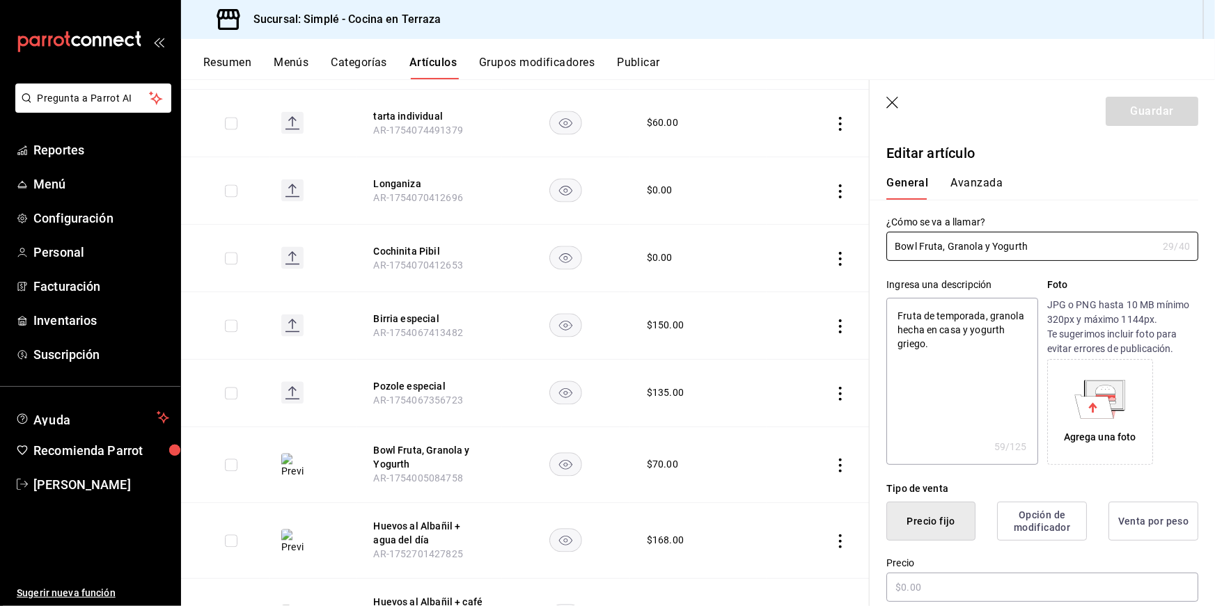
type textarea "x"
type input "$70.00"
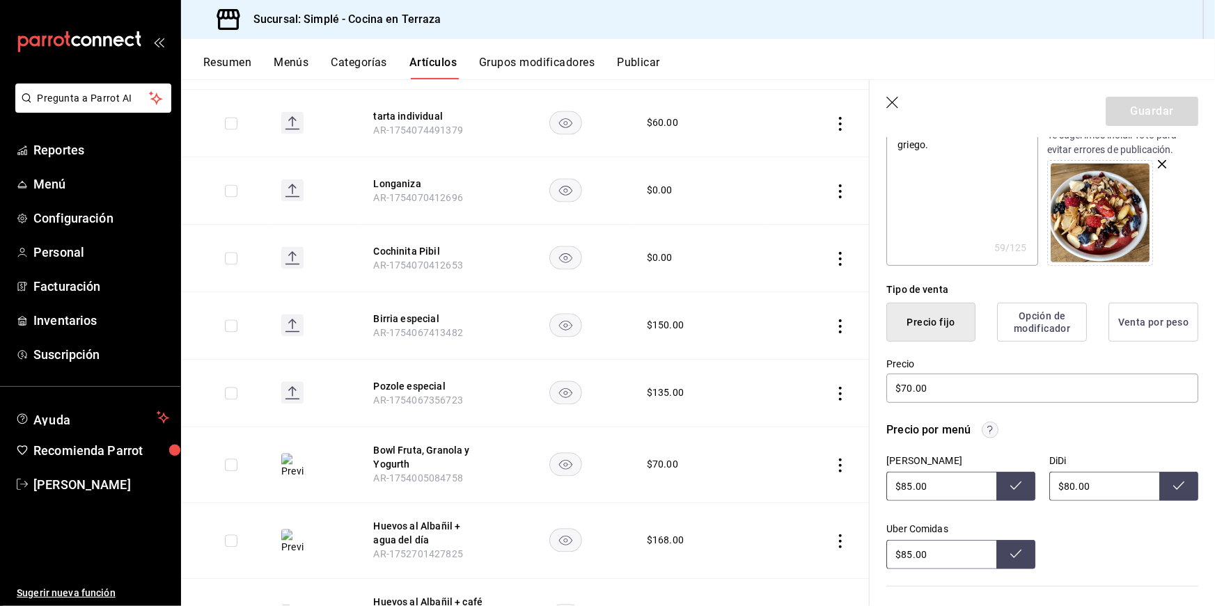
scroll to position [271, 0]
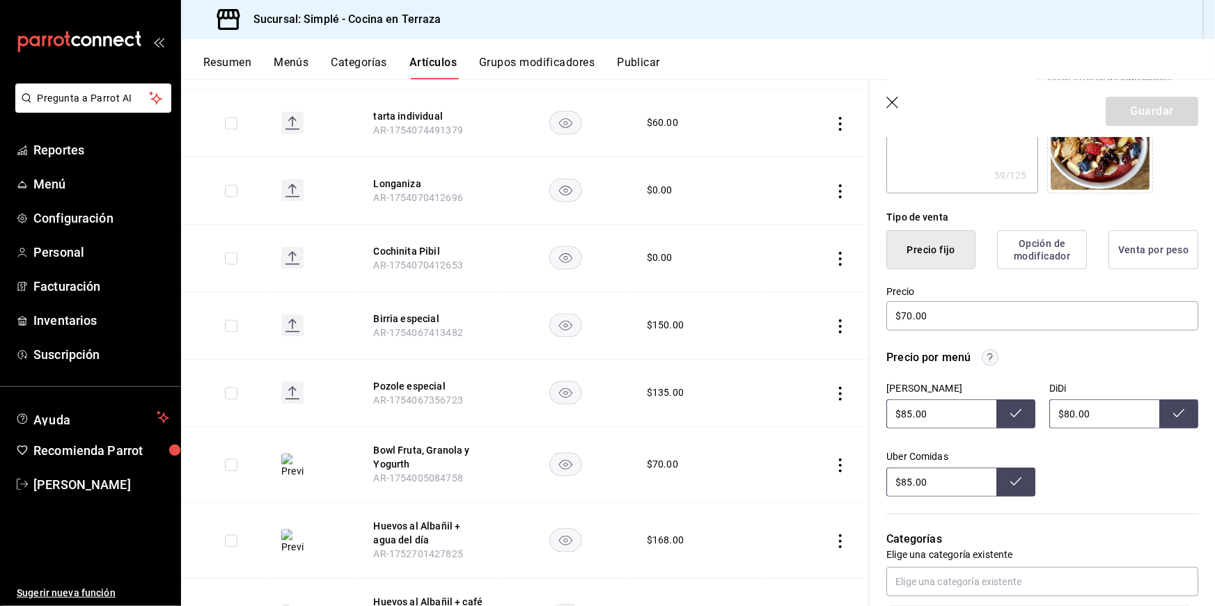
click at [895, 99] on icon "button" at bounding box center [893, 104] width 14 height 14
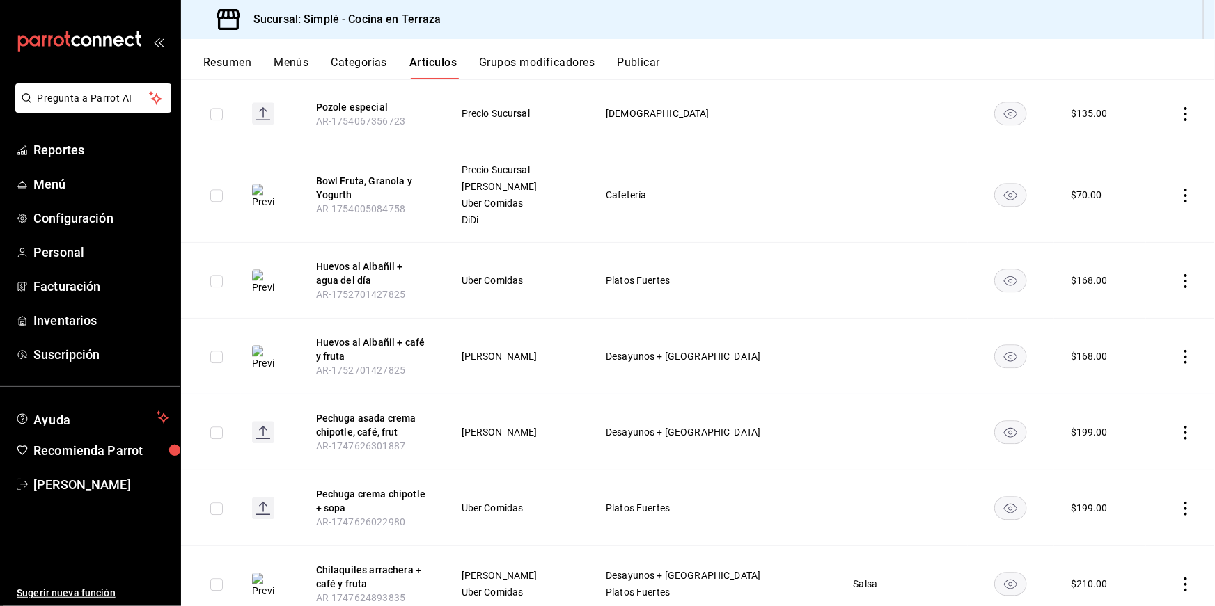
click at [255, 63] on div "Resumen Menús Categorías Artículos Grupos modificadores Publicar" at bounding box center [708, 68] width 1011 height 24
click at [223, 64] on button "Resumen" at bounding box center [227, 68] width 48 height 24
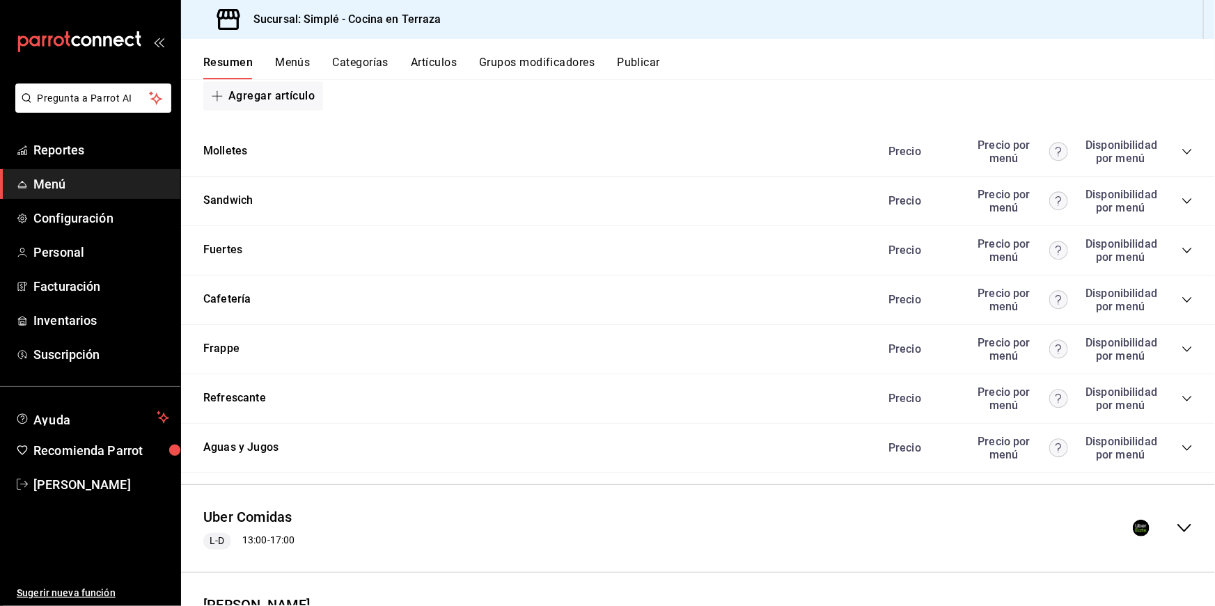
scroll to position [1628, 0]
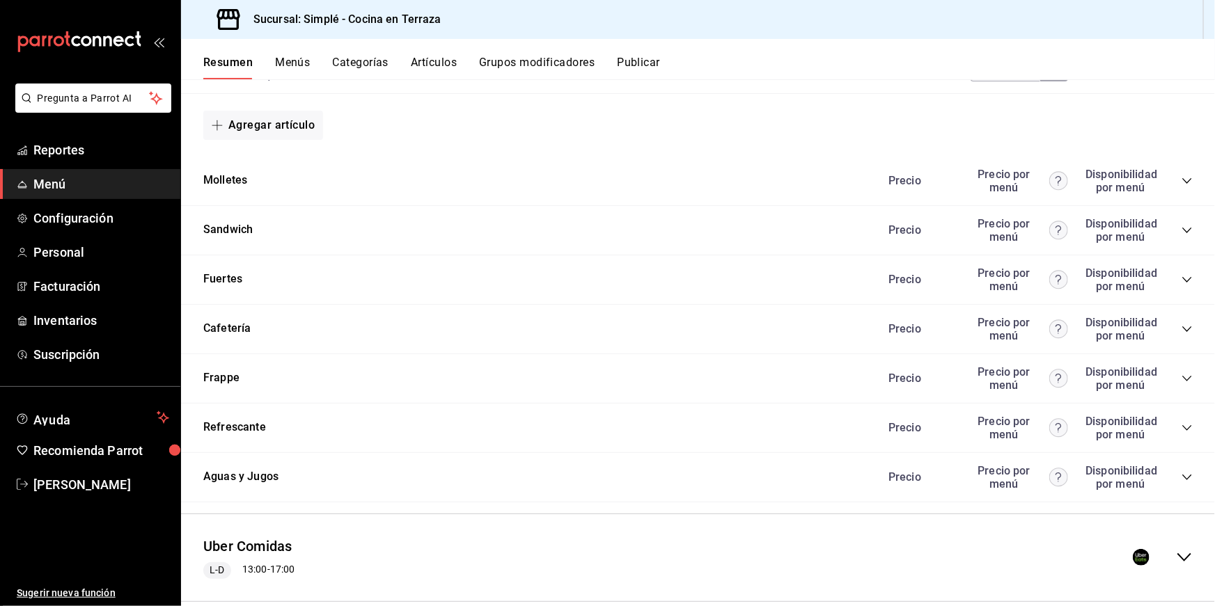
click at [1185, 323] on div "Precio Precio por menú Disponibilidad por menú" at bounding box center [1033, 329] width 318 height 26
click at [1185, 316] on div "Precio Precio por menú Disponibilidad por menú" at bounding box center [1033, 329] width 318 height 26
click at [1190, 324] on icon "collapse-category-row" at bounding box center [1186, 329] width 11 height 11
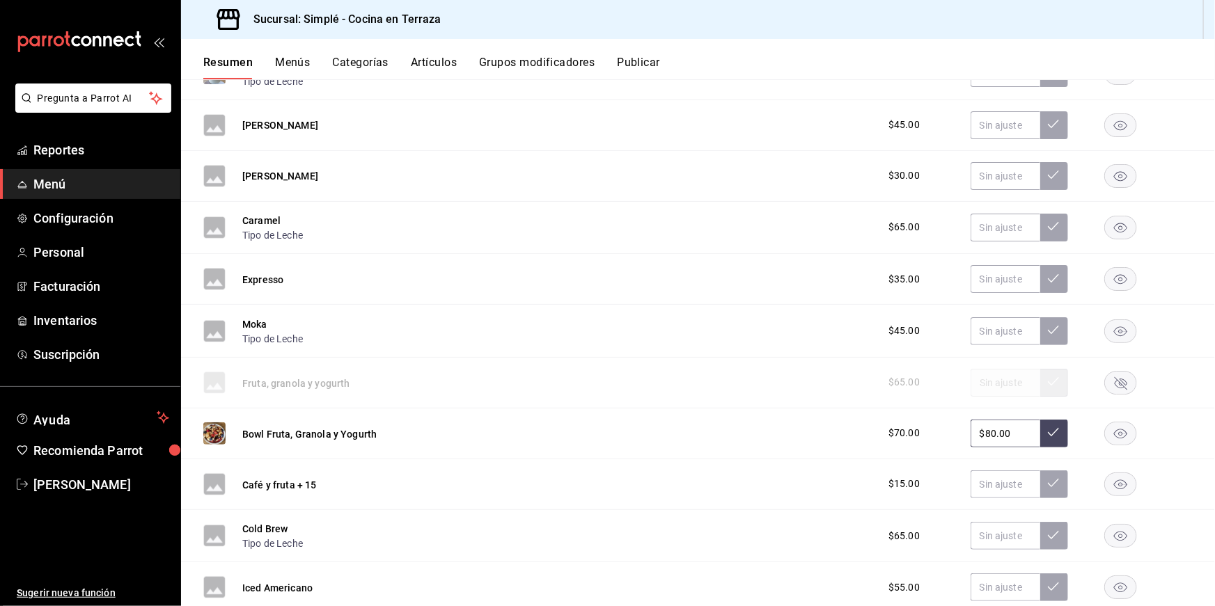
scroll to position [2227, 0]
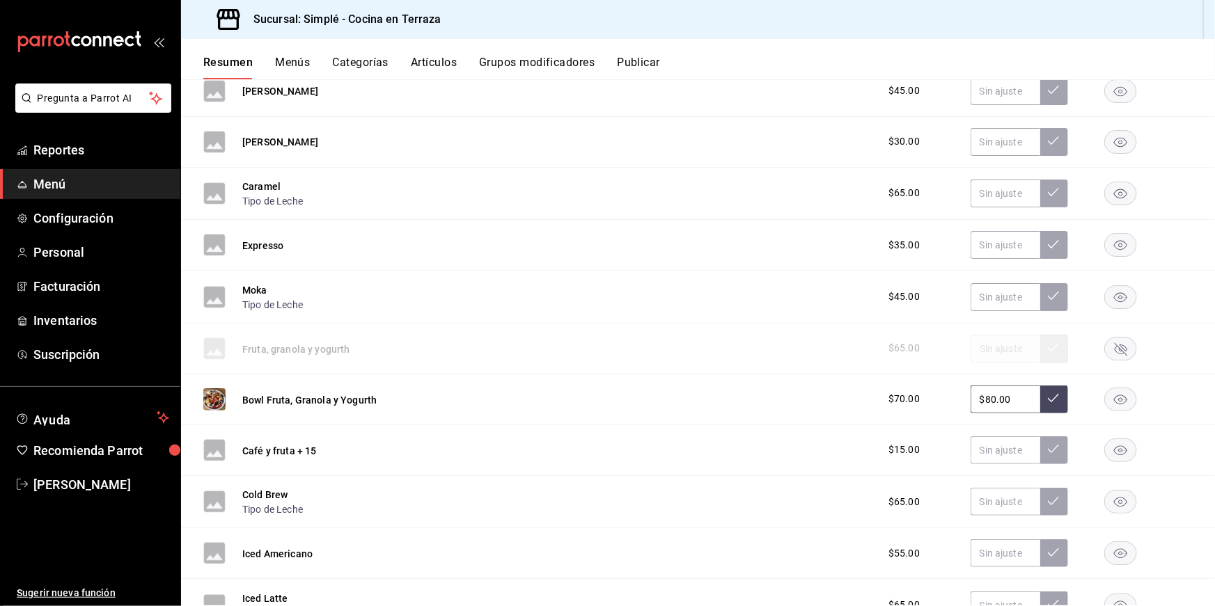
drag, startPoint x: 1014, startPoint y: 380, endPoint x: 914, endPoint y: 378, distance: 100.3
click at [918, 386] on div "$70.00 $80.00" at bounding box center [1033, 400] width 318 height 28
type input "$85.00"
click at [1060, 386] on button at bounding box center [1054, 400] width 28 height 28
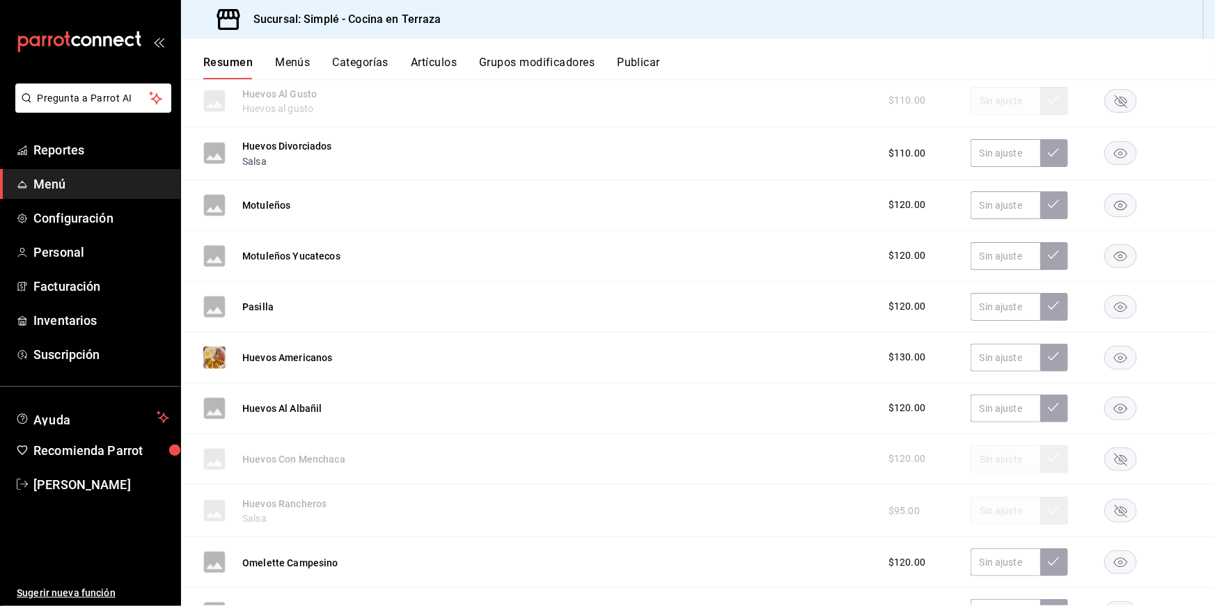
scroll to position [166, 0]
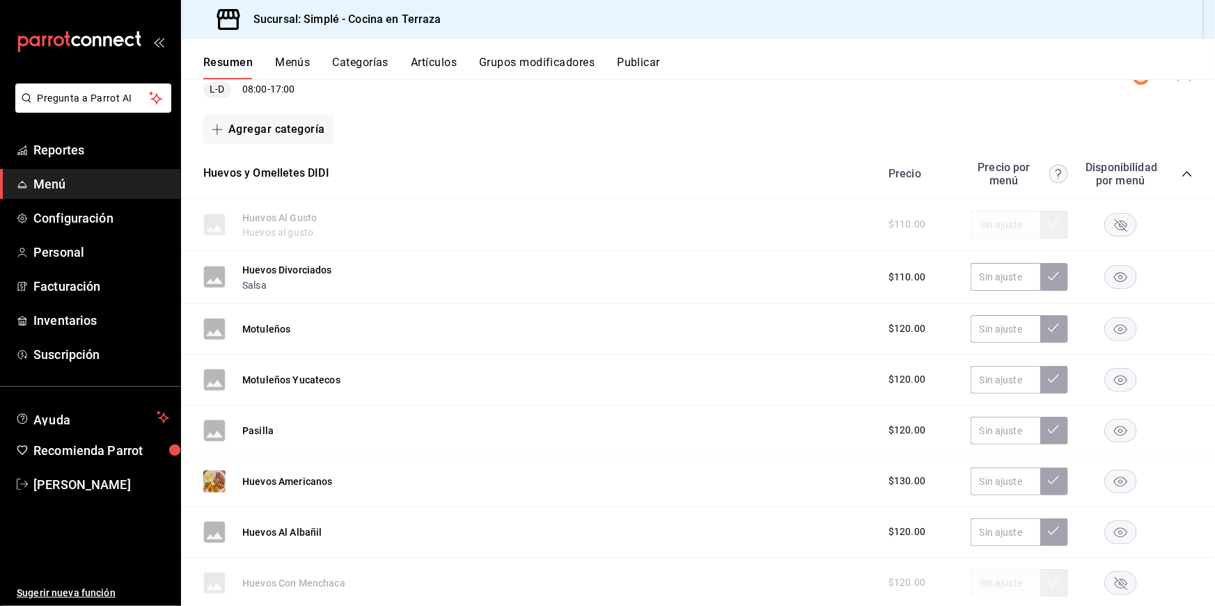
click at [631, 70] on button "Publicar" at bounding box center [638, 68] width 43 height 24
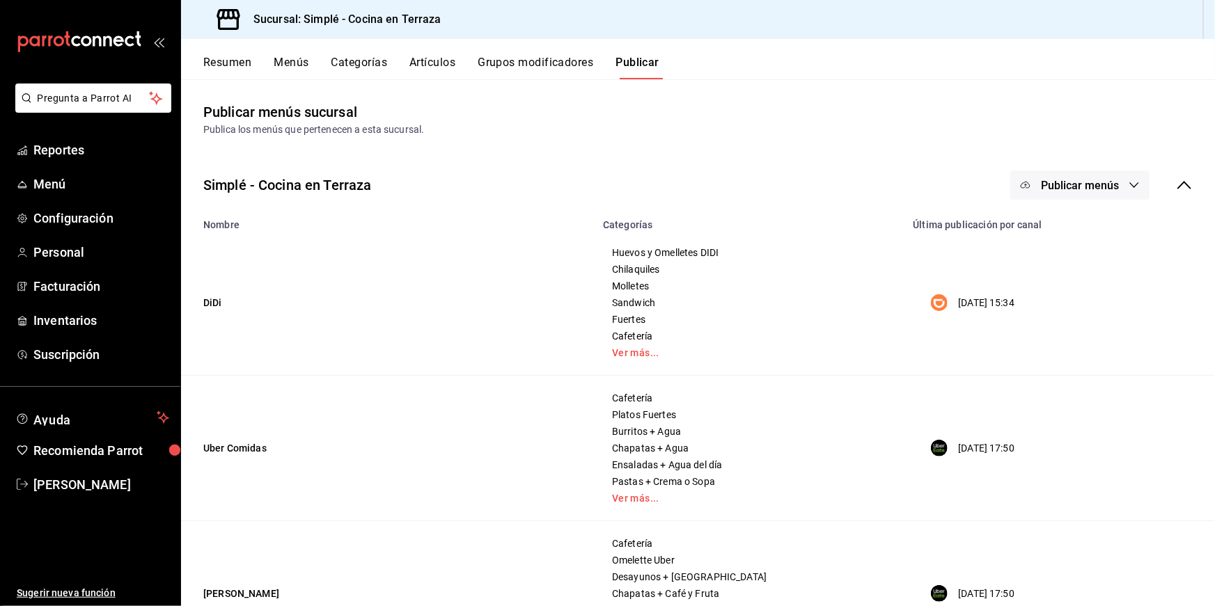
click at [1073, 183] on span "Publicar menús" at bounding box center [1080, 185] width 78 height 13
click at [1074, 276] on li "Uber Eats" at bounding box center [1080, 269] width 128 height 39
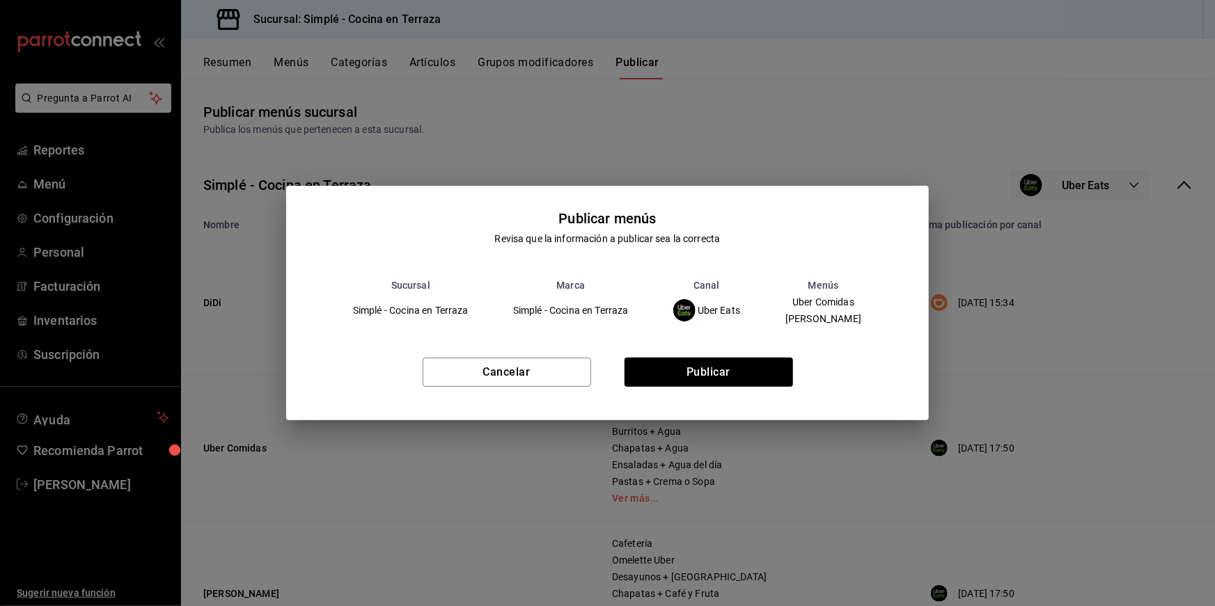
click at [752, 390] on div "Cancelar Publicar" at bounding box center [607, 378] width 643 height 85
click at [752, 370] on button "Publicar" at bounding box center [708, 372] width 168 height 29
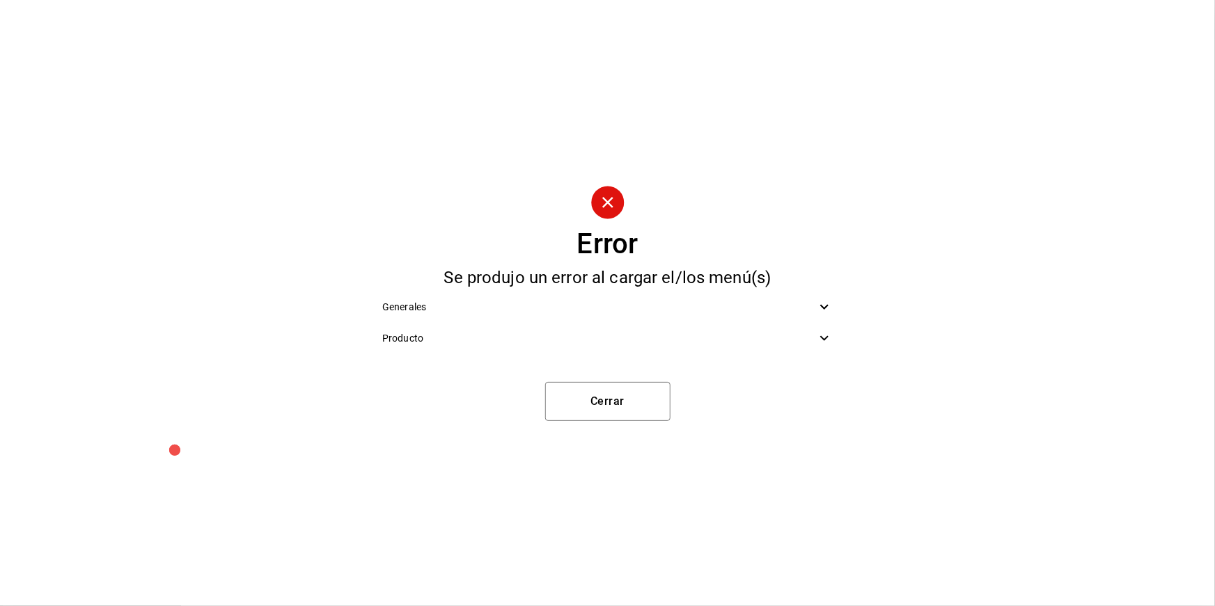
click at [782, 330] on div "Producto" at bounding box center [607, 338] width 473 height 31
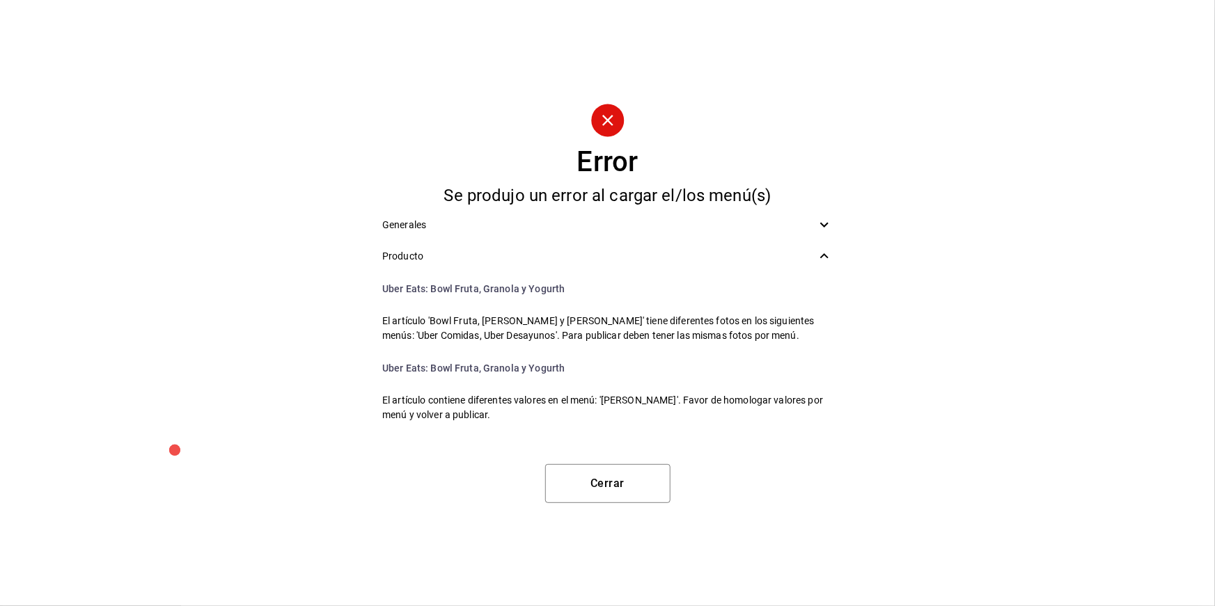
click at [740, 235] on div "Generales" at bounding box center [607, 225] width 473 height 31
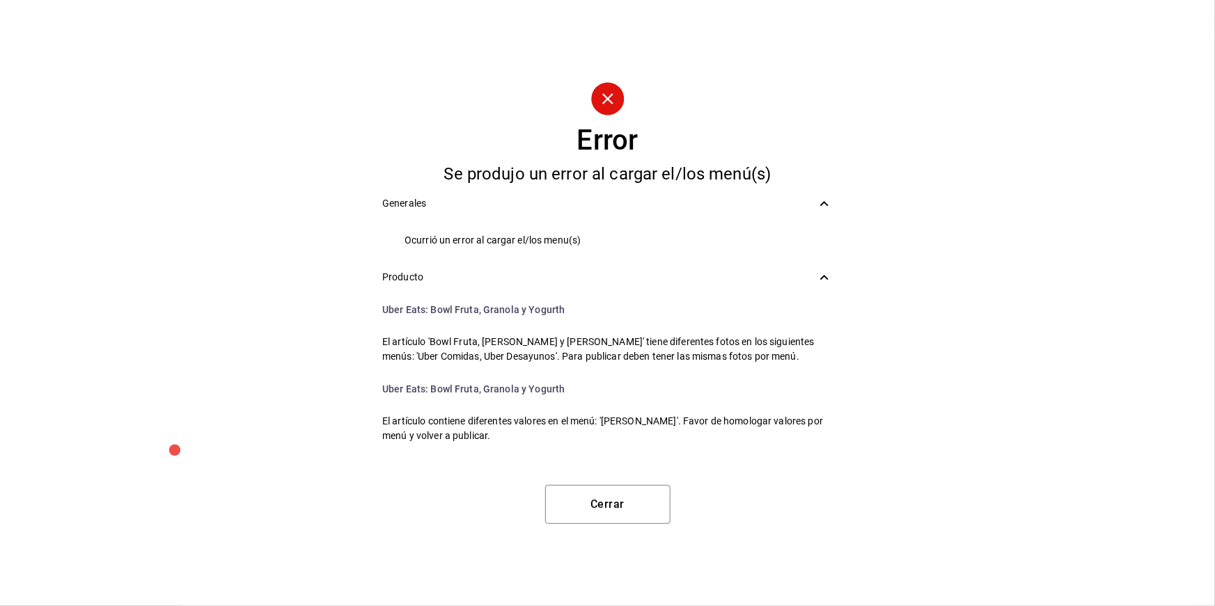
click at [604, 482] on div "Error Se produjo un error al cargar el/los menú(s) Generales Ocurrió un error a…" at bounding box center [607, 303] width 1215 height 606
click at [596, 504] on button "Cerrar" at bounding box center [607, 504] width 125 height 39
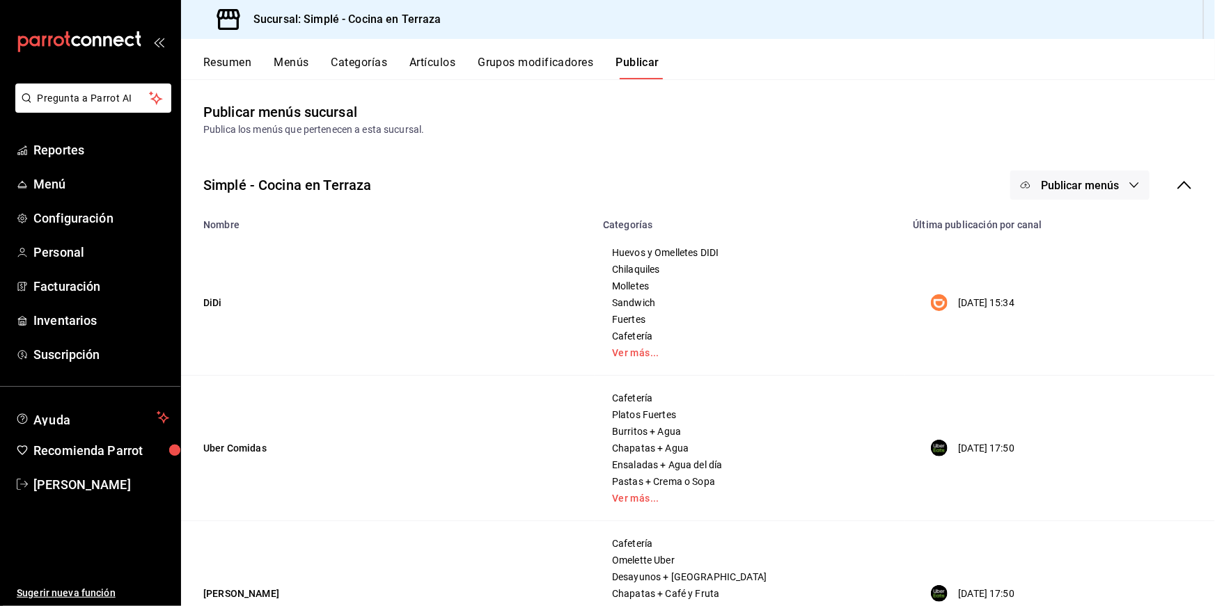
click at [226, 77] on button "Resumen" at bounding box center [227, 68] width 48 height 24
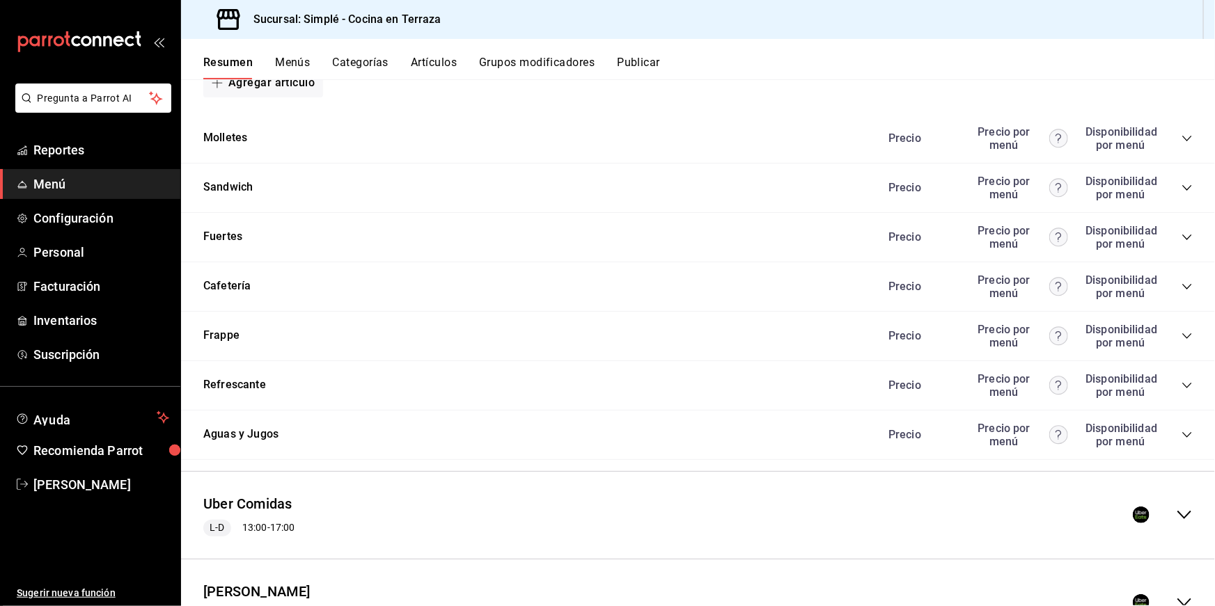
click at [333, 505] on div "Uber Comidas L-D 13:00 - 17:00" at bounding box center [698, 515] width 1034 height 65
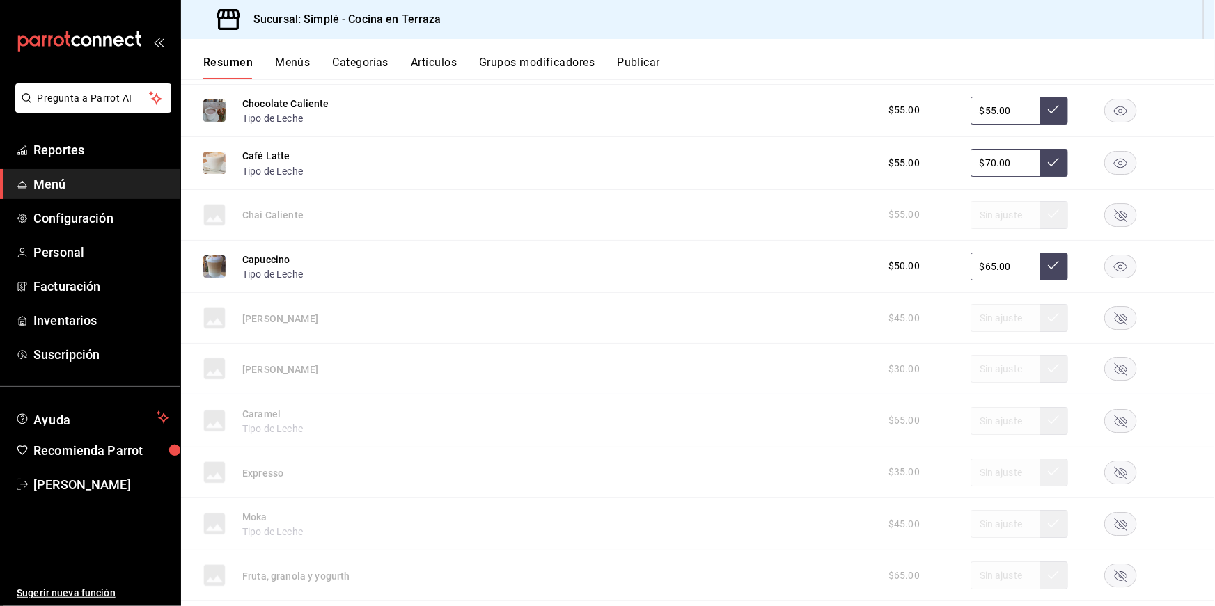
scroll to position [2636, 0]
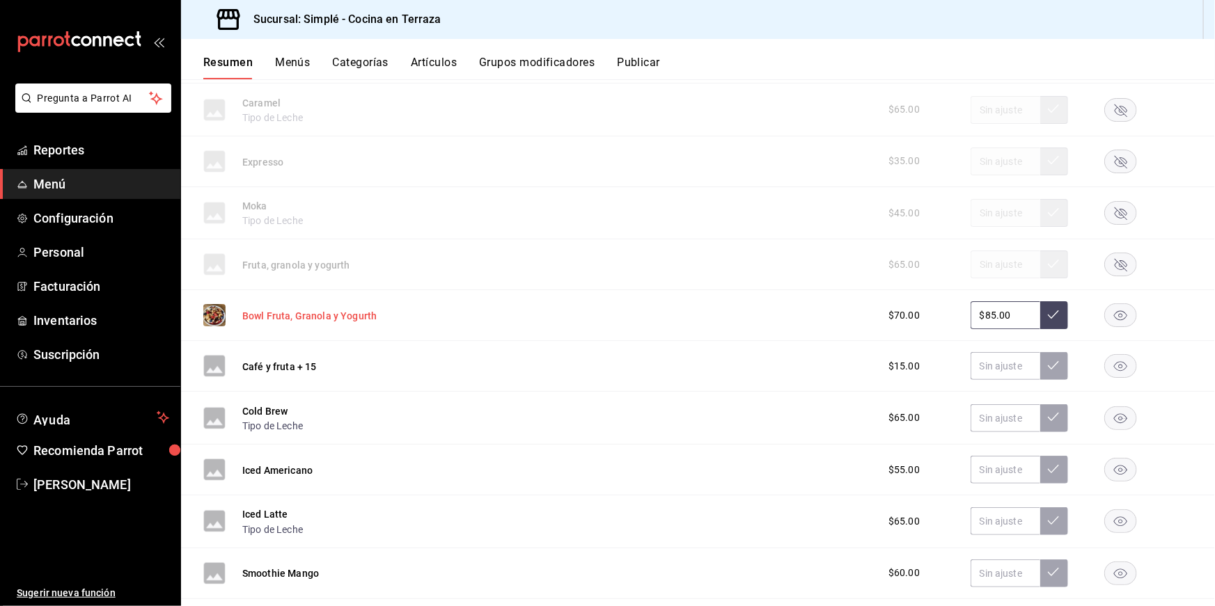
click at [305, 309] on button "Bowl Fruta, Granola y Yogurth" at bounding box center [309, 316] width 134 height 14
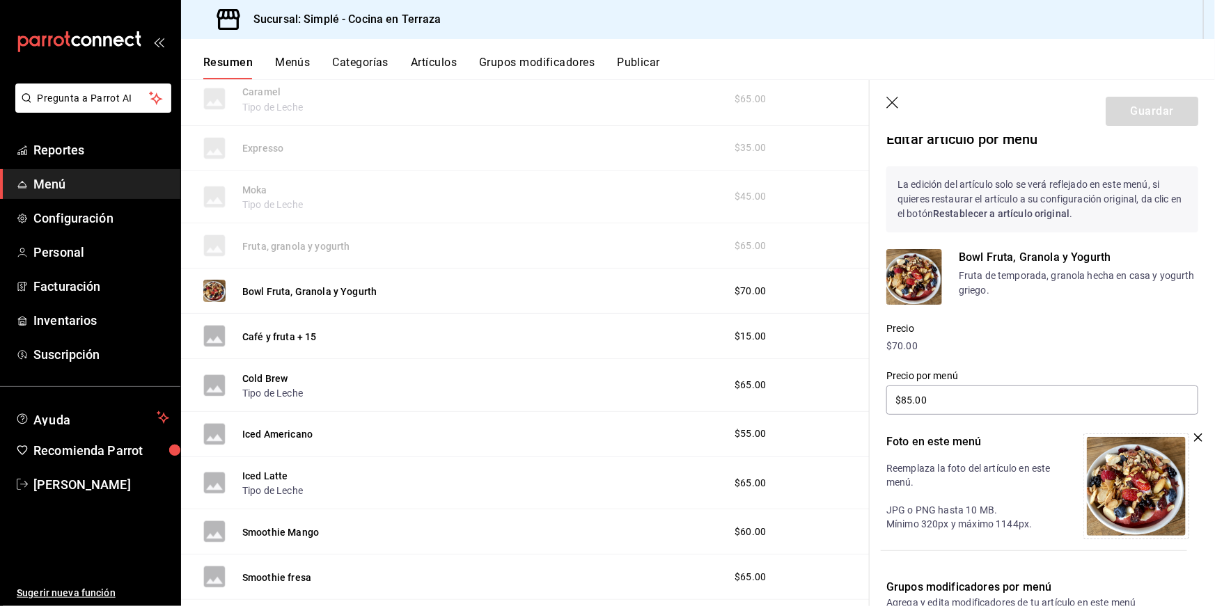
scroll to position [20, 0]
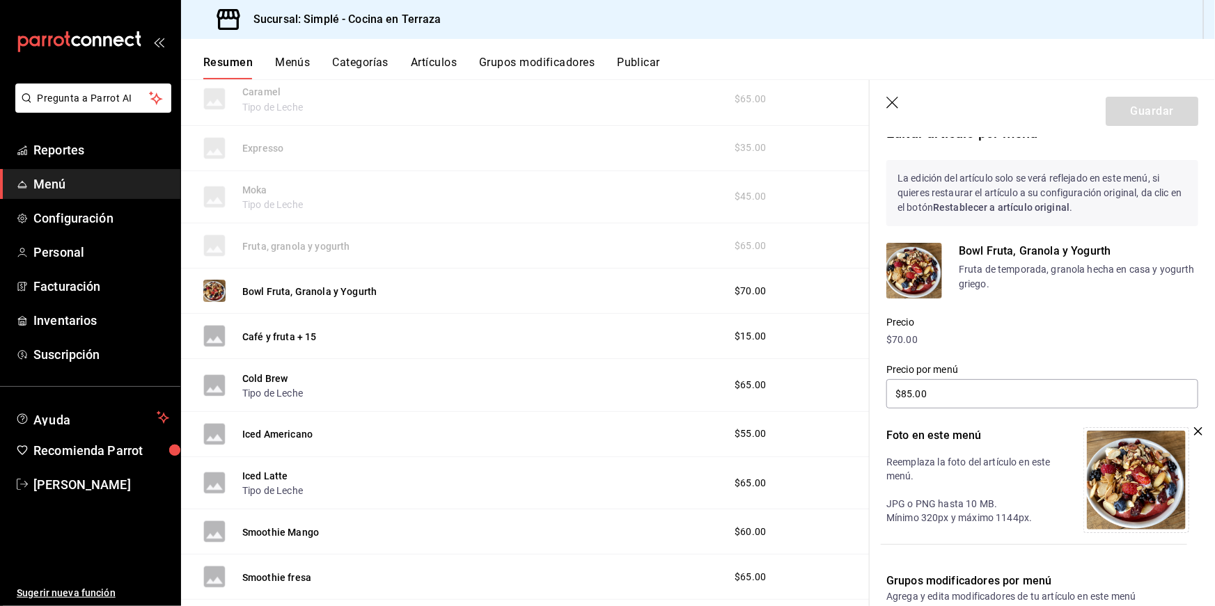
click at [1200, 432] on icon "button" at bounding box center [1198, 431] width 8 height 8
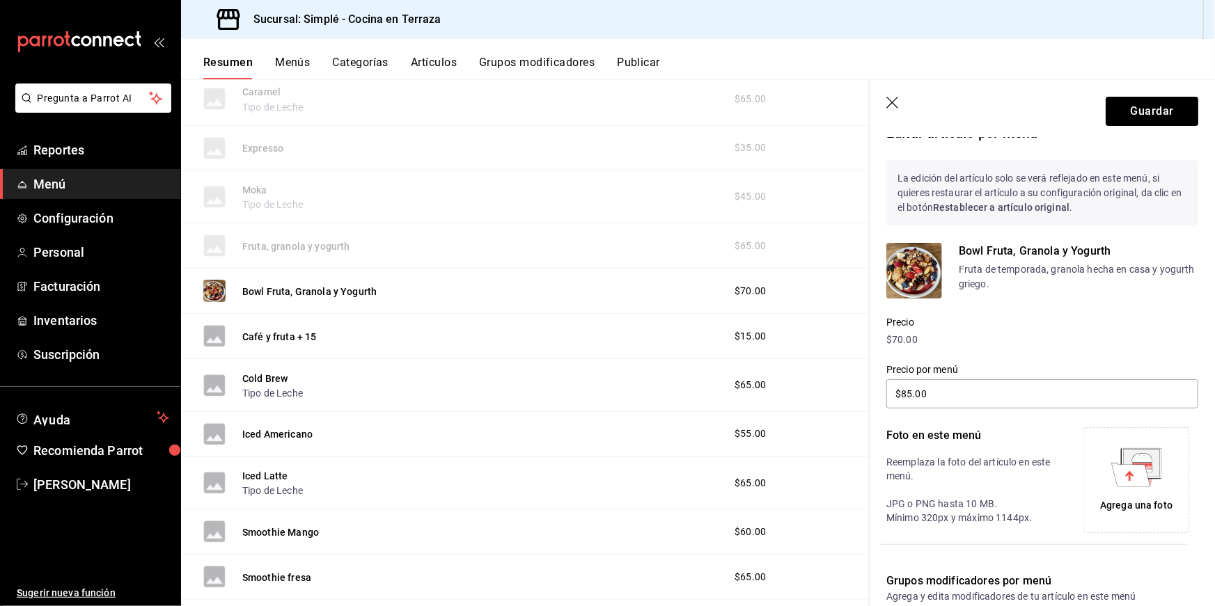
click at [1144, 475] on icon at bounding box center [1130, 475] width 39 height 24
click at [1128, 104] on button "Guardar" at bounding box center [1151, 111] width 93 height 29
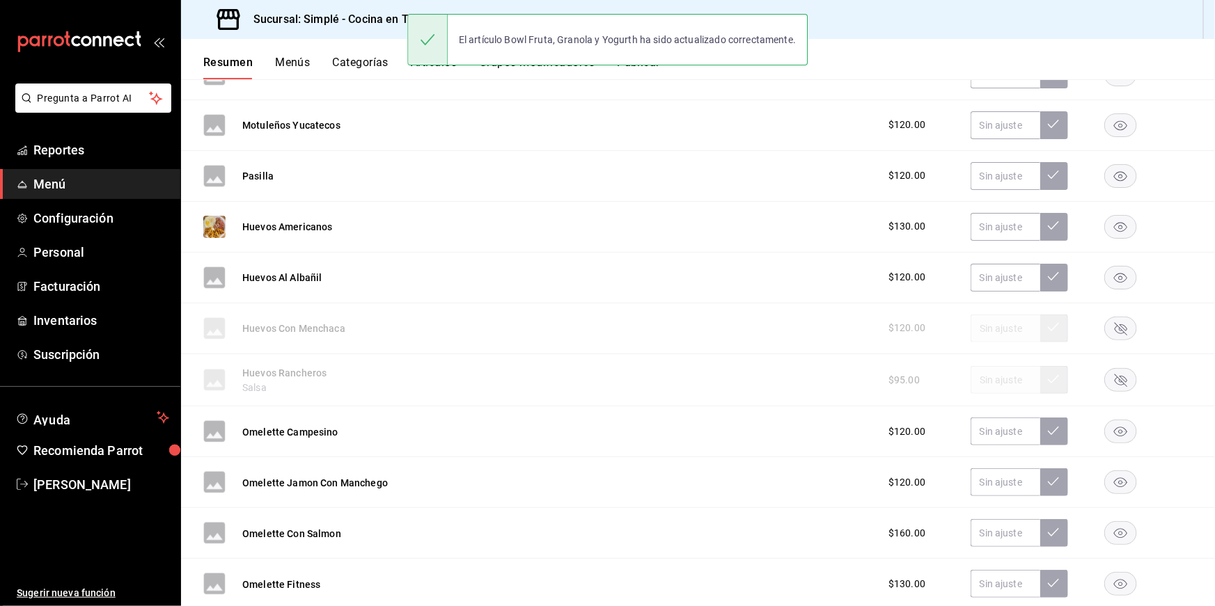
scroll to position [1808, 0]
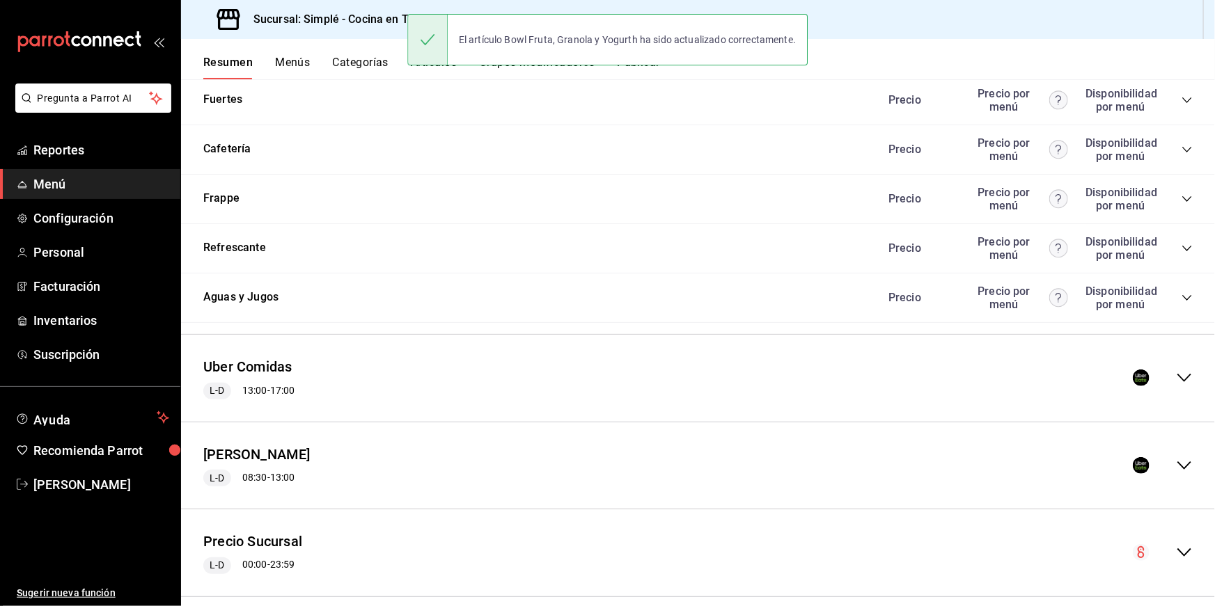
click at [703, 477] on div "[PERSON_NAME] L-D 08:30 - 13:00" at bounding box center [698, 466] width 1034 height 65
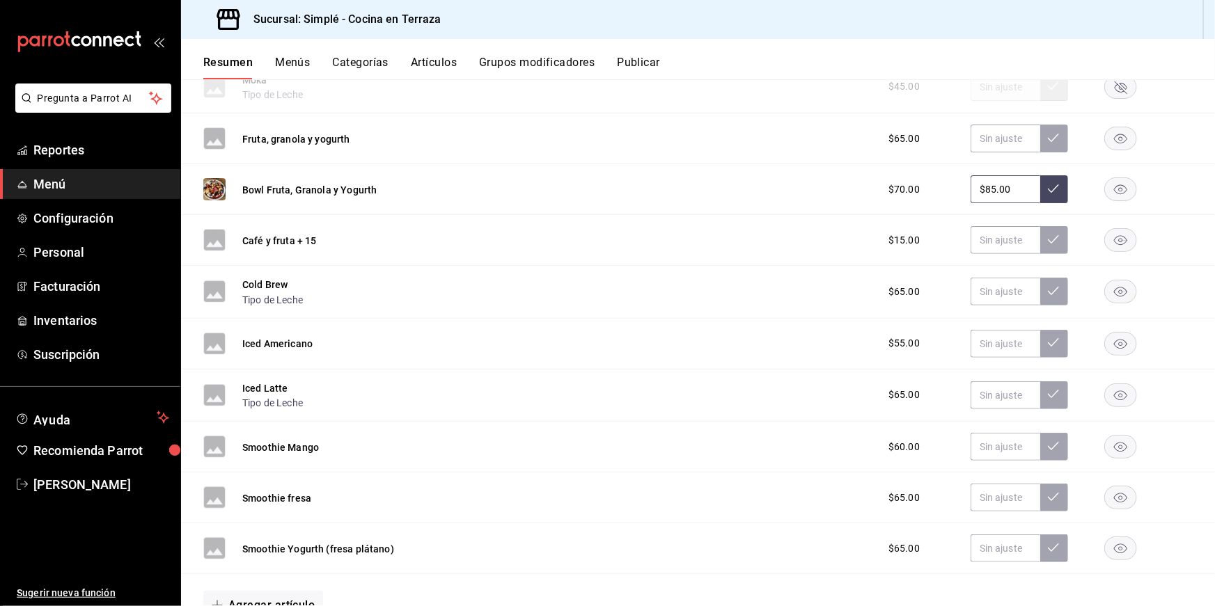
scroll to position [2847, 0]
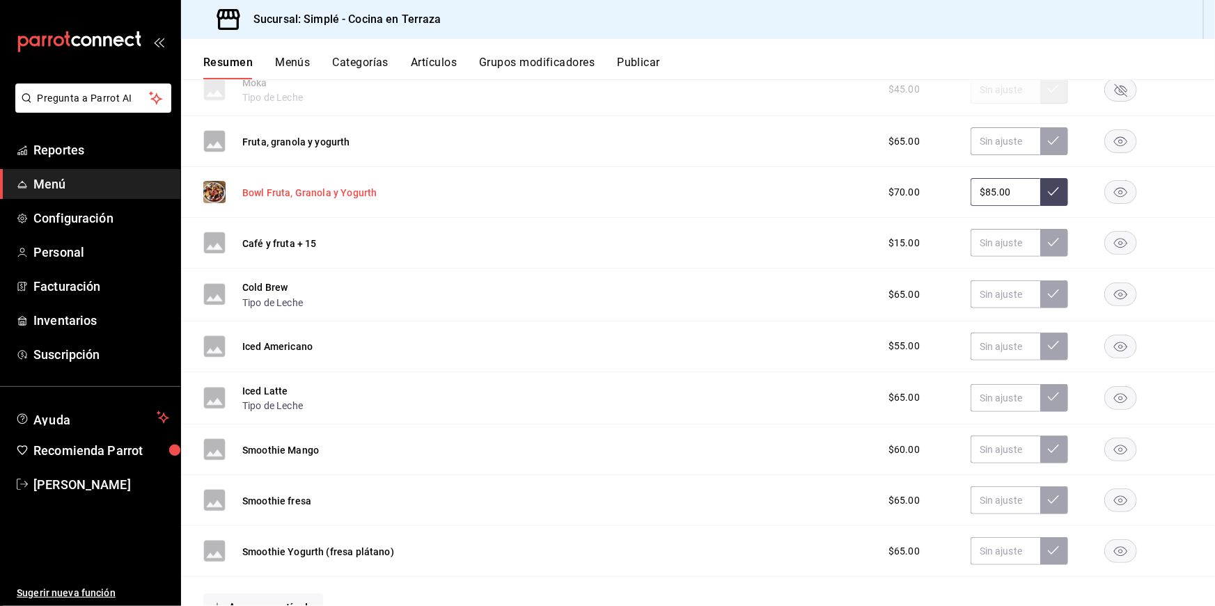
click at [352, 186] on button "Bowl Fruta, Granola y Yogurth" at bounding box center [309, 193] width 134 height 14
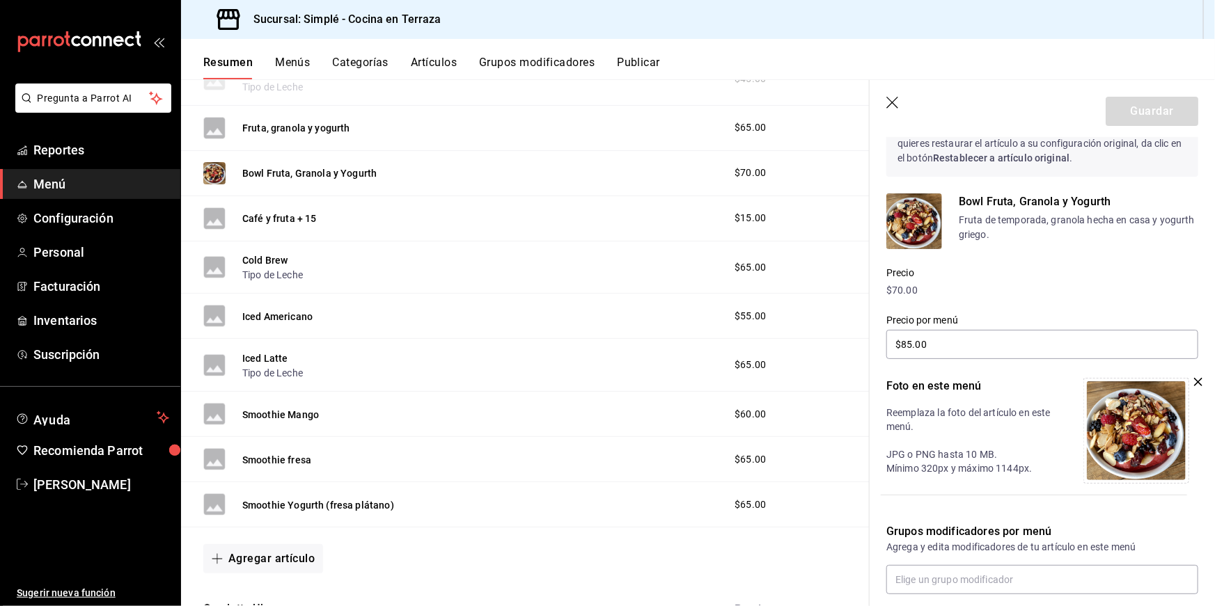
scroll to position [148, 0]
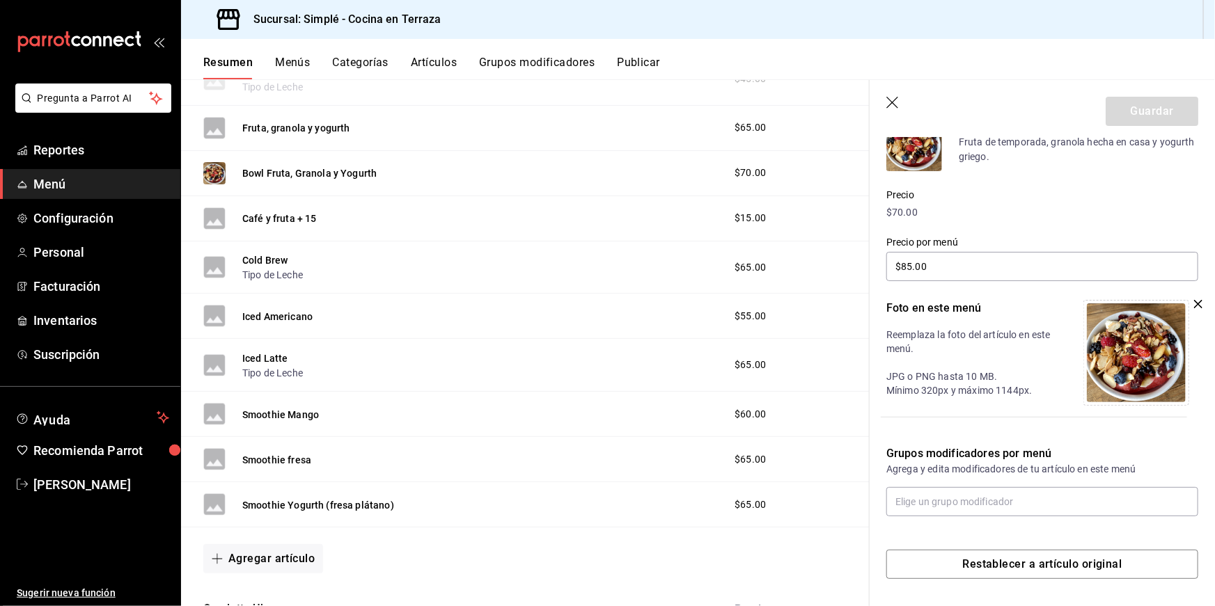
click at [1199, 300] on icon "button" at bounding box center [1198, 304] width 8 height 8
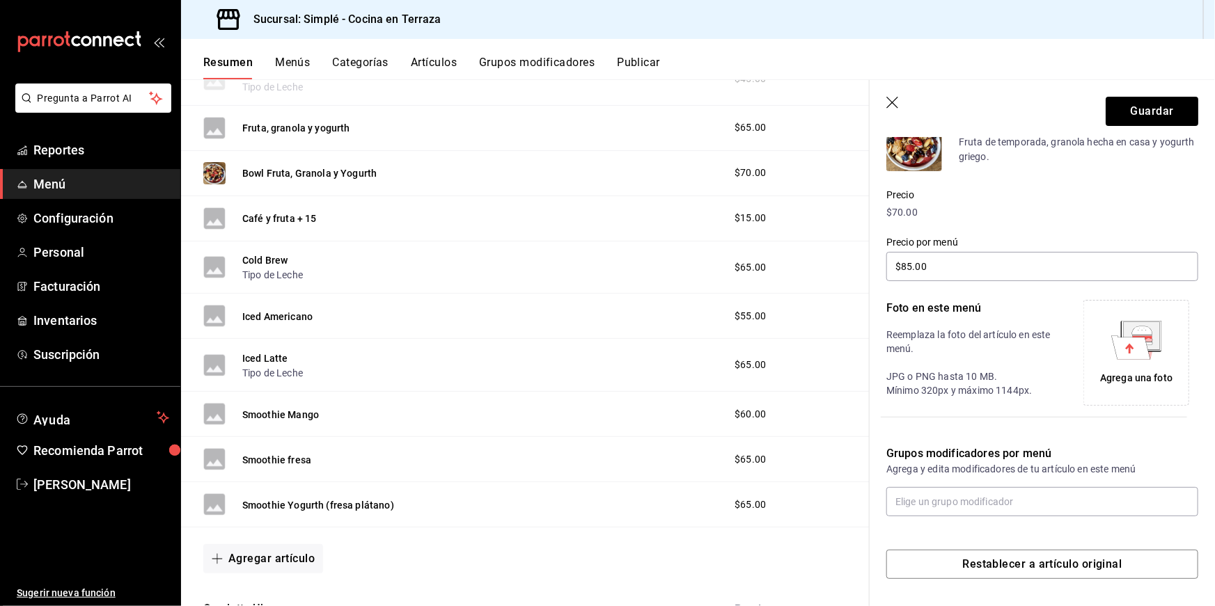
click at [1127, 357] on icon at bounding box center [1130, 348] width 39 height 24
click at [1161, 119] on button "Guardar" at bounding box center [1151, 111] width 93 height 29
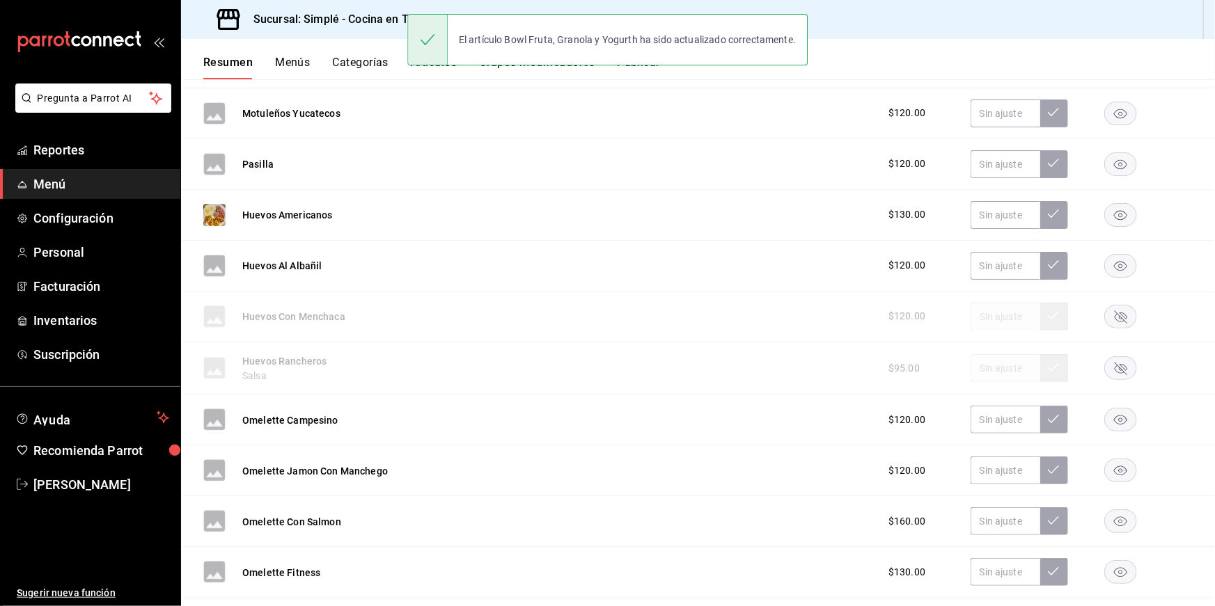
scroll to position [1808, 0]
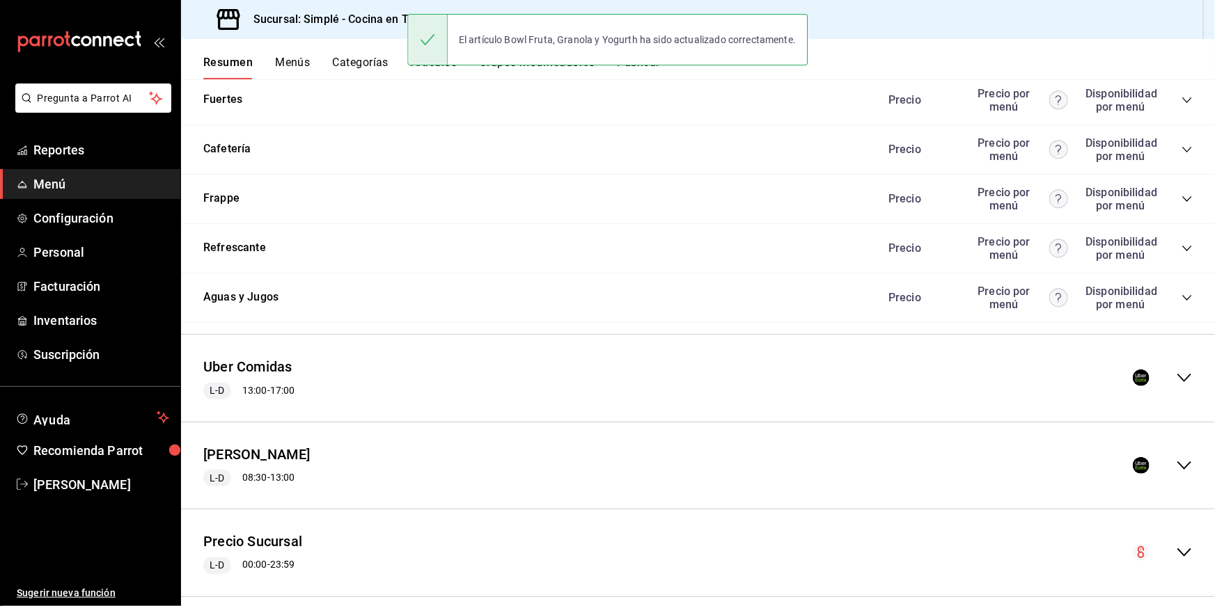
click at [747, 377] on div "Uber Comidas L-D 13:00 - 17:00" at bounding box center [698, 378] width 1034 height 65
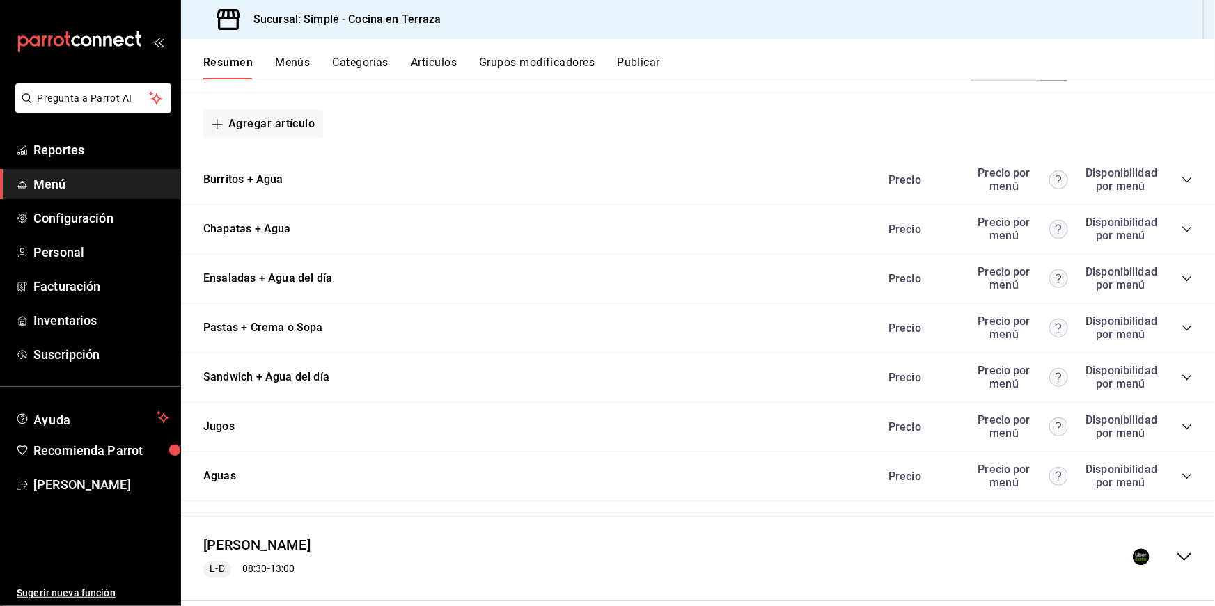
scroll to position [4042, 0]
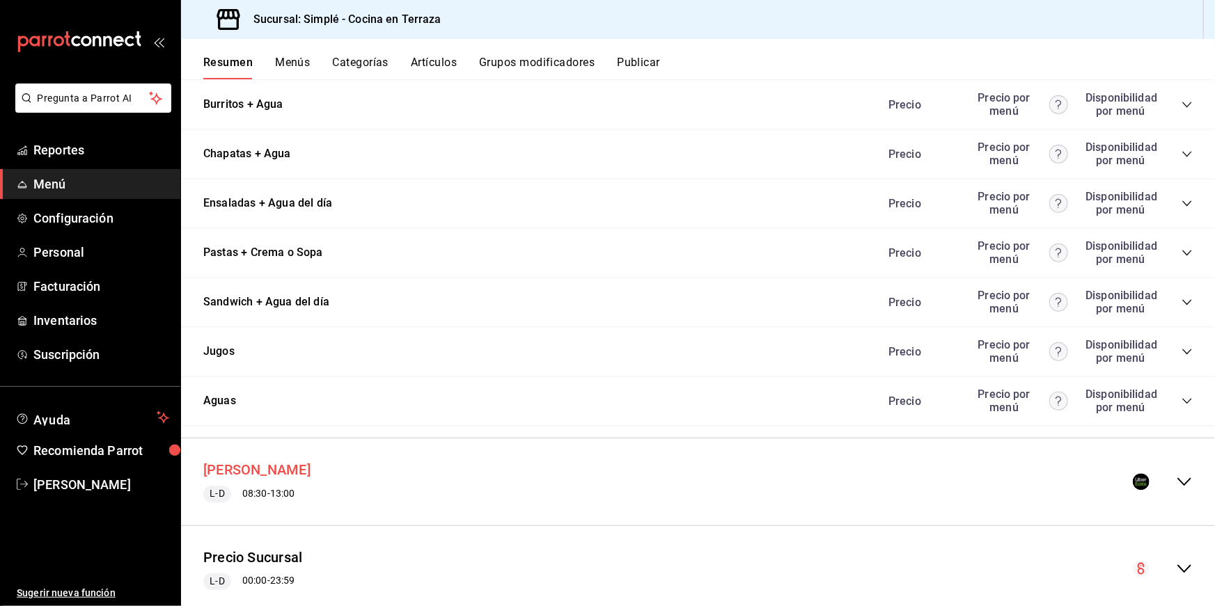
click at [288, 461] on button "[PERSON_NAME]" at bounding box center [256, 471] width 107 height 20
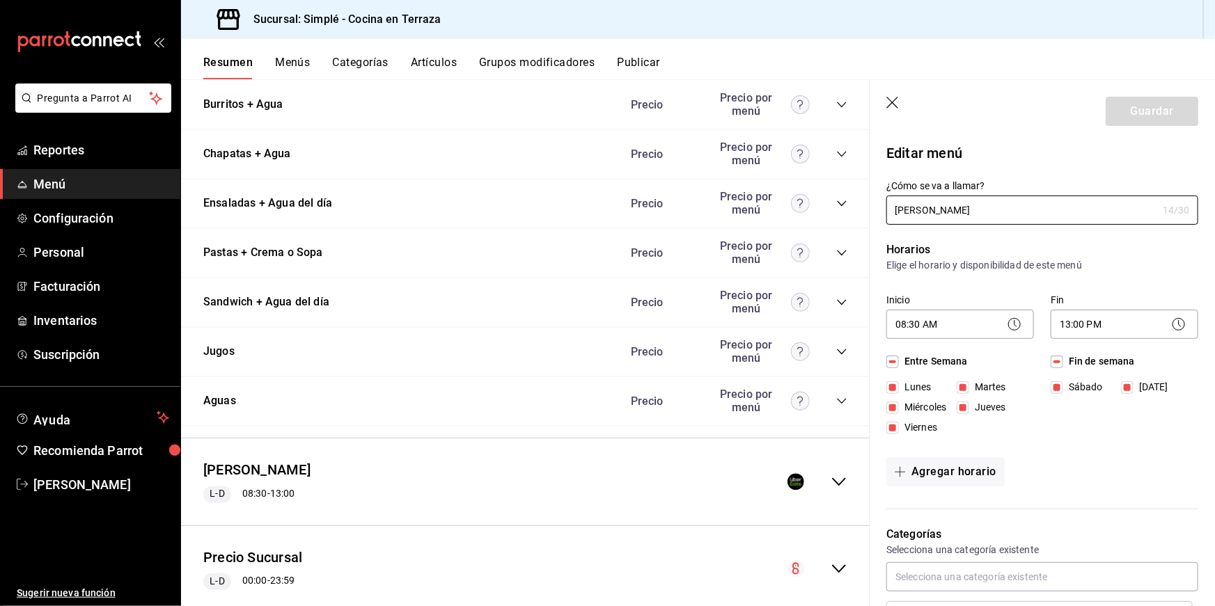
click at [892, 101] on icon "button" at bounding box center [893, 104] width 14 height 14
checkbox input "false"
type input "1756158460946"
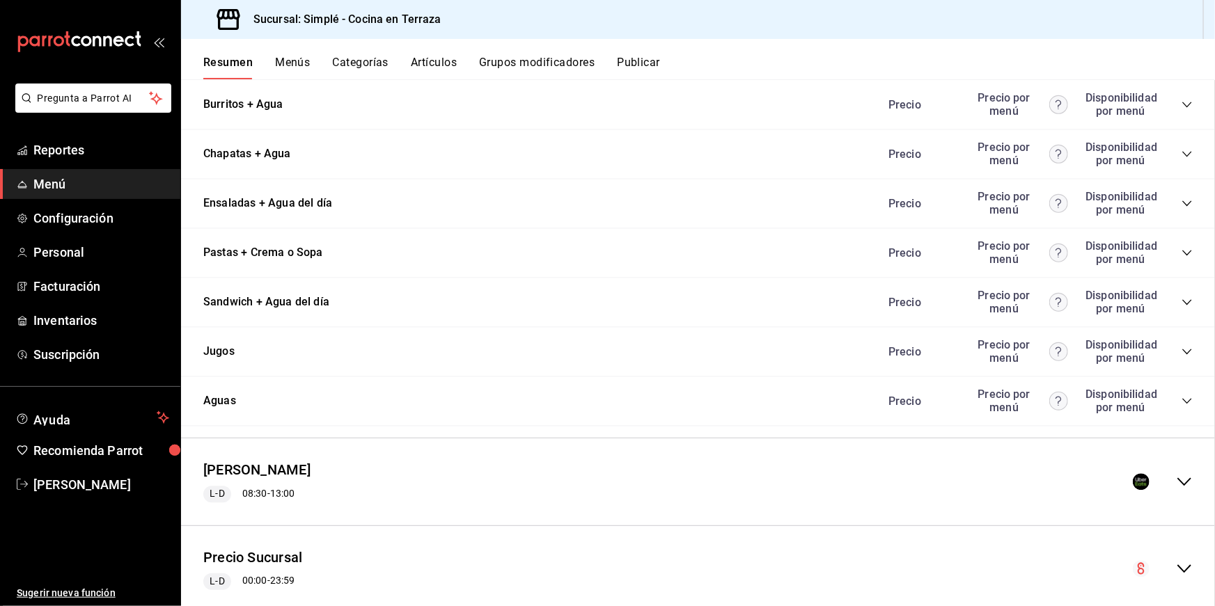
checkbox input "false"
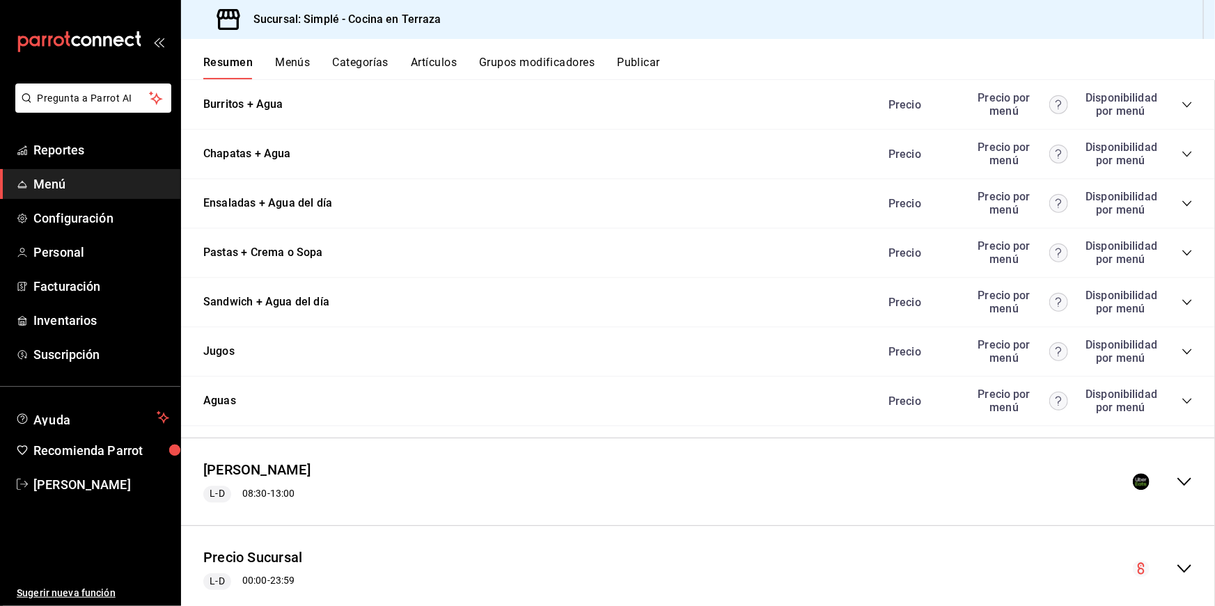
checkbox input "false"
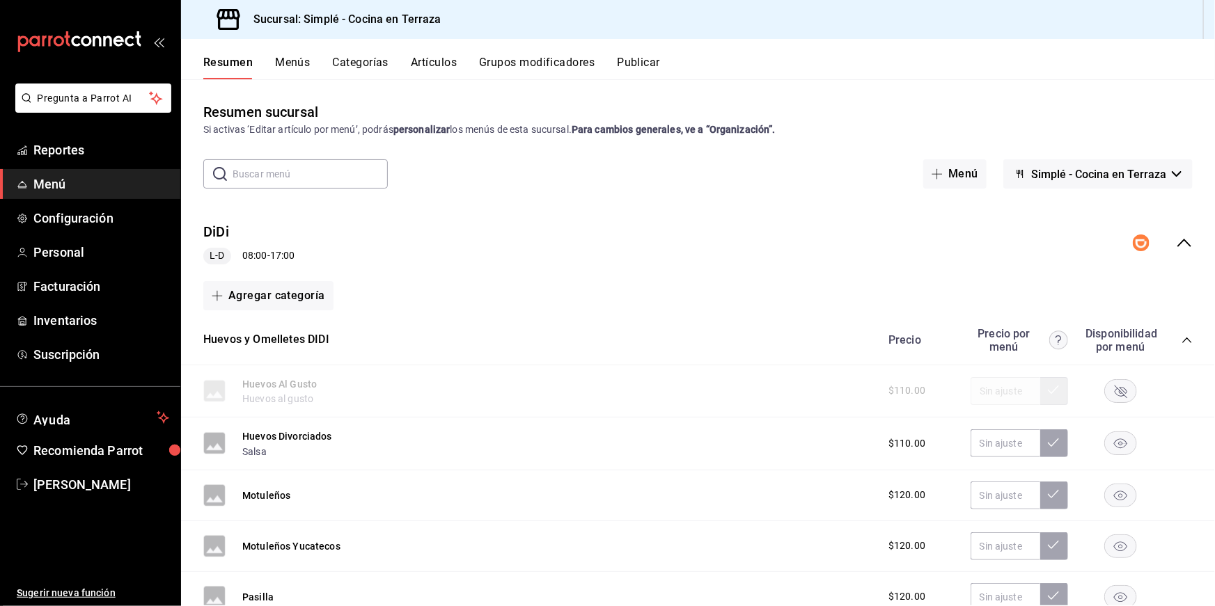
click at [430, 58] on button "Artículos" at bounding box center [434, 68] width 46 height 24
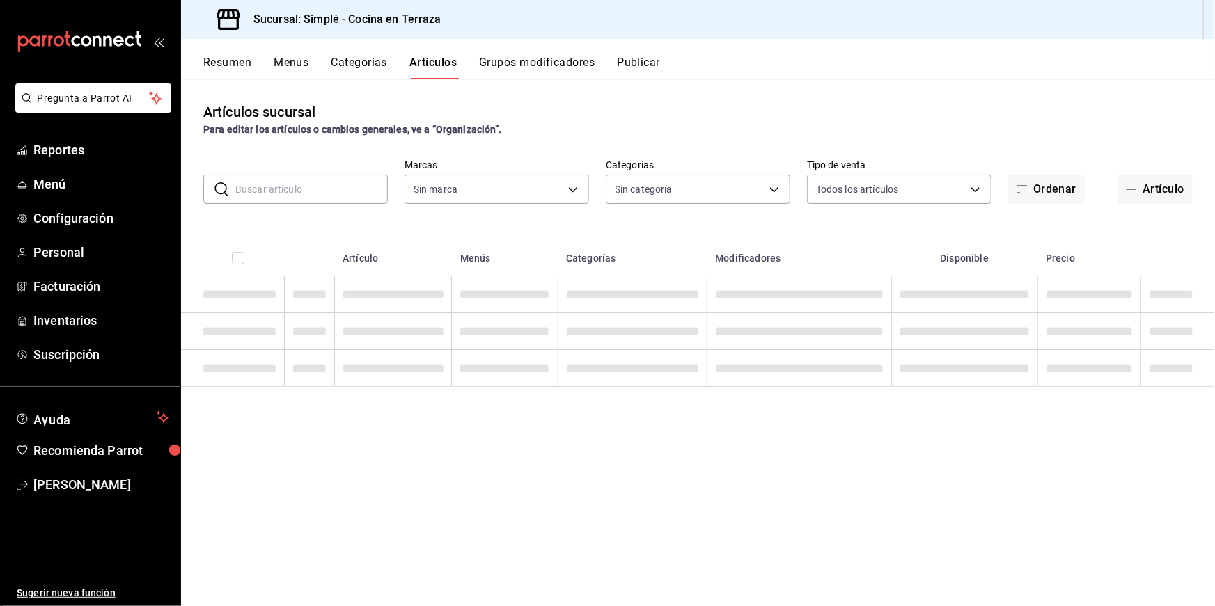
type input "a876fa94-8549-426a-a32f-cad6be8fa00c"
type input "1363fd8d-7505-43c5-897c-d15c9bf2b42c,9d744129-93aa-460d-8a93-cfb45a0ef833,a0c3f…"
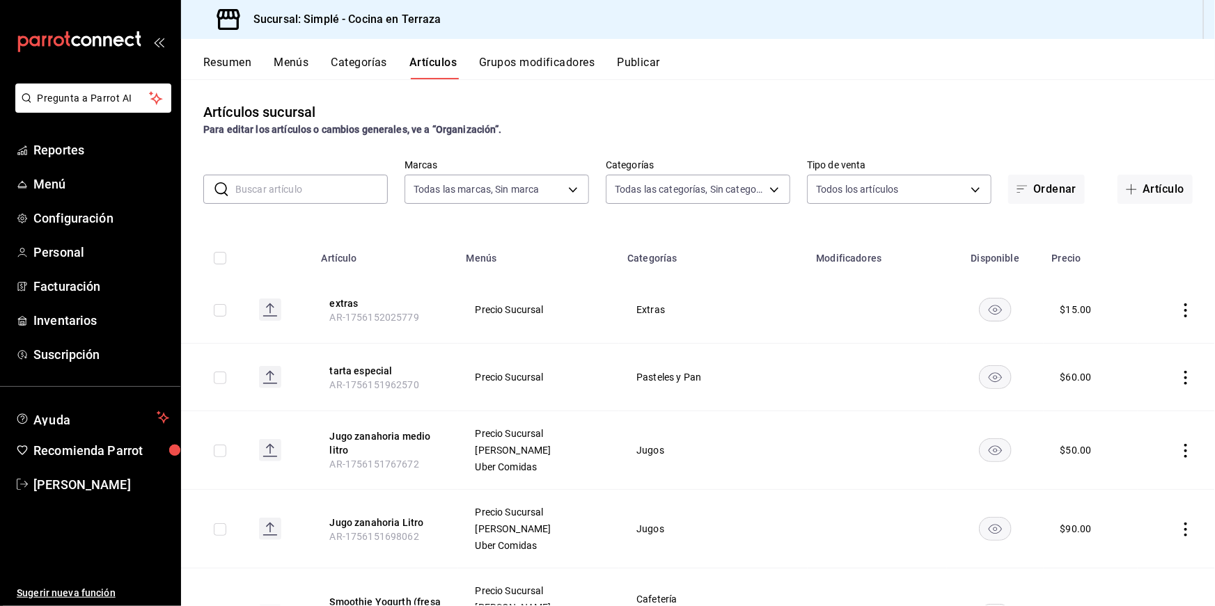
click at [640, 58] on button "Publicar" at bounding box center [638, 68] width 43 height 24
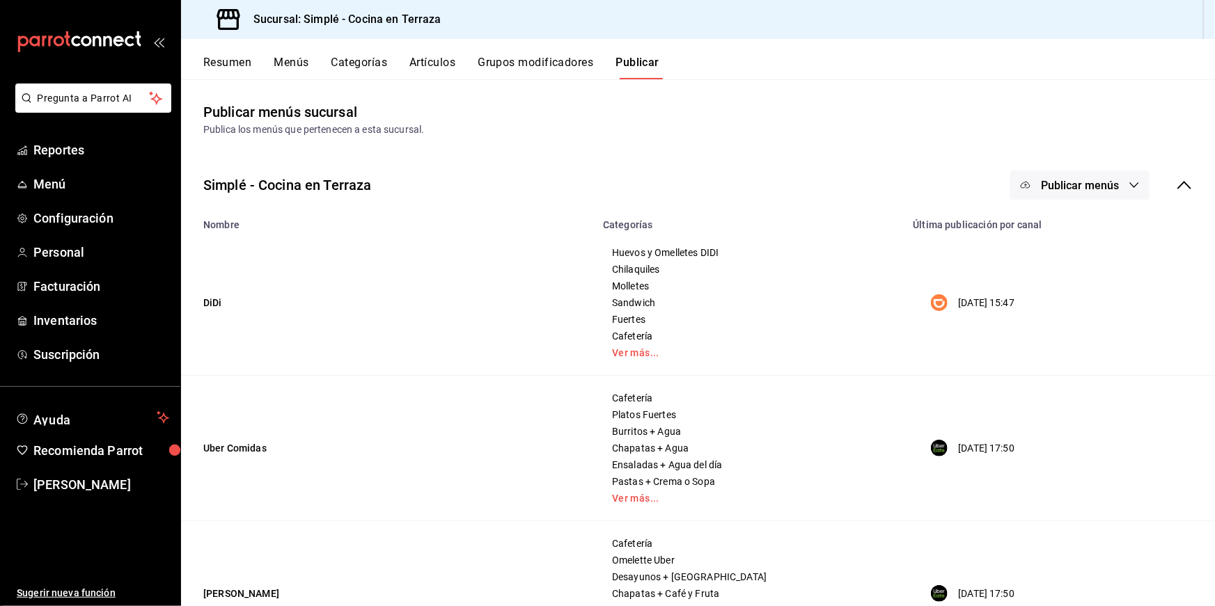
click at [1079, 177] on button "Publicar menús" at bounding box center [1079, 185] width 139 height 29
click at [1060, 268] on div at bounding box center [1046, 269] width 39 height 22
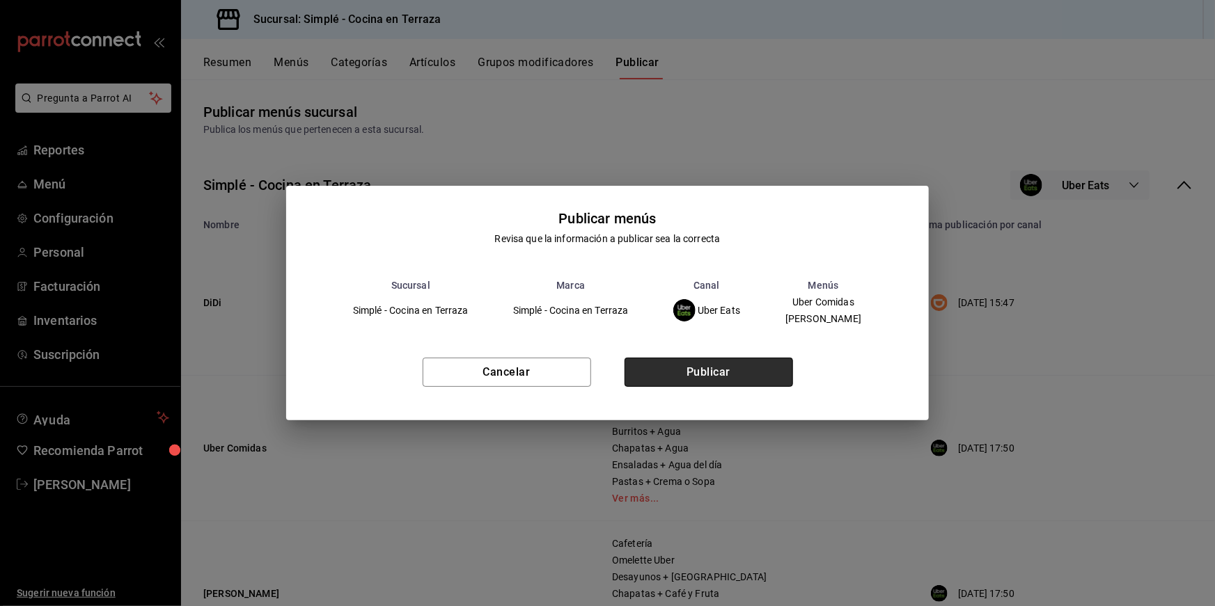
click at [730, 375] on button "Publicar" at bounding box center [708, 372] width 168 height 29
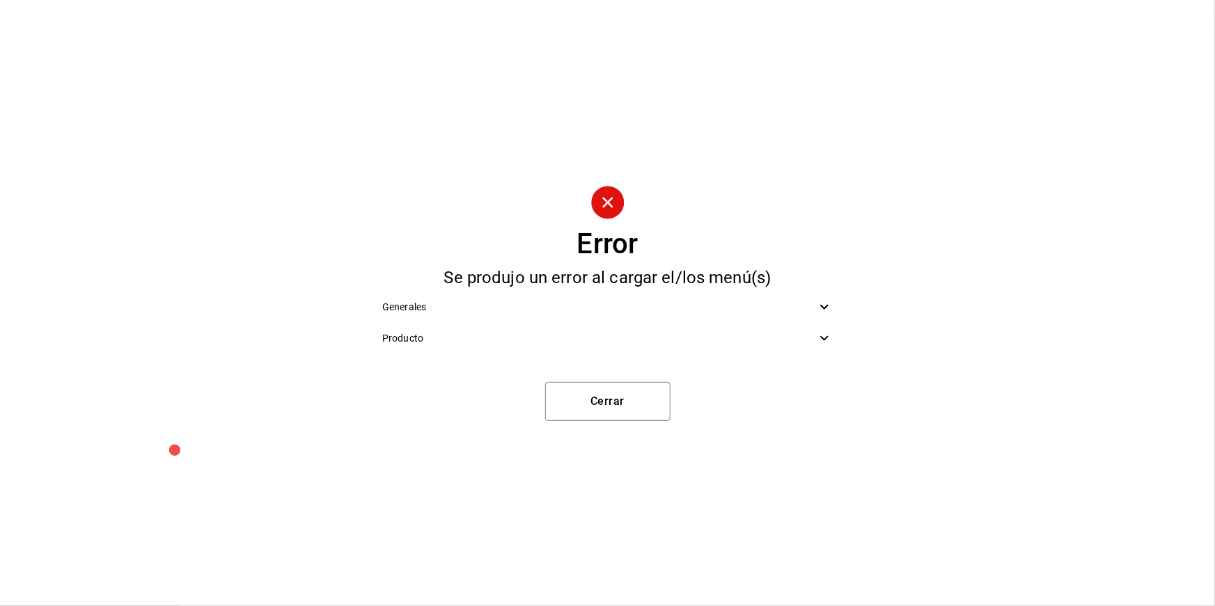
click at [671, 339] on span "Producto" at bounding box center [599, 338] width 434 height 15
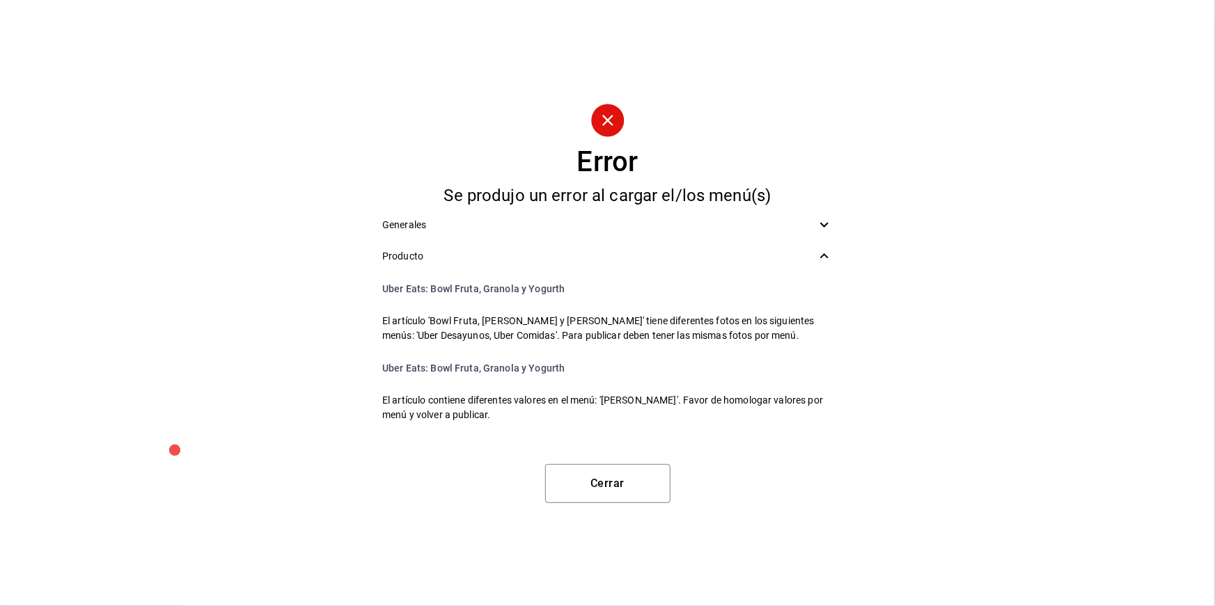
click at [636, 260] on span "Producto" at bounding box center [599, 256] width 434 height 15
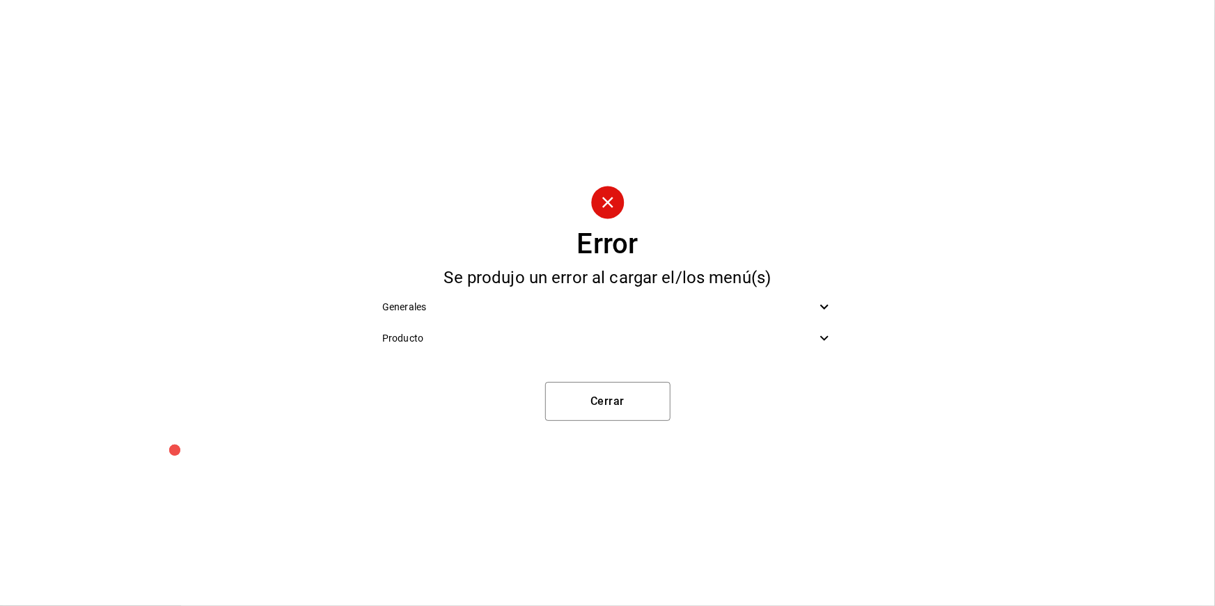
click at [590, 325] on div "Producto" at bounding box center [607, 338] width 473 height 31
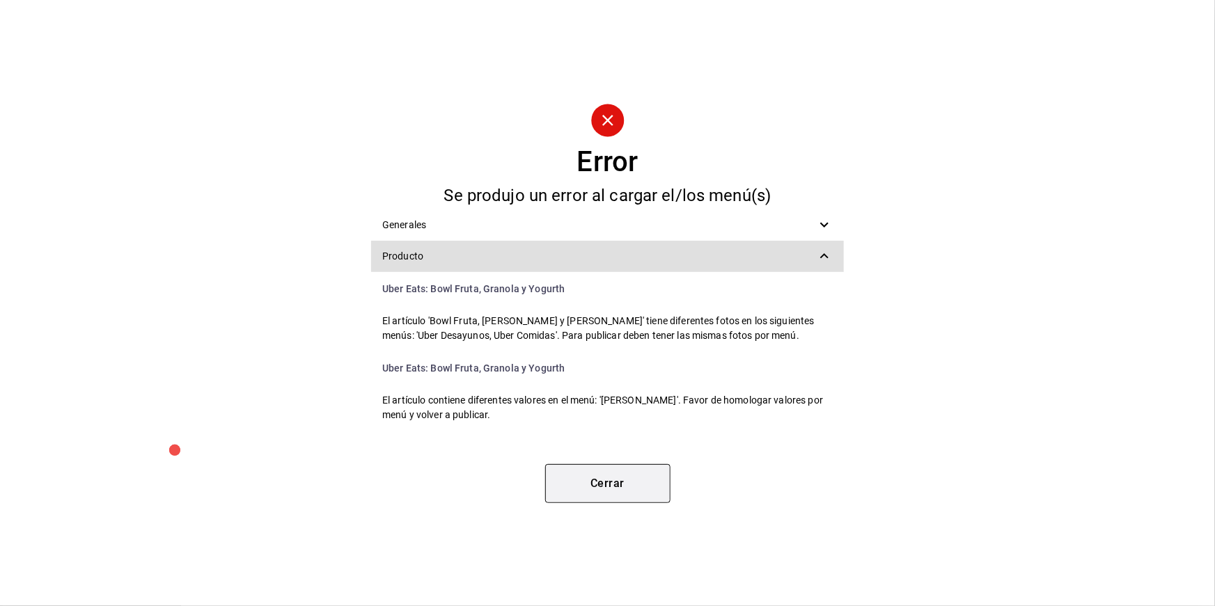
click at [643, 473] on button "Cerrar" at bounding box center [607, 483] width 125 height 39
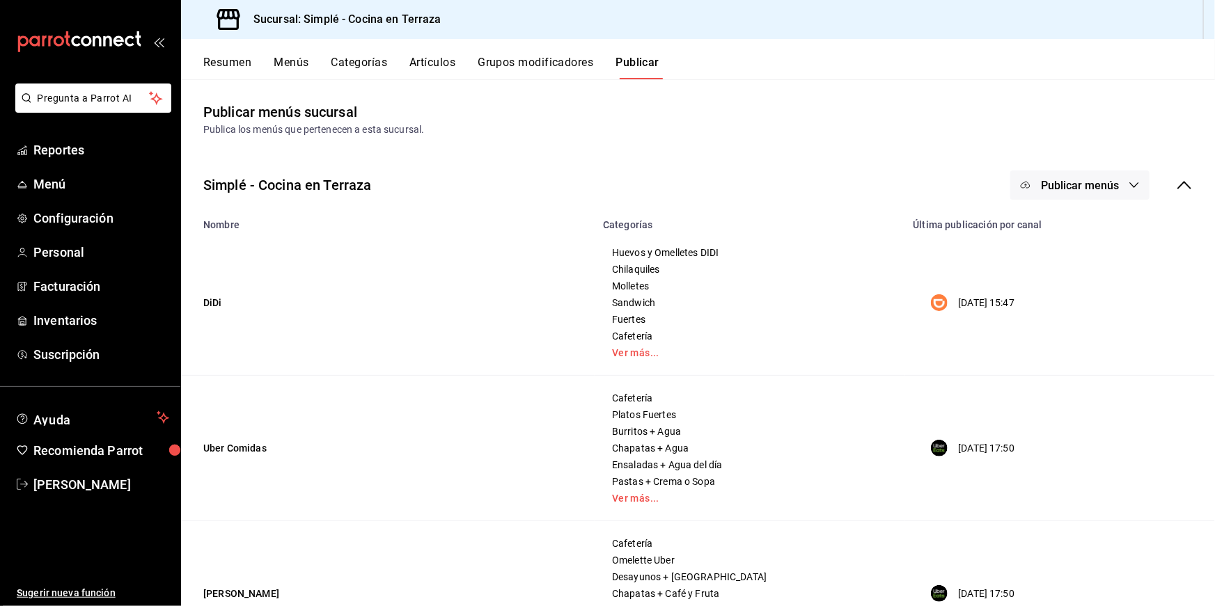
click at [245, 65] on button "Resumen" at bounding box center [227, 68] width 48 height 24
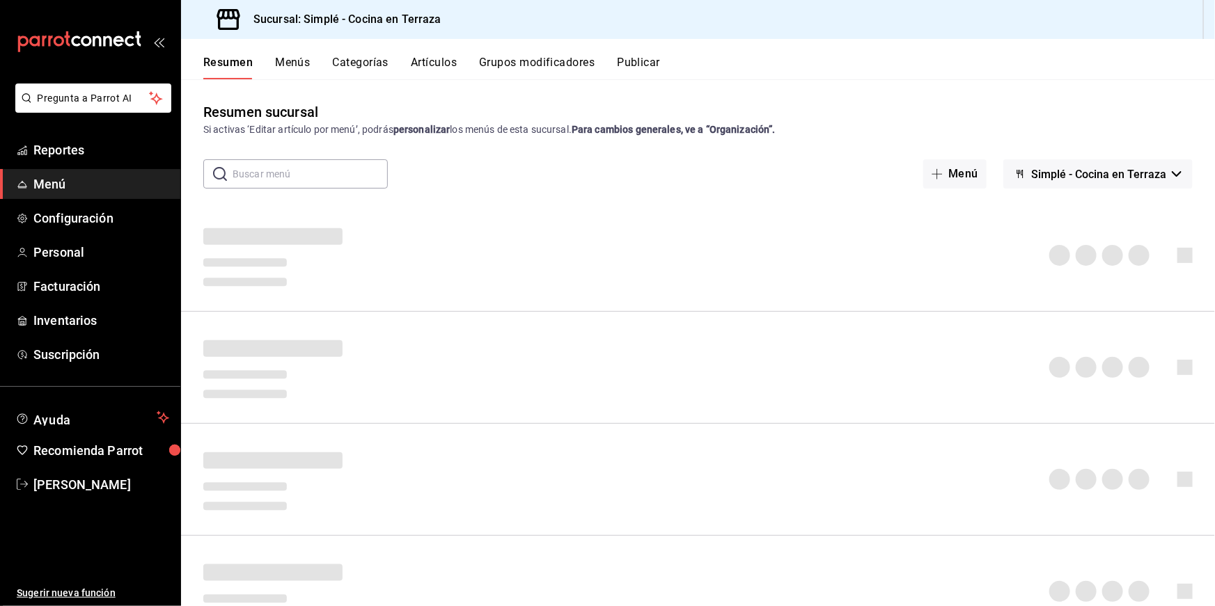
click at [437, 49] on div "Resumen Menús Categorías Artículos Grupos modificadores Publicar" at bounding box center [698, 59] width 1034 height 40
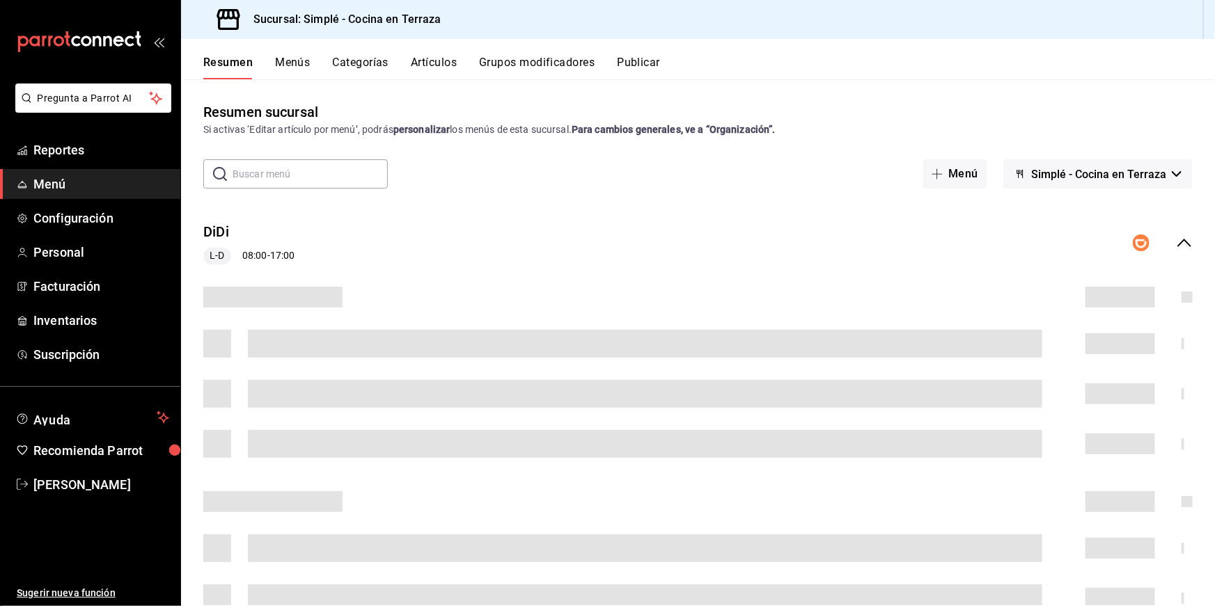
click at [427, 61] on button "Artículos" at bounding box center [434, 68] width 46 height 24
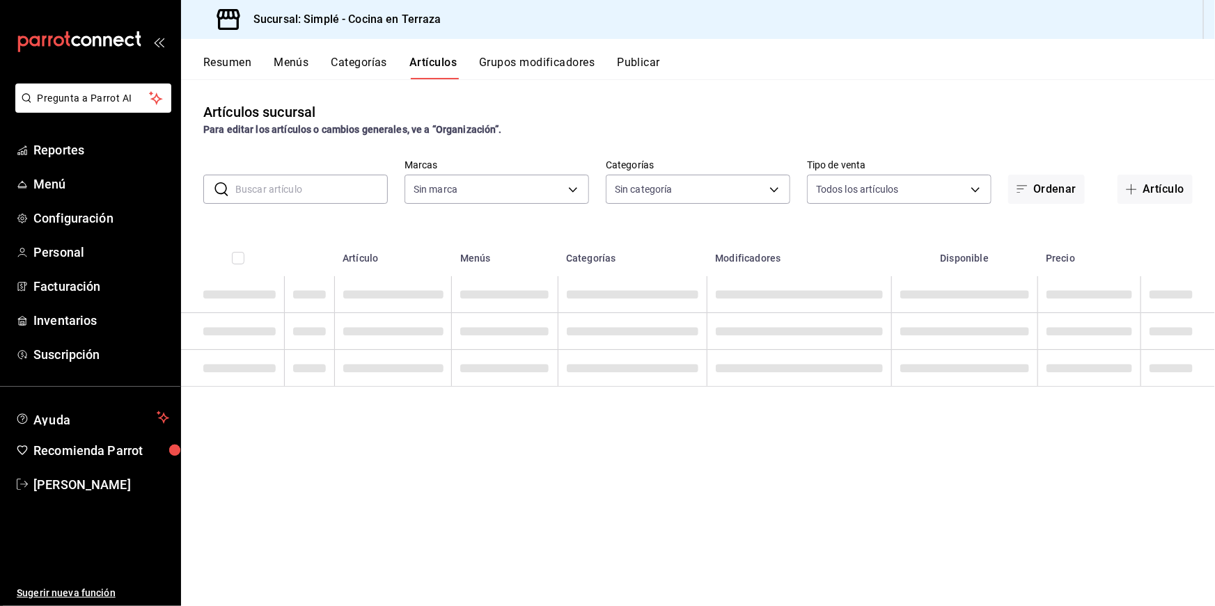
type input "a876fa94-8549-426a-a32f-cad6be8fa00c"
type input "1363fd8d-7505-43c5-897c-d15c9bf2b42c,9d744129-93aa-460d-8a93-cfb45a0ef833,a0c3f…"
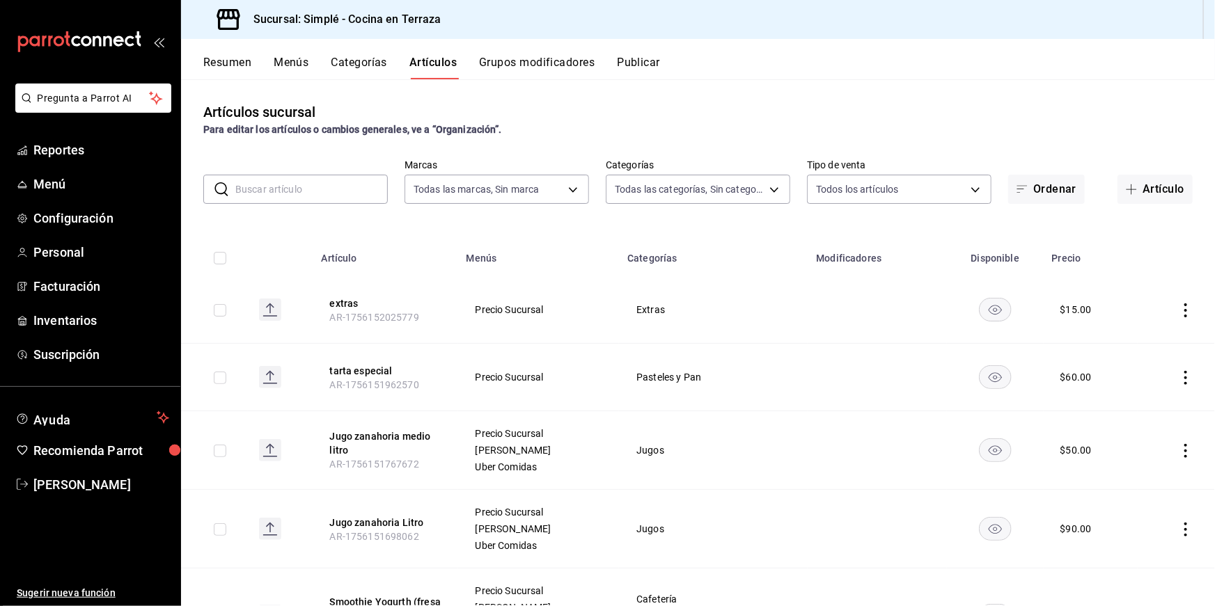
click at [321, 191] on input "text" at bounding box center [311, 189] width 152 height 28
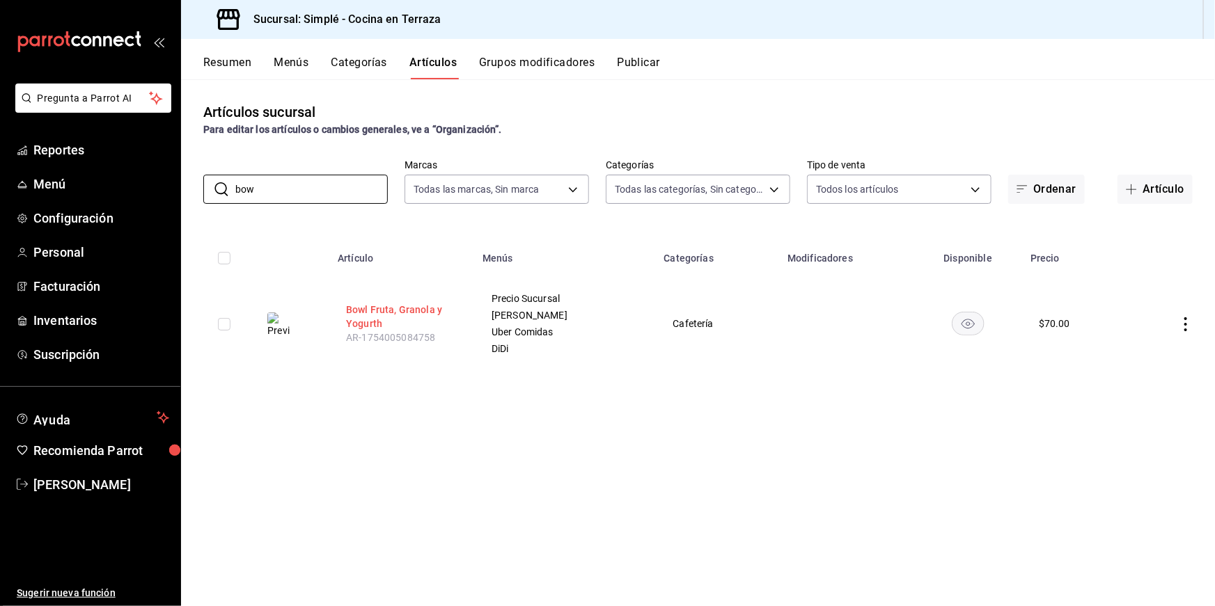
type input "bow"
click at [370, 317] on button "Bowl Fruta, Granola y Yogurth" at bounding box center [401, 317] width 111 height 28
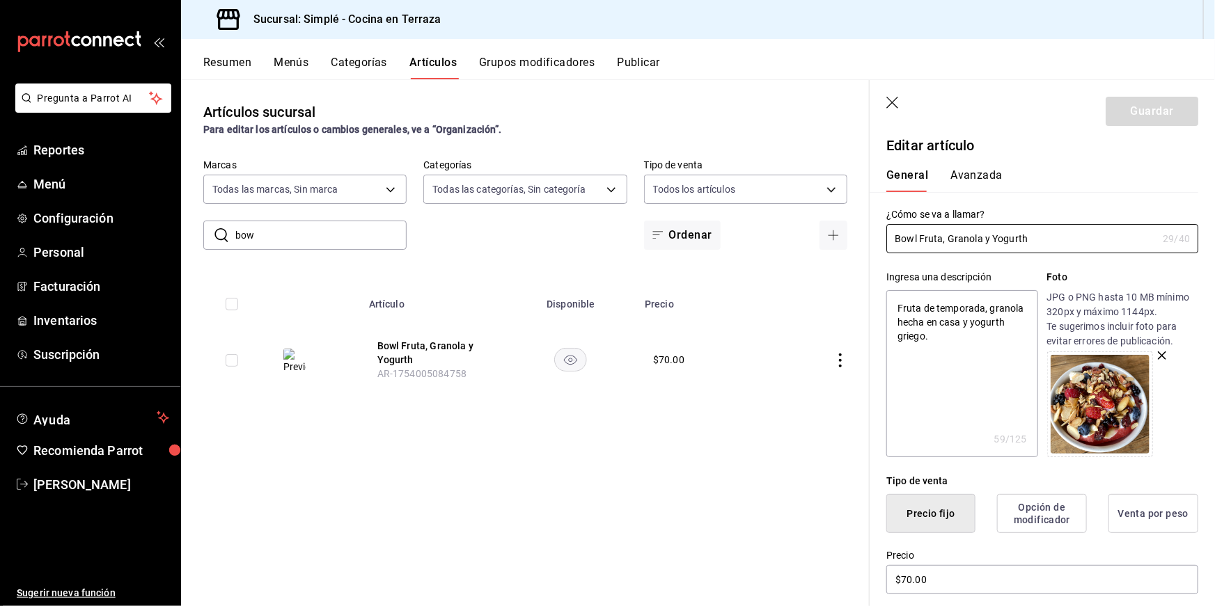
scroll to position [10, 0]
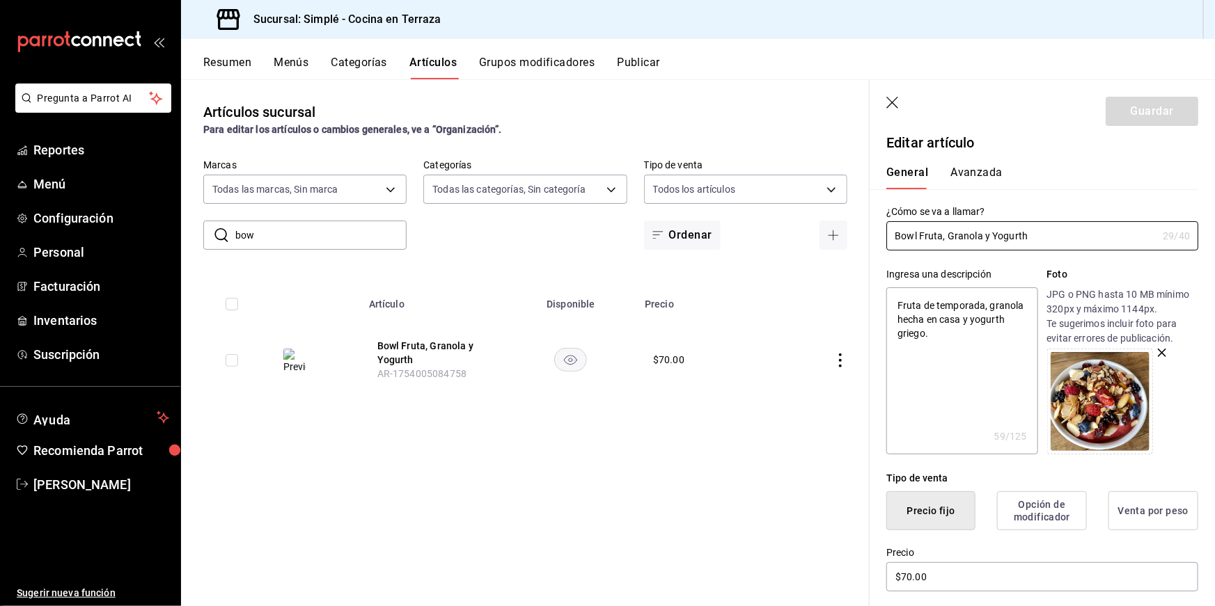
click at [1161, 354] on icon "button" at bounding box center [1162, 353] width 8 height 8
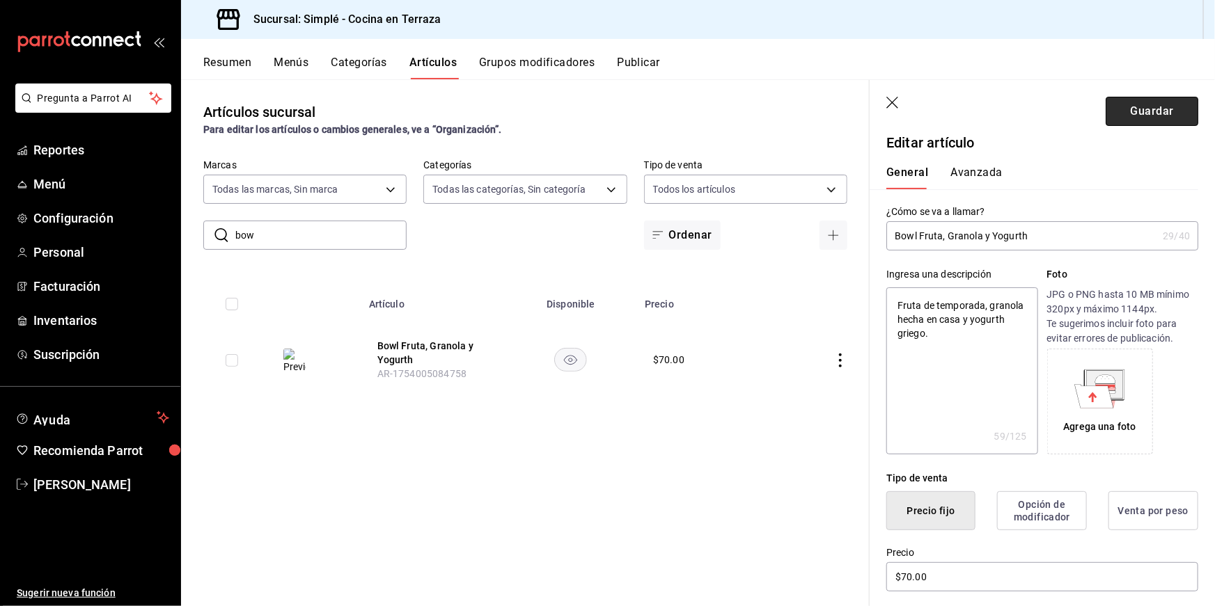
click at [1144, 108] on button "Guardar" at bounding box center [1151, 111] width 93 height 29
type textarea "x"
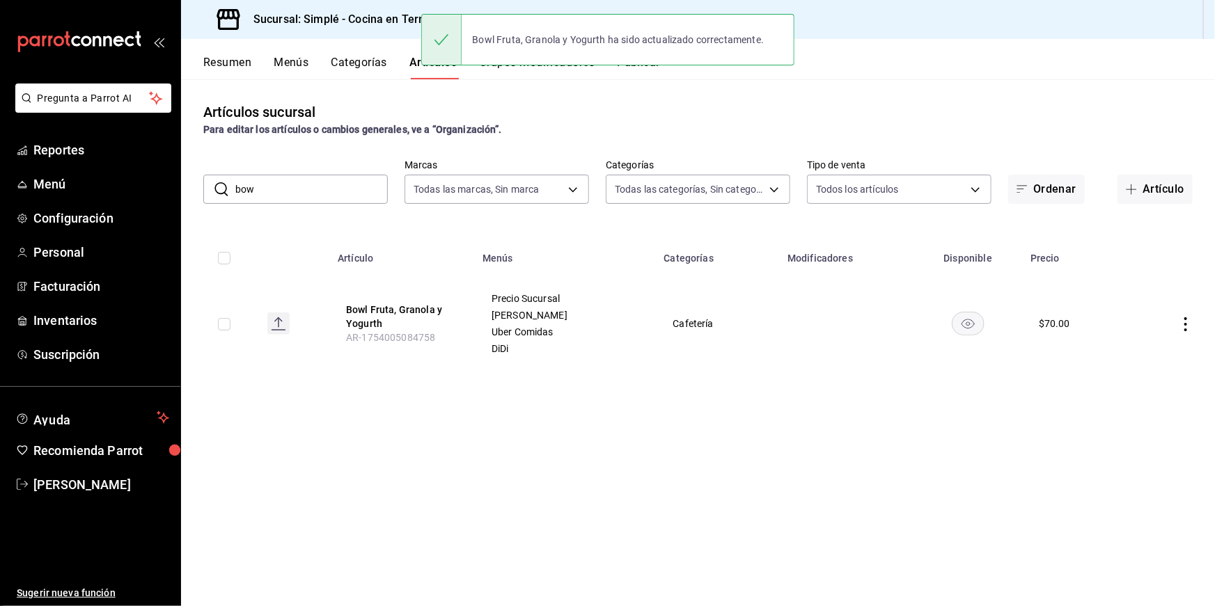
click at [643, 73] on button "Publicar" at bounding box center [638, 68] width 43 height 24
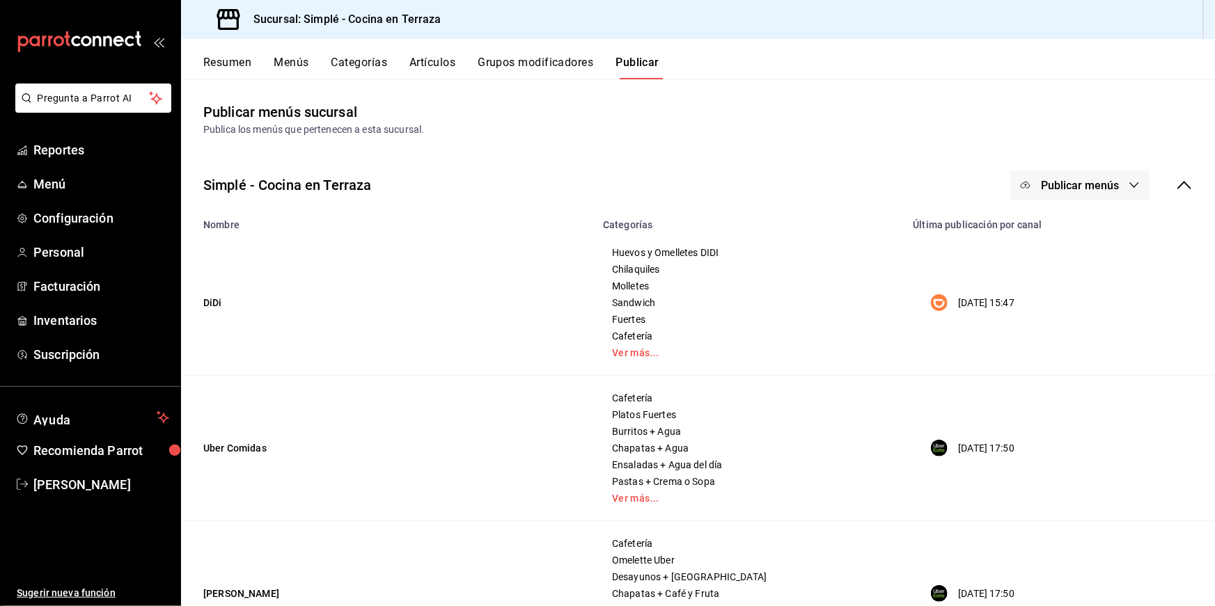
click at [1098, 180] on span "Publicar menús" at bounding box center [1080, 185] width 78 height 13
click at [1079, 269] on span "Uber Eats" at bounding box center [1099, 269] width 67 height 15
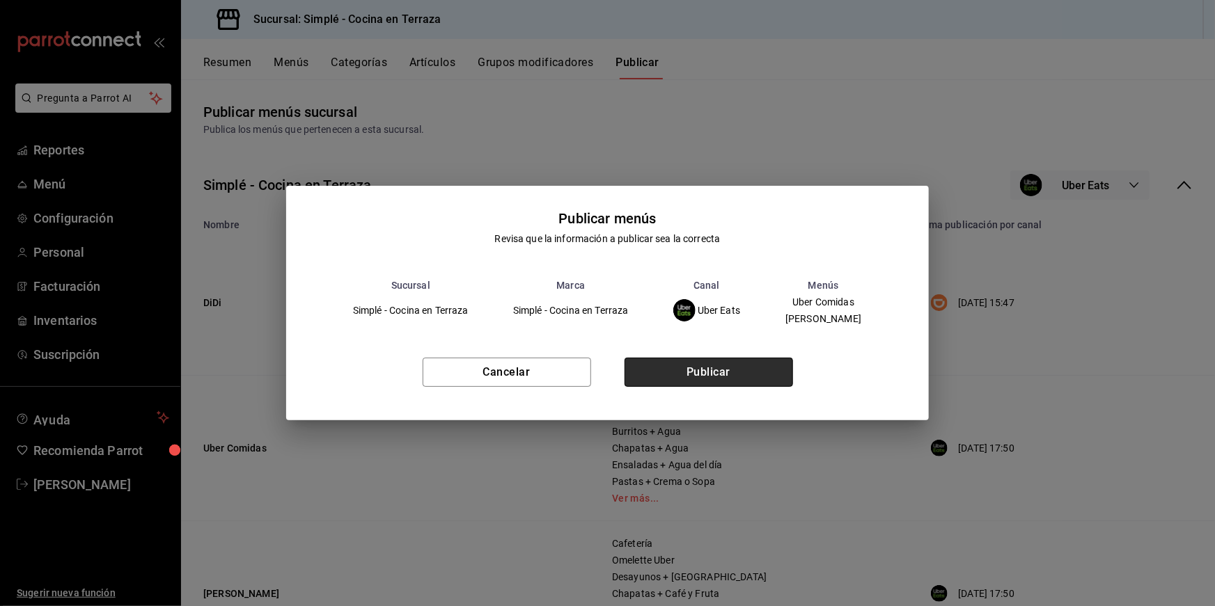
click at [686, 380] on button "Publicar" at bounding box center [708, 372] width 168 height 29
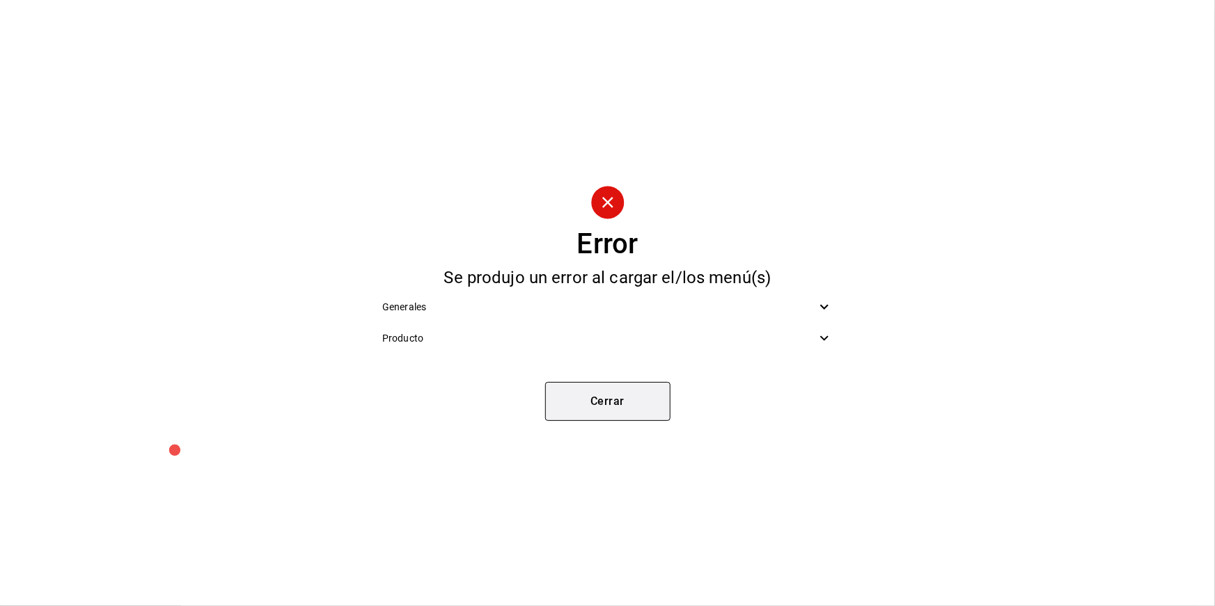
click at [625, 386] on button "Cerrar" at bounding box center [607, 401] width 125 height 39
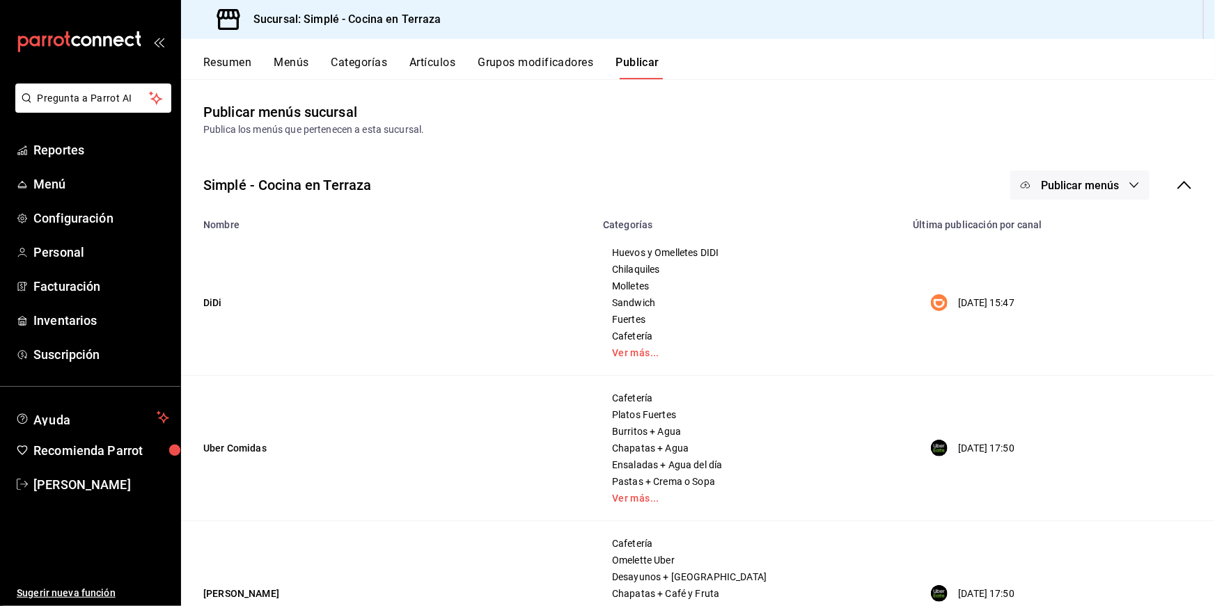
click at [449, 66] on button "Artículos" at bounding box center [432, 68] width 46 height 24
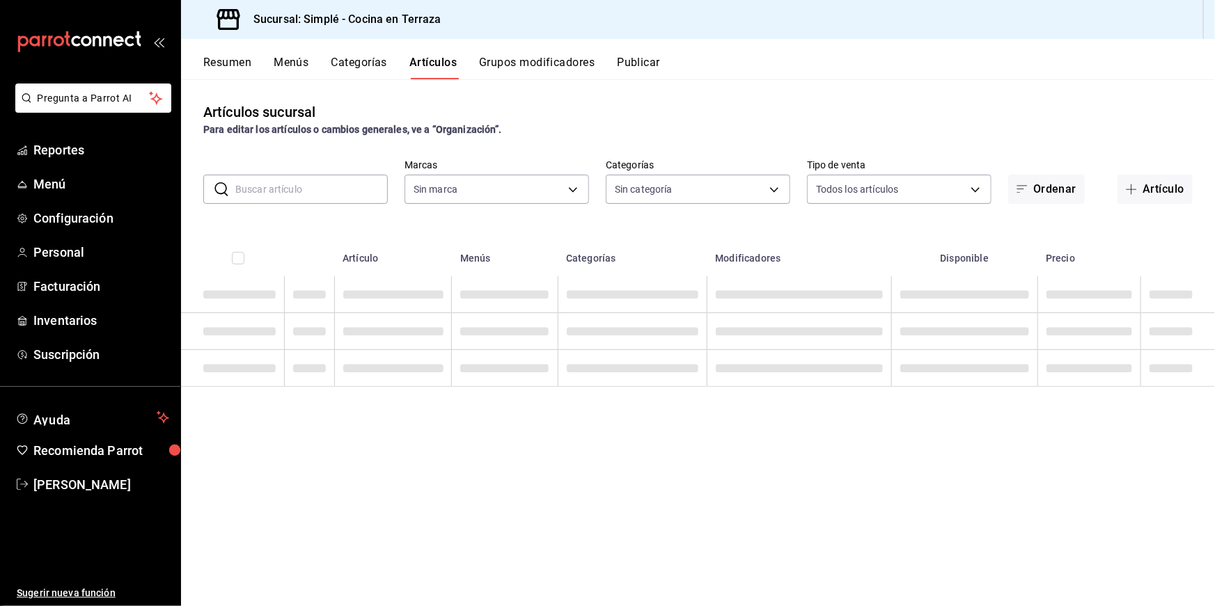
type input "a876fa94-8549-426a-a32f-cad6be8fa00c"
type input "1363fd8d-7505-43c5-897c-d15c9bf2b42c,9d744129-93aa-460d-8a93-cfb45a0ef833,a0c3f…"
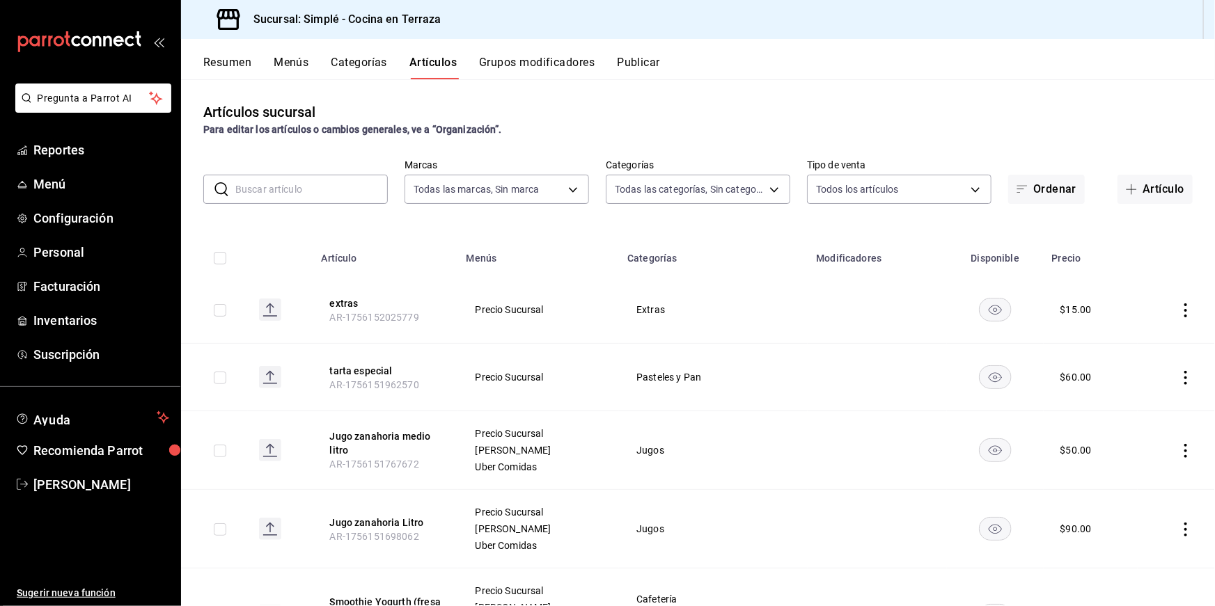
click at [329, 199] on input "text" at bounding box center [311, 189] width 152 height 28
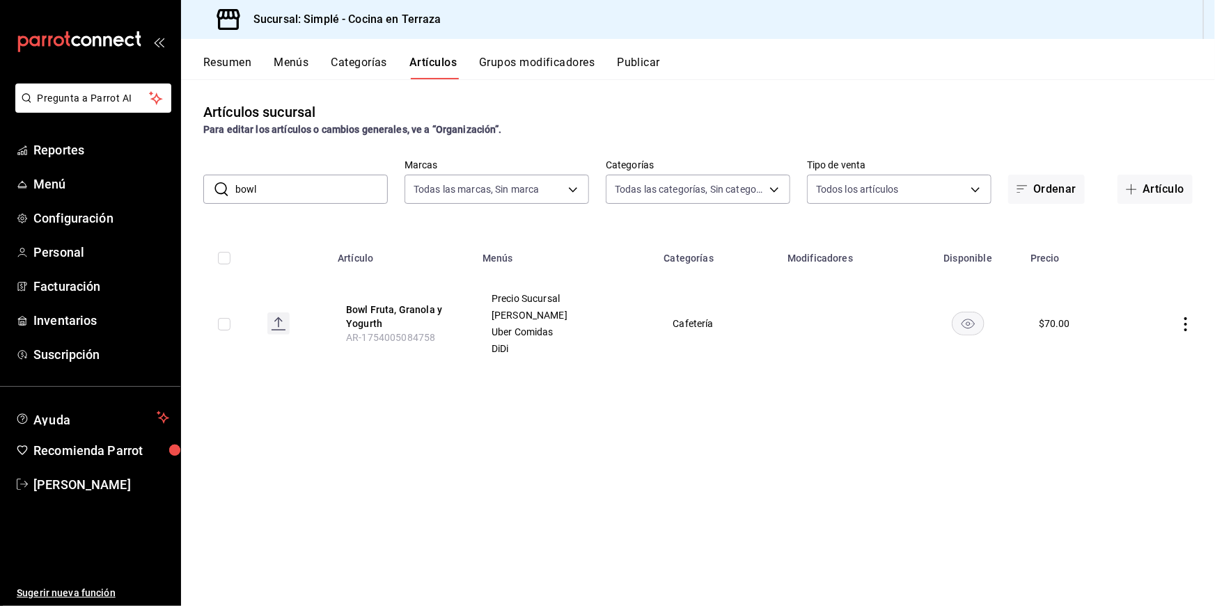
type input "bowl"
click at [352, 304] on button "Bowl Fruta, Granola y Yogurth" at bounding box center [401, 317] width 111 height 28
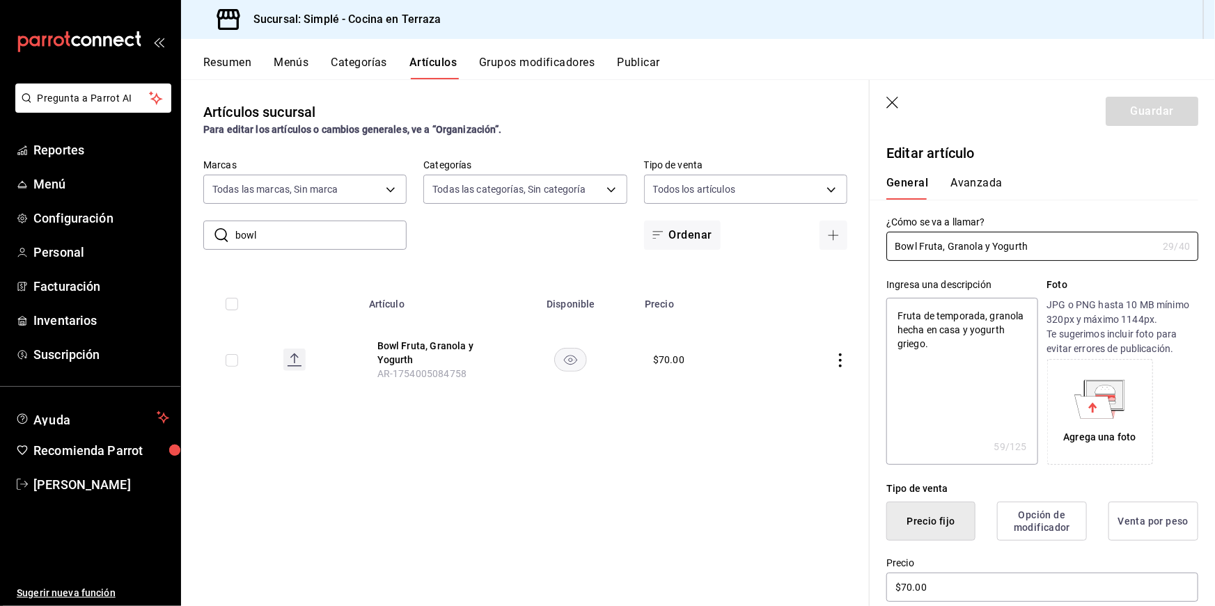
click at [970, 184] on button "Avanzada" at bounding box center [976, 188] width 52 height 24
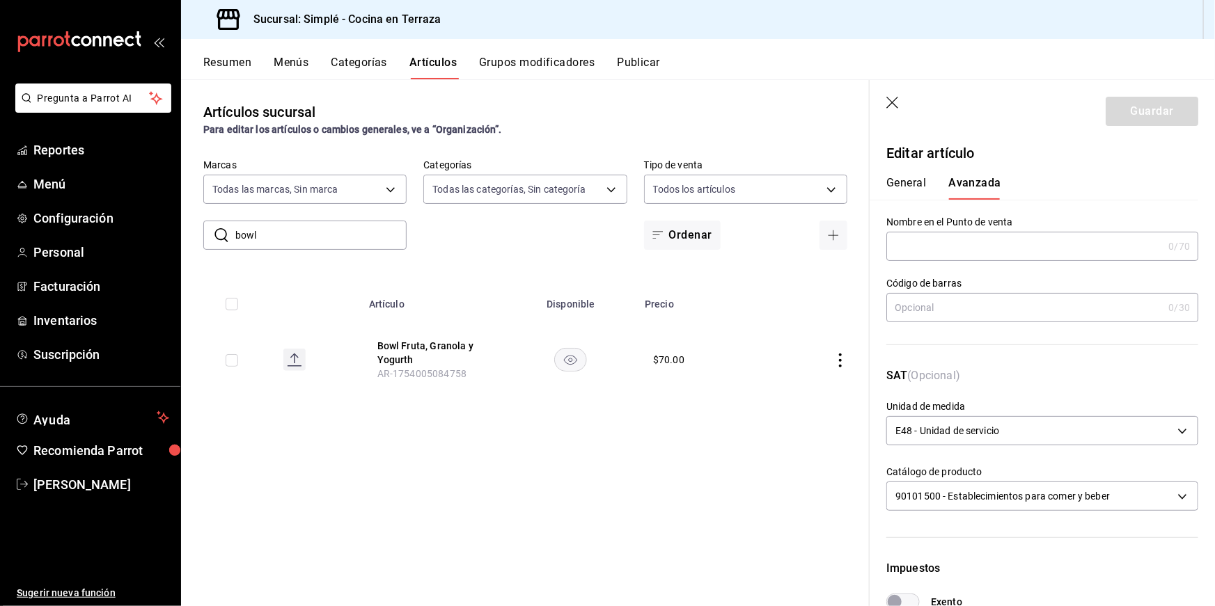
click at [920, 180] on button "General" at bounding box center [906, 188] width 40 height 24
type textarea "x"
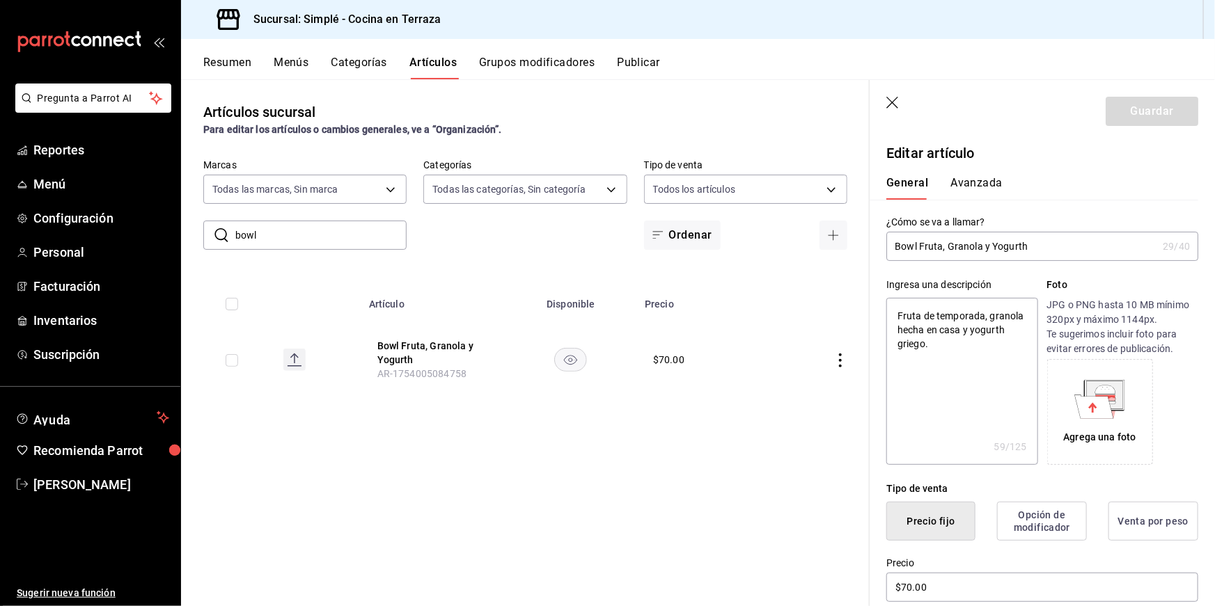
click at [897, 100] on icon "button" at bounding box center [893, 104] width 14 height 14
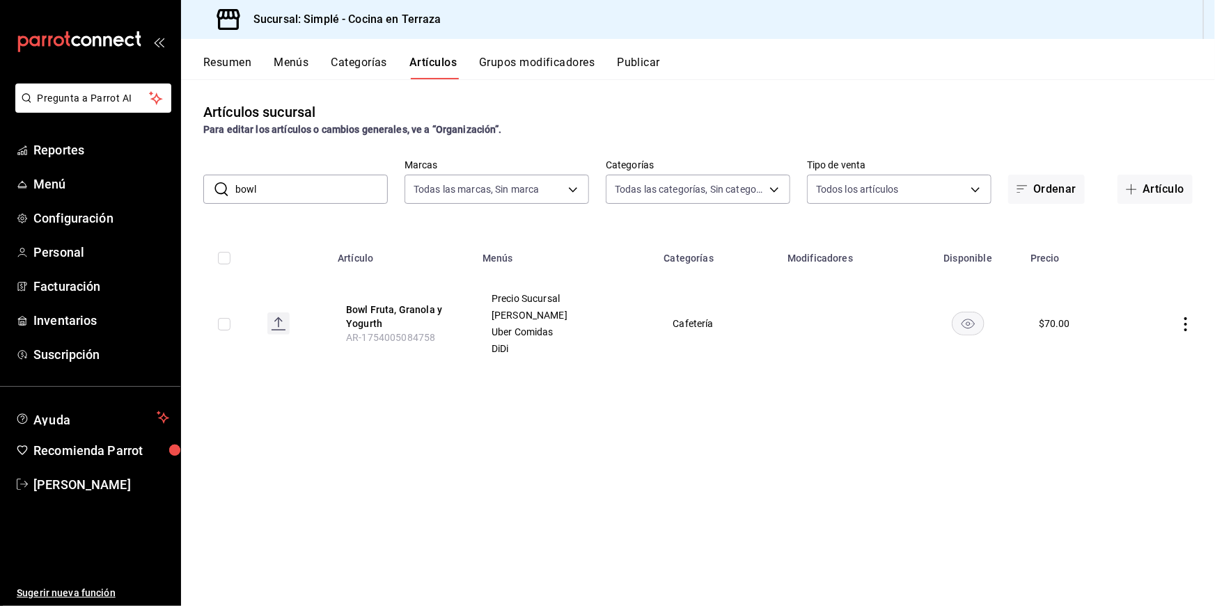
click at [236, 61] on button "Resumen" at bounding box center [227, 68] width 48 height 24
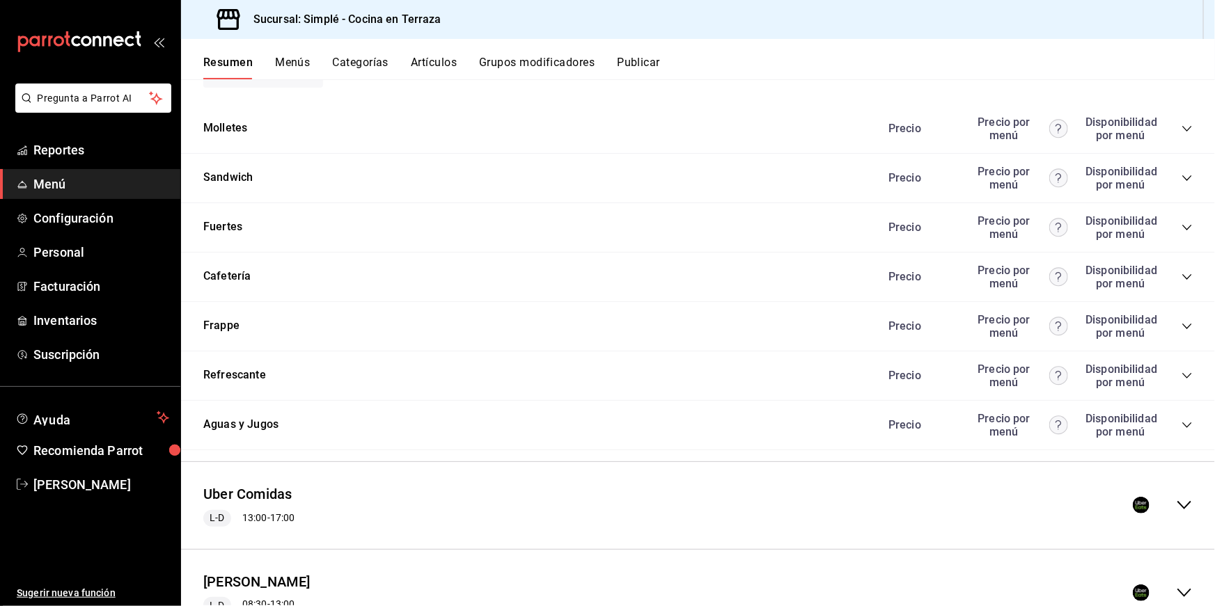
scroll to position [1808, 0]
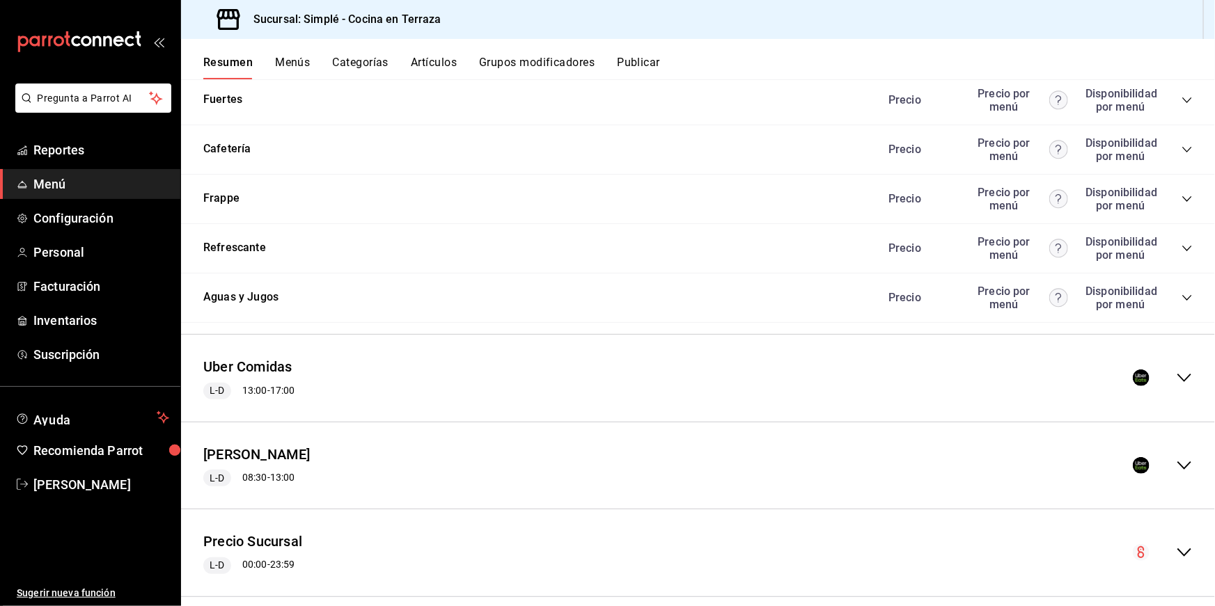
click at [313, 346] on div "Uber Comidas L-D 13:00 - 17:00" at bounding box center [698, 378] width 1034 height 65
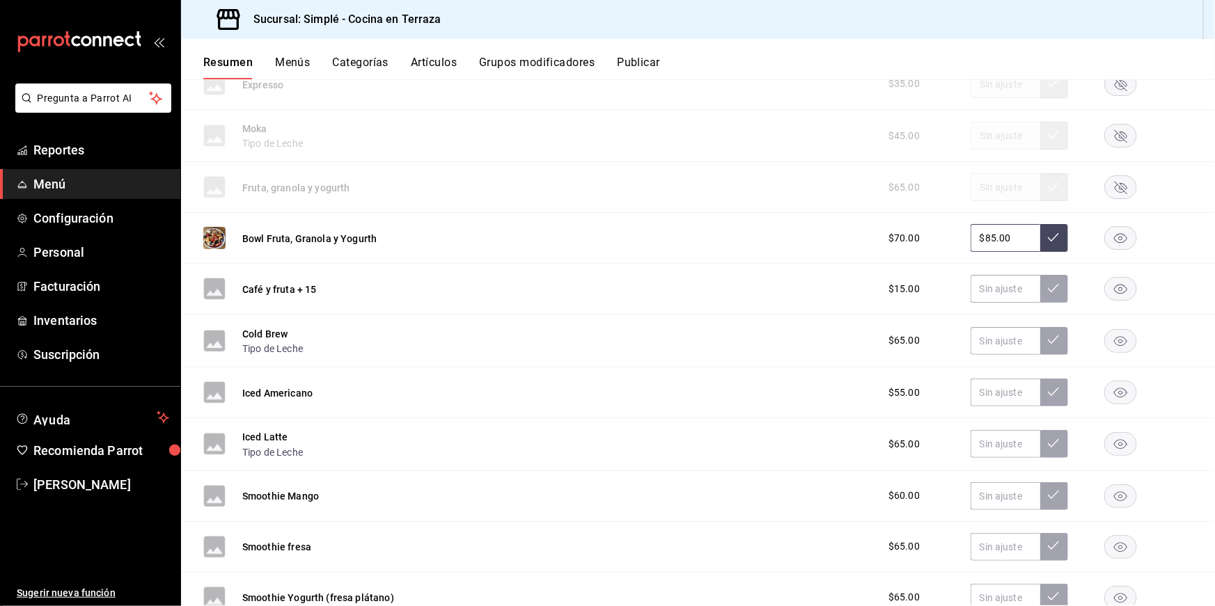
scroll to position [2785, 0]
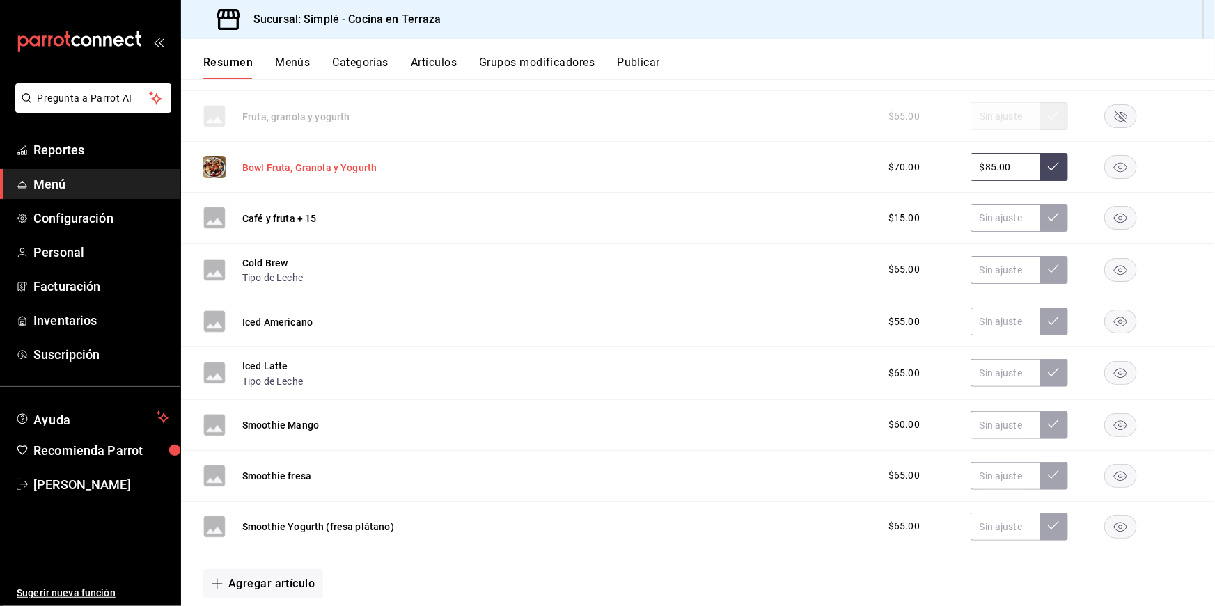
click at [296, 161] on button "Bowl Fruta, Granola y Yogurth" at bounding box center [309, 168] width 134 height 14
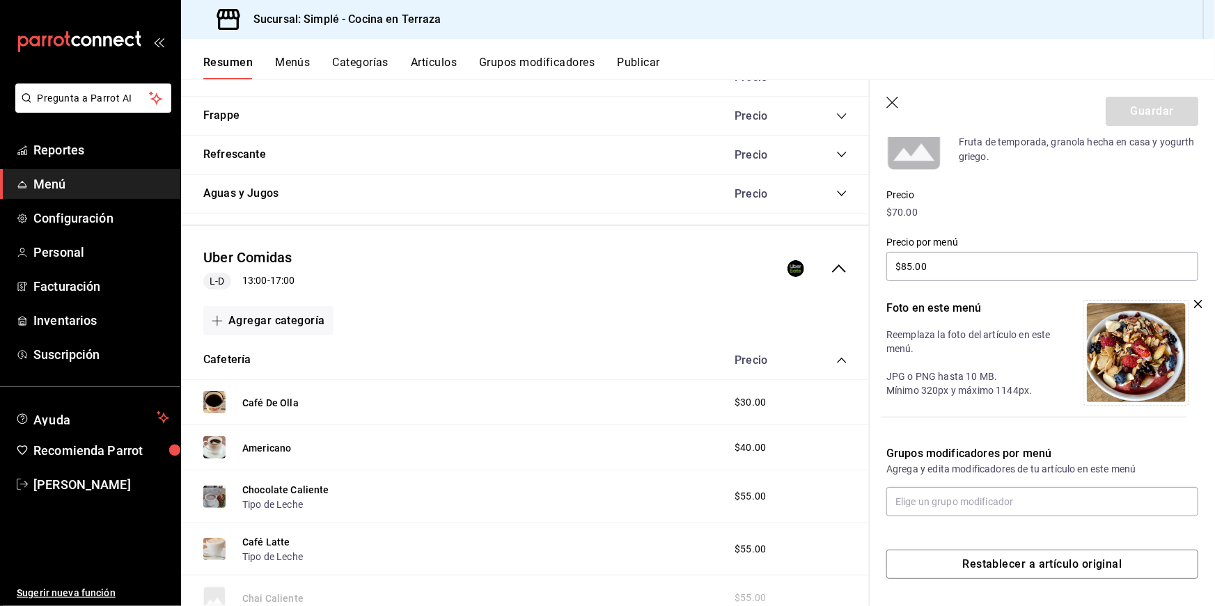
scroll to position [1749, 0]
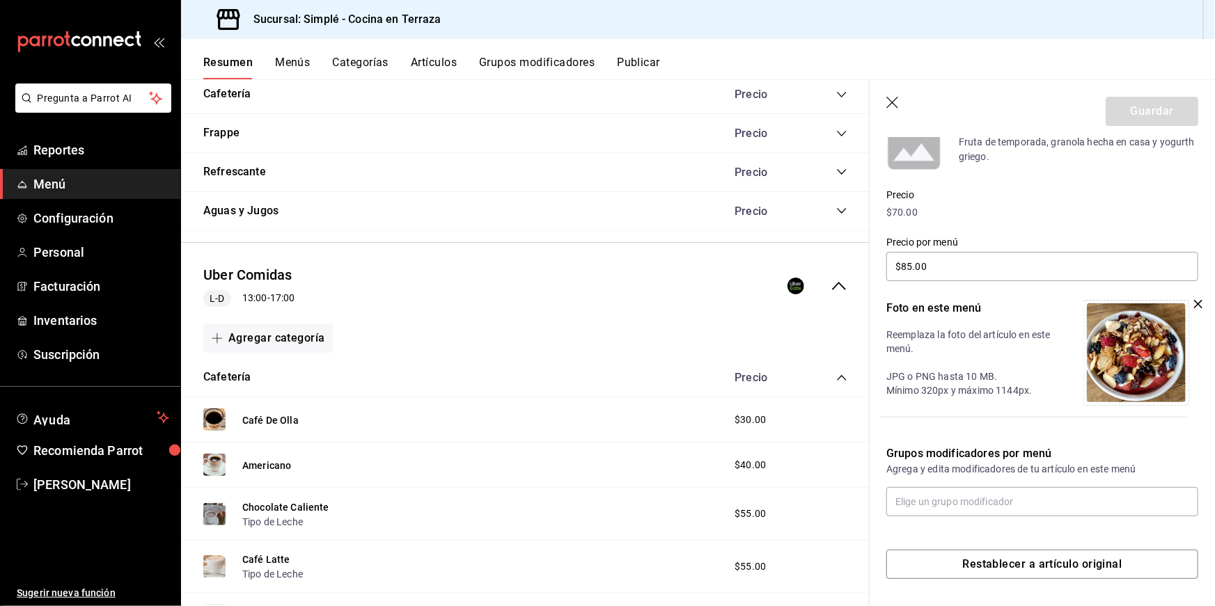
click at [448, 70] on button "Artículos" at bounding box center [434, 68] width 46 height 24
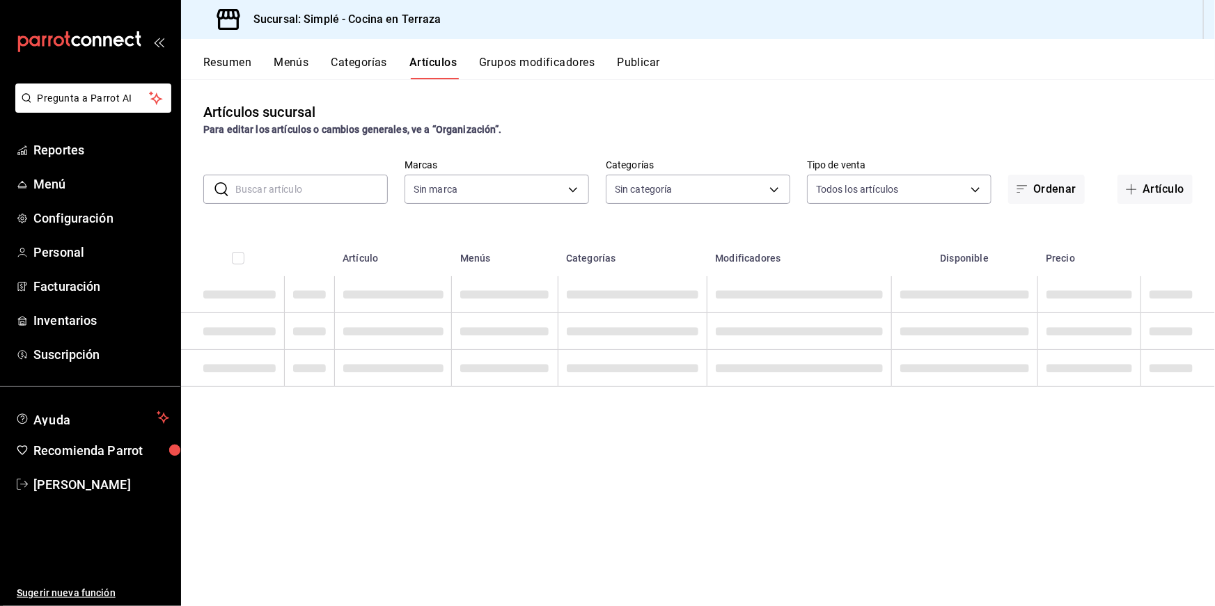
type input "a876fa94-8549-426a-a32f-cad6be8fa00c"
type input "1363fd8d-7505-43c5-897c-d15c9bf2b42c,9d744129-93aa-460d-8a93-cfb45a0ef833,a0c3f…"
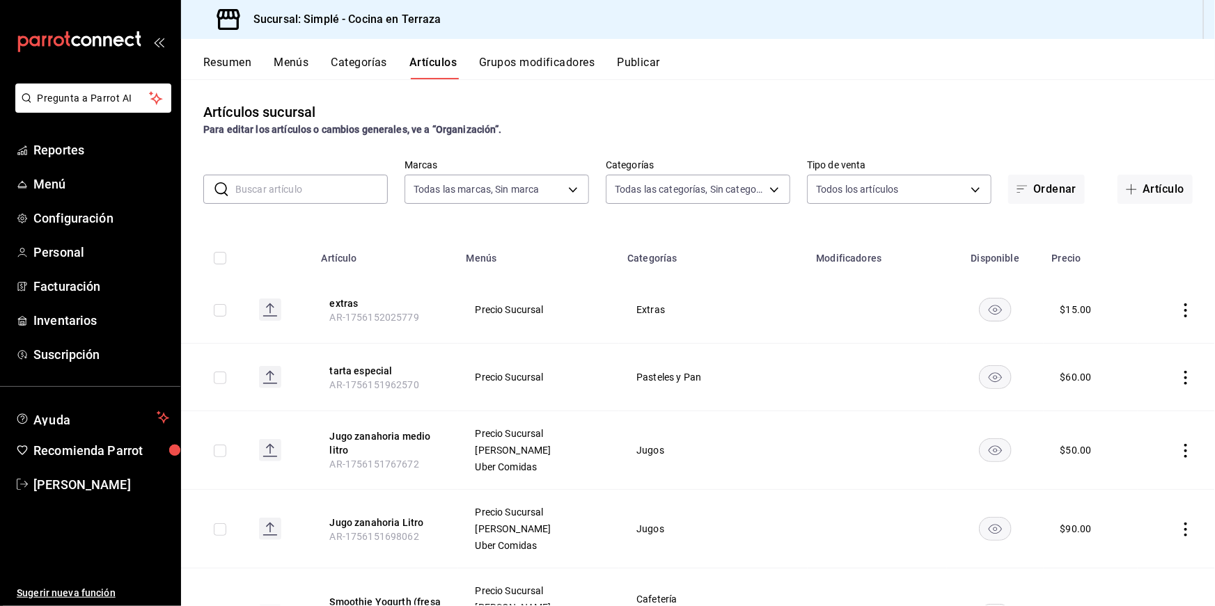
click at [228, 62] on button "Resumen" at bounding box center [227, 68] width 48 height 24
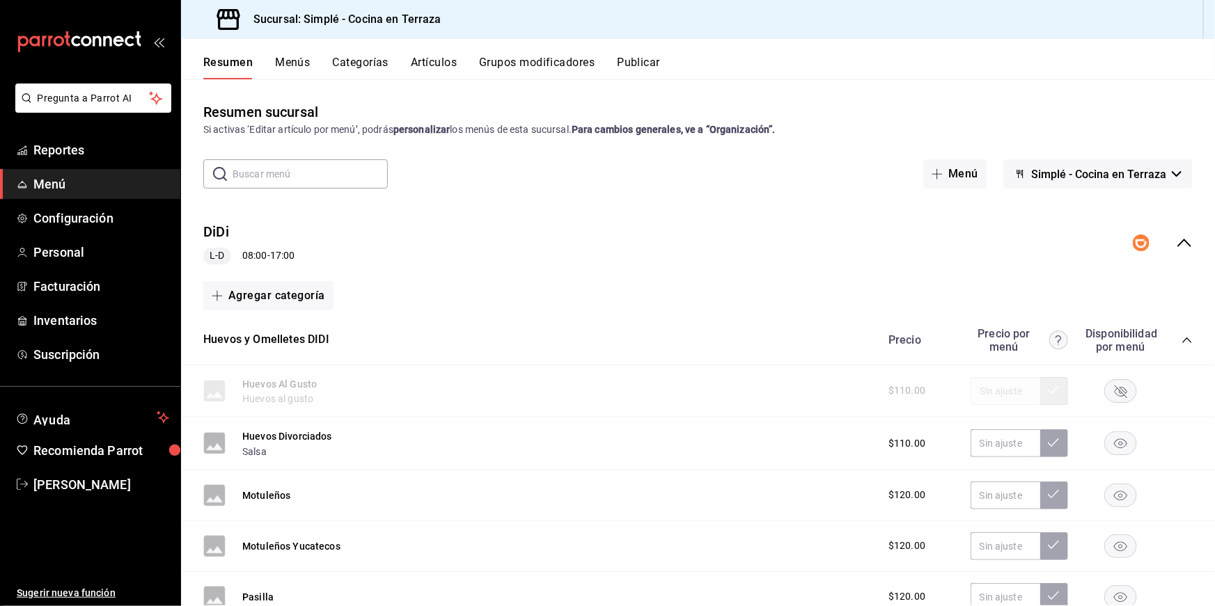
click at [294, 180] on input "text" at bounding box center [310, 174] width 155 height 28
click at [578, 240] on div "DiDi L-D 08:00 - 17:00" at bounding box center [698, 243] width 1034 height 65
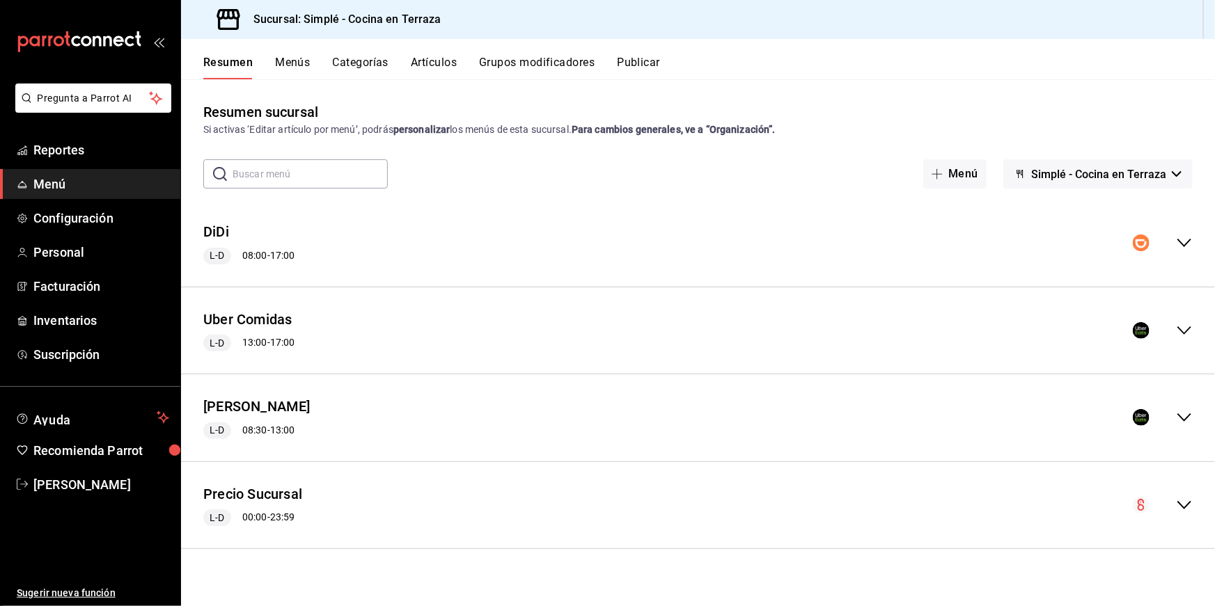
click at [381, 303] on div "Uber Comidas L-D 13:00 - 17:00" at bounding box center [698, 331] width 1034 height 65
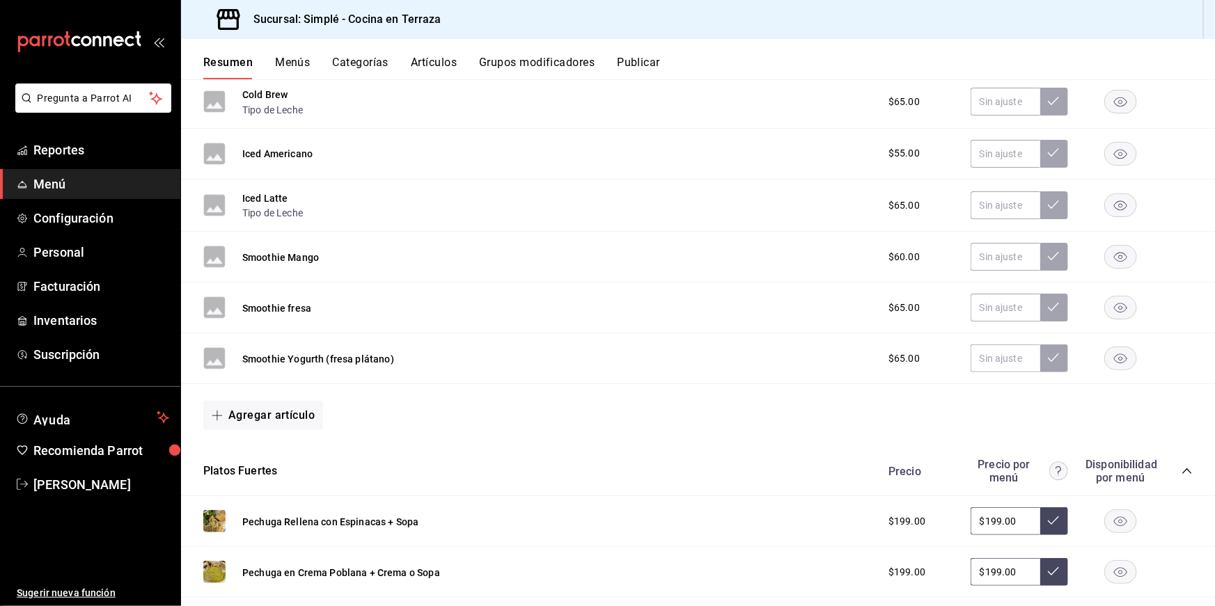
scroll to position [888, 0]
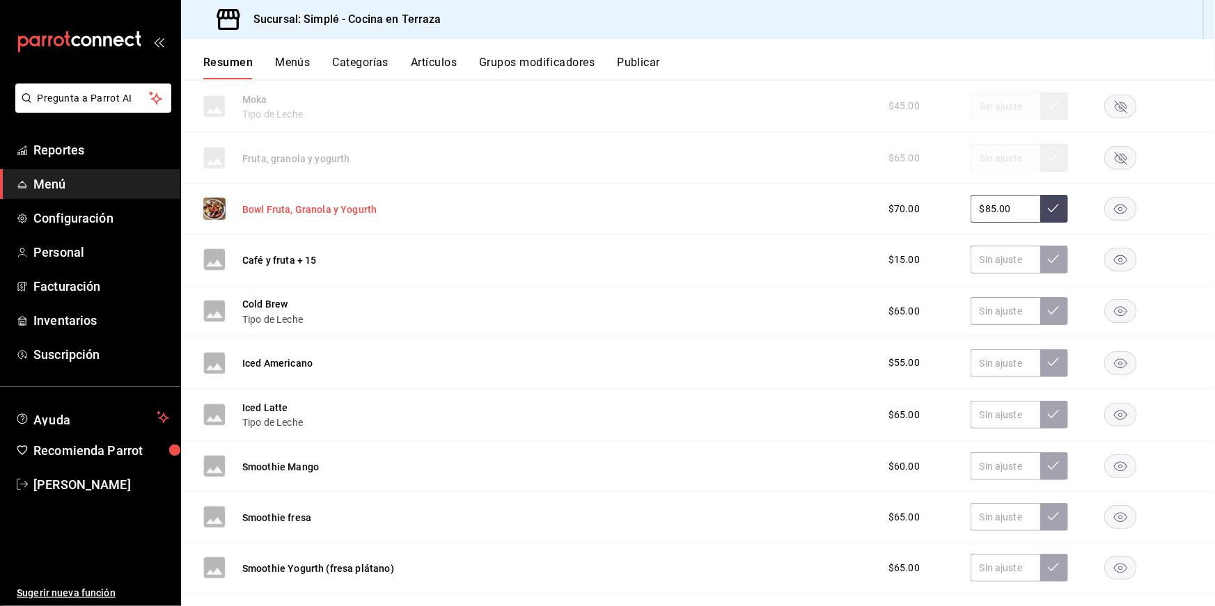
click at [340, 205] on button "Bowl Fruta, Granola y Yogurth" at bounding box center [309, 210] width 134 height 14
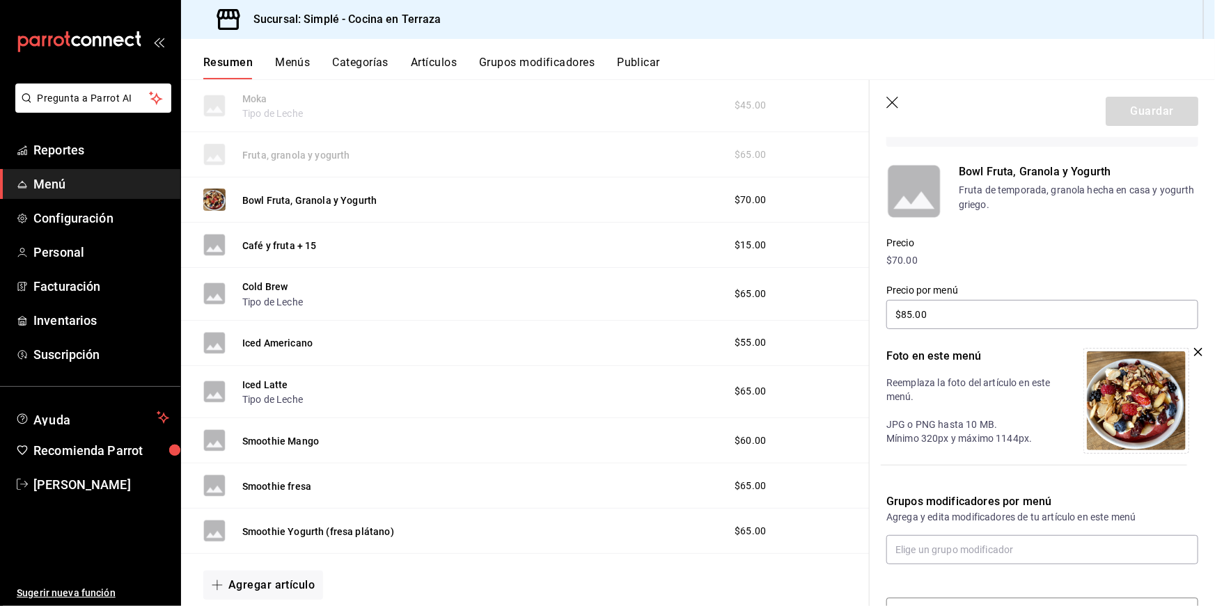
scroll to position [112, 0]
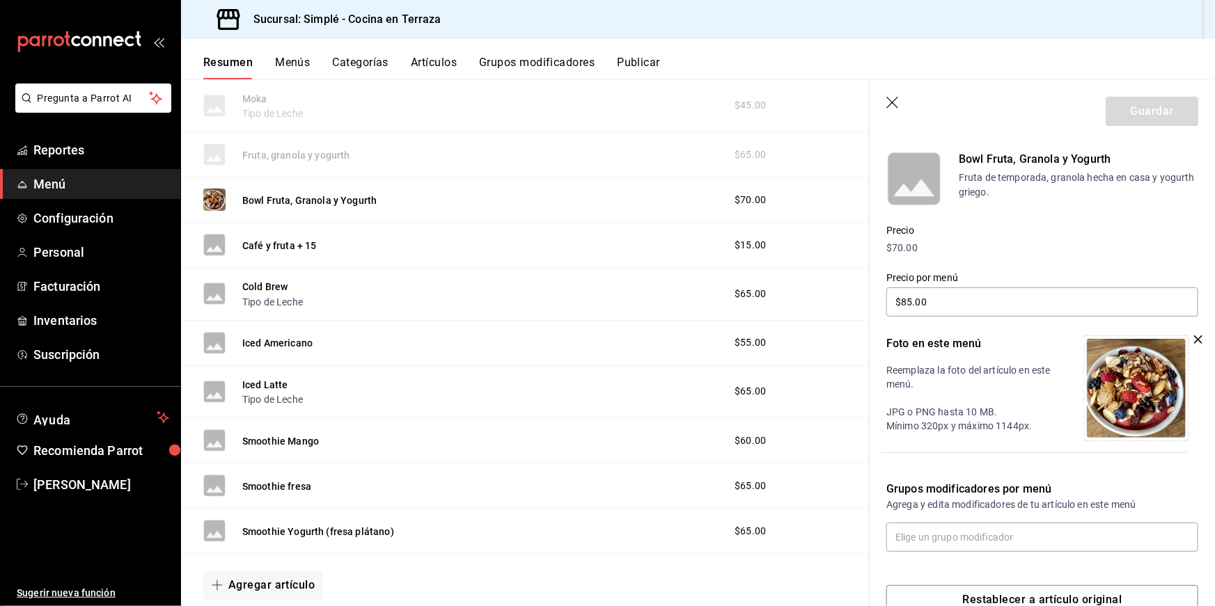
click at [1198, 343] on div "Editar artículo por menú La edición del artículo solo se verá reflejado en este…" at bounding box center [1041, 333] width 345 height 617
click at [1197, 337] on icon "button" at bounding box center [1198, 340] width 8 height 8
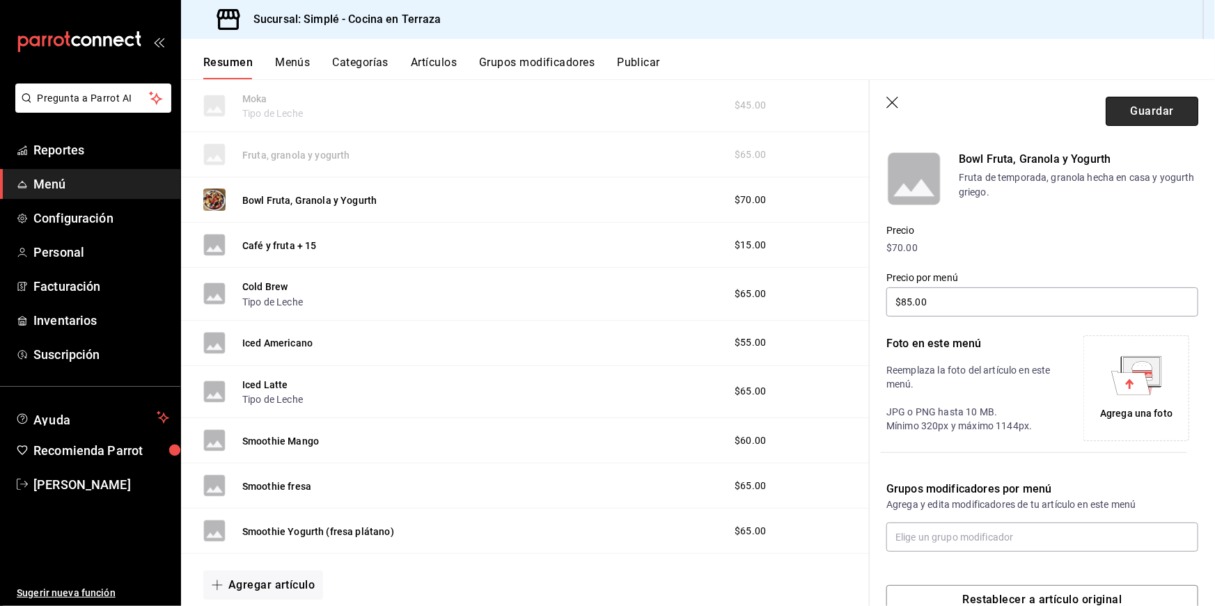
click at [1134, 118] on button "Guardar" at bounding box center [1151, 111] width 93 height 29
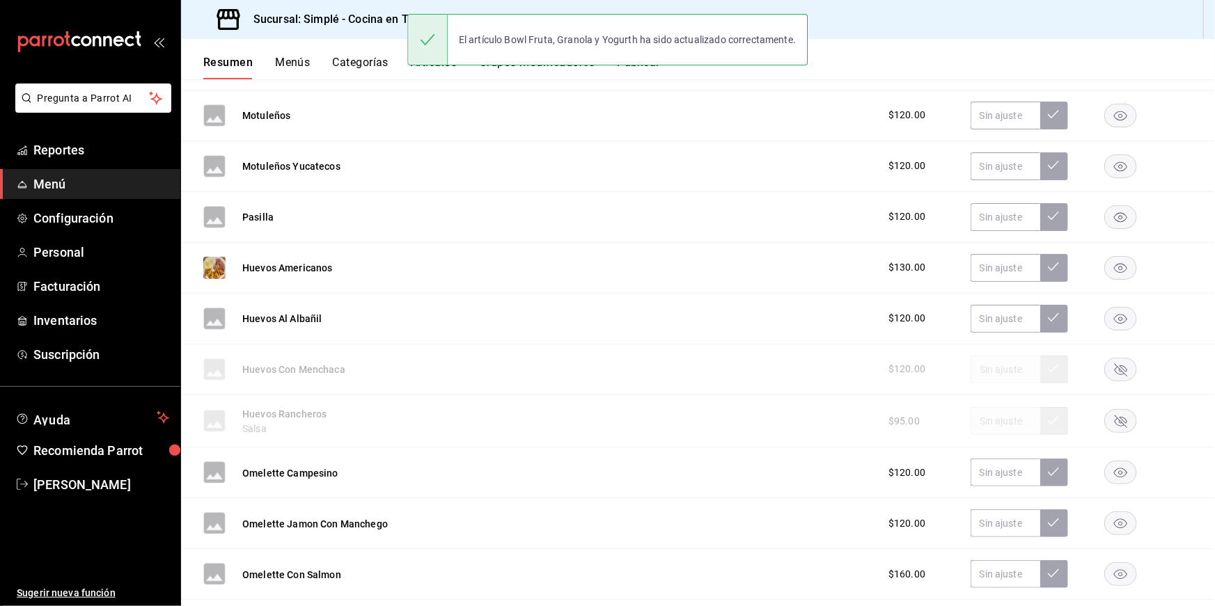
scroll to position [1808, 0]
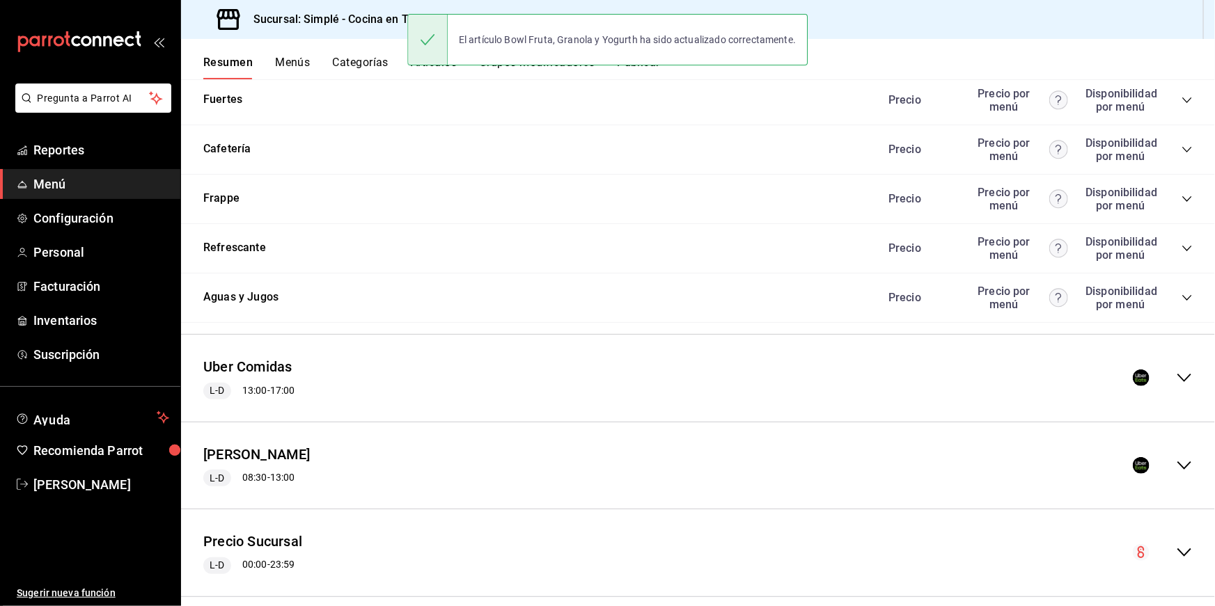
click at [1025, 457] on div "[PERSON_NAME] L-D 08:30 - 13:00" at bounding box center [698, 466] width 1034 height 65
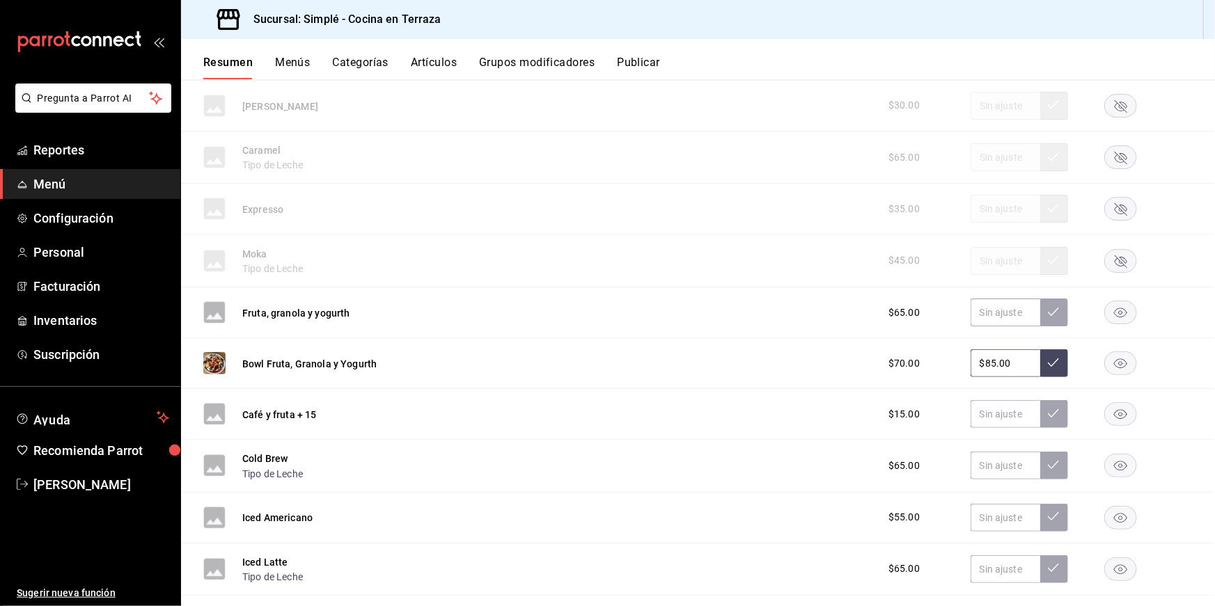
scroll to position [2608, 0]
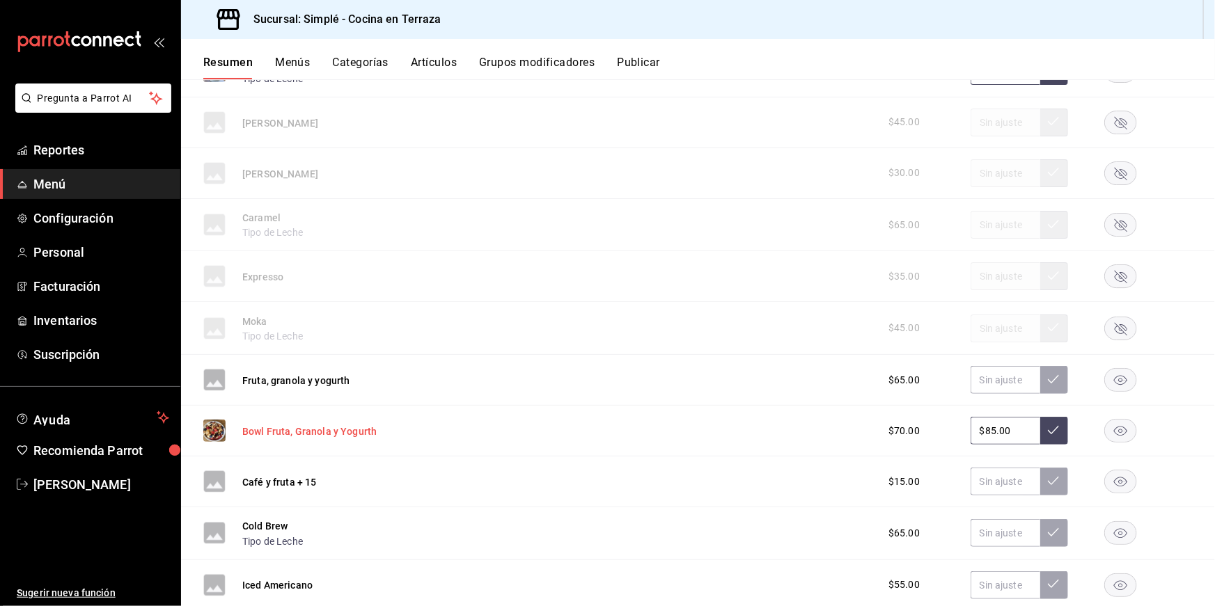
click at [350, 425] on button "Bowl Fruta, Granola y Yogurth" at bounding box center [309, 432] width 134 height 14
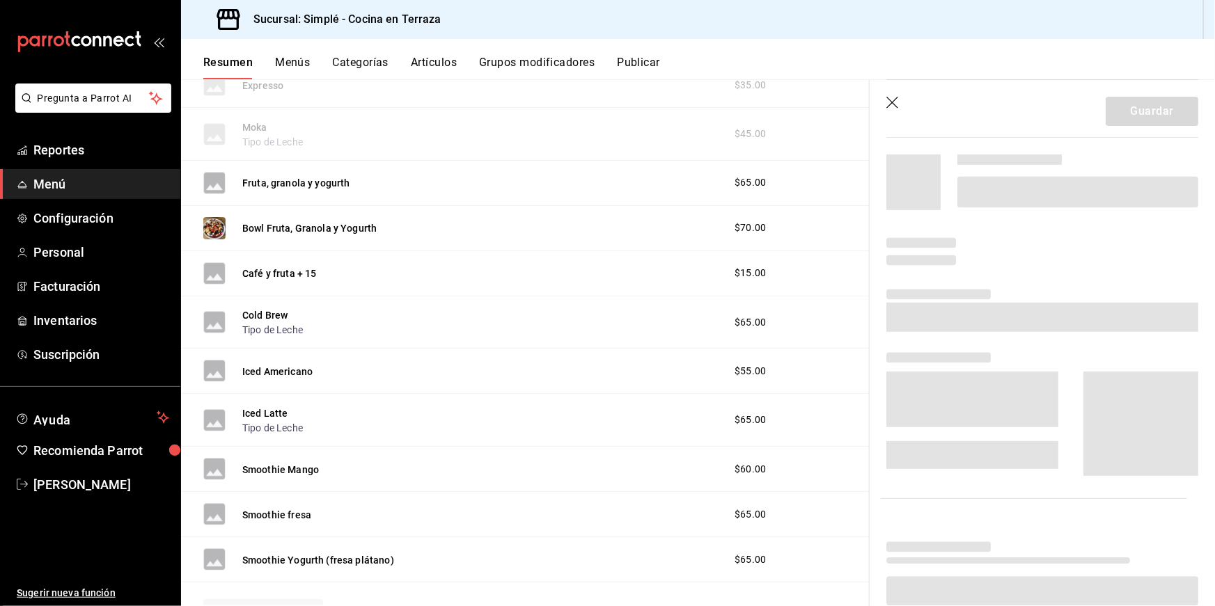
scroll to position [2439, 0]
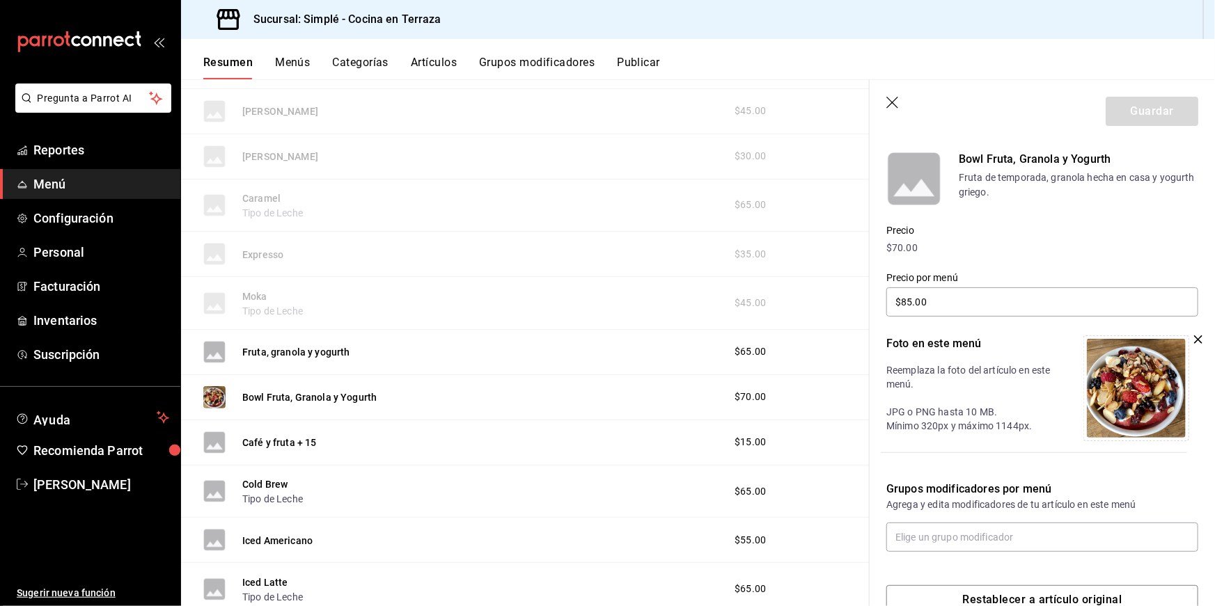
click at [1194, 340] on icon "button" at bounding box center [1198, 340] width 8 height 8
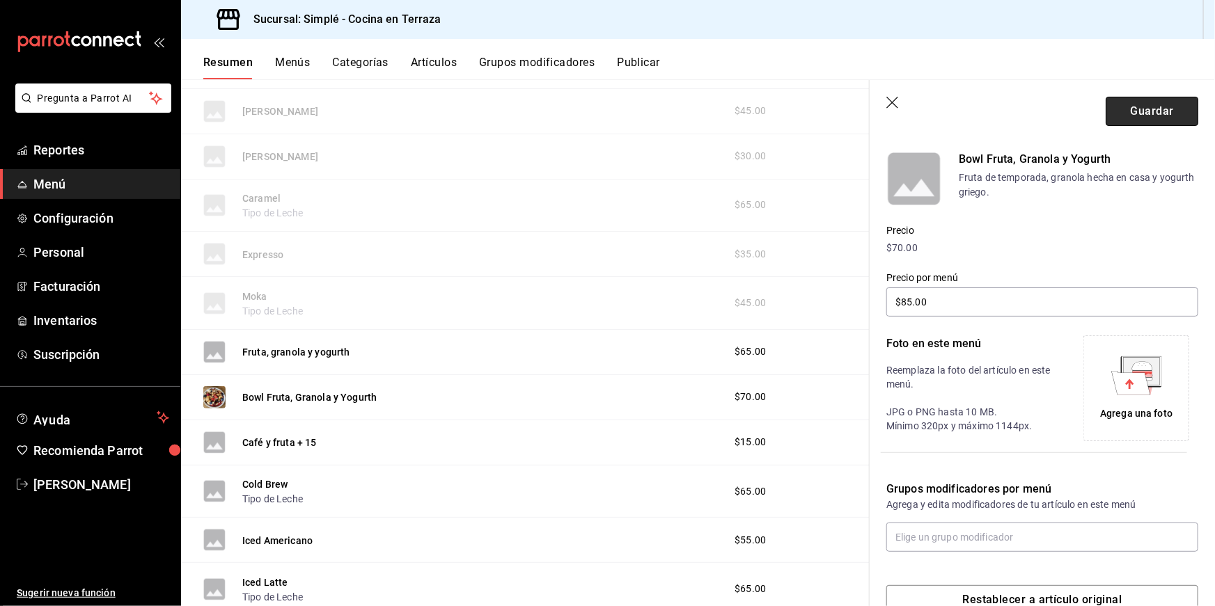
click at [1133, 105] on button "Guardar" at bounding box center [1151, 111] width 93 height 29
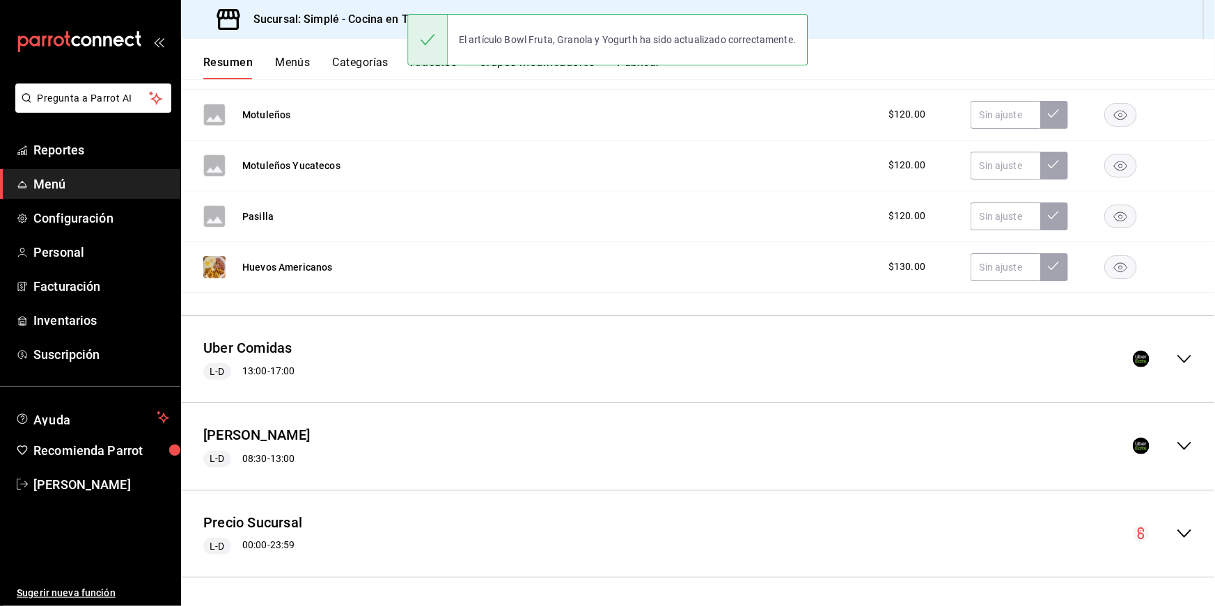
scroll to position [1808, 0]
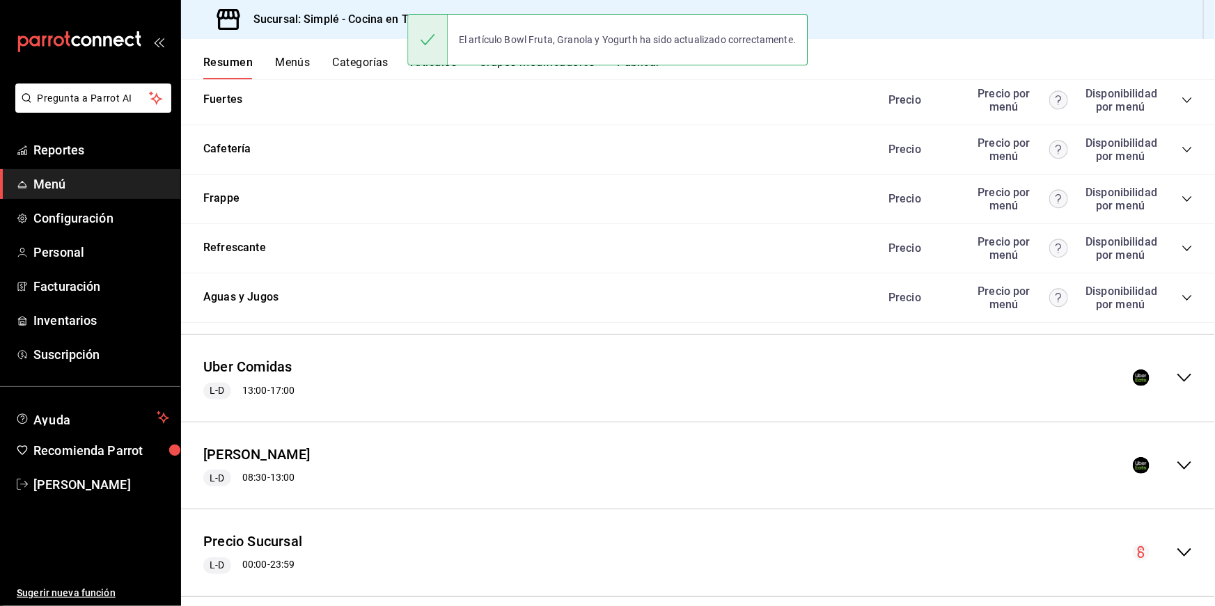
click at [639, 354] on div "Uber Comidas L-D 13:00 - 17:00" at bounding box center [698, 378] width 1034 height 65
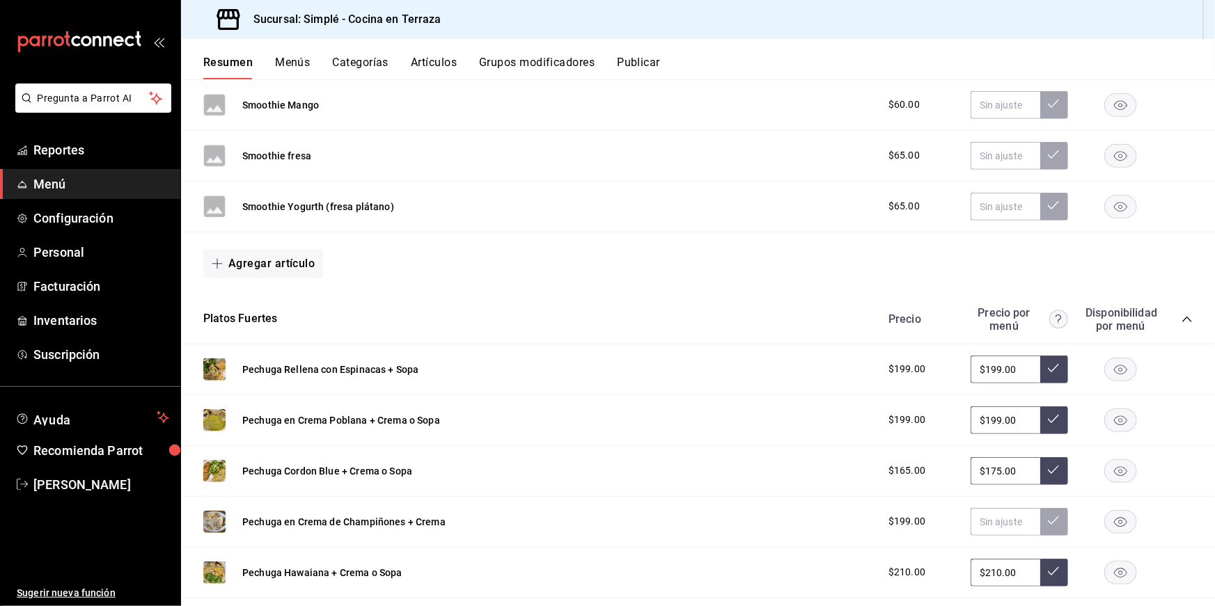
scroll to position [2683, 0]
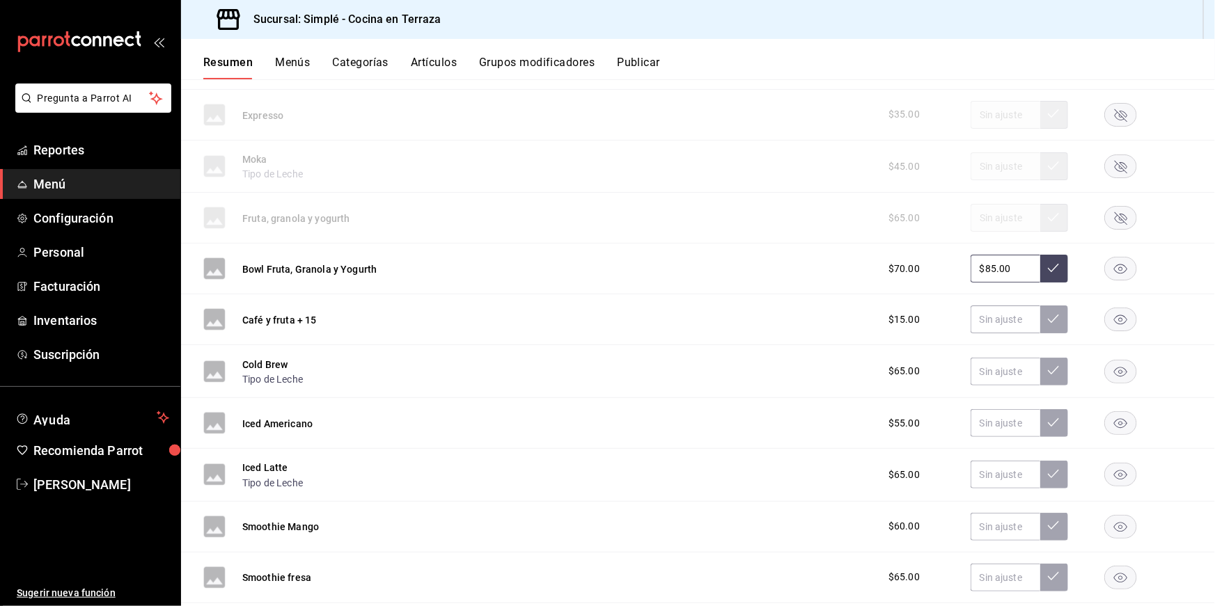
click at [643, 64] on button "Publicar" at bounding box center [638, 68] width 43 height 24
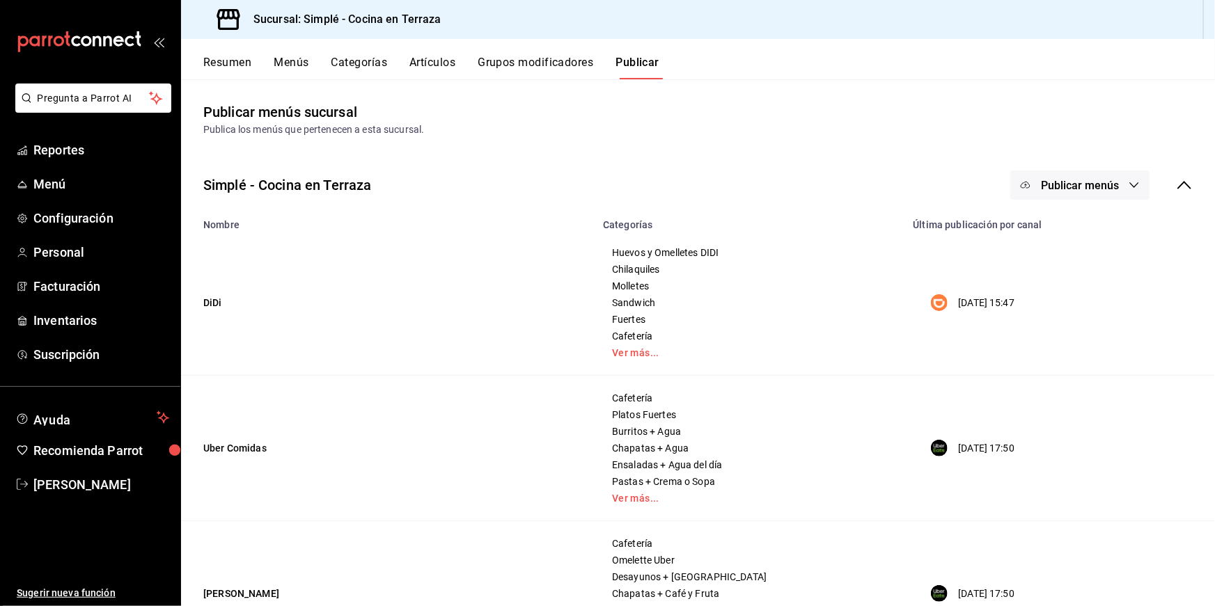
click at [1089, 190] on span "Publicar menús" at bounding box center [1080, 185] width 78 height 13
click at [1073, 273] on span "Uber Eats" at bounding box center [1099, 269] width 67 height 15
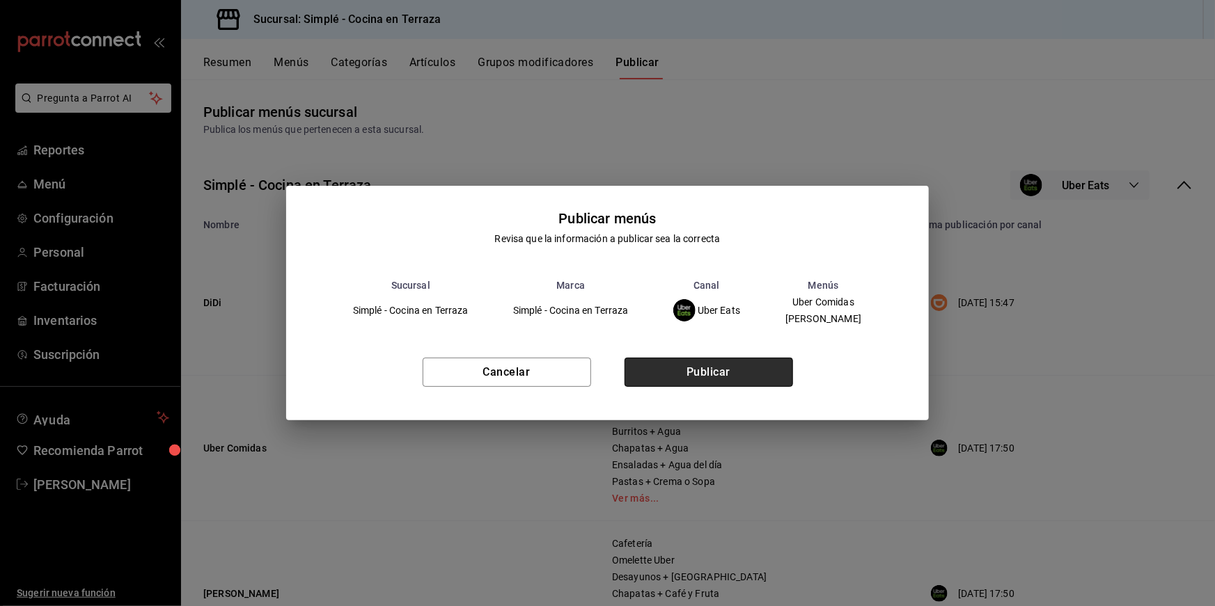
click at [711, 363] on button "Publicar" at bounding box center [708, 372] width 168 height 29
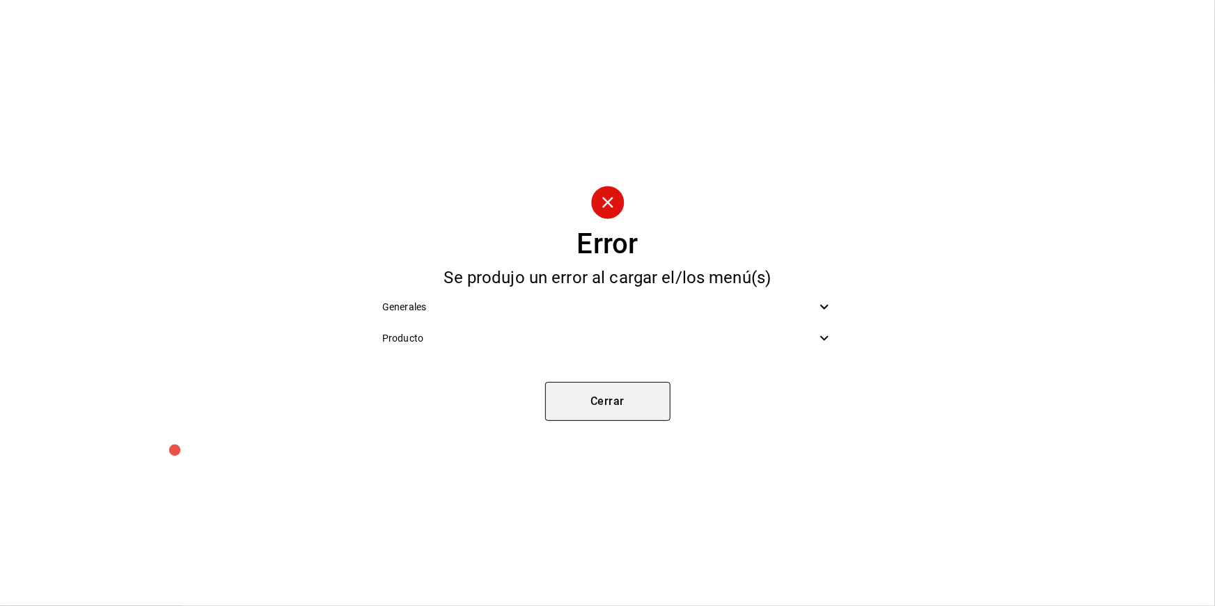
click at [656, 397] on button "Cerrar" at bounding box center [607, 401] width 125 height 39
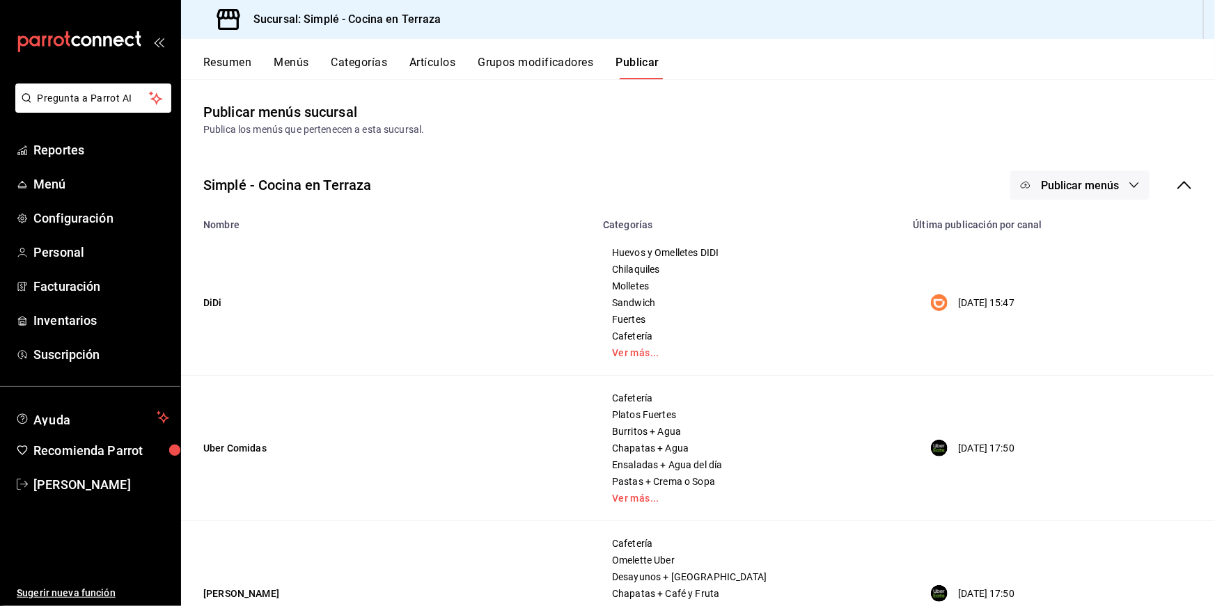
click at [432, 61] on button "Artículos" at bounding box center [432, 68] width 46 height 24
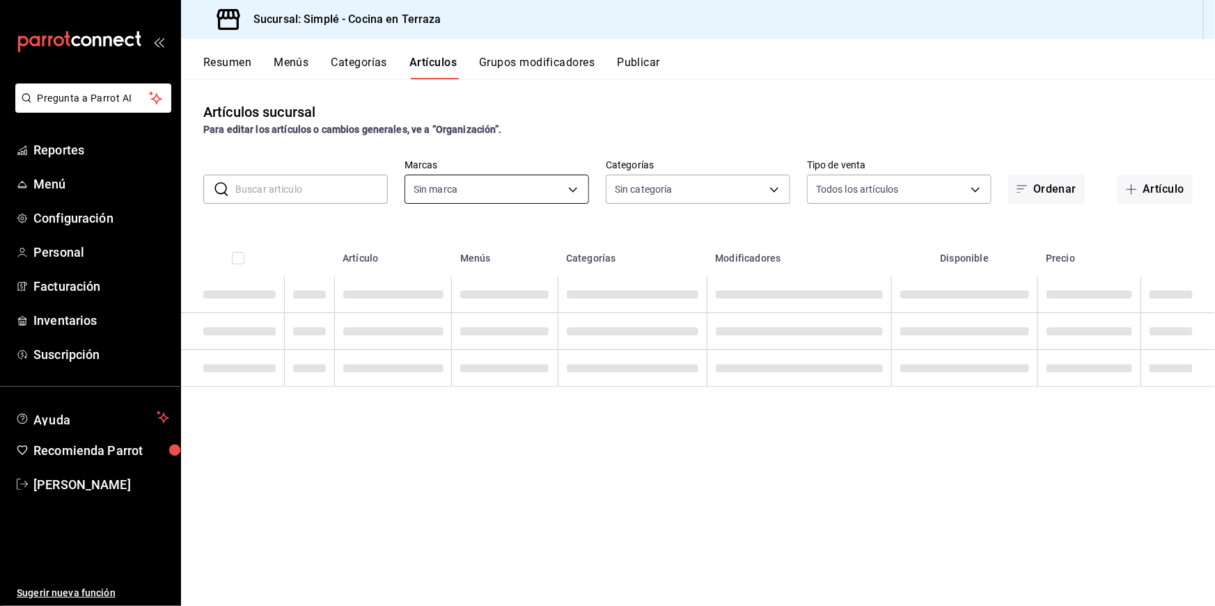
type input "1363fd8d-7505-43c5-897c-d15c9bf2b42c,9d744129-93aa-460d-8a93-cfb45a0ef833,a0c3f…"
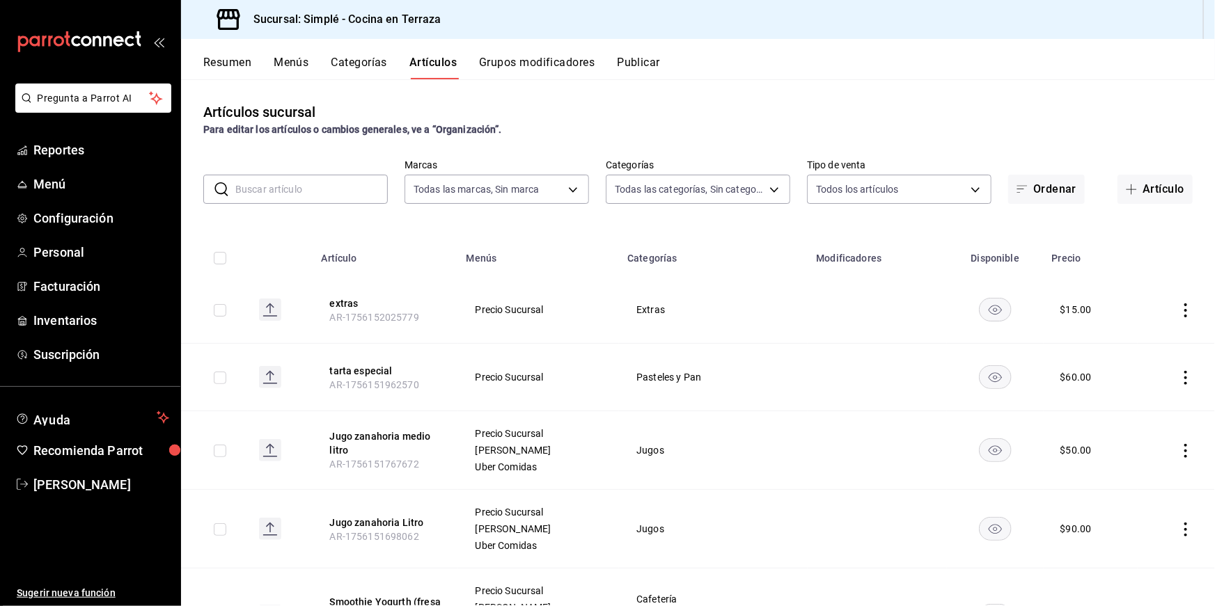
type input "a876fa94-8549-426a-a32f-cad6be8fa00c"
click at [332, 187] on input "text" at bounding box center [311, 189] width 152 height 28
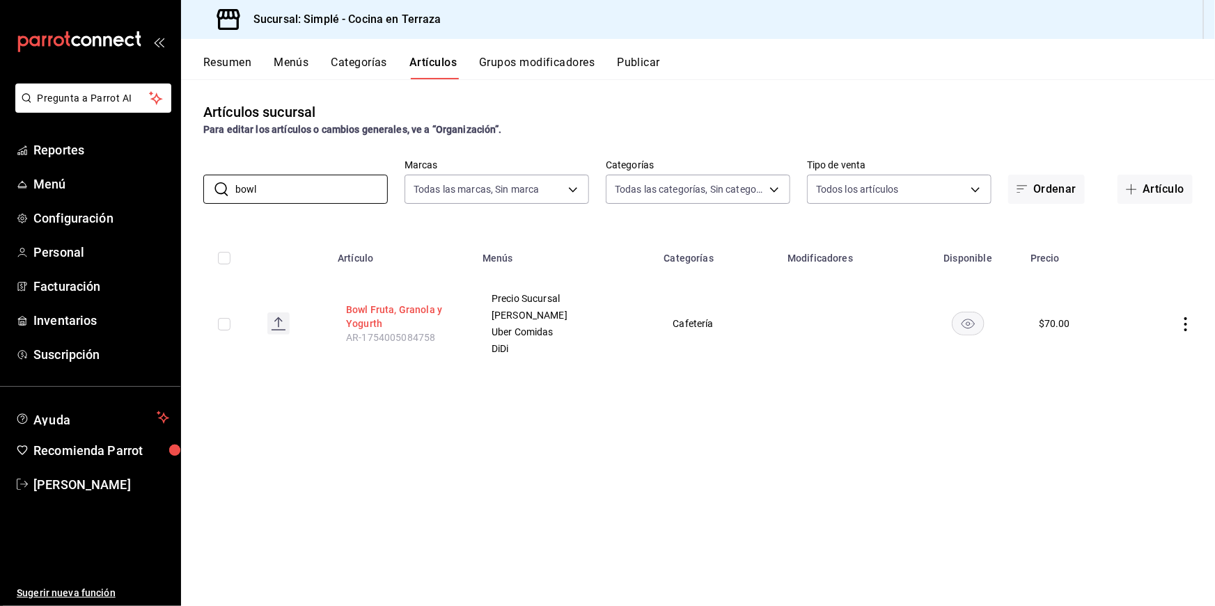
type input "bowl"
click at [385, 318] on button "Bowl Fruta, Granola y Yogurth" at bounding box center [401, 317] width 111 height 28
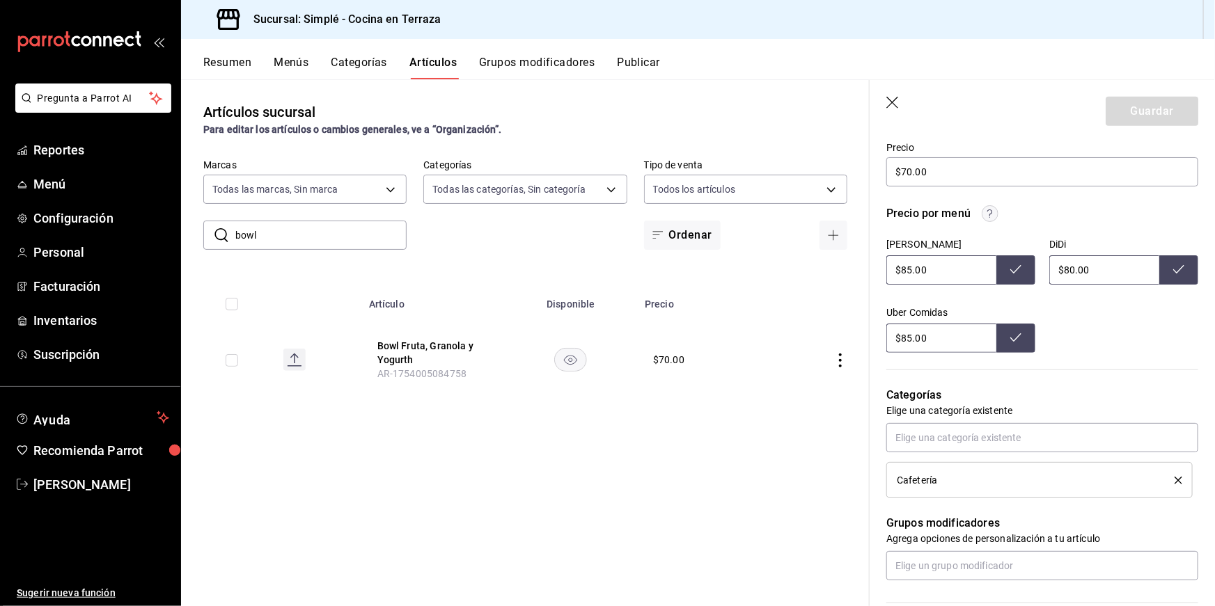
scroll to position [357, 0]
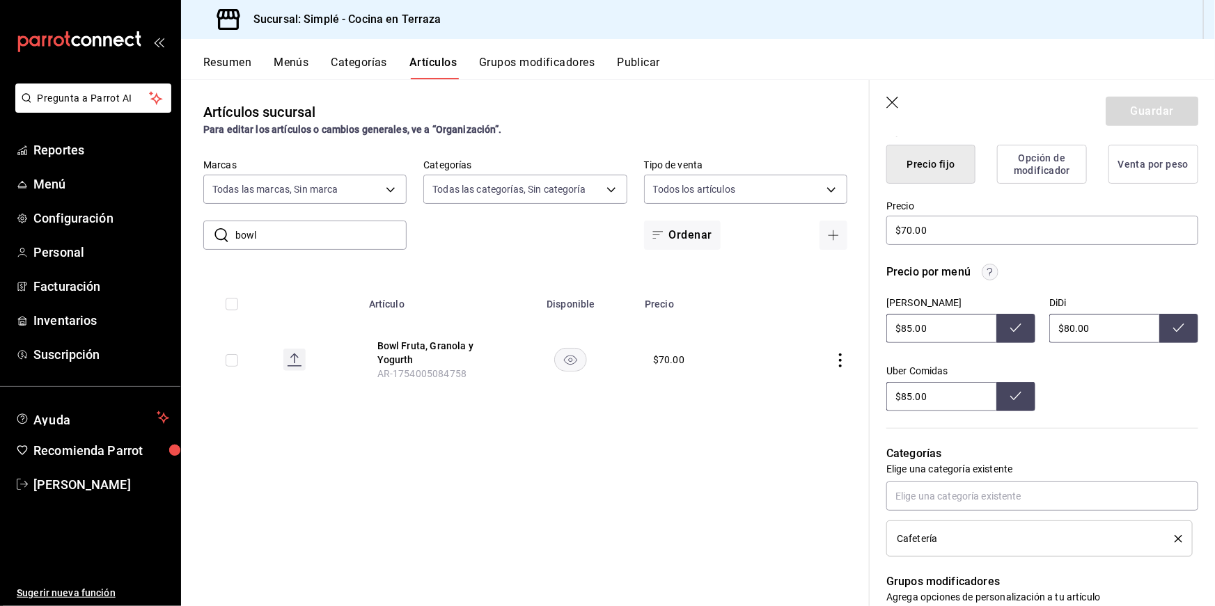
click at [897, 101] on icon "button" at bounding box center [893, 104] width 14 height 14
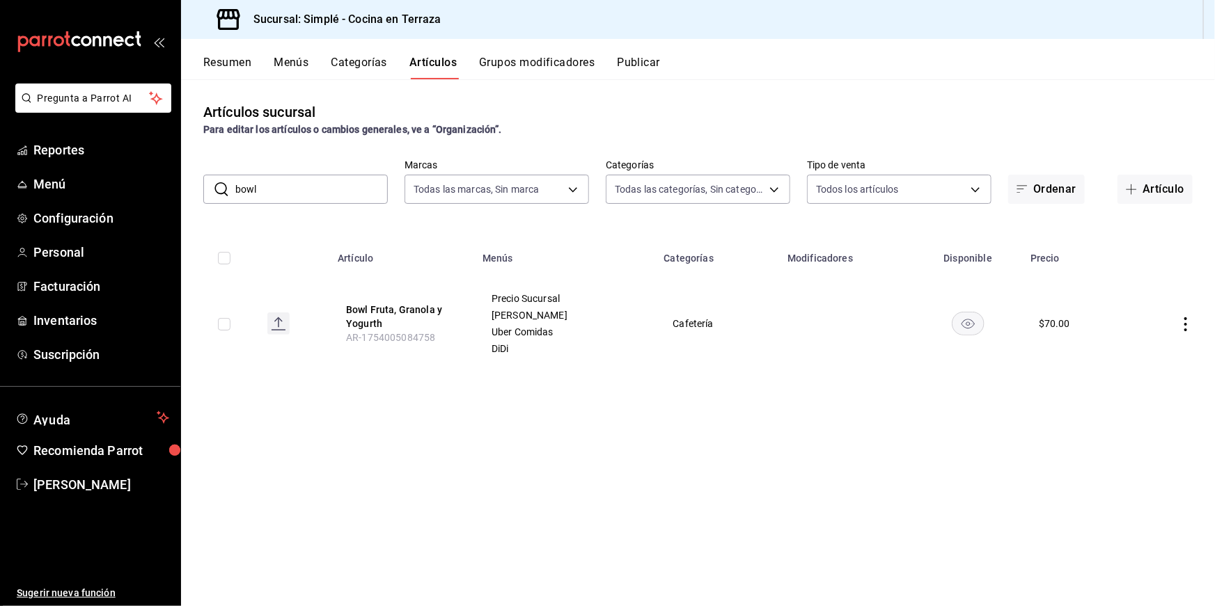
click at [235, 60] on button "Resumen" at bounding box center [227, 68] width 48 height 24
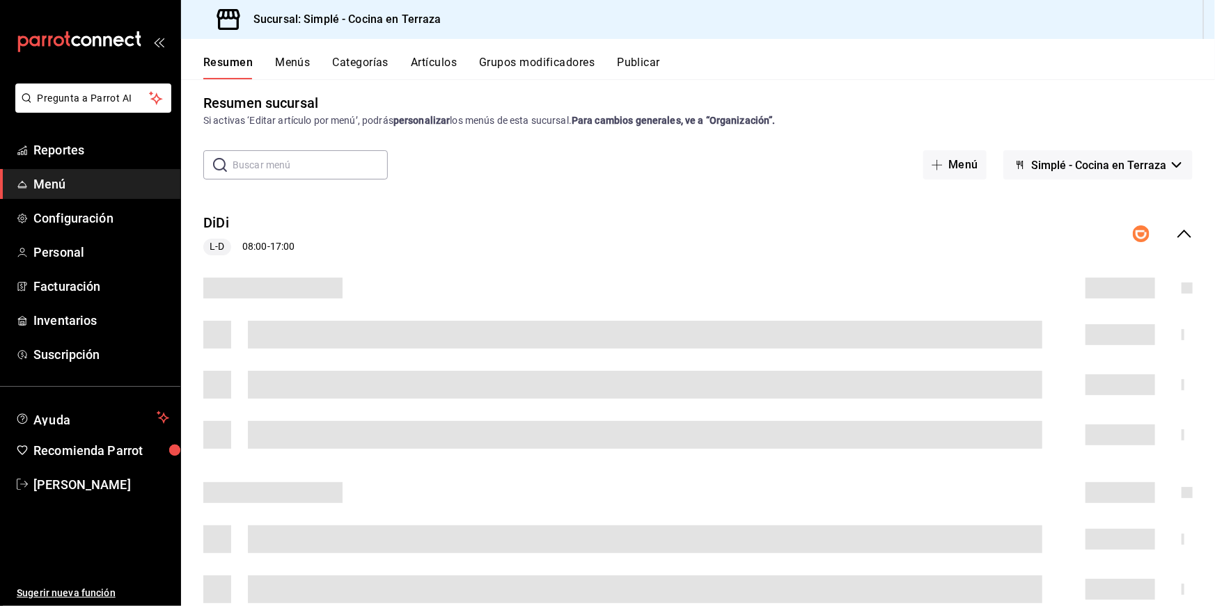
scroll to position [13, 0]
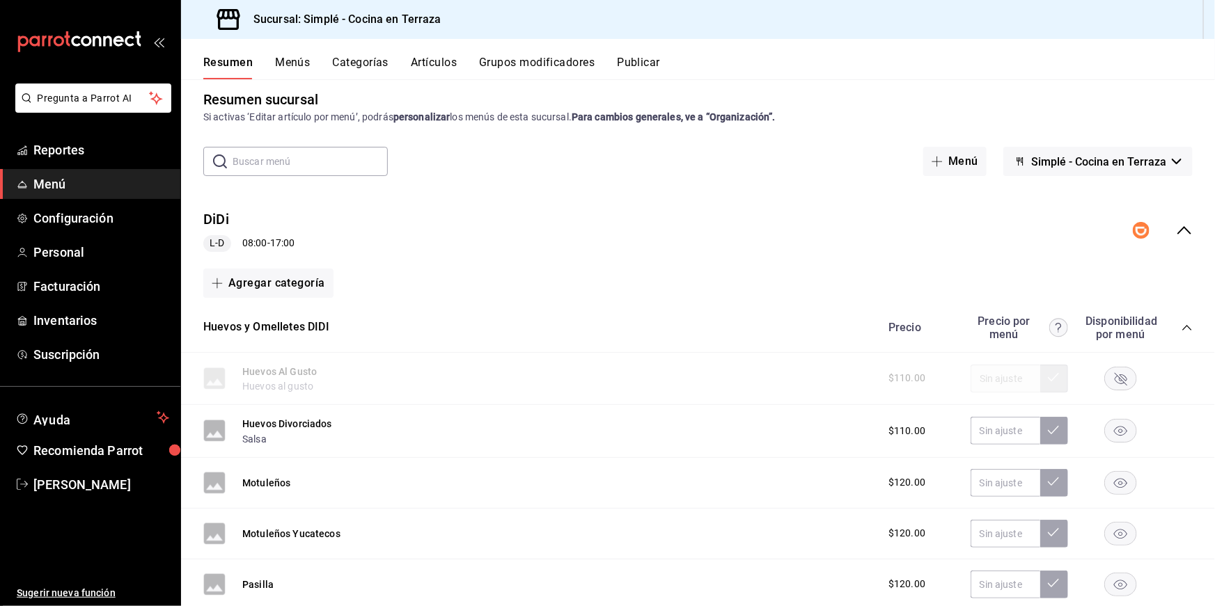
click at [332, 159] on input "text" at bounding box center [310, 162] width 155 height 28
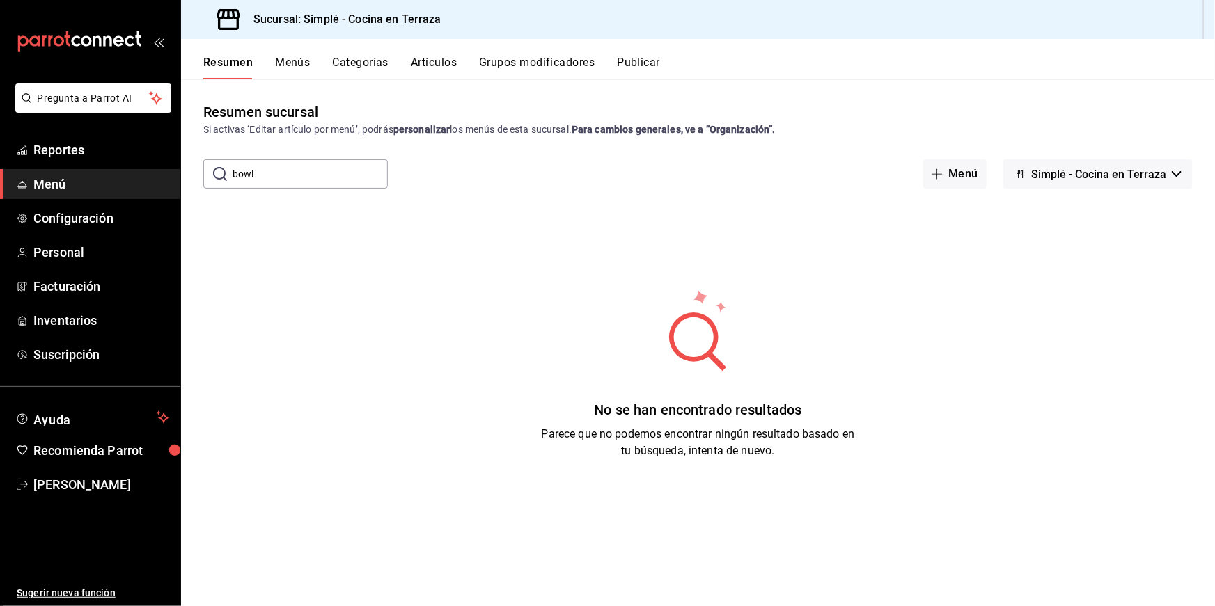
scroll to position [0, 0]
type input "b"
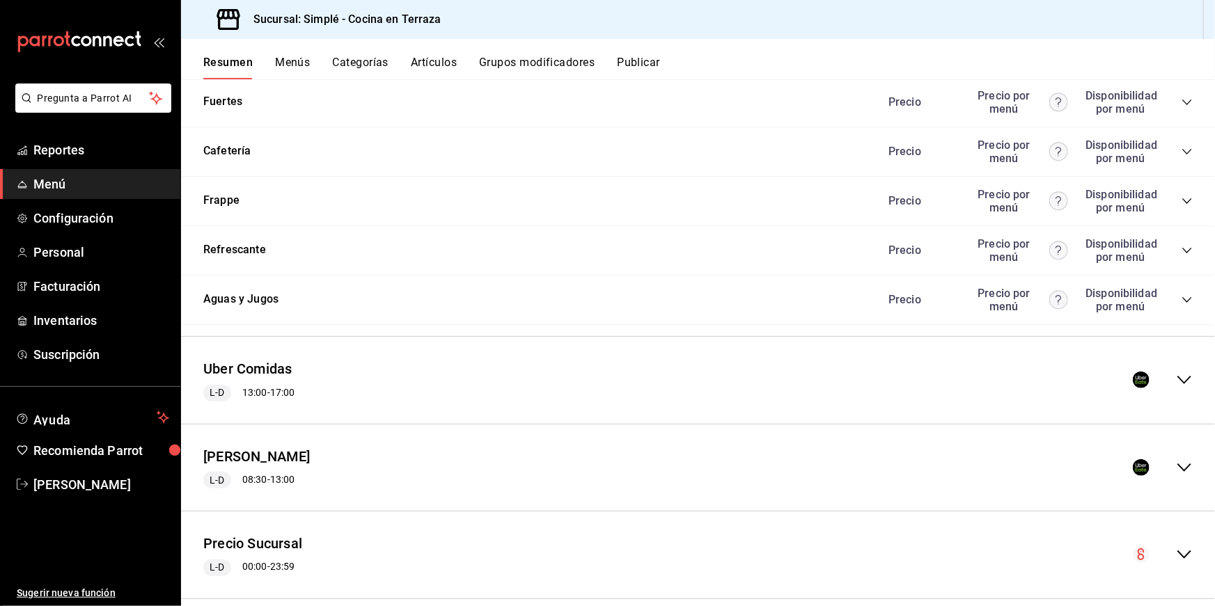
click at [398, 372] on div "Uber Comidas L-D 13:00 - 17:00" at bounding box center [698, 380] width 1034 height 65
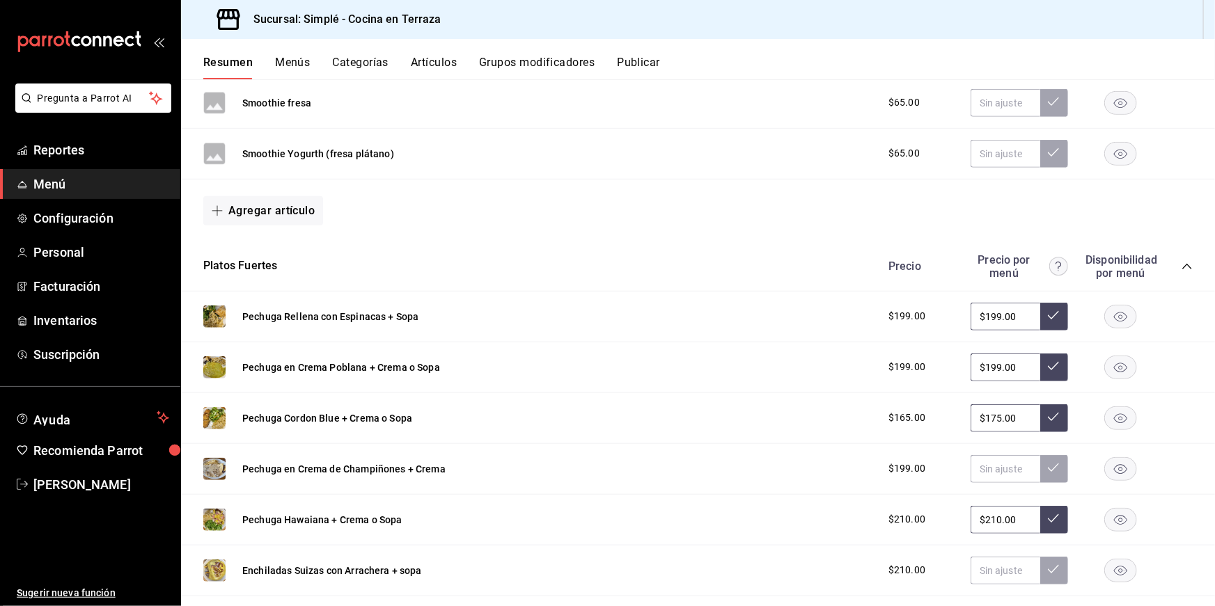
scroll to position [3151, 0]
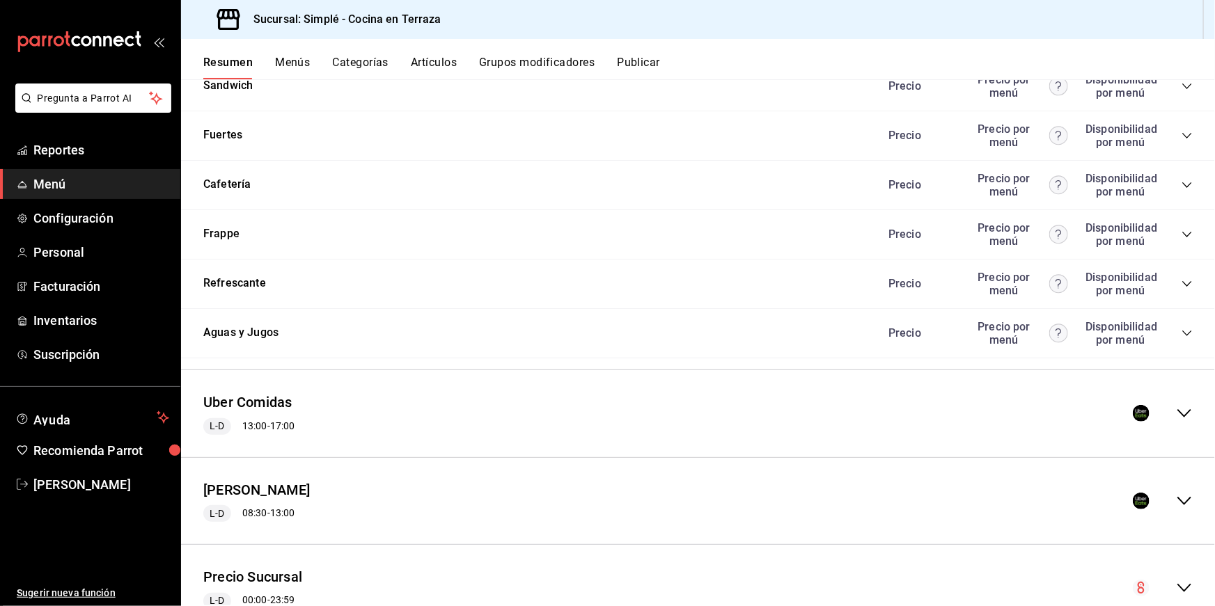
scroll to position [1808, 0]
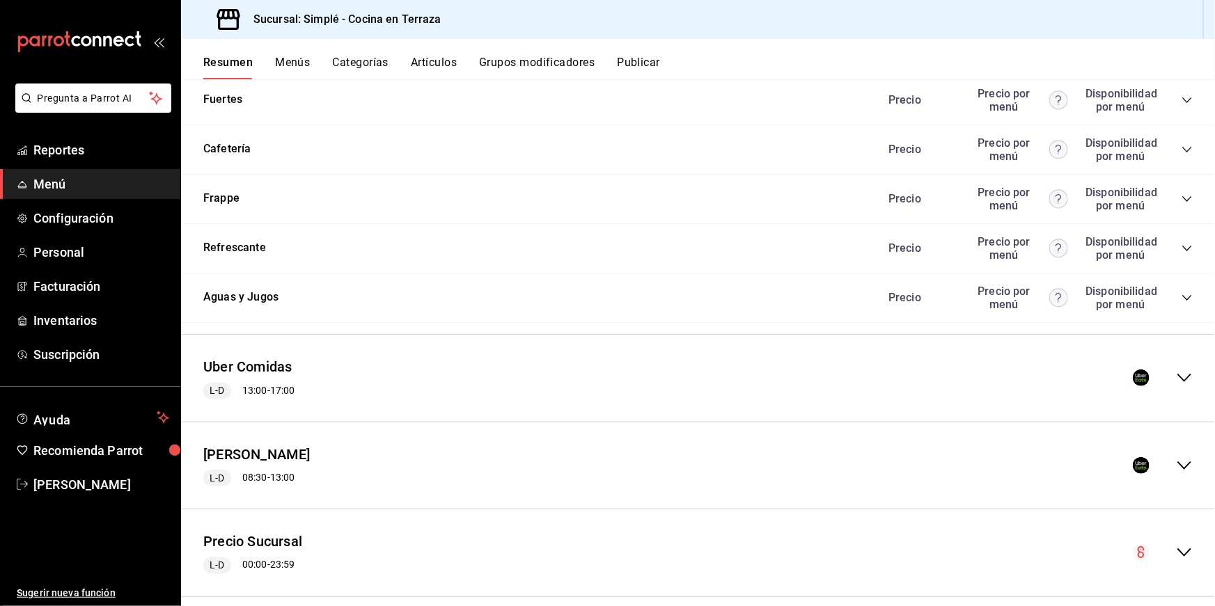
click at [509, 335] on div "Uber Comidas L-D 13:00 - 17:00 Agregar categoría" at bounding box center [698, 379] width 1034 height 88
click at [482, 356] on div "Uber Comidas L-D 13:00 - 17:00" at bounding box center [698, 378] width 1034 height 65
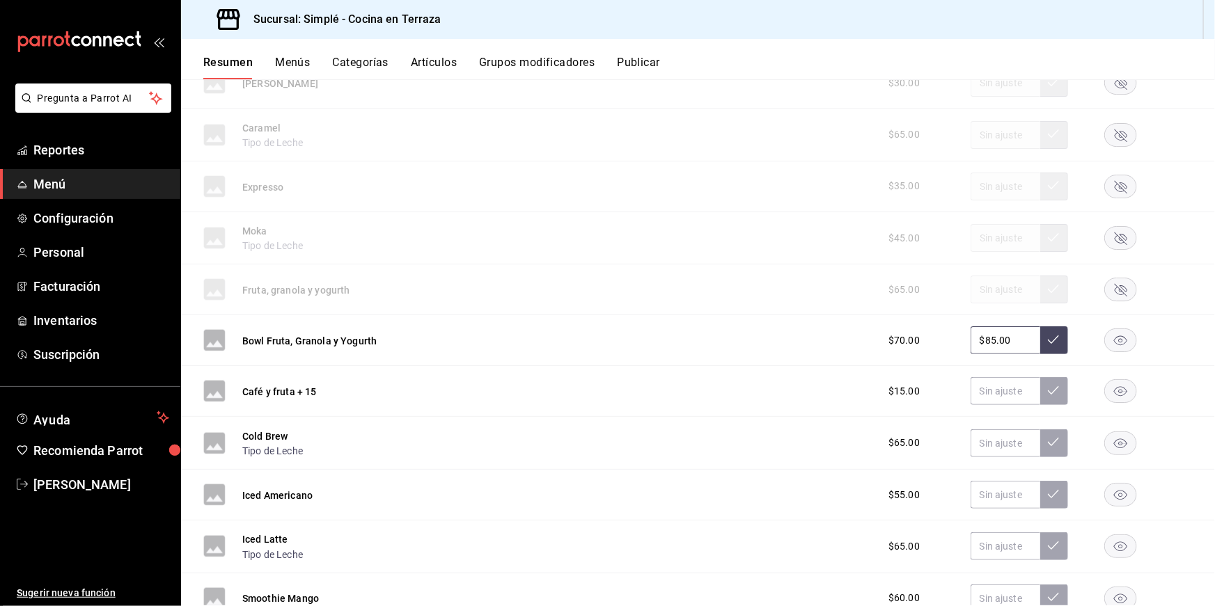
scroll to position [2743, 0]
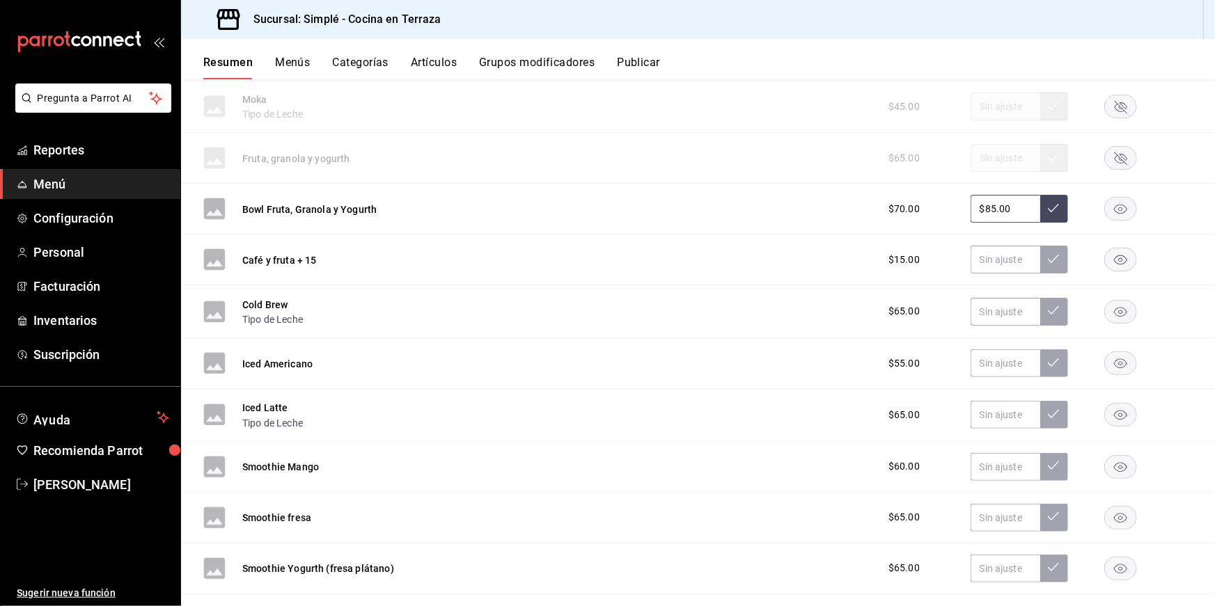
click at [474, 186] on div "Bowl Fruta, Granola y Yogurth $70.00 $85.00" at bounding box center [698, 209] width 1034 height 51
click at [1126, 198] on rect "button" at bounding box center [1121, 209] width 32 height 23
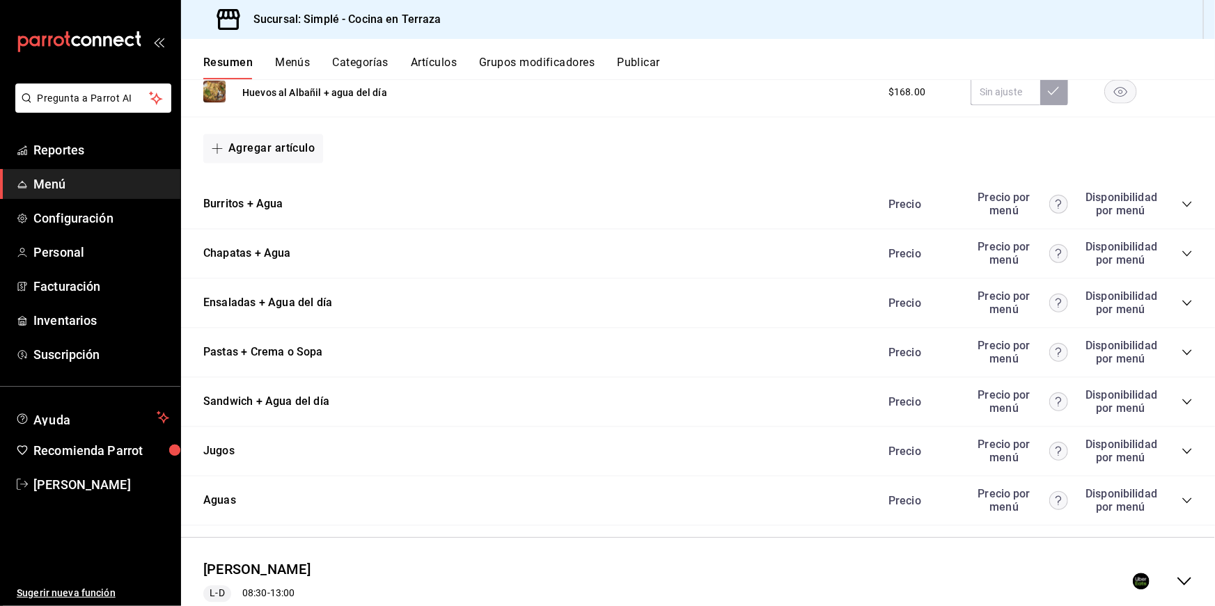
scroll to position [4042, 0]
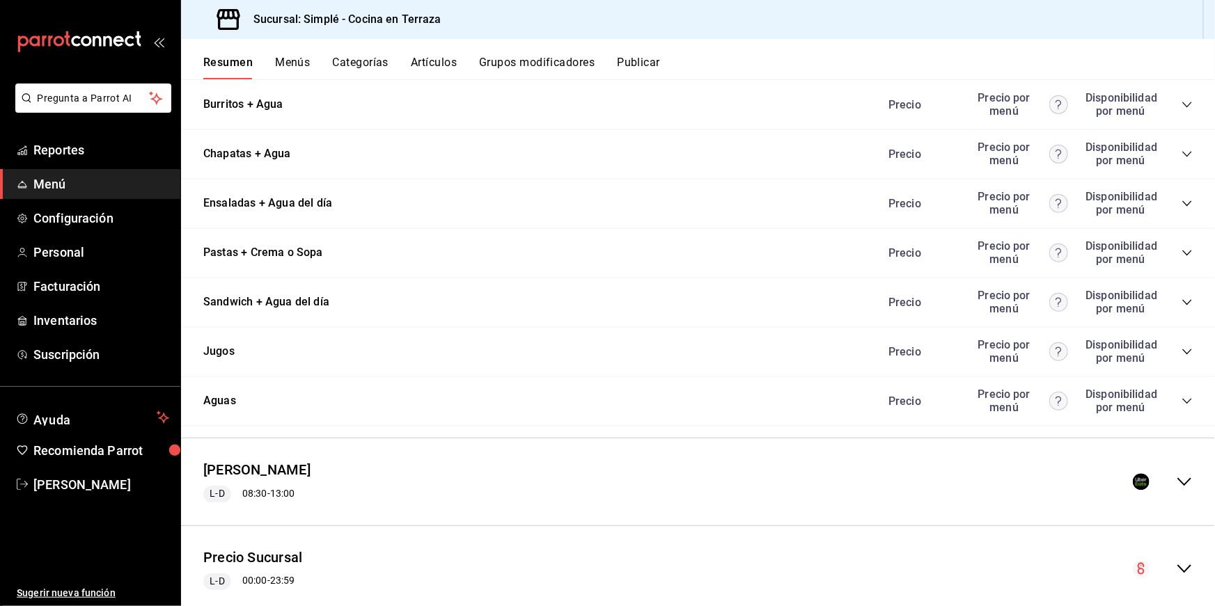
click at [456, 450] on div "[PERSON_NAME] L-D 08:30 - 13:00" at bounding box center [698, 482] width 1034 height 65
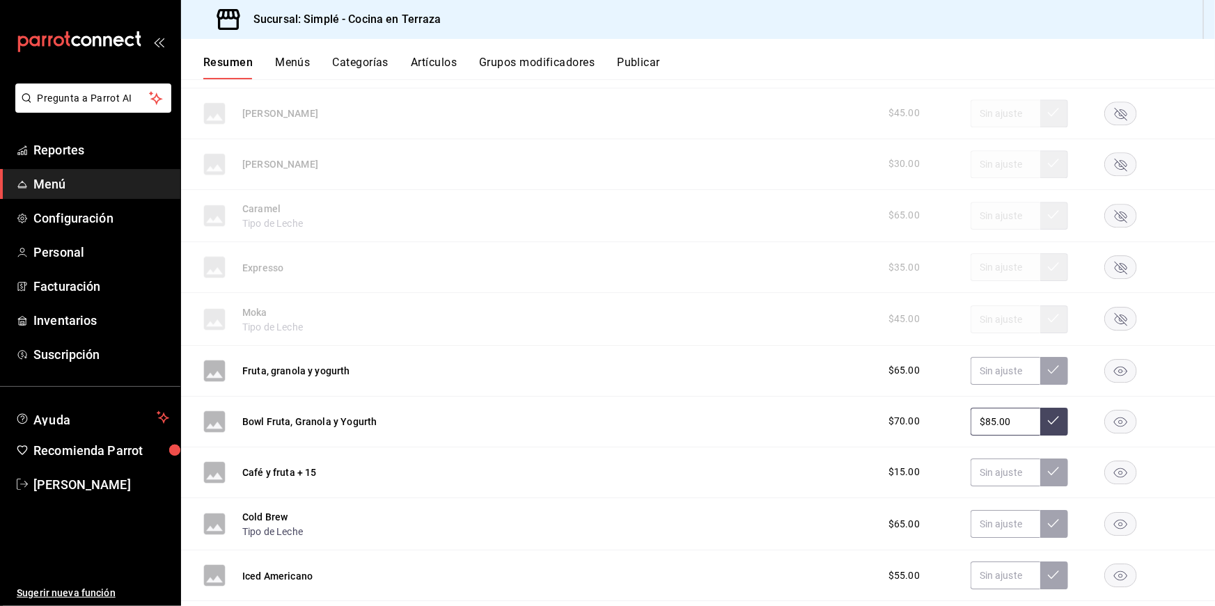
scroll to position [4877, 0]
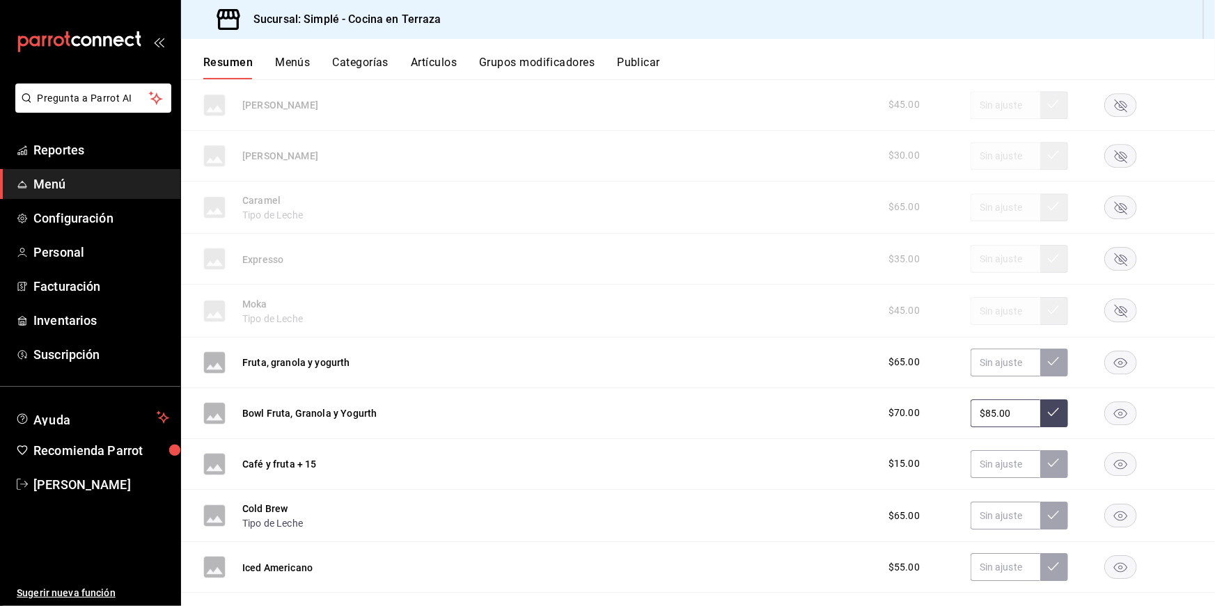
click at [1117, 402] on rect "button" at bounding box center [1121, 413] width 32 height 23
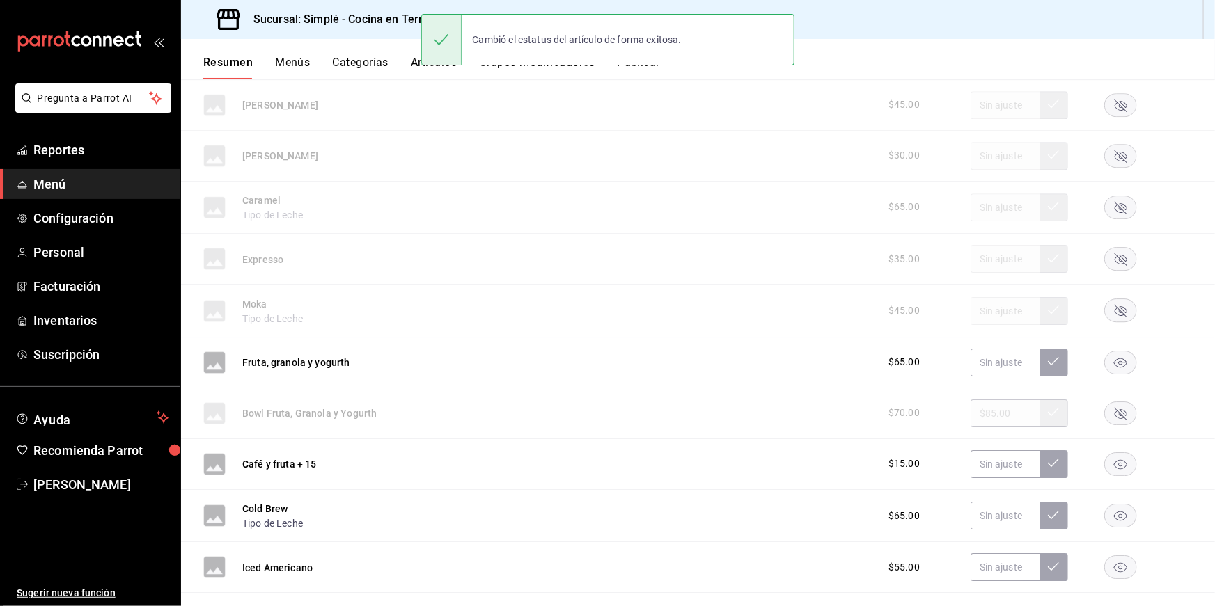
click at [1119, 351] on rect "button" at bounding box center [1121, 362] width 32 height 23
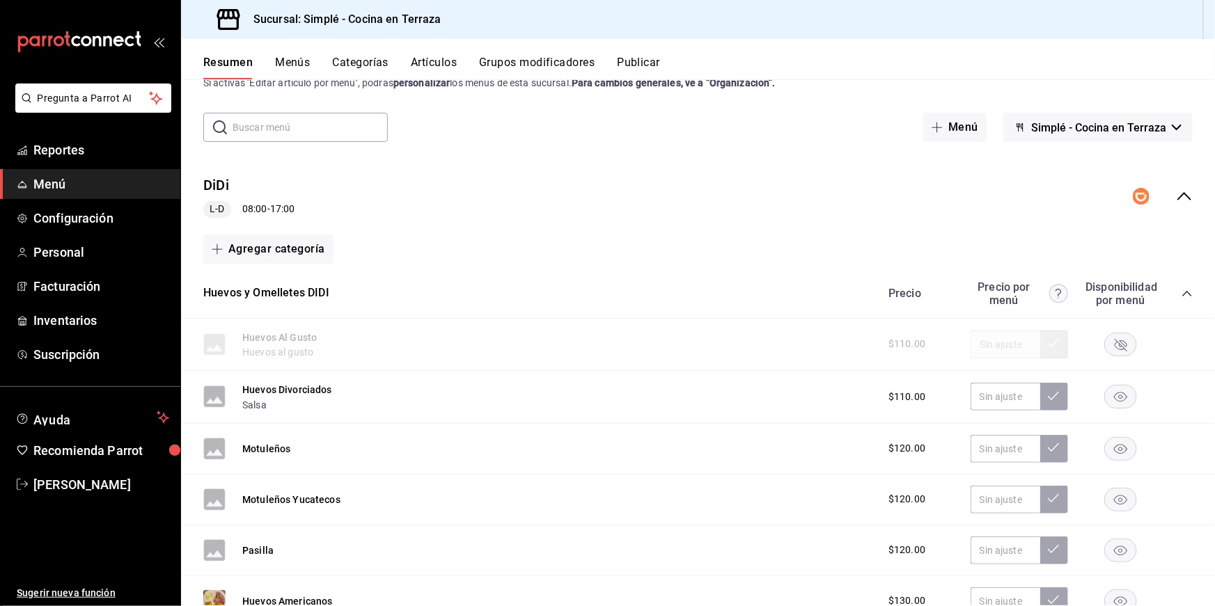
scroll to position [0, 0]
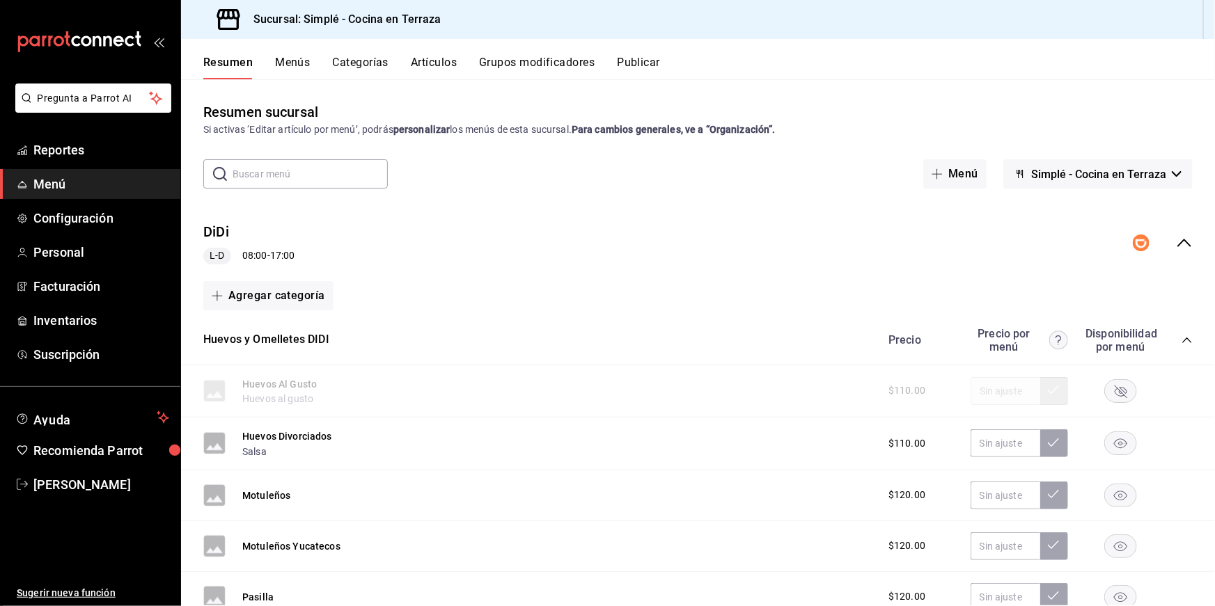
click at [744, 223] on div "DiDi L-D 08:00 - 17:00" at bounding box center [698, 243] width 1034 height 65
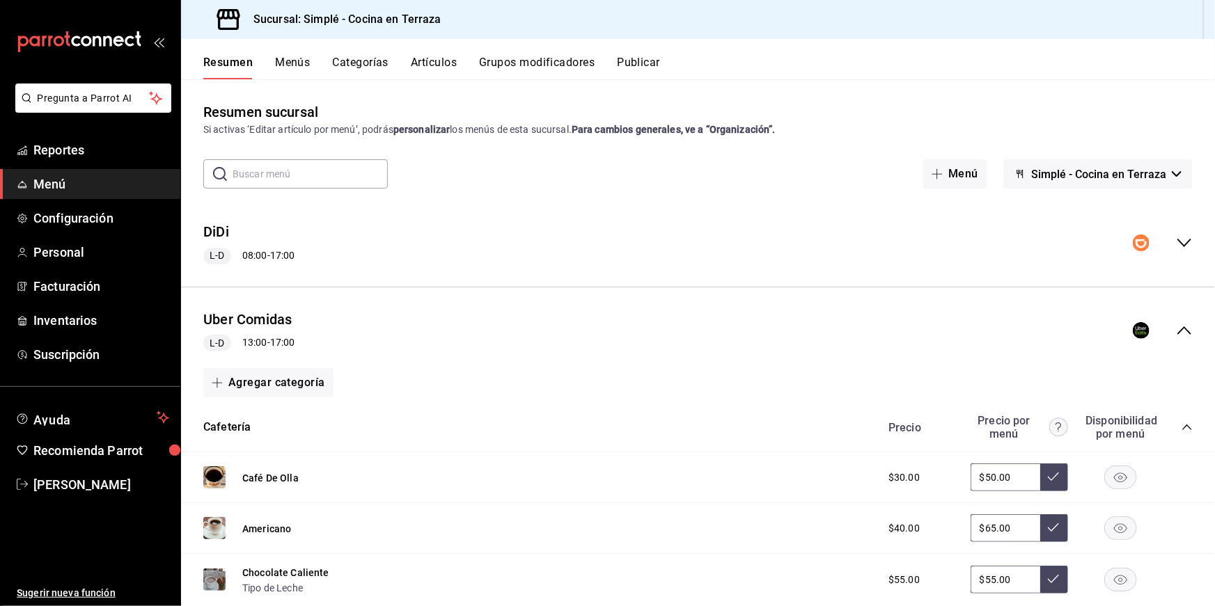
click at [755, 226] on div "DiDi L-D 08:00 - 17:00" at bounding box center [698, 243] width 1034 height 65
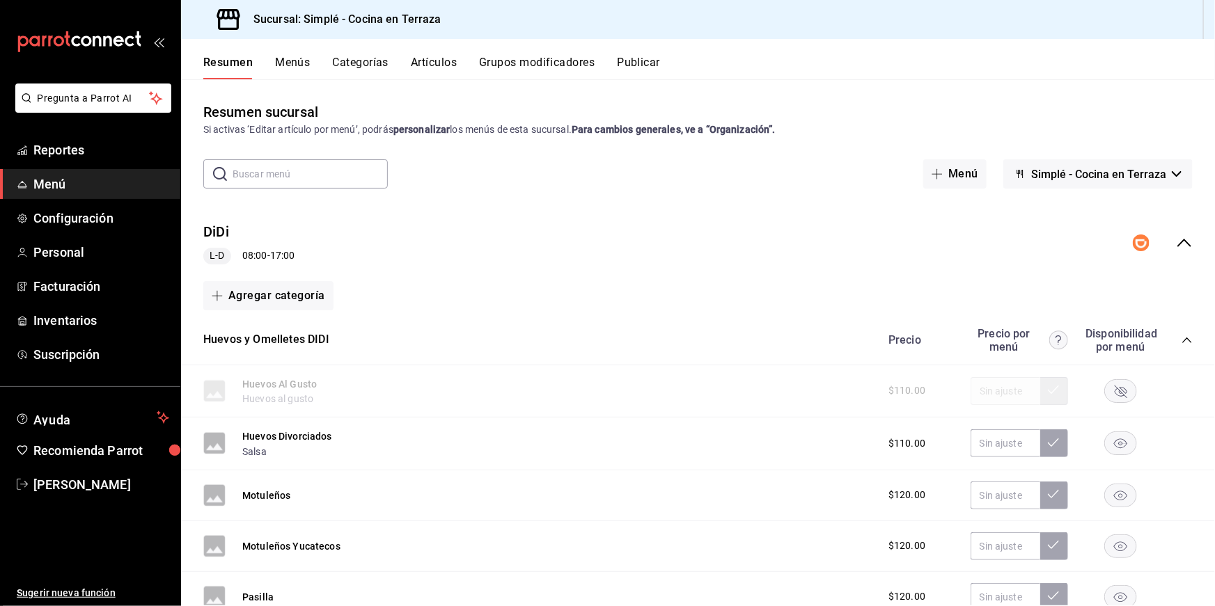
click at [648, 66] on button "Publicar" at bounding box center [638, 68] width 43 height 24
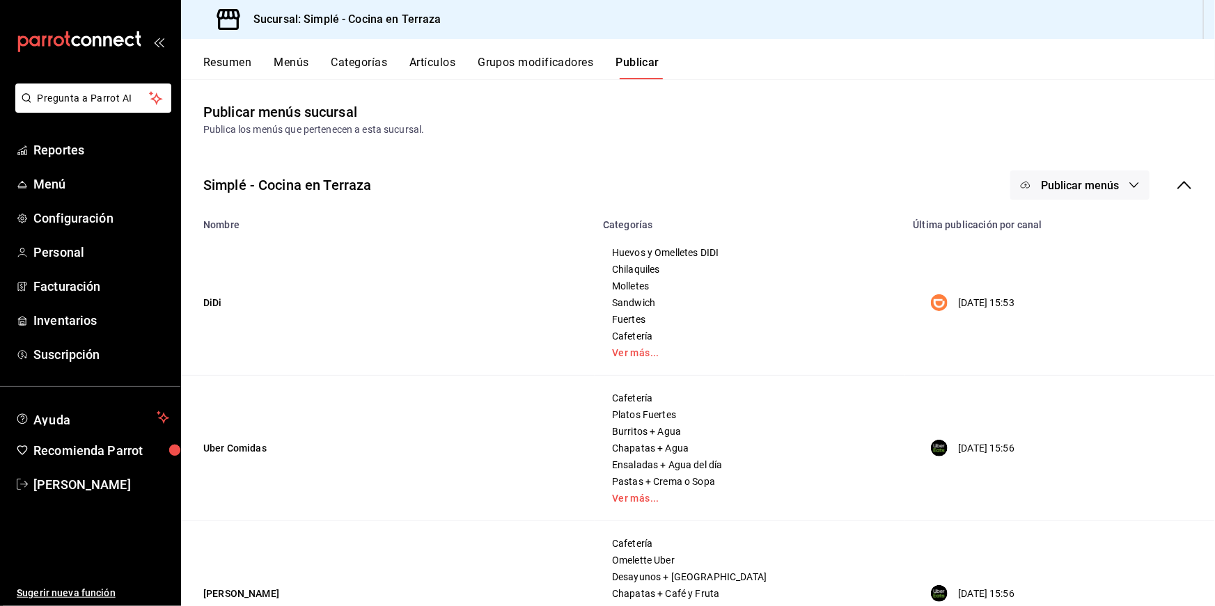
click at [1081, 183] on span "Publicar menús" at bounding box center [1080, 185] width 78 height 13
click at [1082, 277] on li "Uber Eats" at bounding box center [1080, 269] width 128 height 39
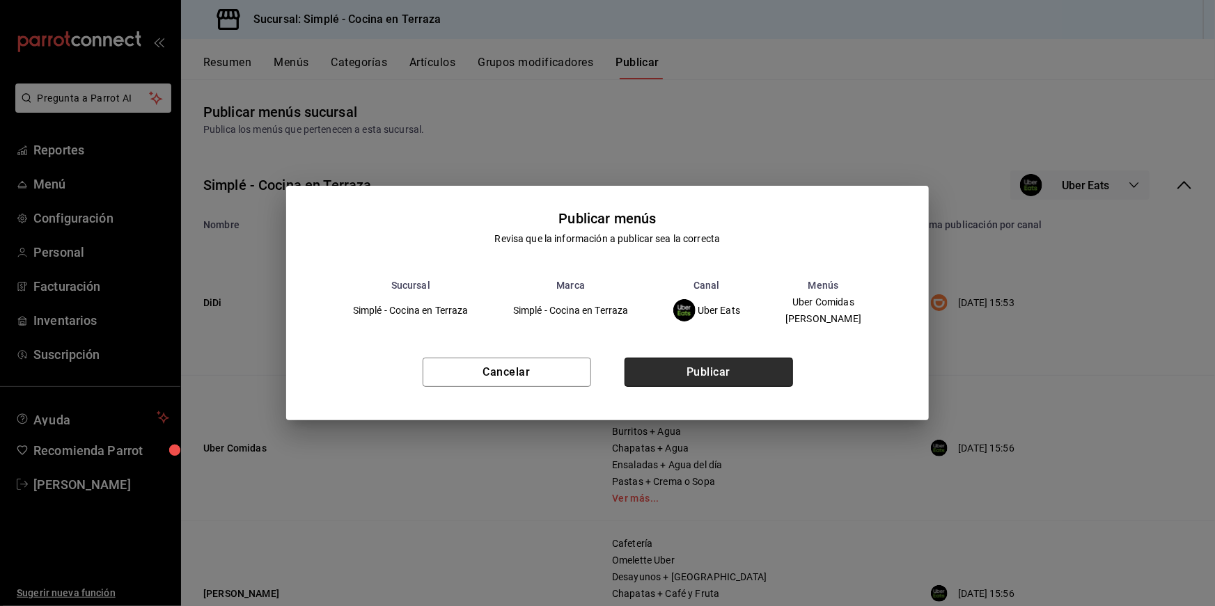
click at [743, 371] on button "Publicar" at bounding box center [708, 372] width 168 height 29
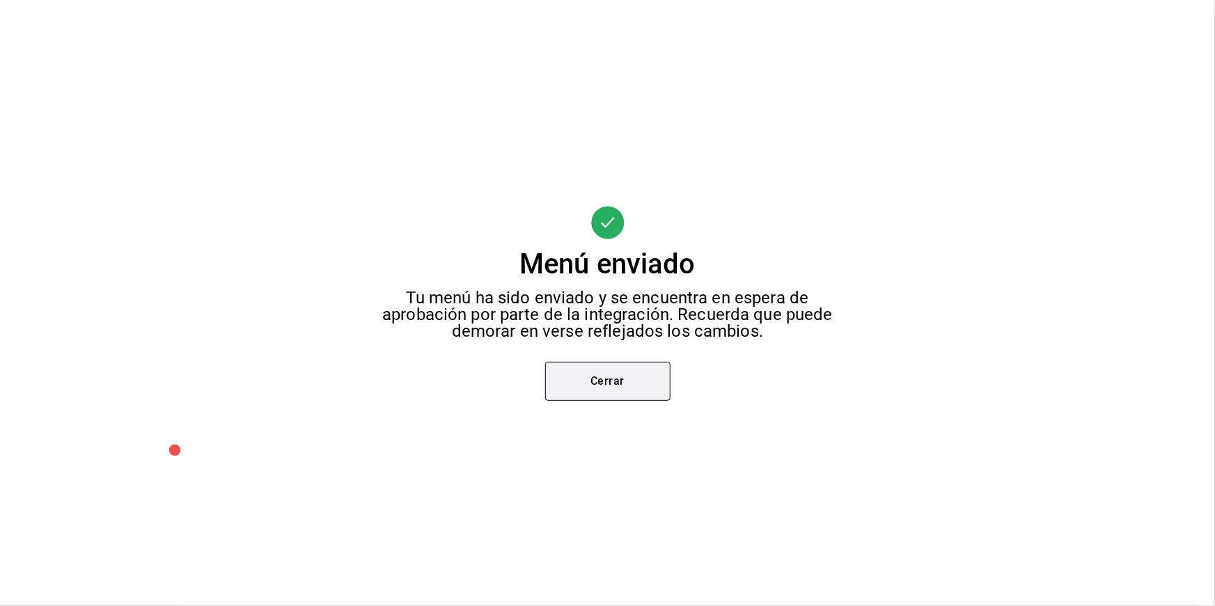
click at [571, 368] on button "Cerrar" at bounding box center [607, 381] width 125 height 39
